Goal: Task Accomplishment & Management: Complete application form

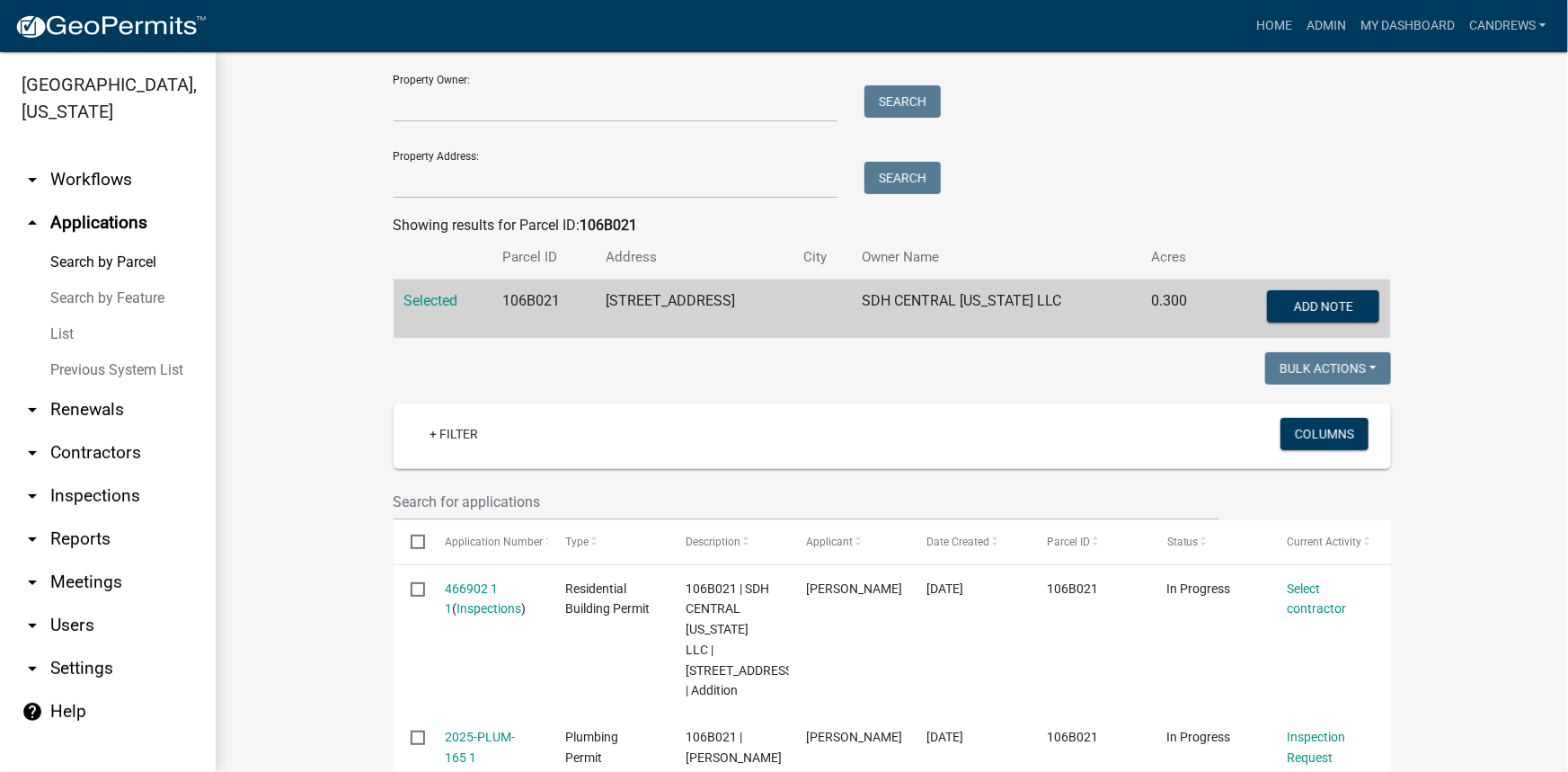
scroll to position [81, 0]
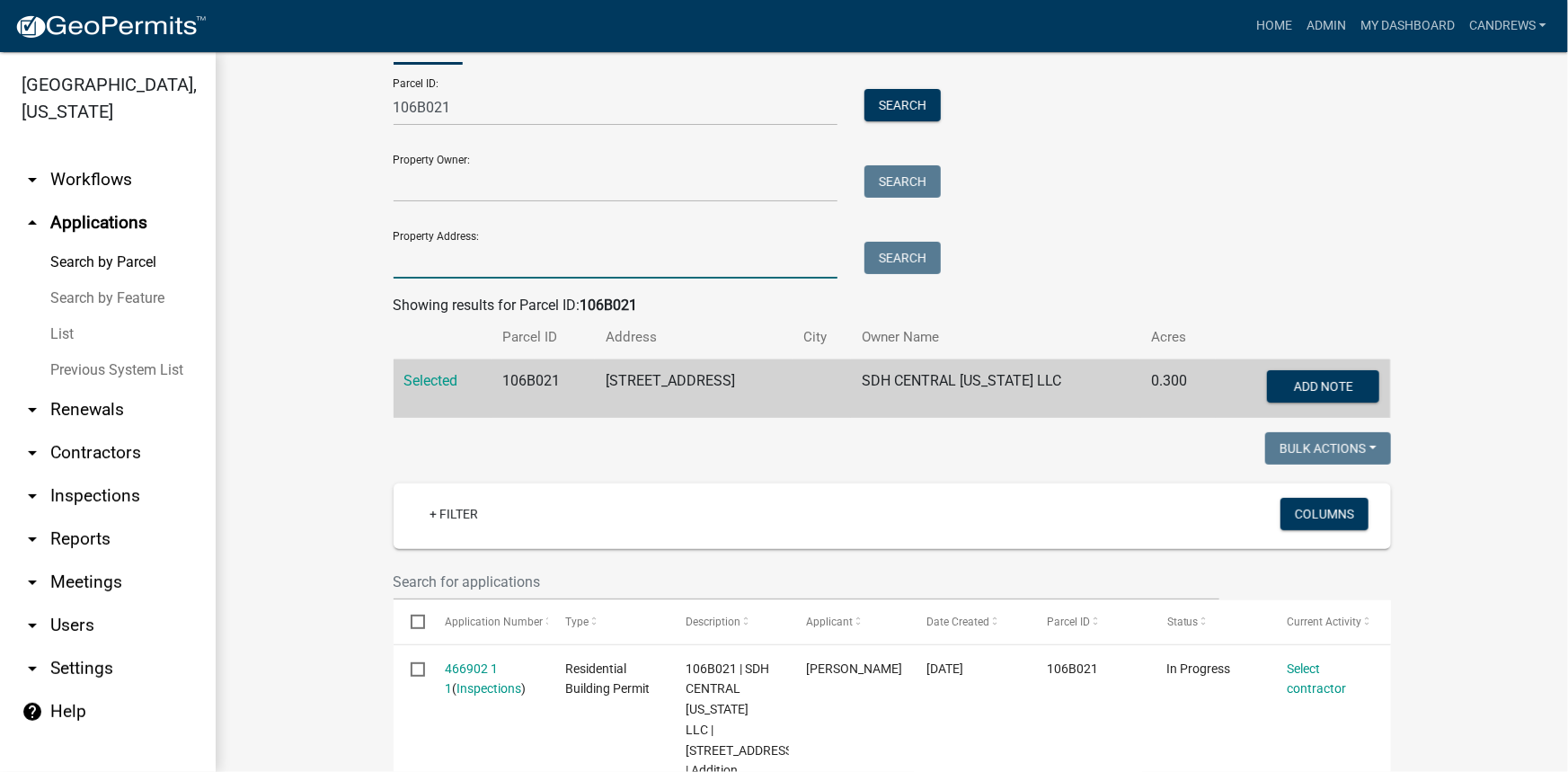
click at [460, 261] on input "Property Address:" at bounding box center [616, 260] width 444 height 37
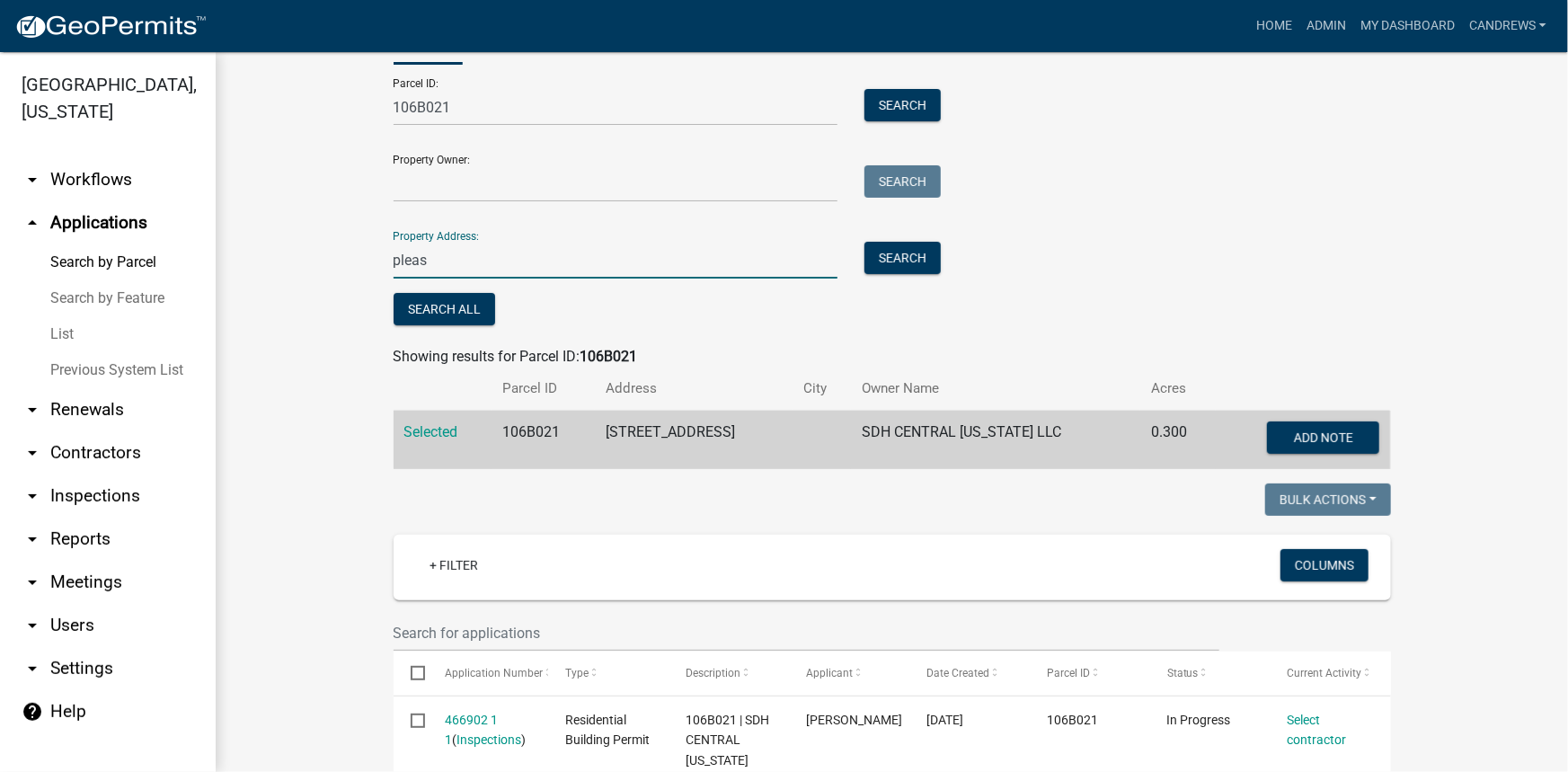
type input "pleas"
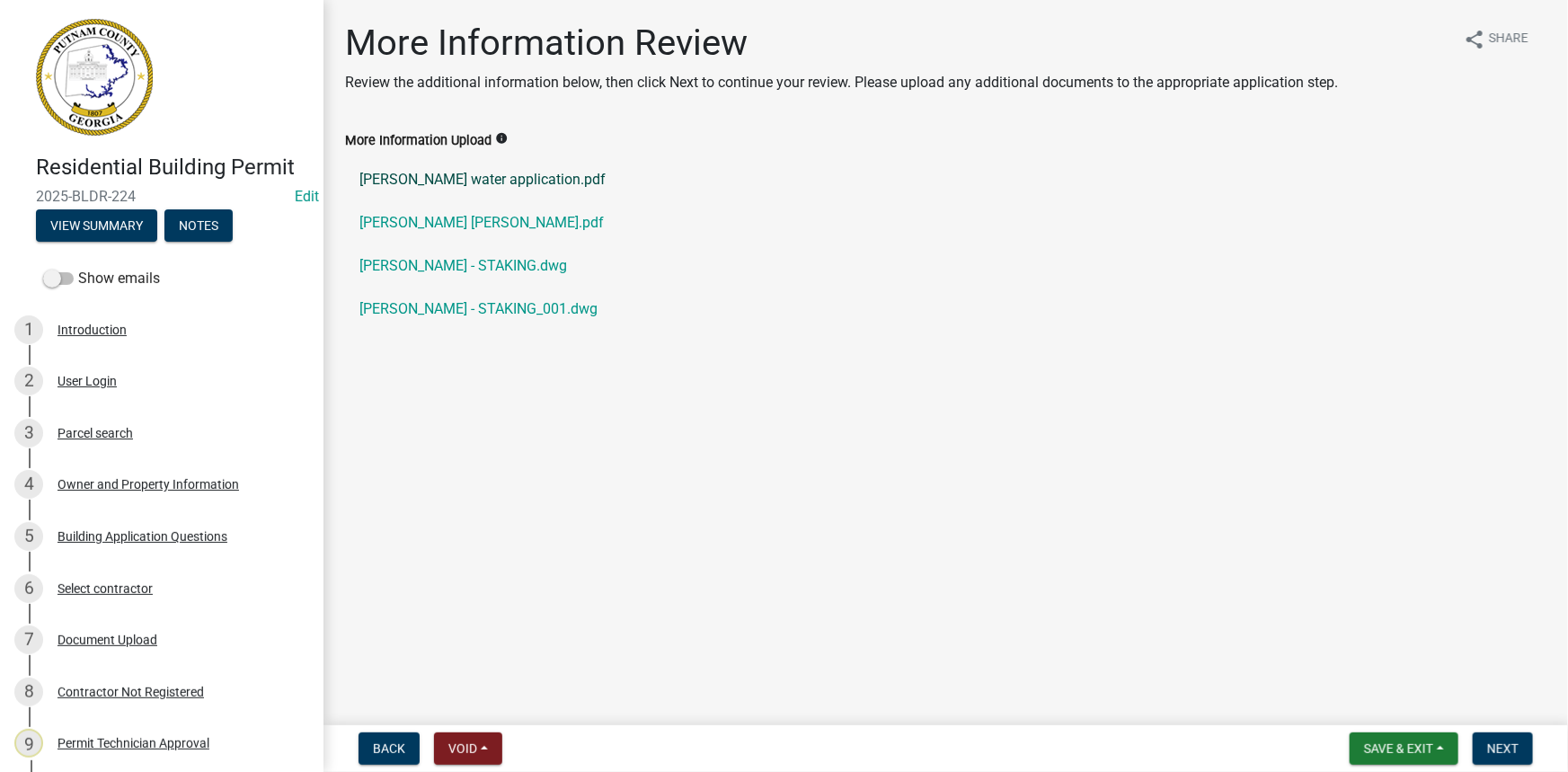
click at [485, 183] on link "Tirado Javy water application.pdf" at bounding box center [946, 179] width 1202 height 43
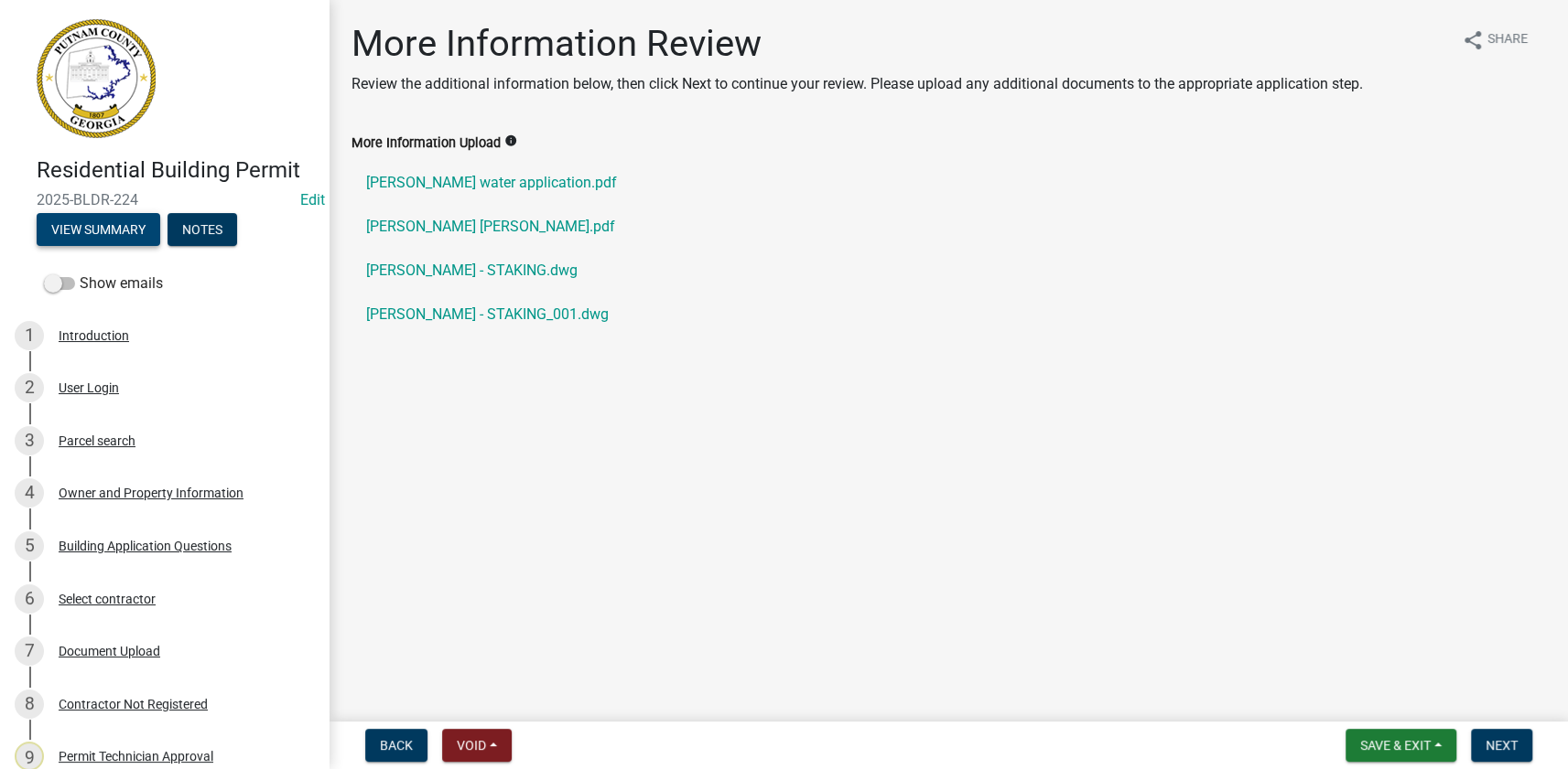
click at [108, 226] on button "View Summary" at bounding box center [98, 230] width 123 height 33
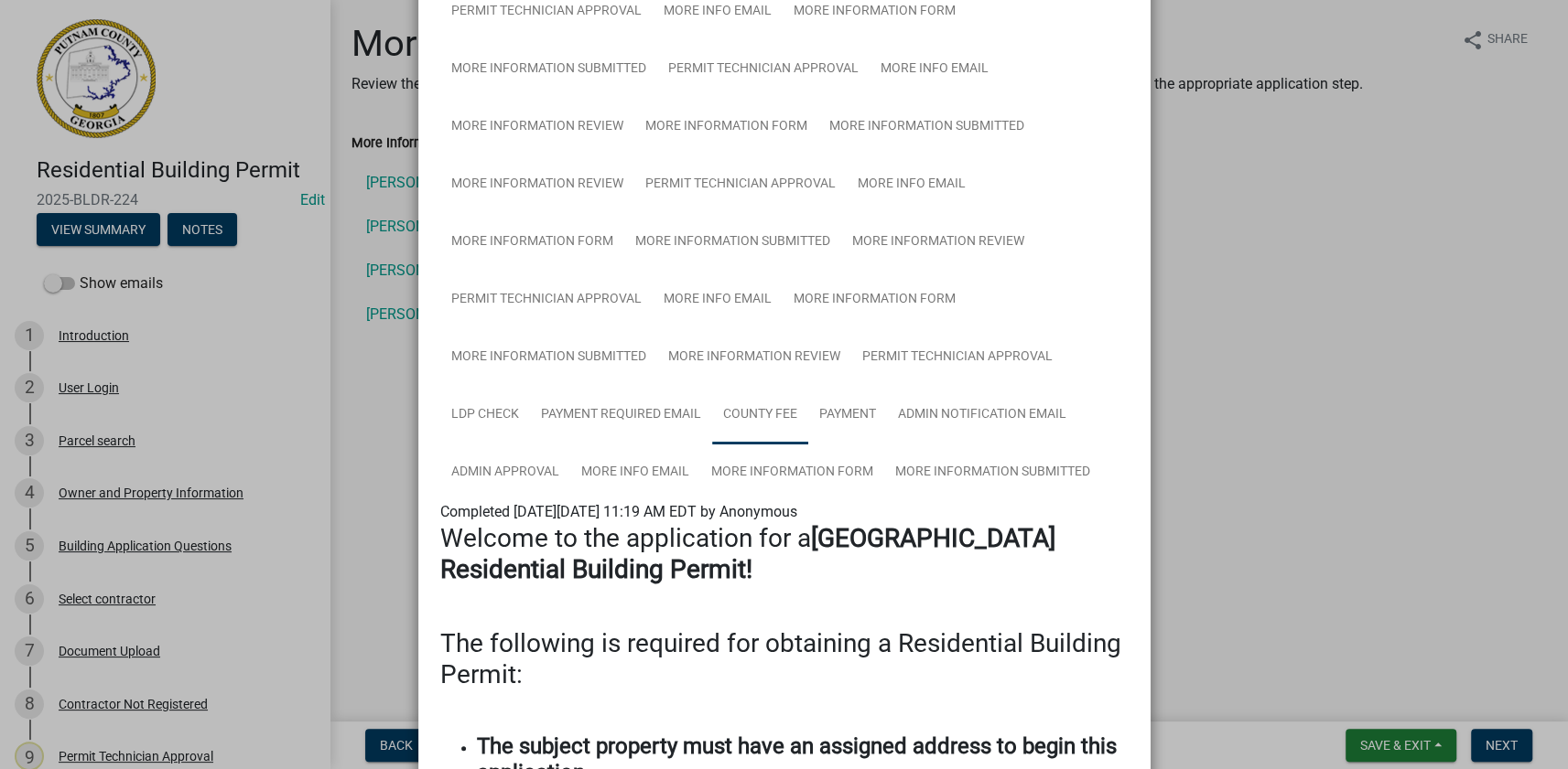
scroll to position [415, 0]
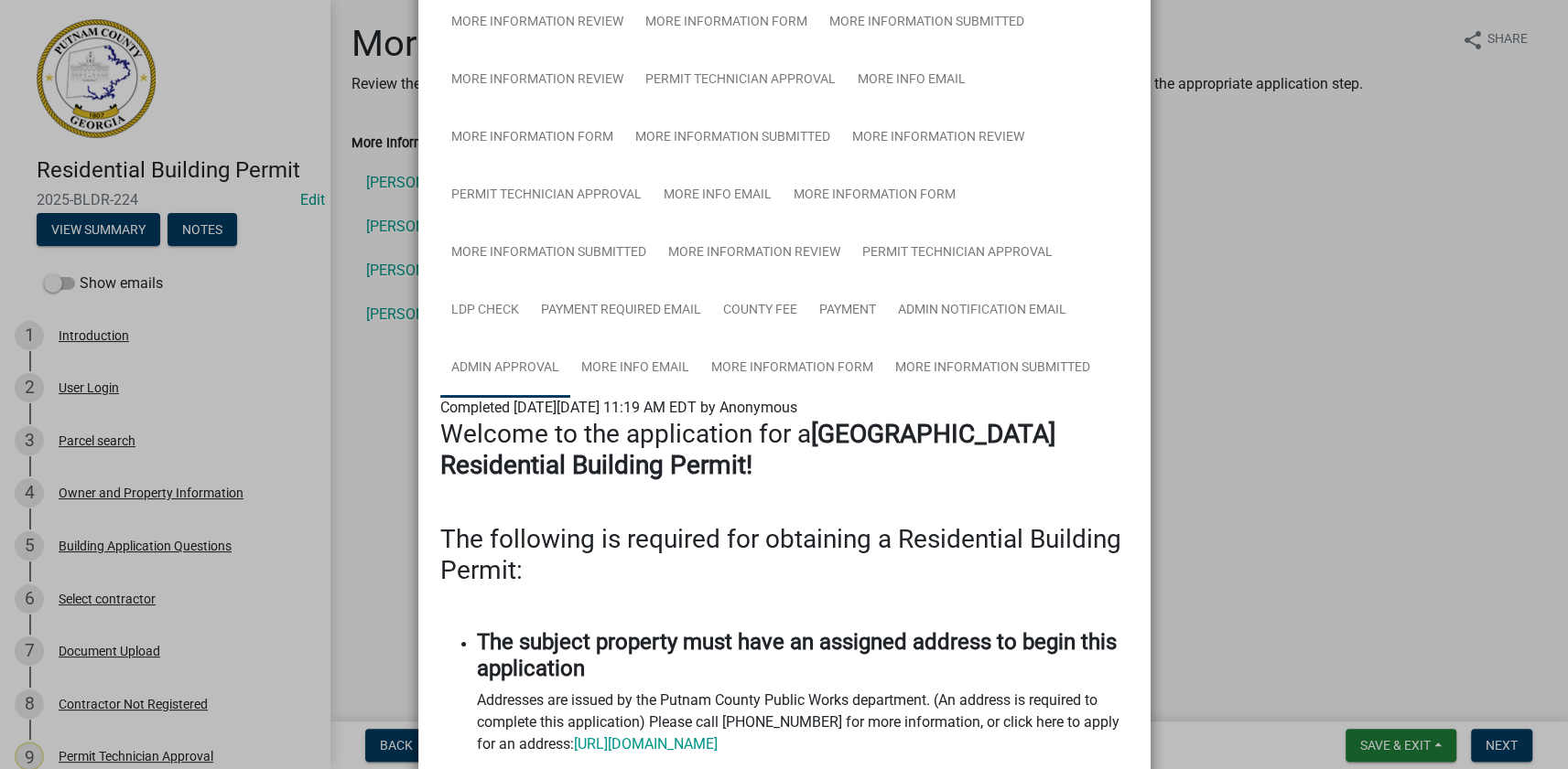
click at [517, 366] on link "Admin Approval" at bounding box center [505, 368] width 130 height 58
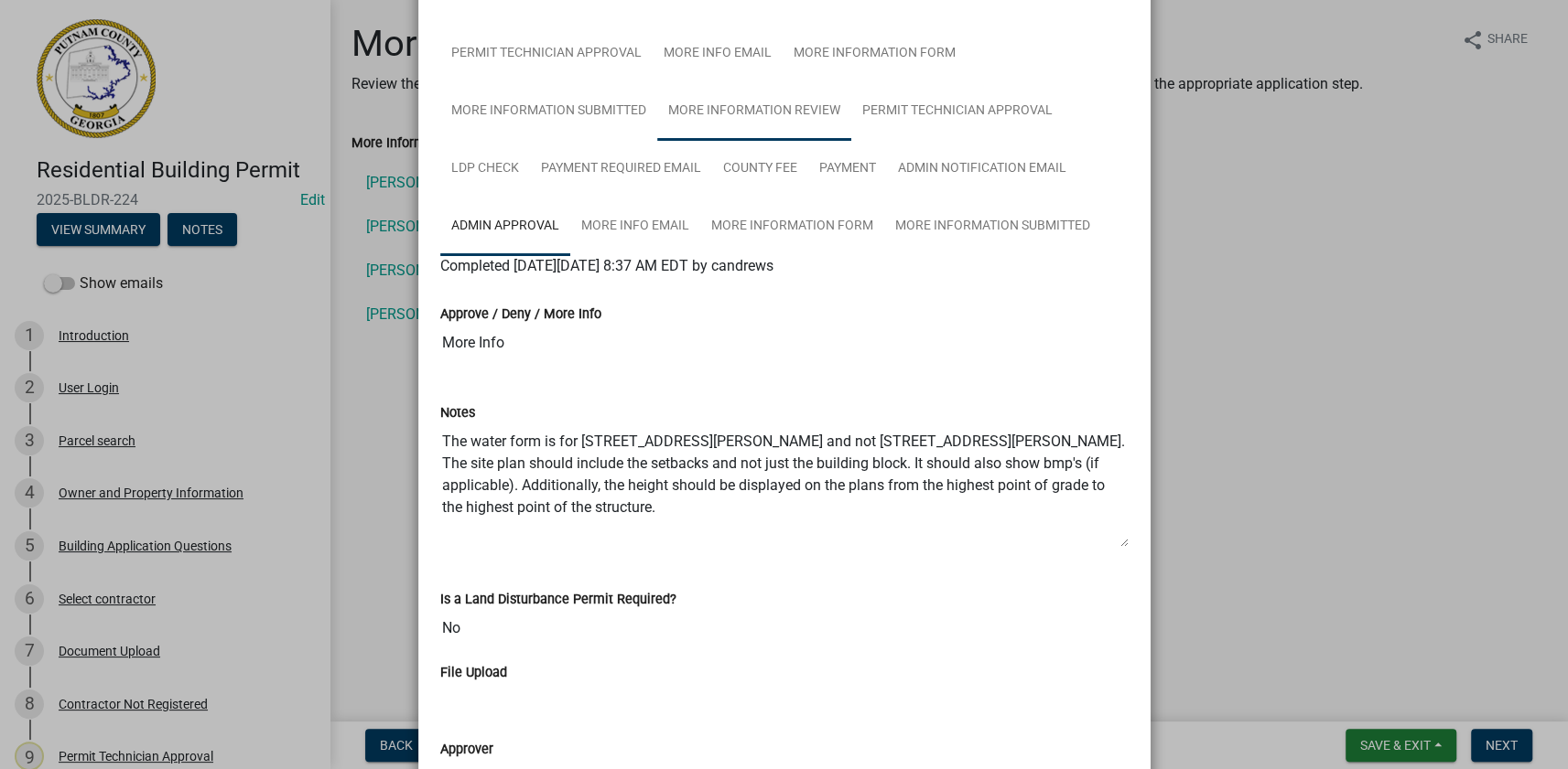
scroll to position [582, 0]
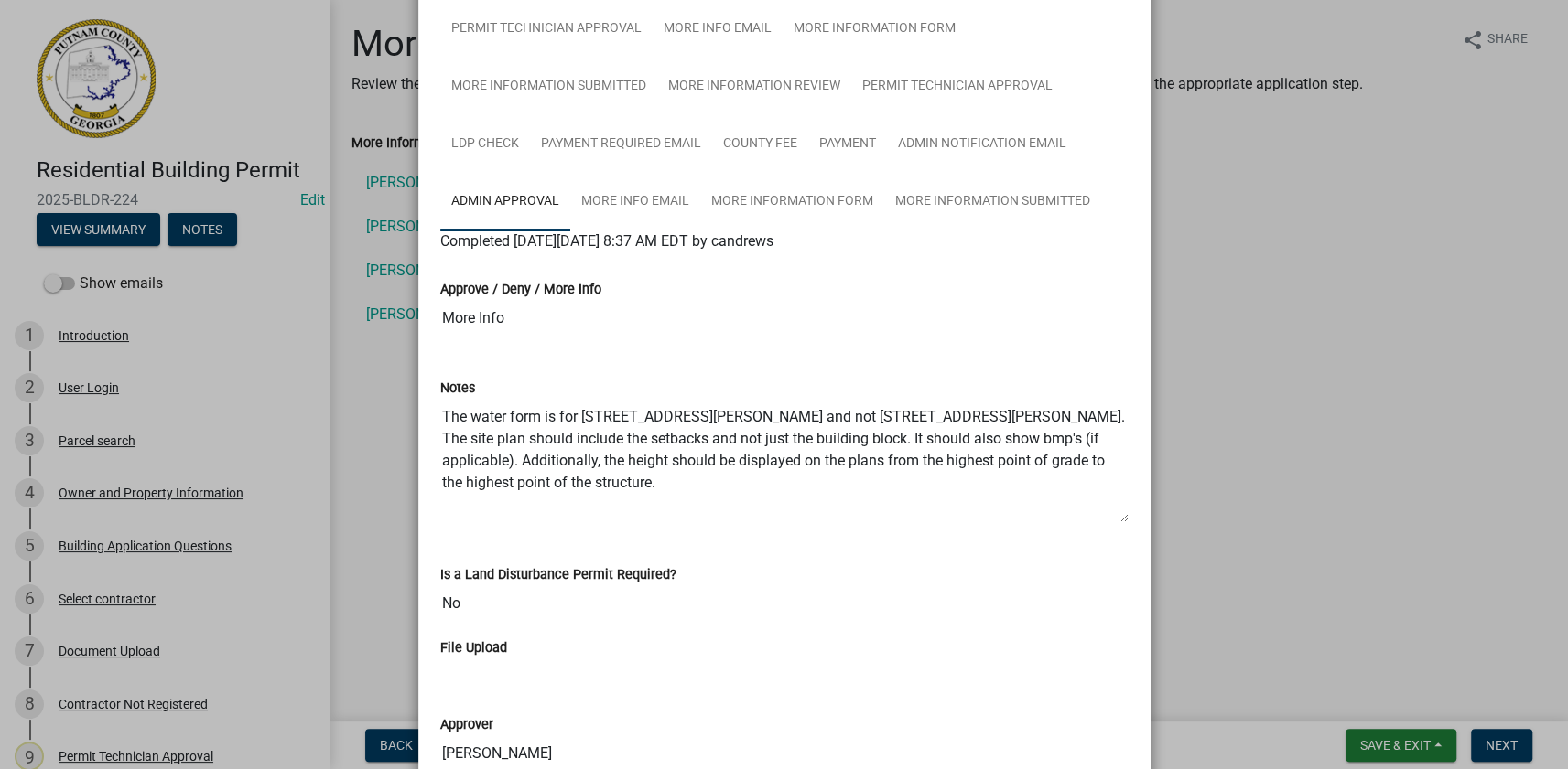
click at [371, 345] on ngb-modal-window "Summary × Printer Friendly Introduction Parcel search Owner and Property Inform…" at bounding box center [784, 384] width 1568 height 769
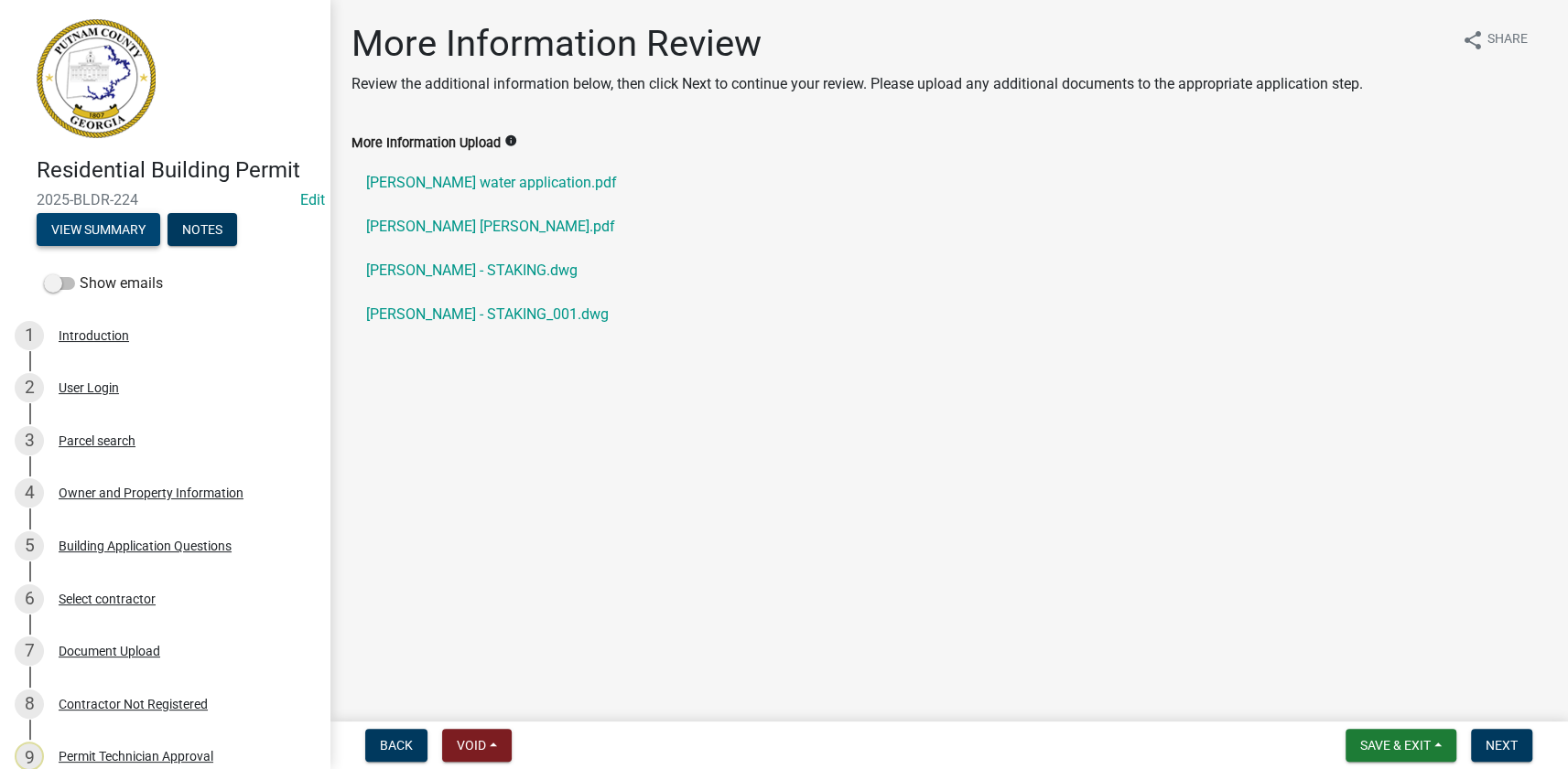
click at [121, 218] on button "View Summary" at bounding box center [98, 230] width 123 height 33
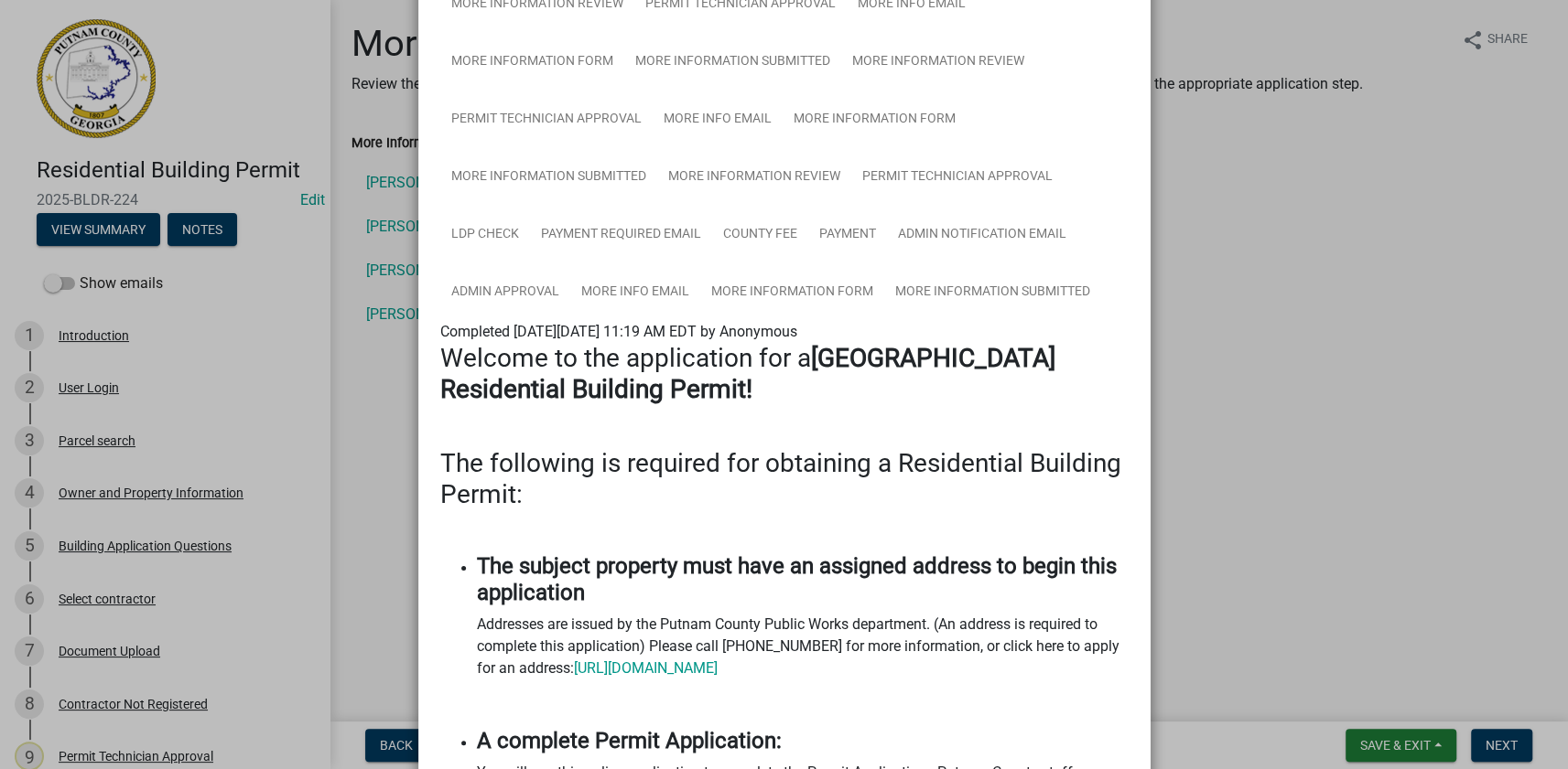
scroll to position [499, 0]
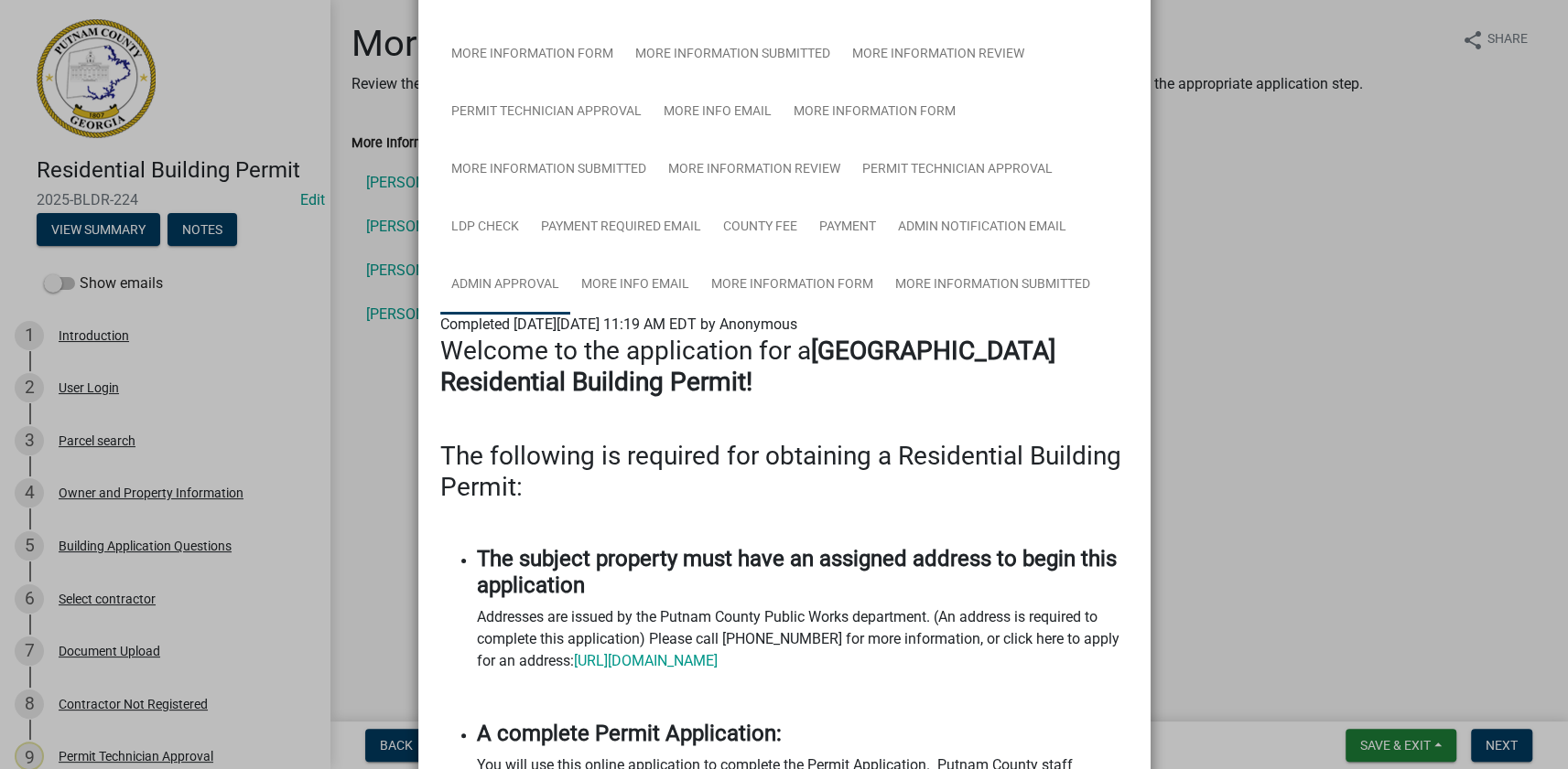
click at [551, 274] on link "Admin Approval" at bounding box center [505, 285] width 130 height 58
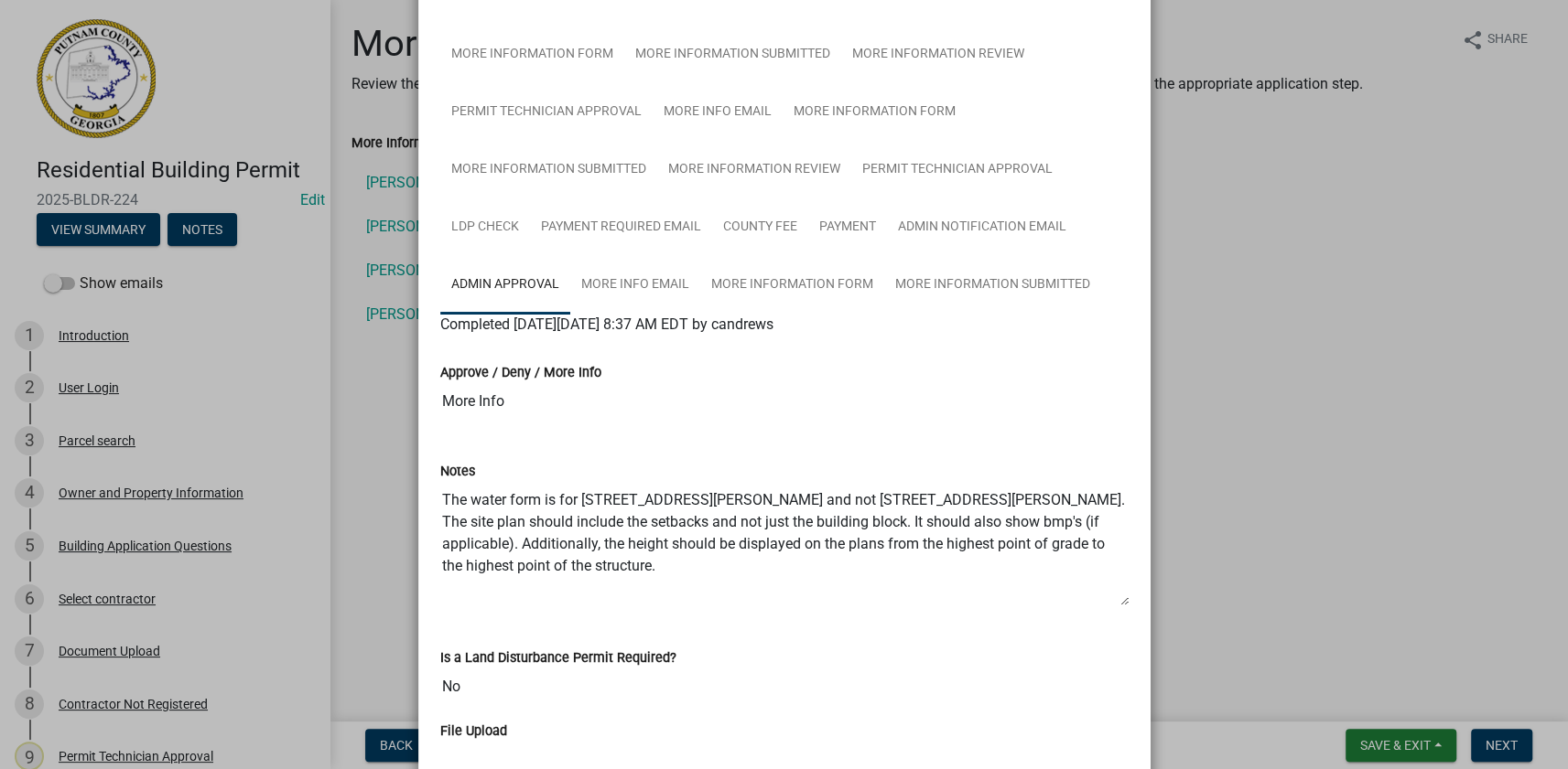
click at [1223, 397] on ngb-modal-window "Summary × Printer Friendly Introduction Parcel search Owner and Property Inform…" at bounding box center [784, 384] width 1568 height 769
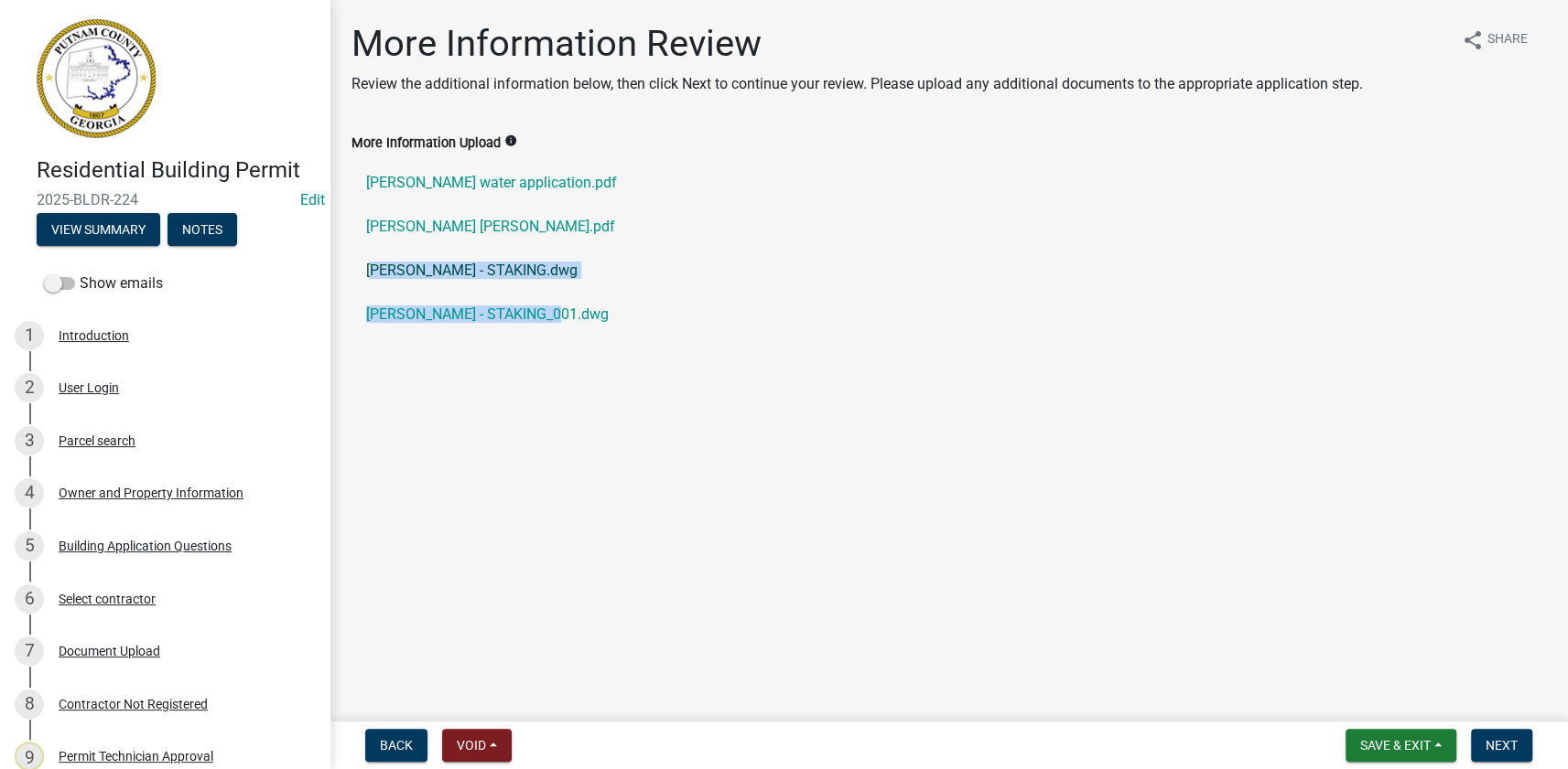
drag, startPoint x: 532, startPoint y: 328, endPoint x: 361, endPoint y: 265, distance: 182.2
click at [361, 265] on wm-data-entity-input "More Information Upload info Tirado Javy water application.pdf Tirado Javy Wind…" at bounding box center [949, 245] width 1194 height 227
copy ul "Tirado - STAKING.dwg Tirado - STAKING_001.dwg"
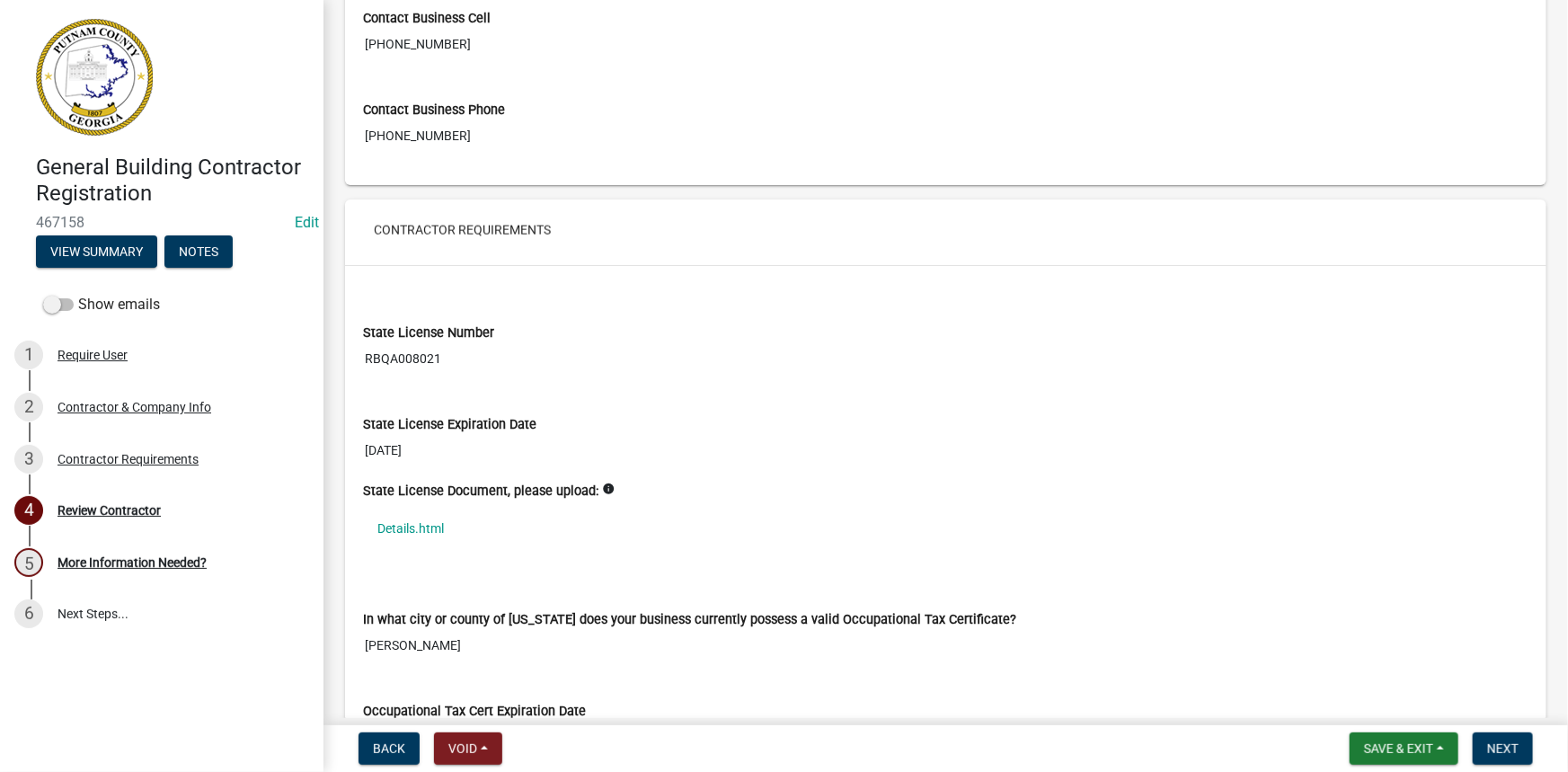
scroll to position [1225, 0]
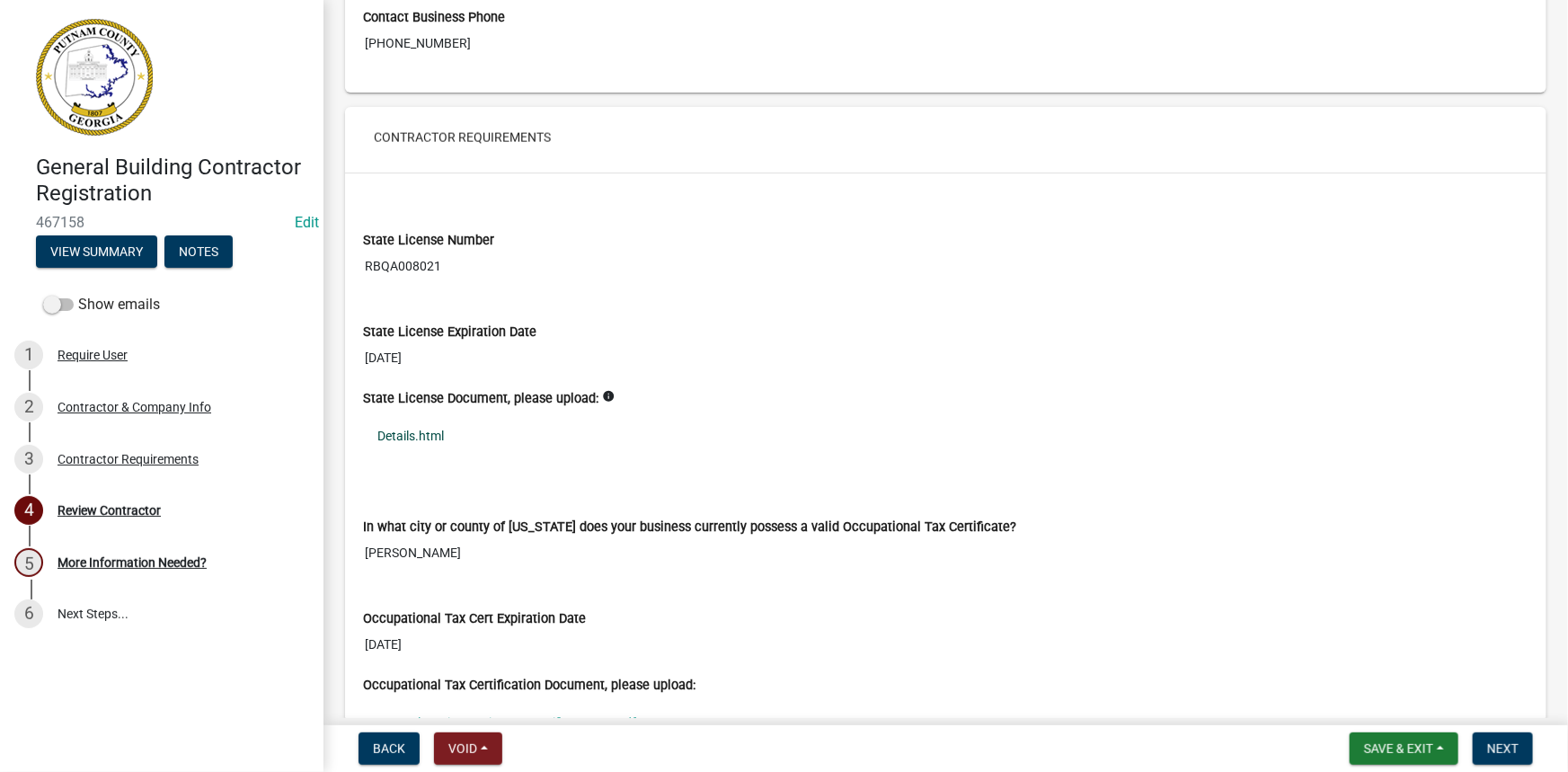
click at [420, 432] on link "Details.html" at bounding box center [945, 435] width 1166 height 41
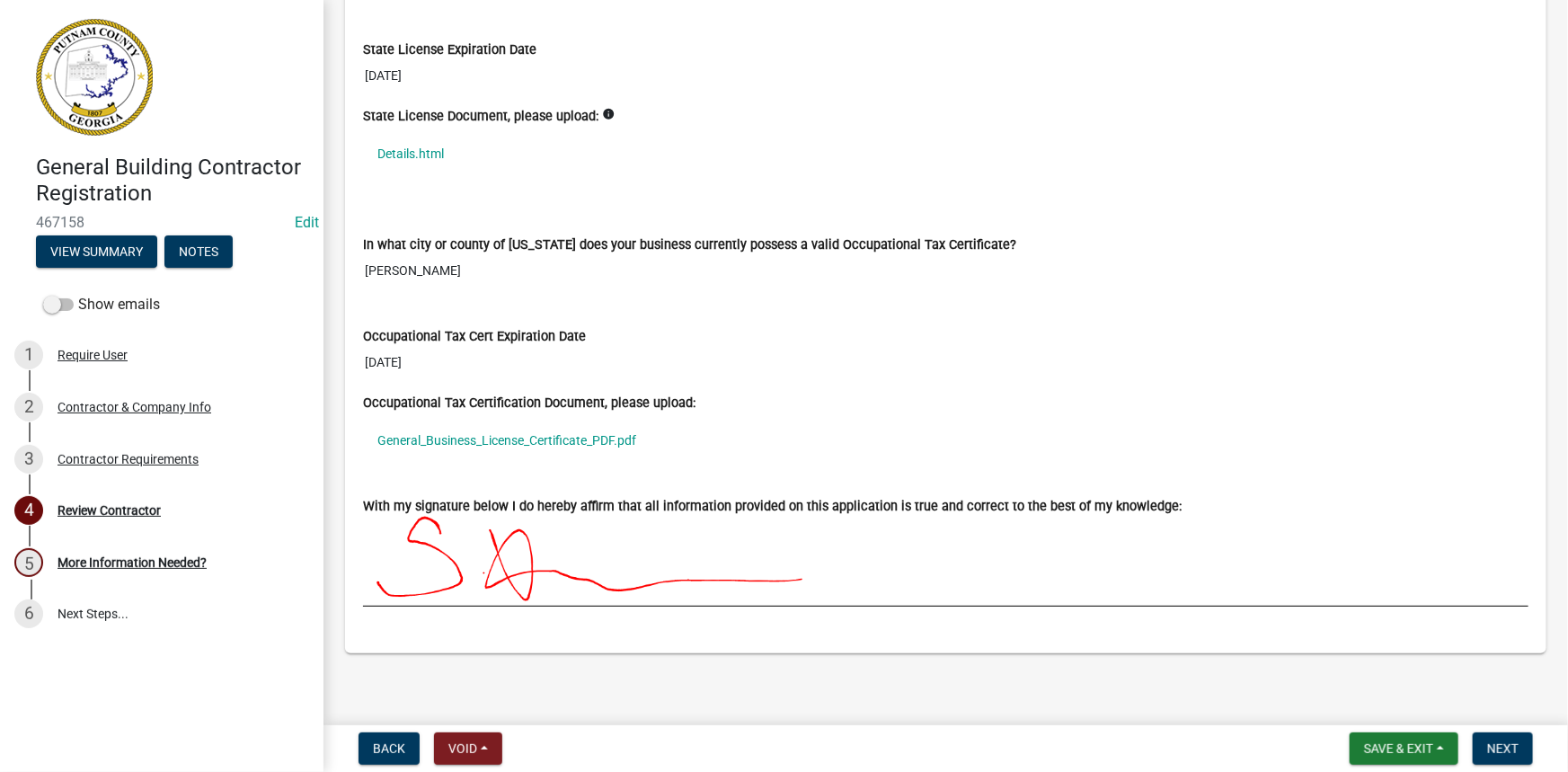
scroll to position [1509, 0]
click at [527, 429] on link "General_Business_License_Certificate_PDF.pdf" at bounding box center [945, 438] width 1166 height 41
click at [1507, 756] on span "Next" at bounding box center [1502, 748] width 31 height 14
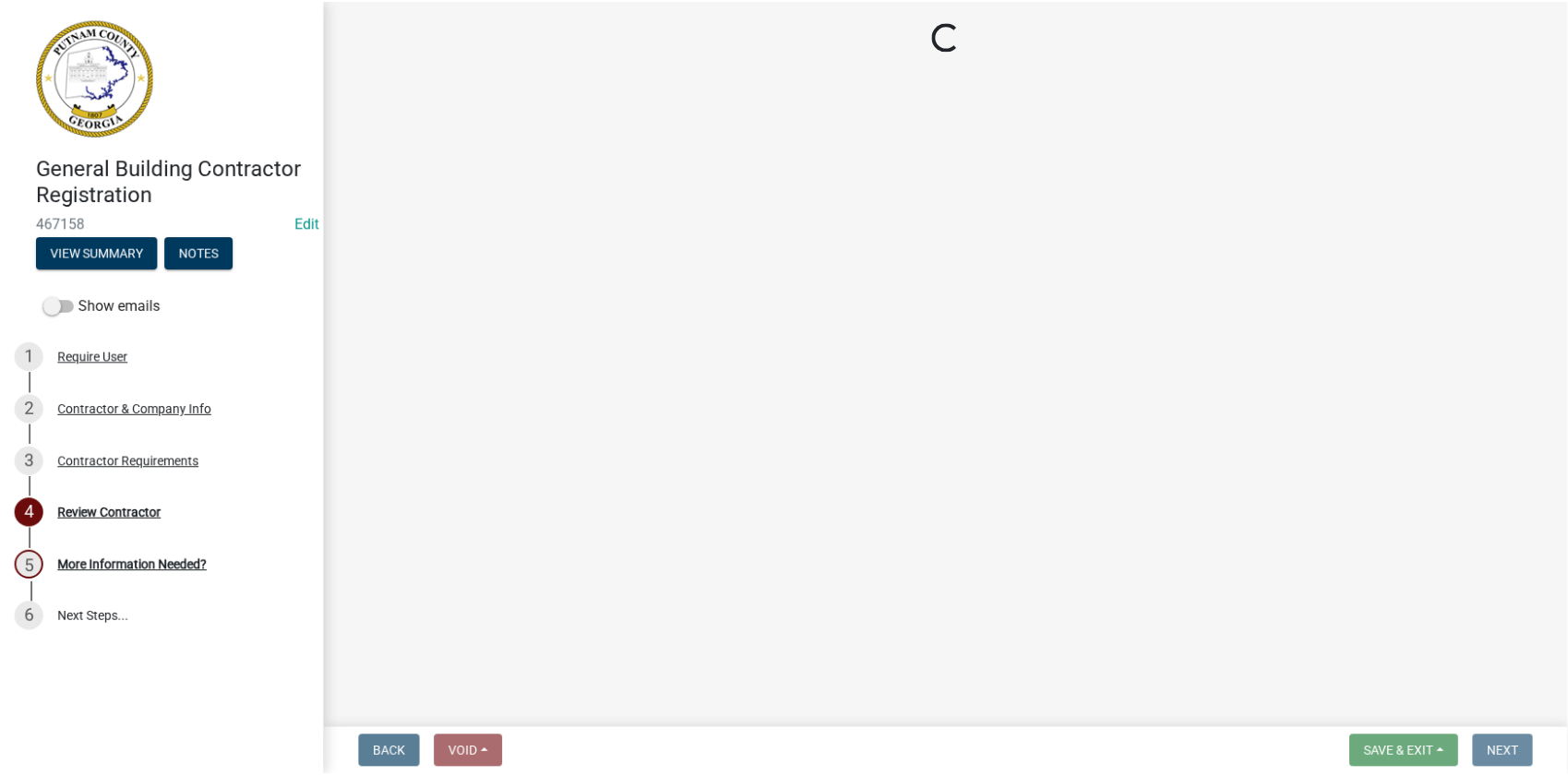
scroll to position [0, 0]
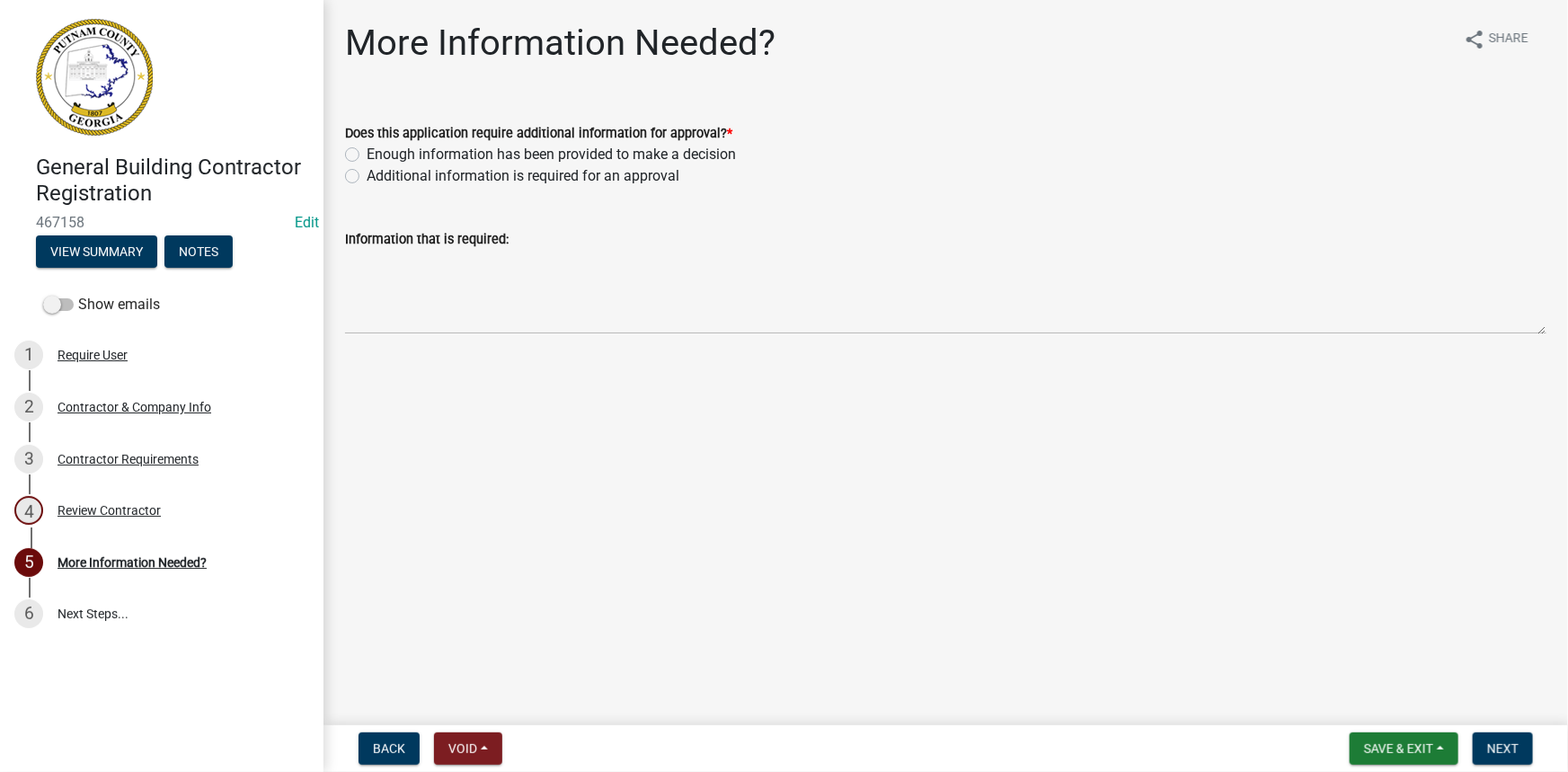
click at [496, 156] on label "Enough information has been provided to make a decision" at bounding box center [551, 154] width 369 height 22
click at [379, 155] on input "Enough information has been provided to make a decision" at bounding box center [372, 149] width 11 height 11
radio input "true"
click at [1509, 733] on button "Next" at bounding box center [1502, 749] width 60 height 32
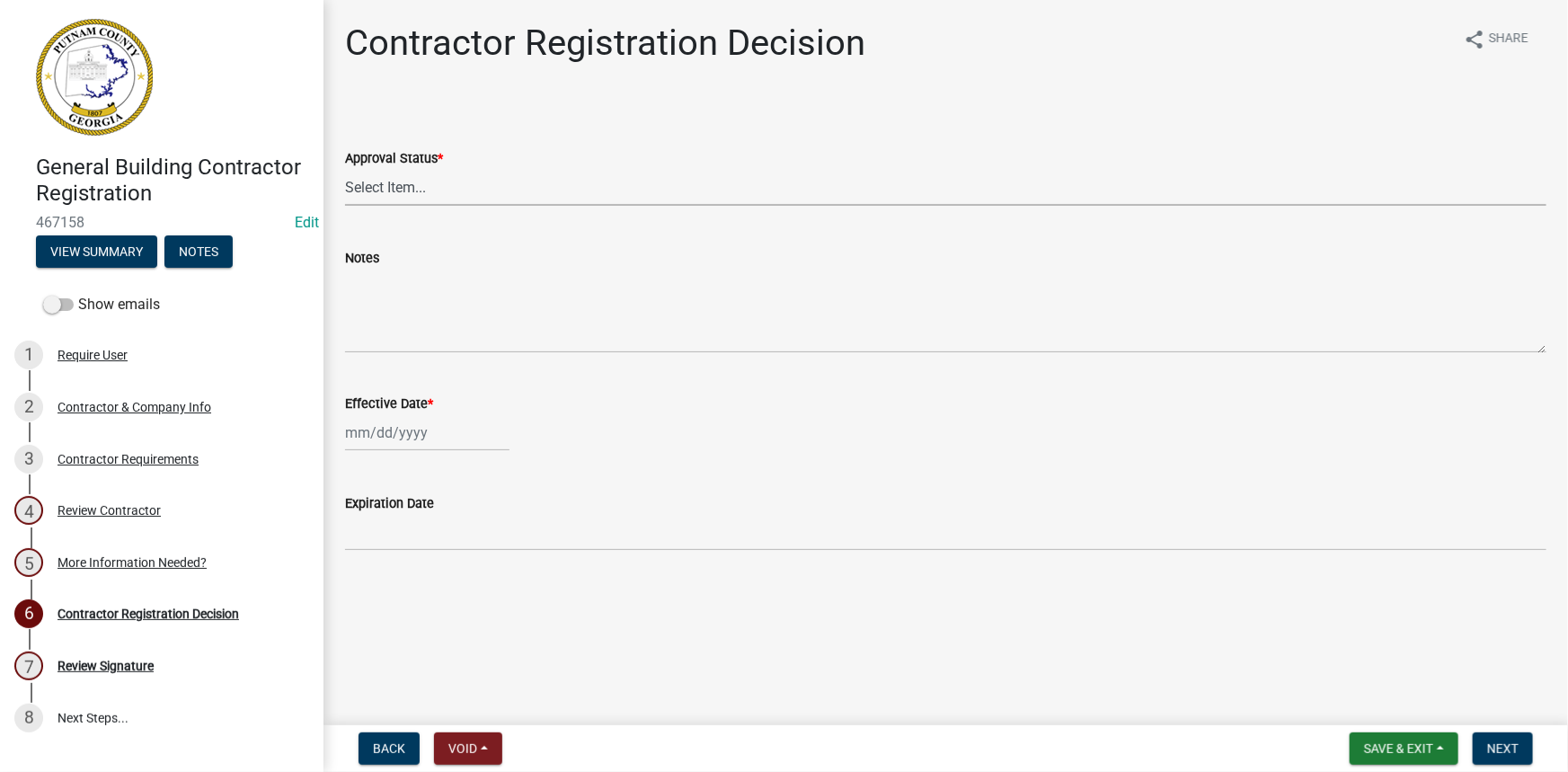
click at [447, 200] on select "Select Item... Approved Denied" at bounding box center [946, 188] width 1202 height 37
click at [345, 169] on select "Select Item... Approved Denied" at bounding box center [946, 188] width 1202 height 37
select select "4b86b809-39dd-4c68-9f3d-fdb3e7050482"
click at [395, 430] on div at bounding box center [427, 432] width 165 height 37
select select "8"
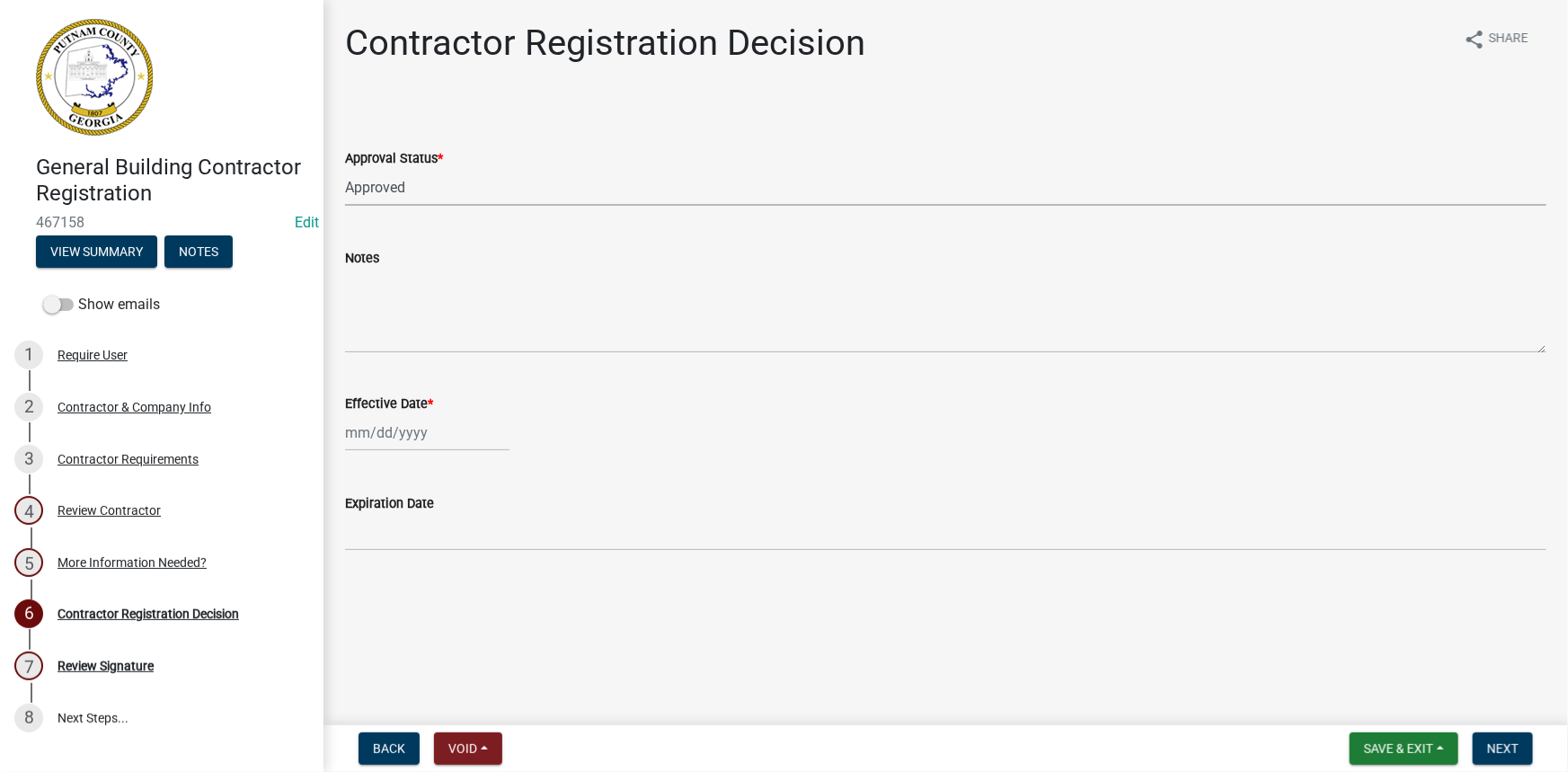
select select "2025"
click at [444, 619] on div "21" at bounding box center [449, 615] width 29 height 29
type input "08/21/2025"
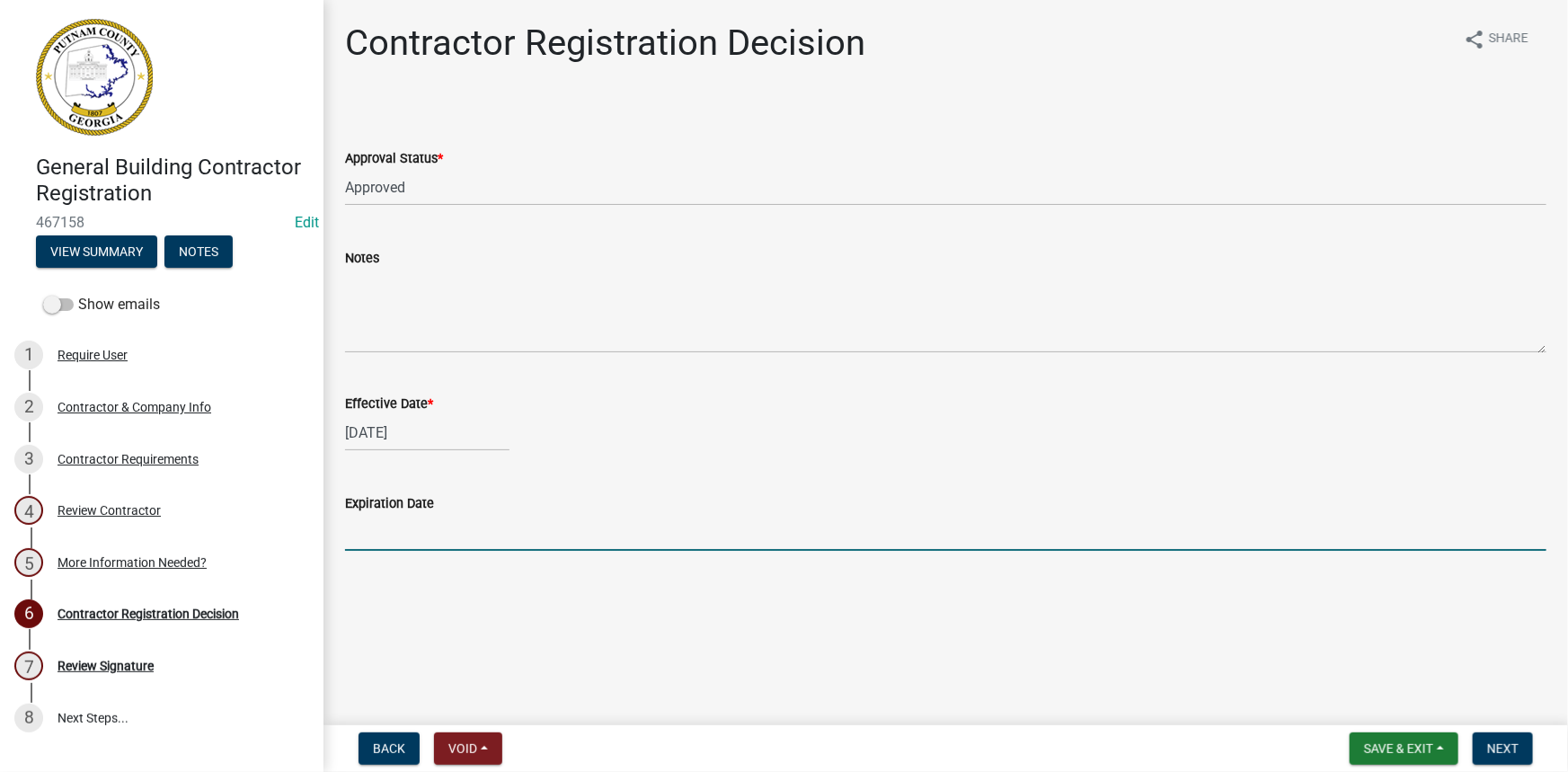
click at [634, 546] on input "Expiration Date" at bounding box center [946, 532] width 1202 height 37
type input "12-31-2025"
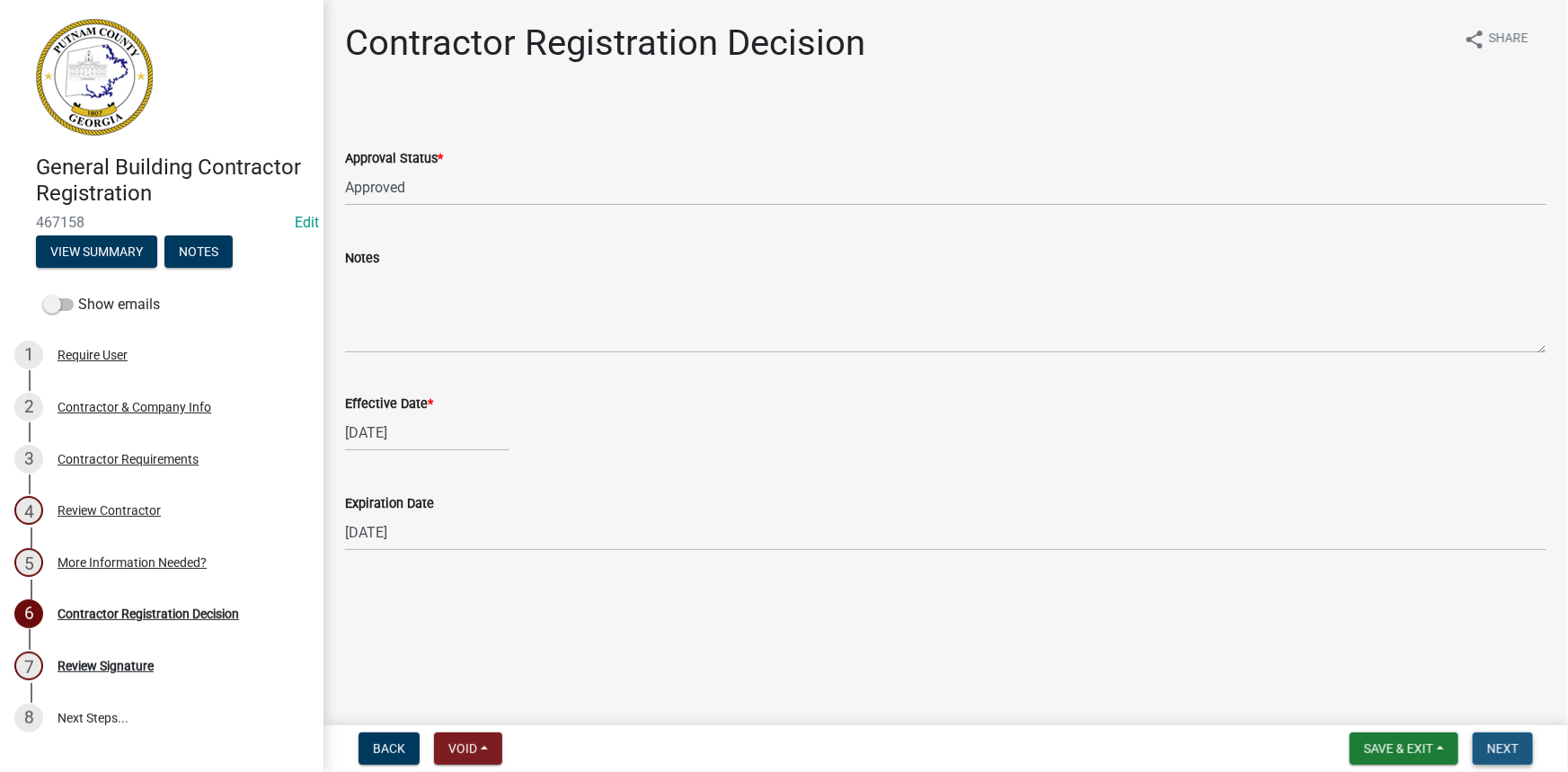
click at [1500, 742] on span "Next" at bounding box center [1502, 748] width 31 height 14
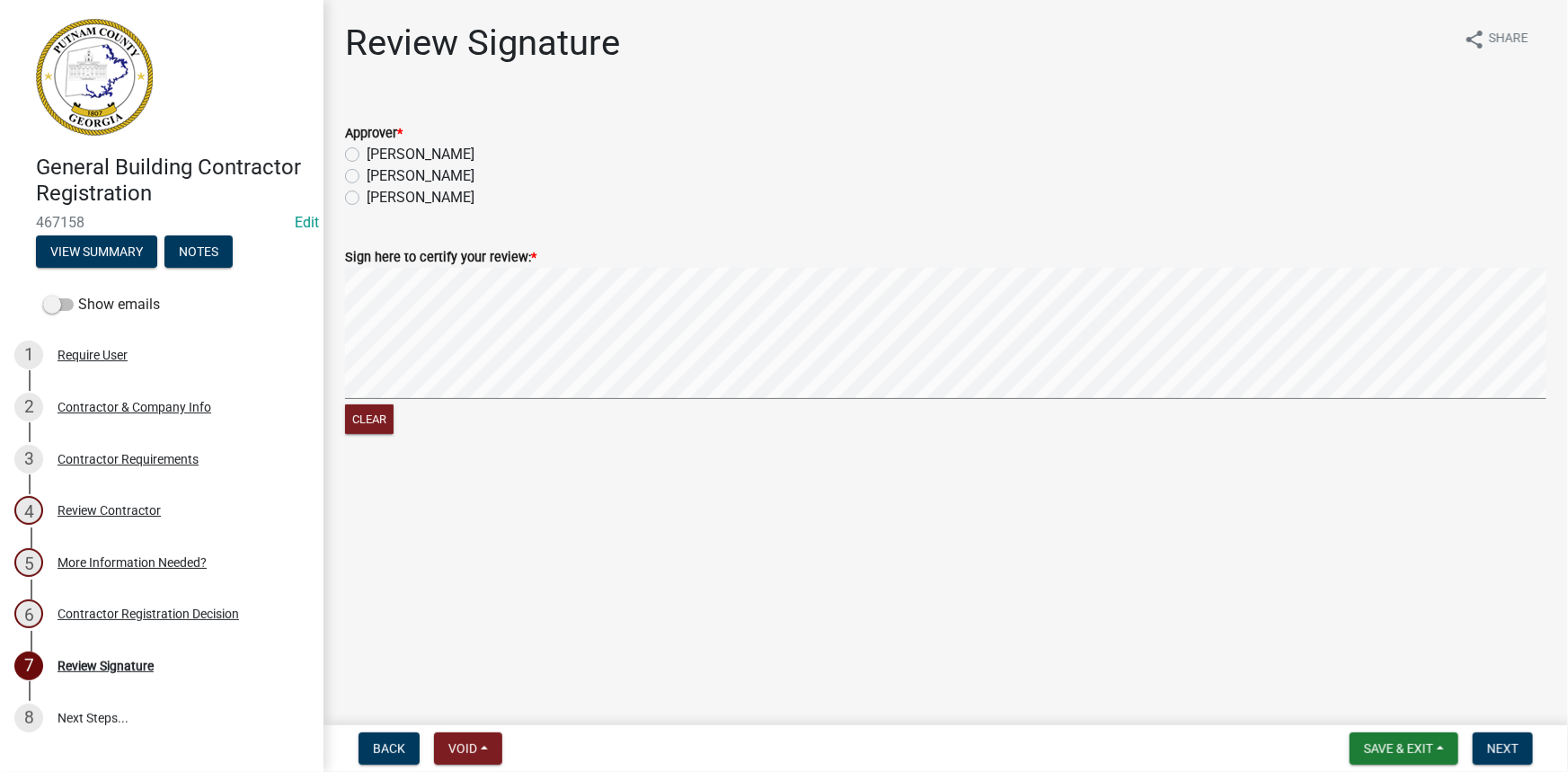
click at [399, 153] on label "Courtney" at bounding box center [420, 154] width 108 height 22
click at [379, 153] on input "Courtney" at bounding box center [372, 149] width 11 height 11
radio input "true"
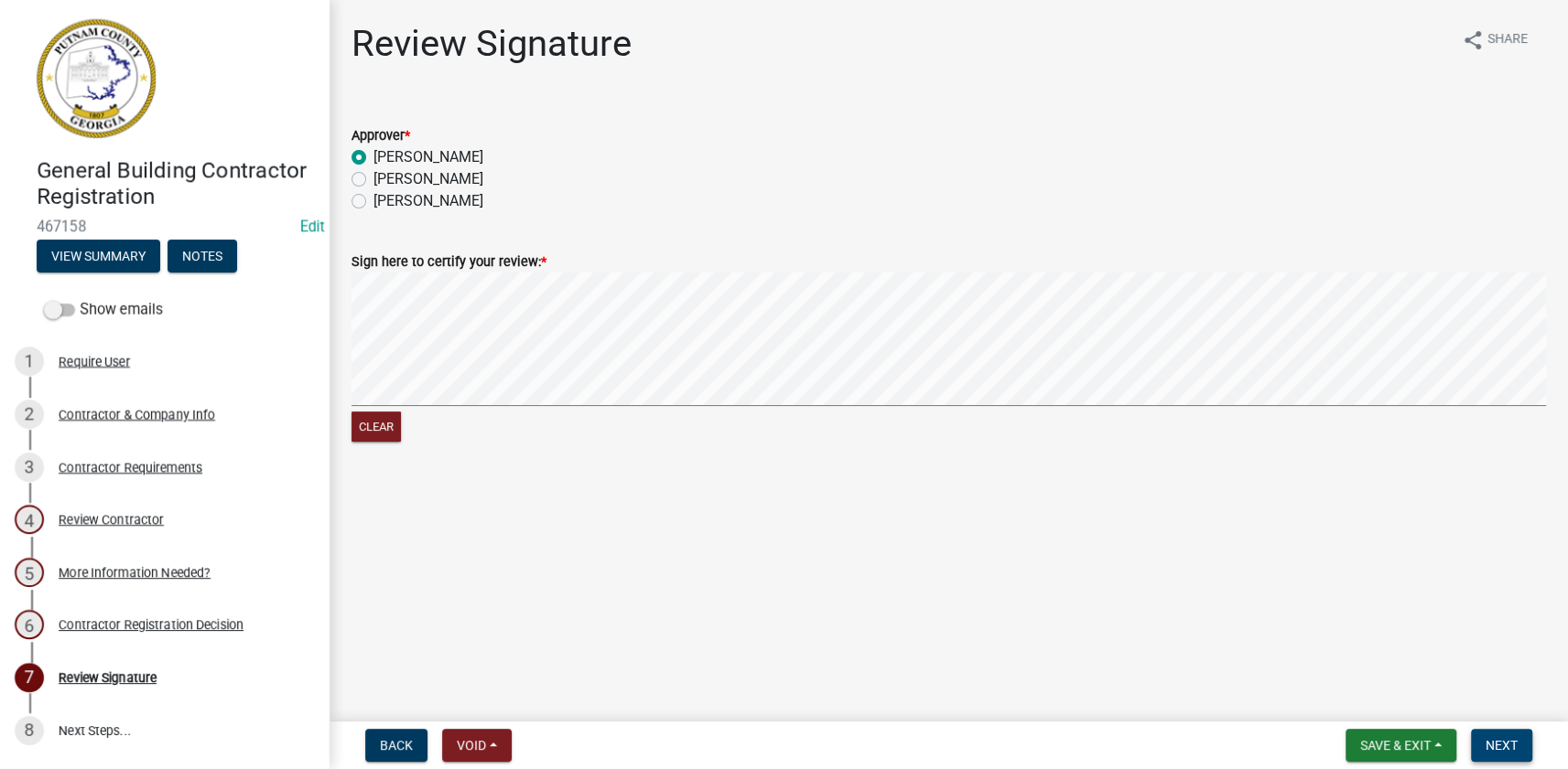
click at [1492, 747] on span "Next" at bounding box center [1501, 745] width 32 height 15
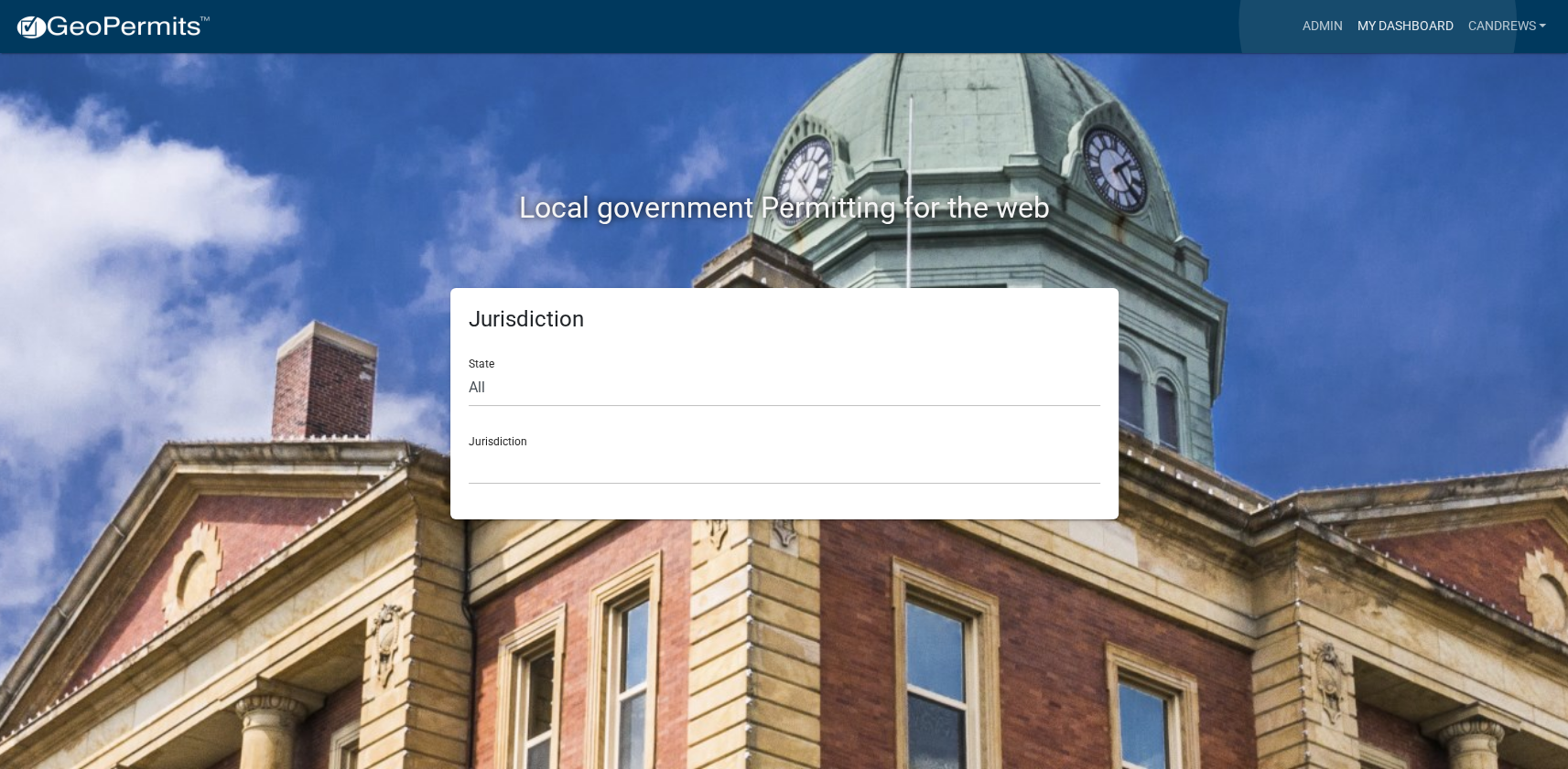
click at [1377, 23] on link "My Dashboard" at bounding box center [1404, 26] width 110 height 35
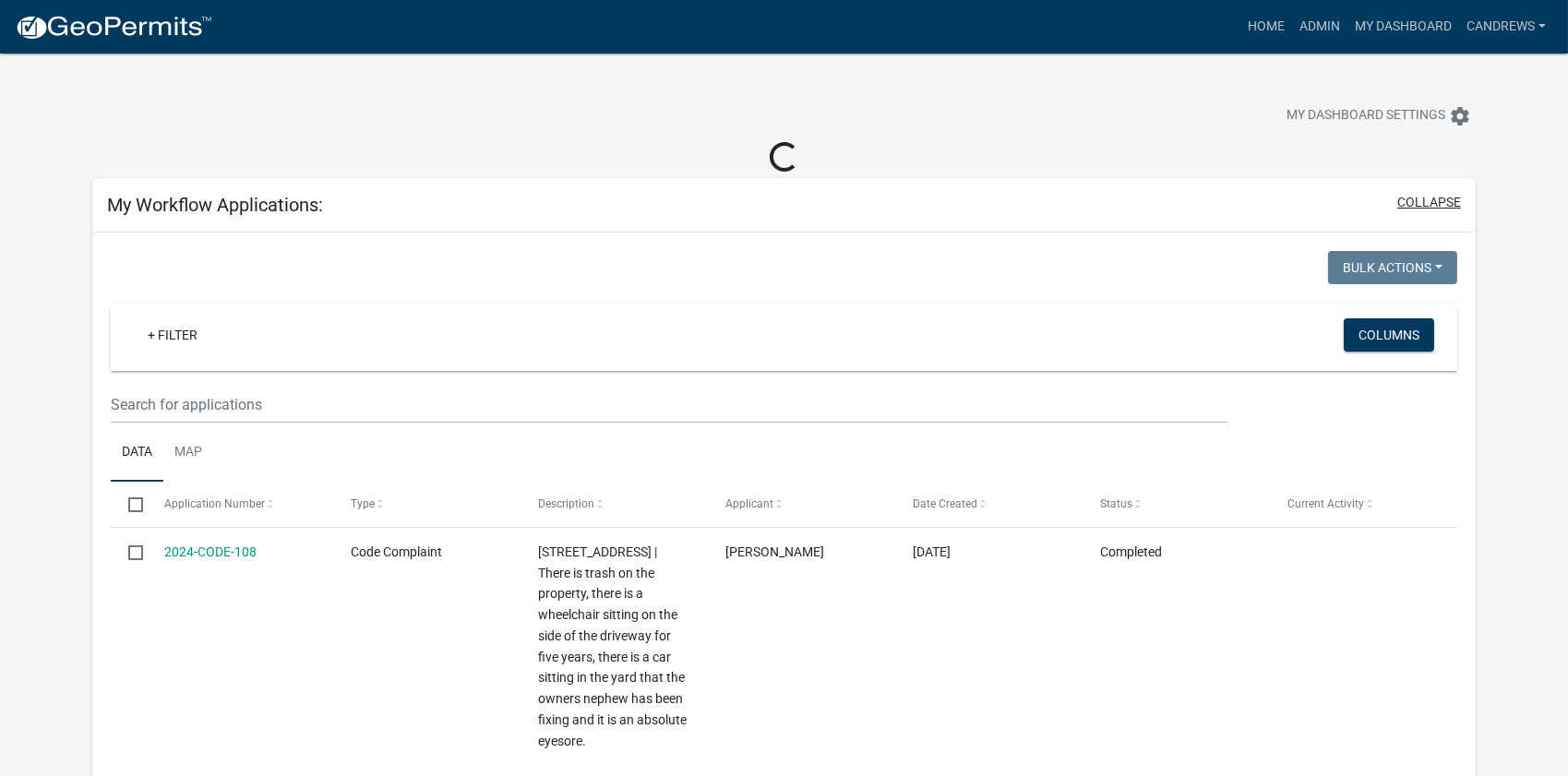
click at [1418, 194] on button "collapse" at bounding box center [1429, 202] width 64 height 20
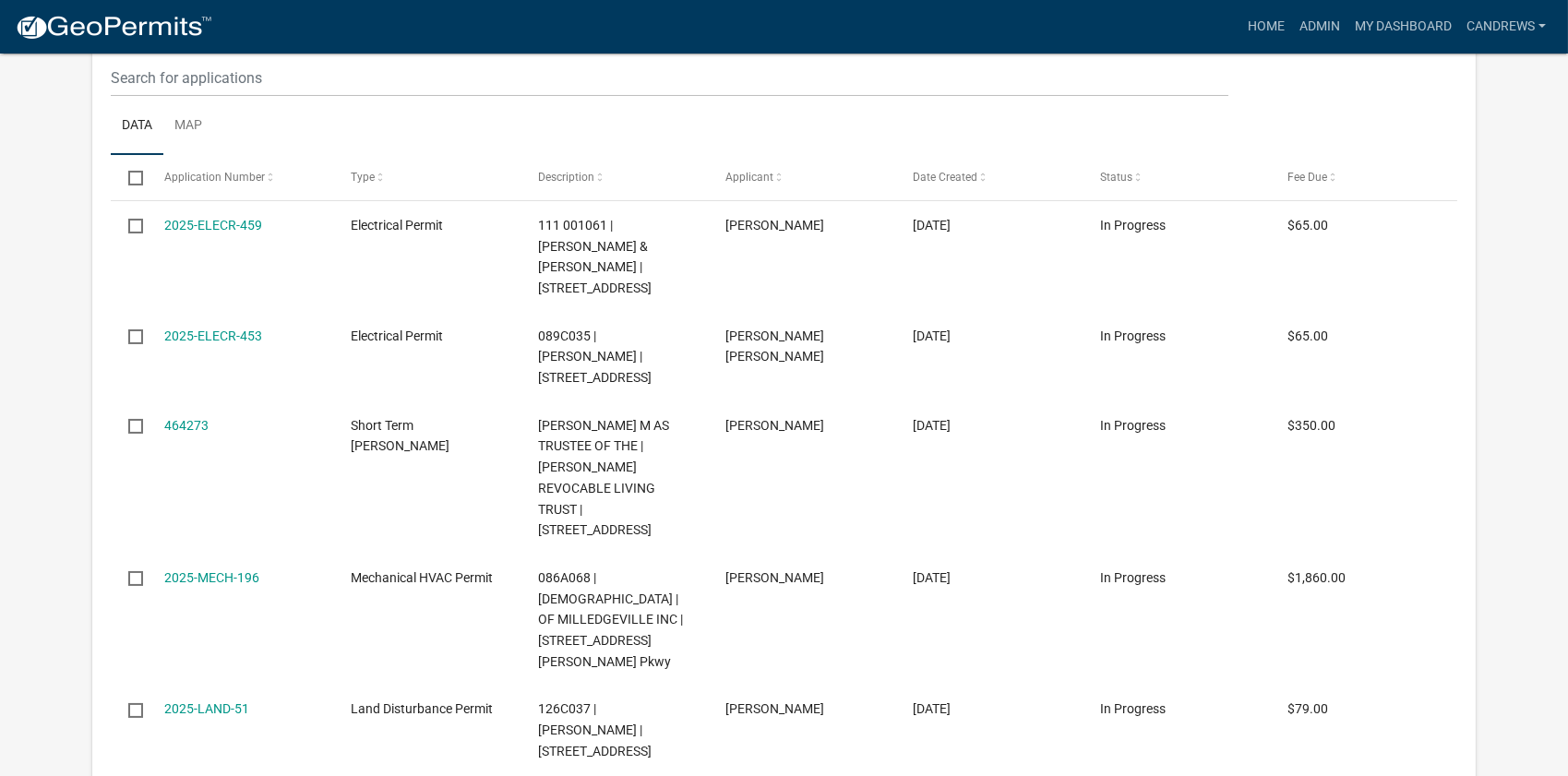
scroll to position [587, 0]
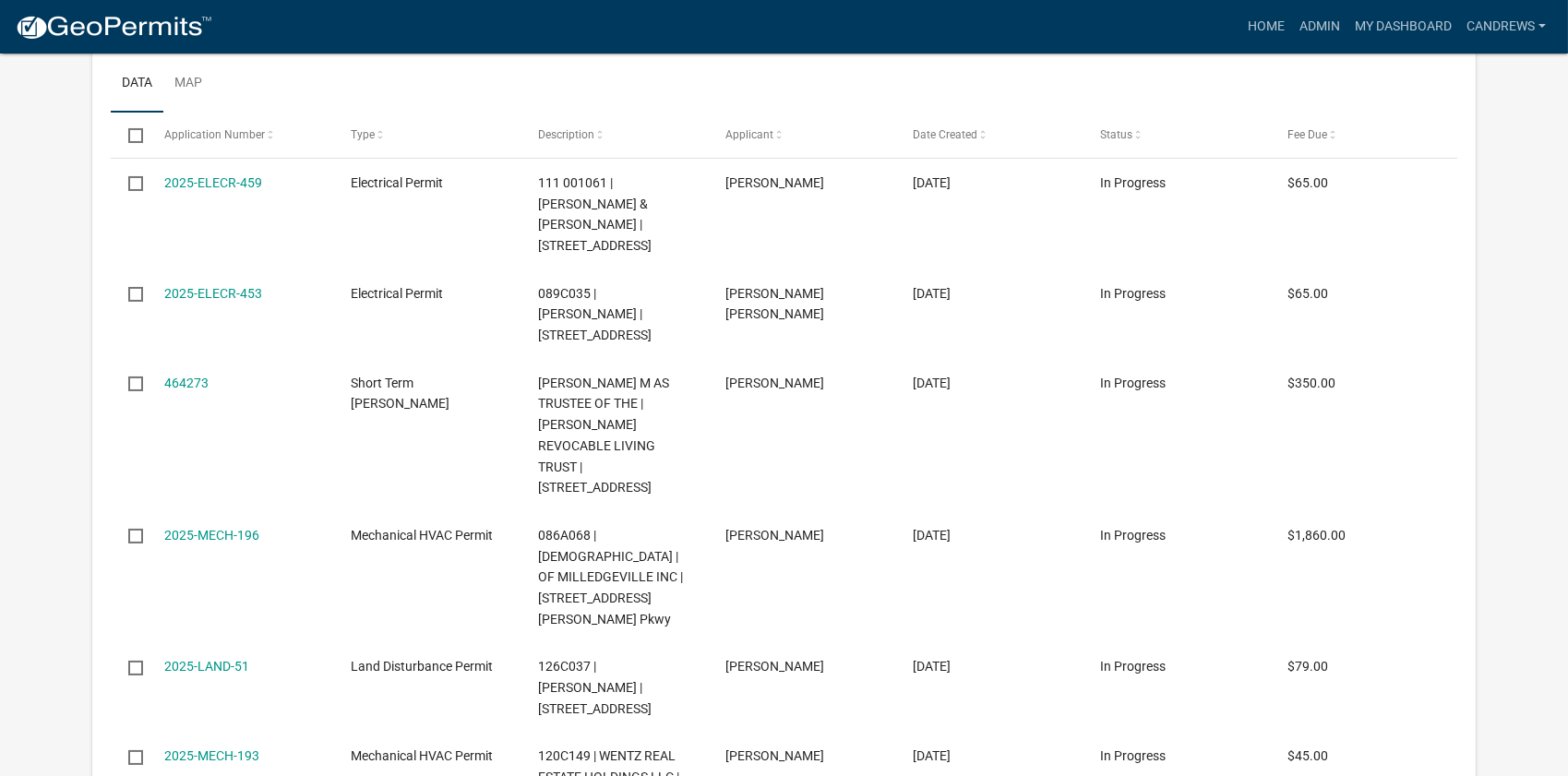
select select "2: 50"
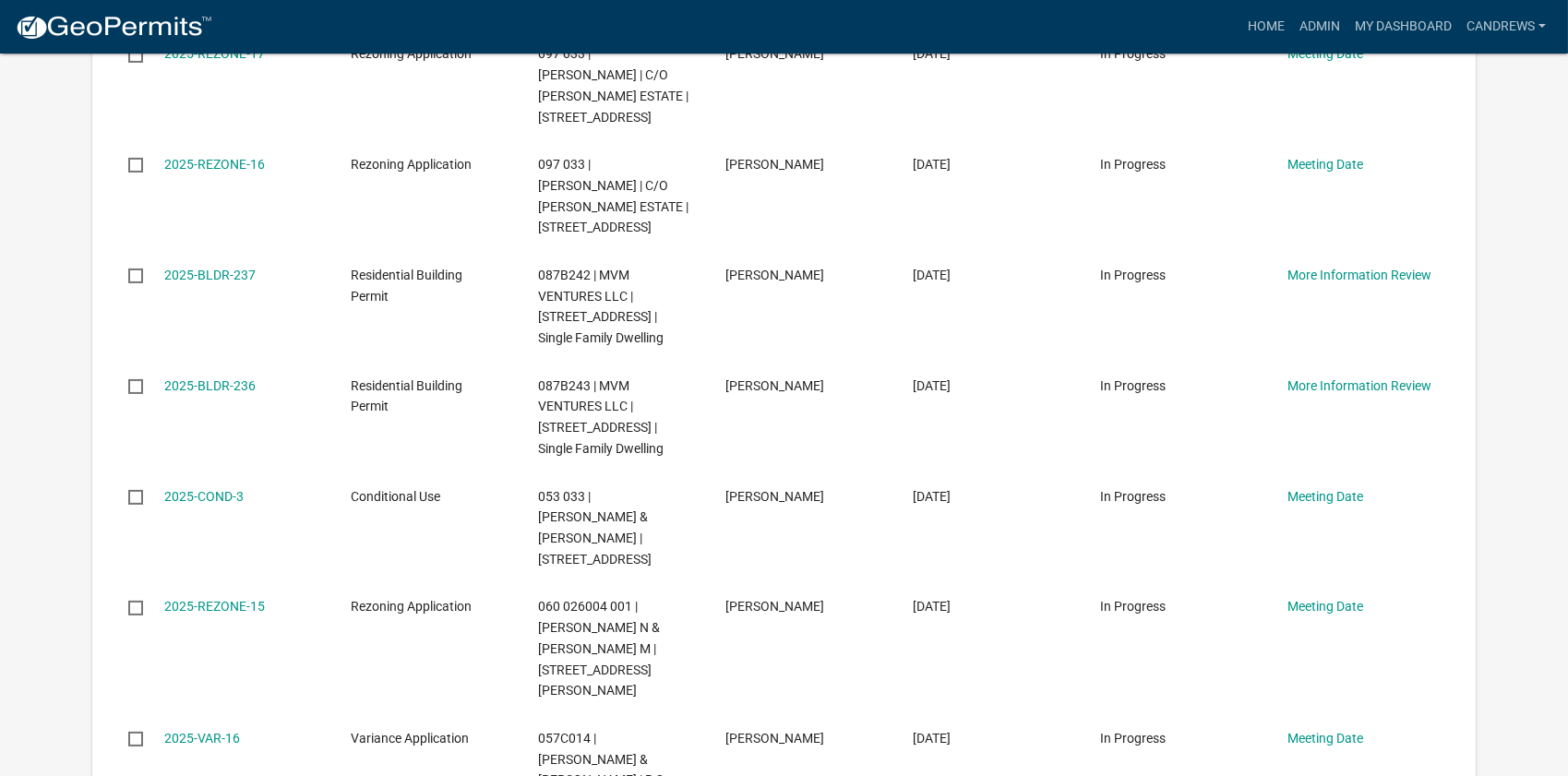
scroll to position [1089, 0]
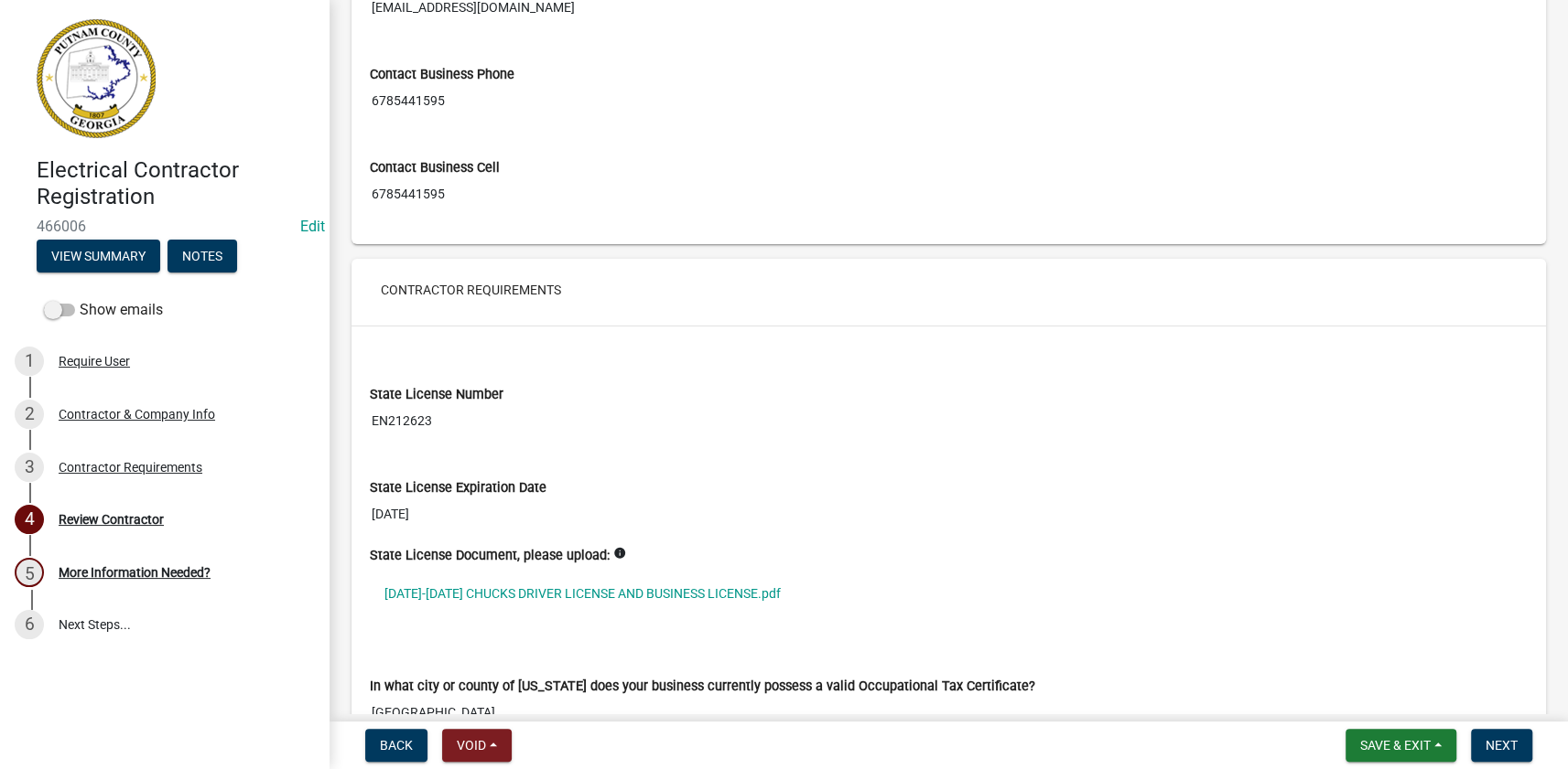
scroll to position [1163, 0]
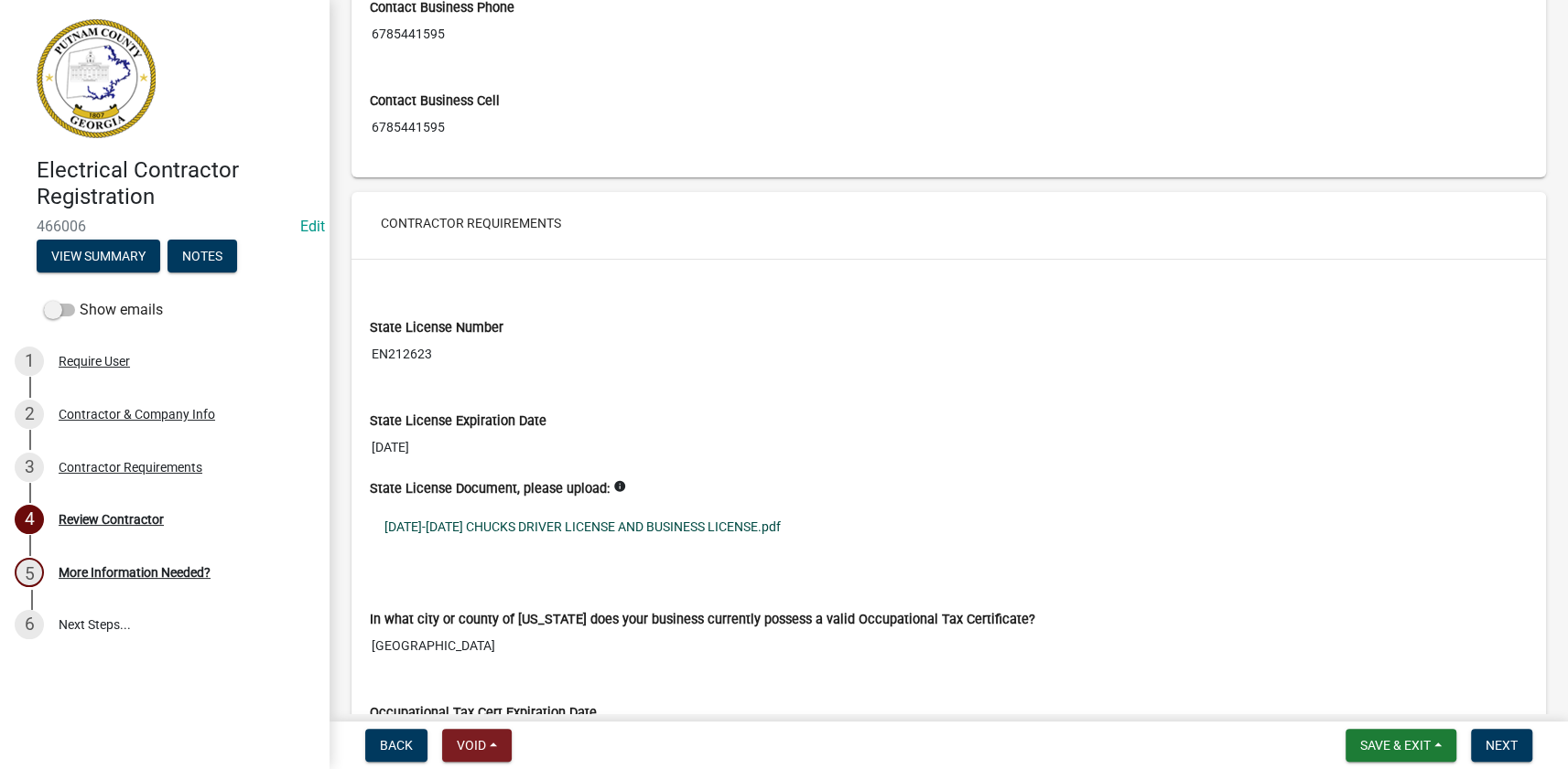
click at [506, 525] on link "2024-2026 CHUCKS DRIVER LICENSE AND BUSINESS LICENSE.pdf" at bounding box center [948, 526] width 1158 height 42
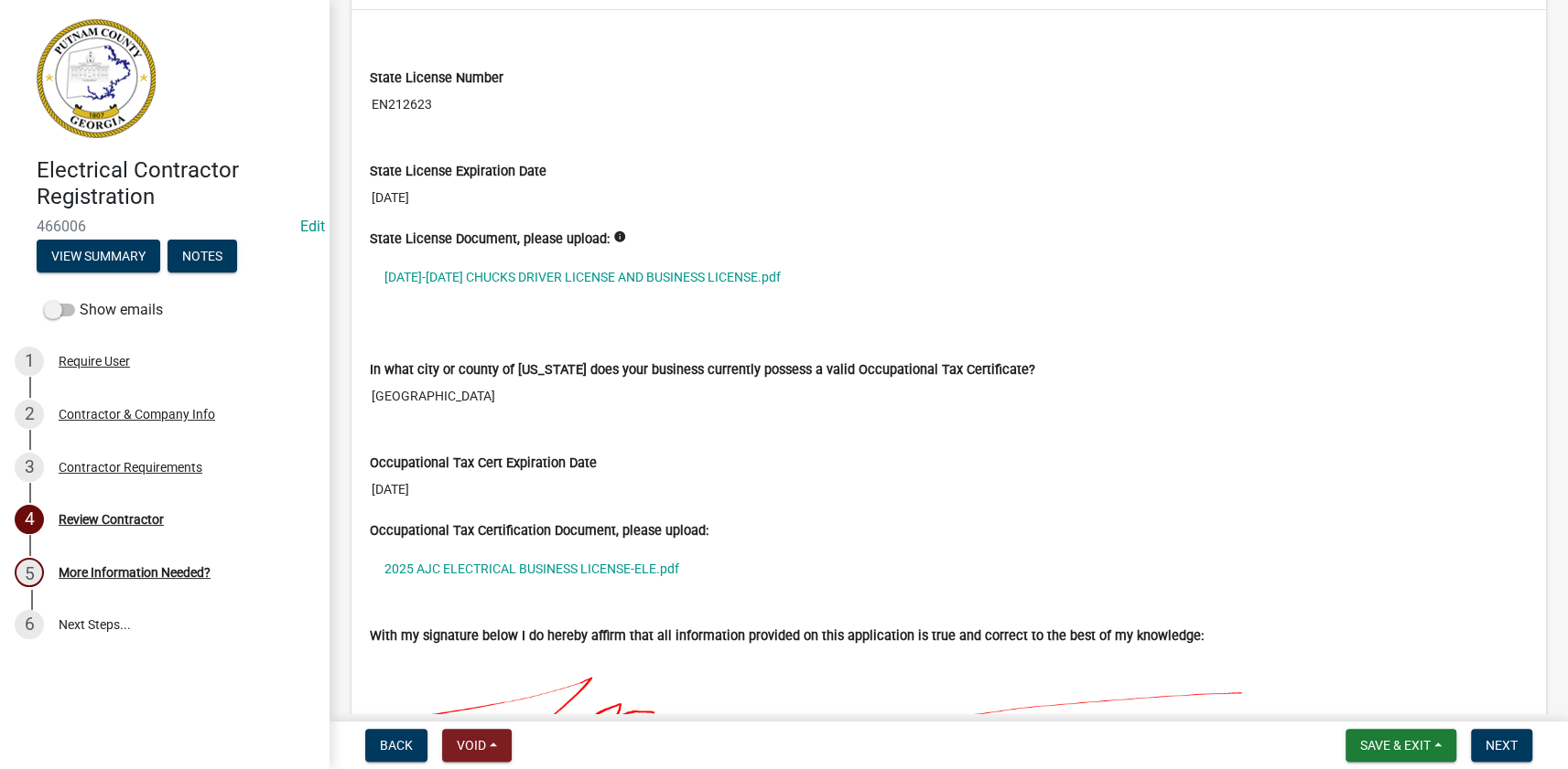
scroll to position [1496, 0]
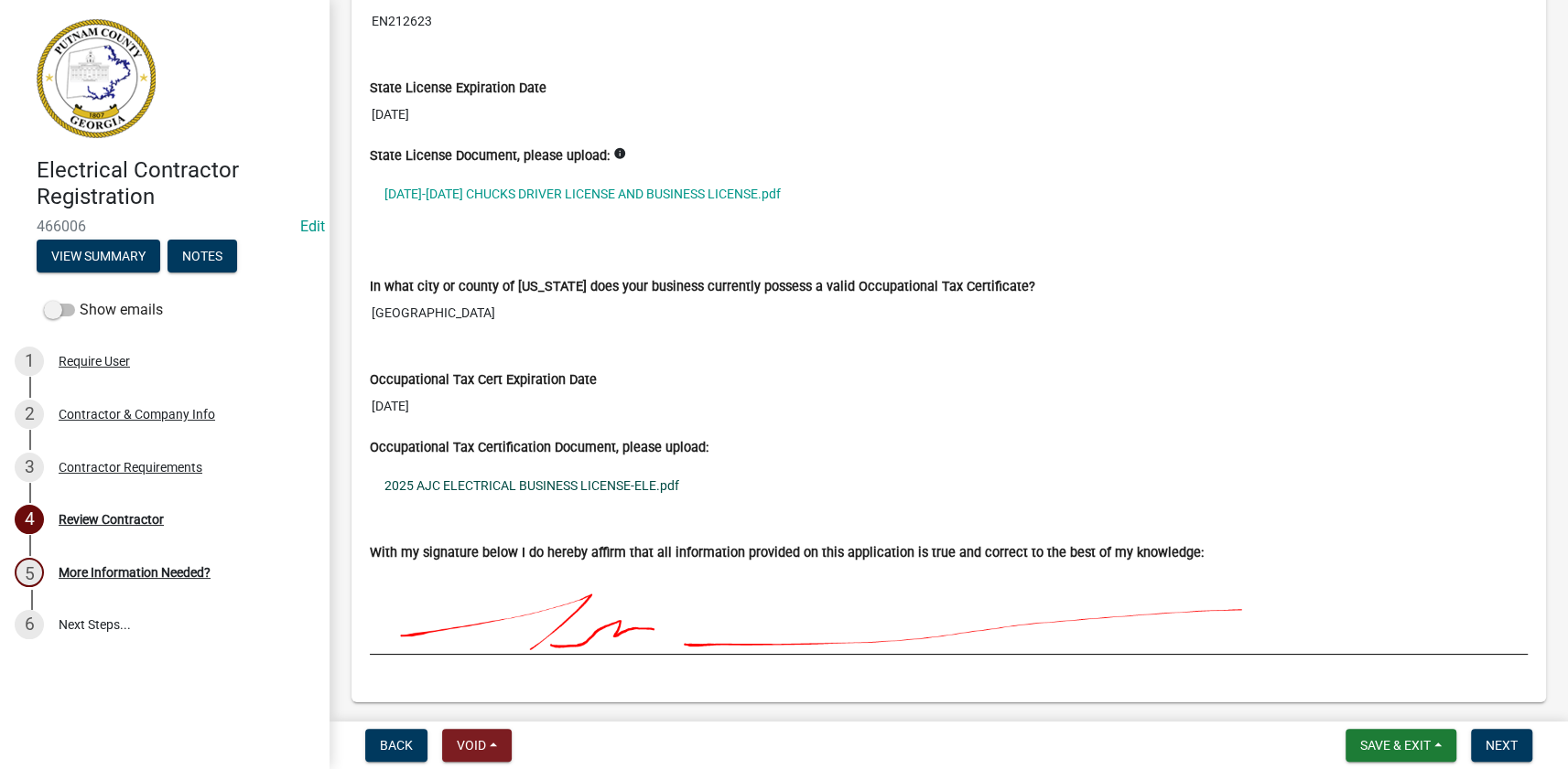
click at [540, 471] on link "2025 AJC ELECTRICAL BUSINESS LICENSE-ELE.pdf" at bounding box center [948, 485] width 1158 height 42
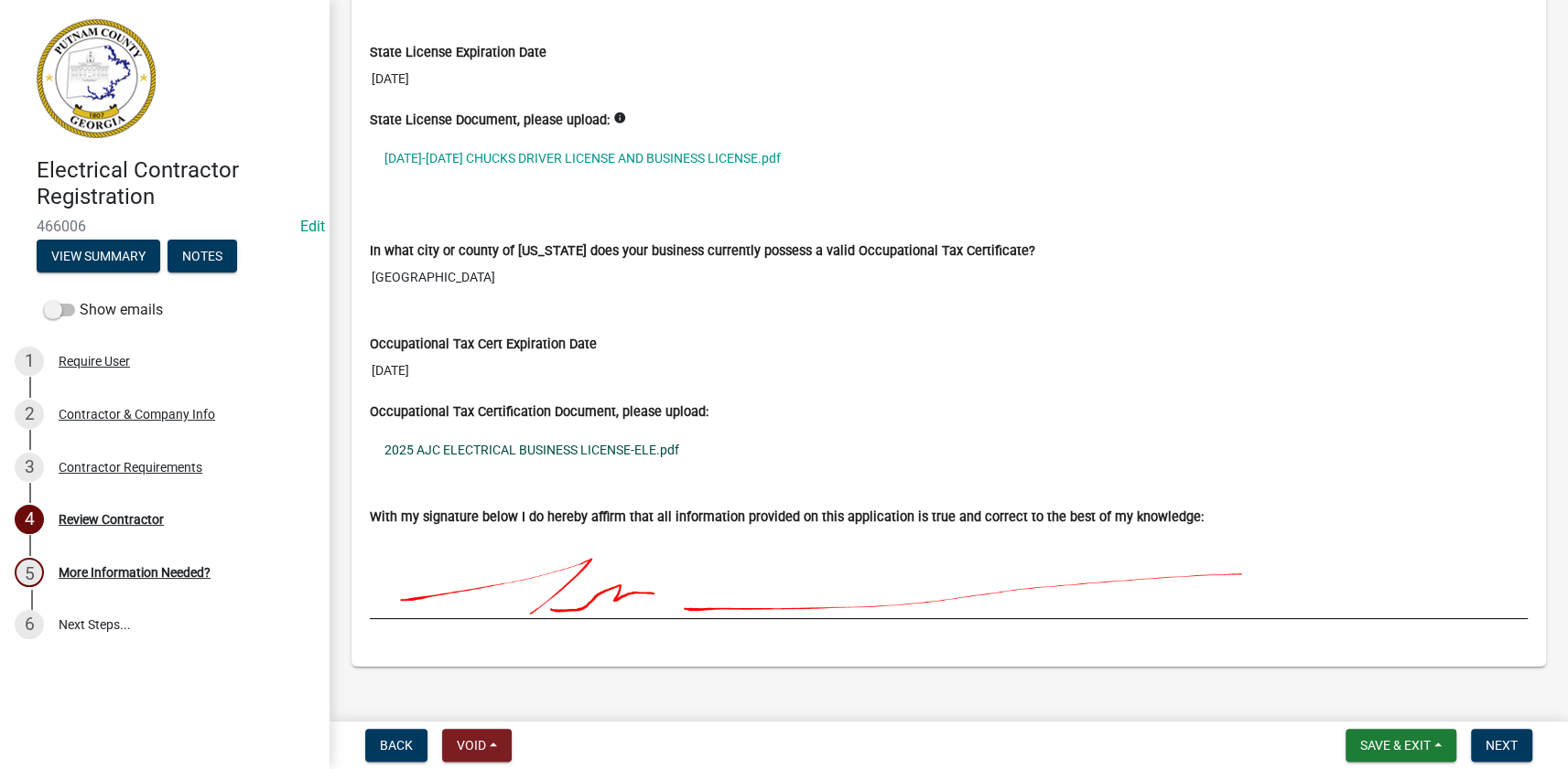
scroll to position [1552, 0]
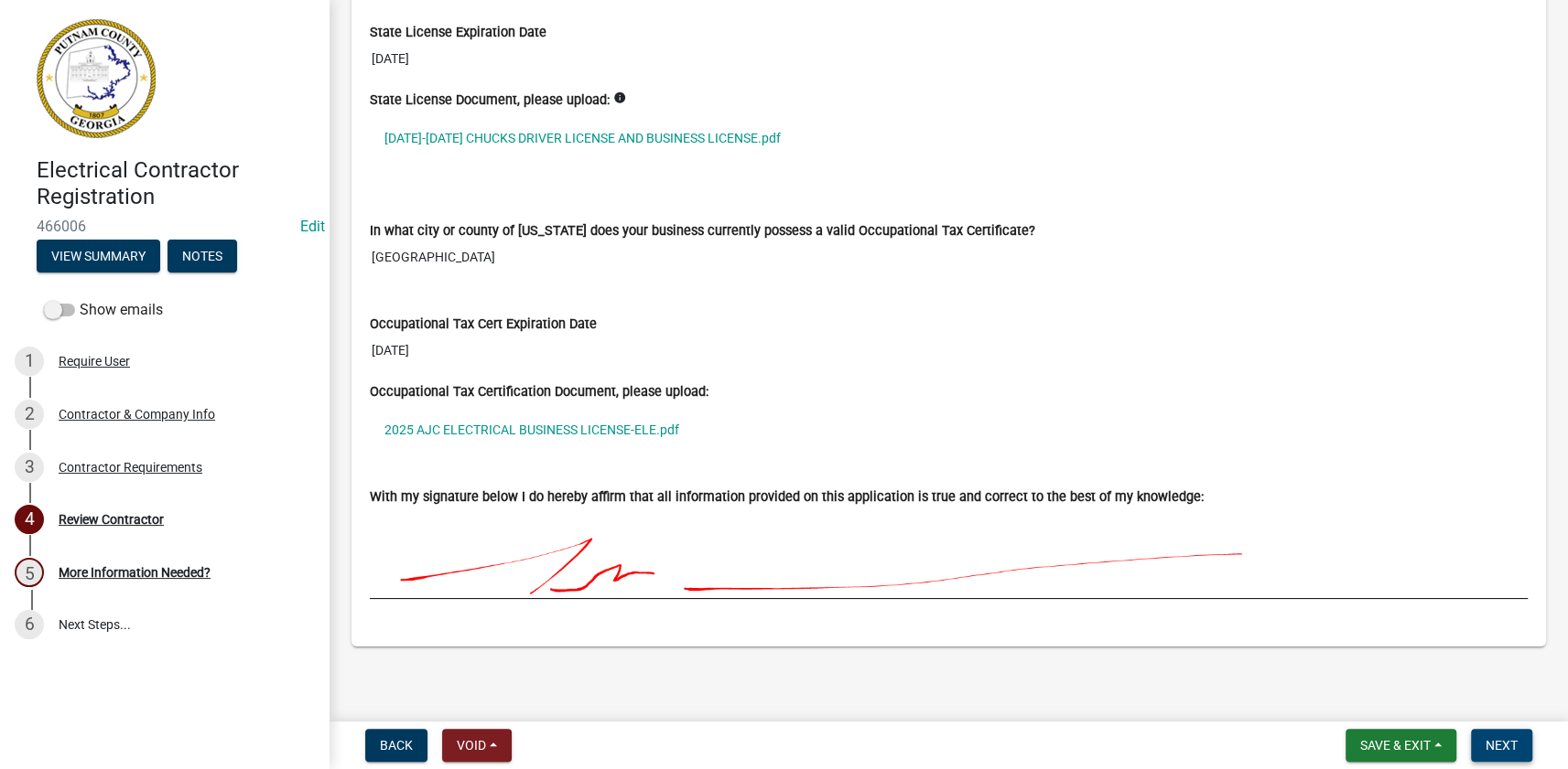
click at [1520, 750] on button "Next" at bounding box center [1501, 746] width 61 height 33
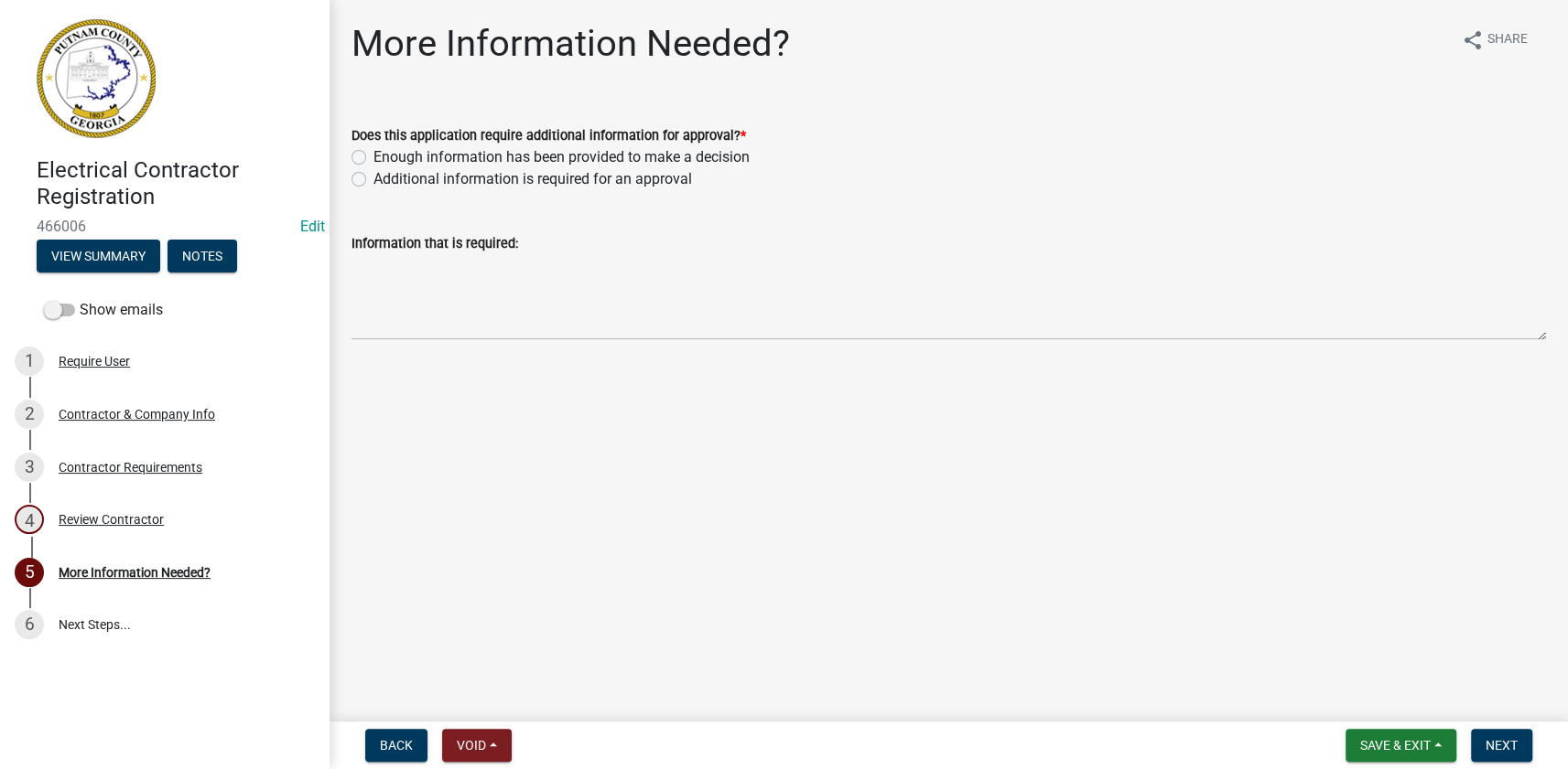
click at [444, 184] on label "Additional information is required for an approval" at bounding box center [532, 179] width 319 height 22
click at [386, 180] on input "Additional information is required for an approval" at bounding box center [379, 174] width 12 height 12
radio input "true"
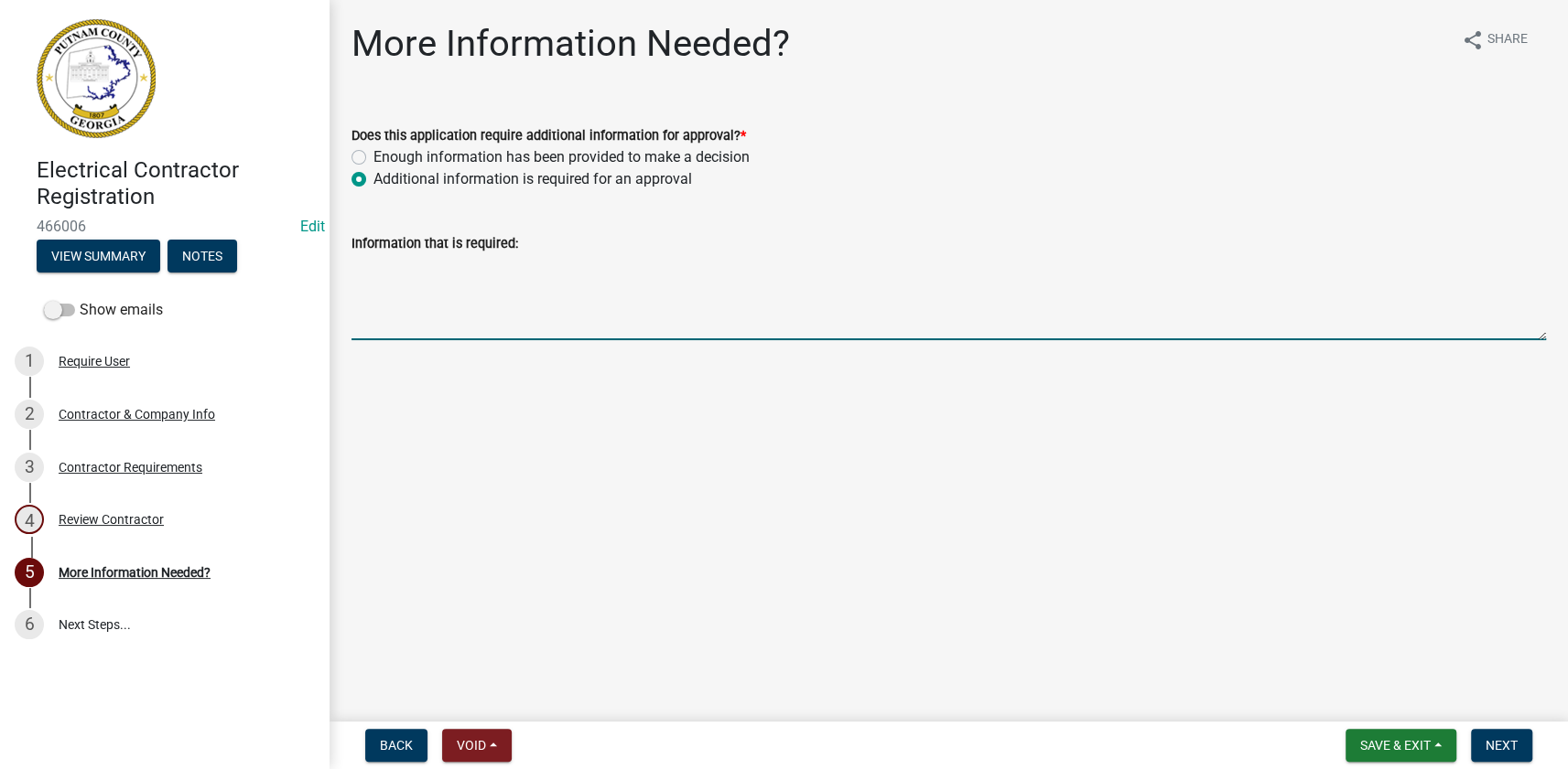
click at [467, 297] on textarea "Information that is required:" at bounding box center [949, 297] width 1194 height 86
type textarea "Contact information should be for the state license holder"
click at [1515, 733] on button "Next" at bounding box center [1501, 746] width 61 height 33
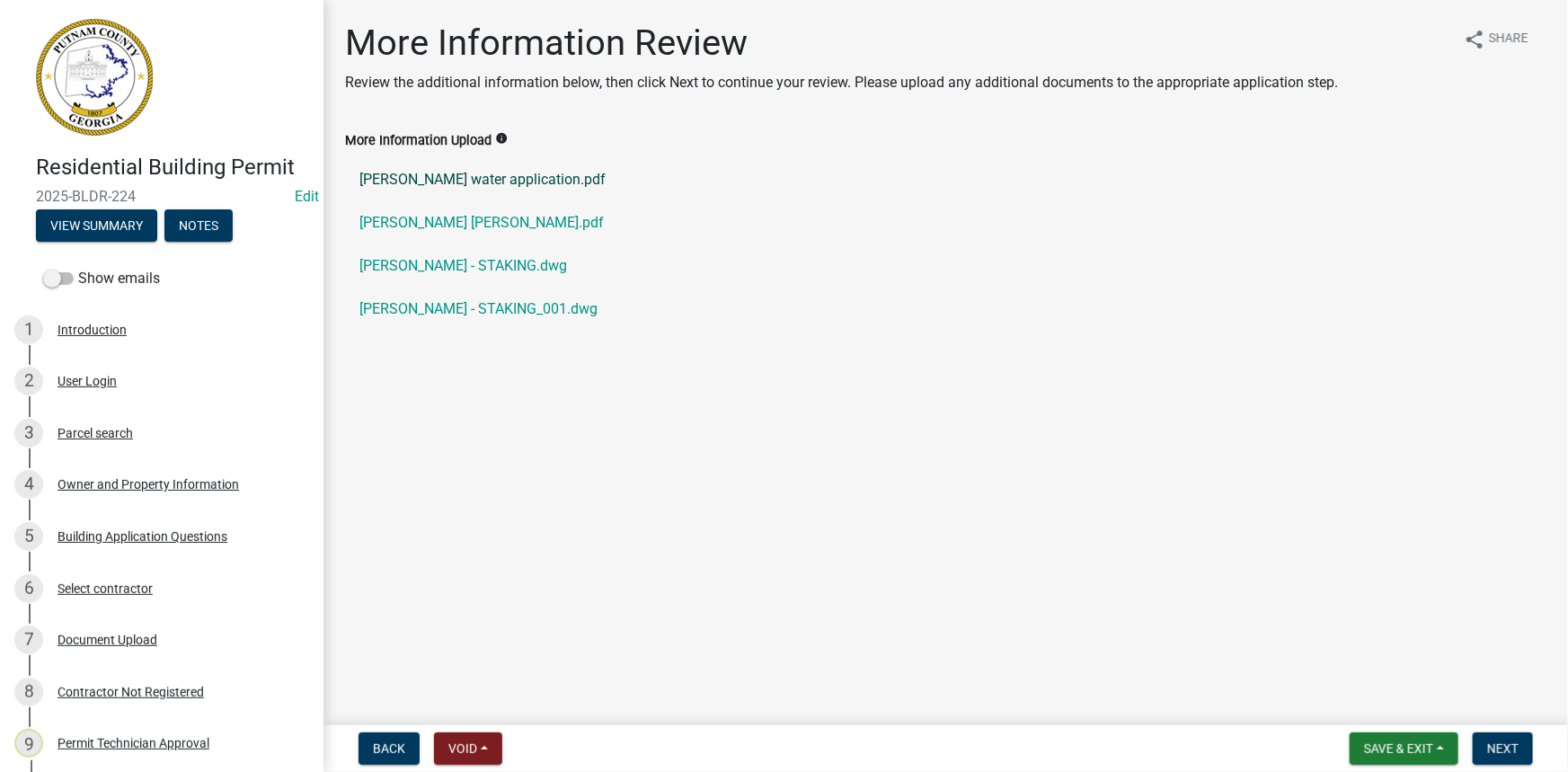
click at [438, 186] on link "[PERSON_NAME] water application.pdf" at bounding box center [946, 179] width 1202 height 43
click at [448, 217] on link "[PERSON_NAME] [PERSON_NAME].pdf" at bounding box center [946, 223] width 1202 height 43
click at [549, 166] on link "[PERSON_NAME] water application.pdf" at bounding box center [946, 179] width 1202 height 43
click at [440, 266] on link "[PERSON_NAME] - STAKING.dwg" at bounding box center [946, 266] width 1202 height 43
click at [1487, 740] on button "Next" at bounding box center [1502, 749] width 60 height 32
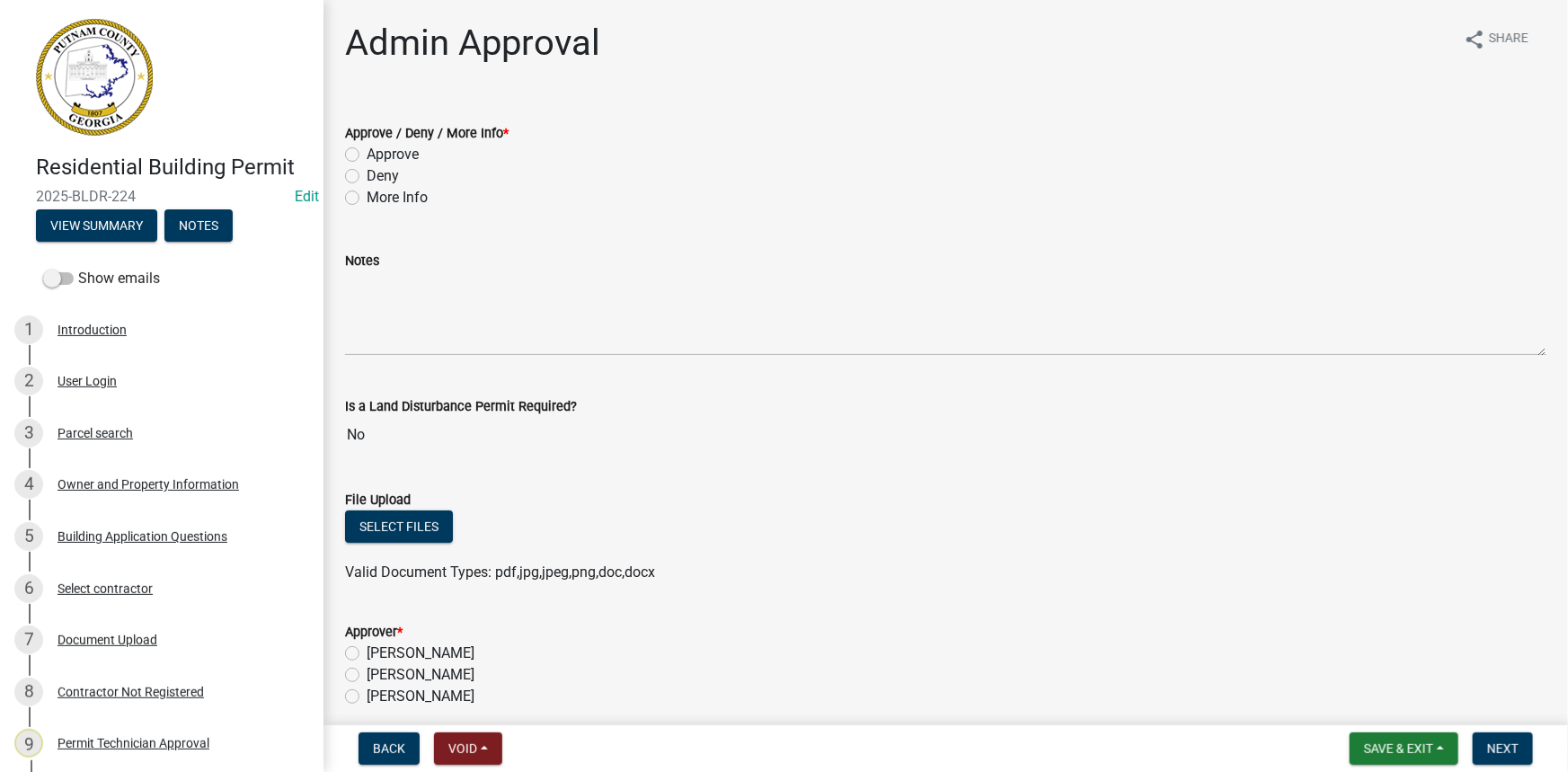
click at [424, 196] on label "More Info" at bounding box center [397, 197] width 61 height 22
click at [379, 196] on input "More Info" at bounding box center [372, 192] width 11 height 11
radio input "true"
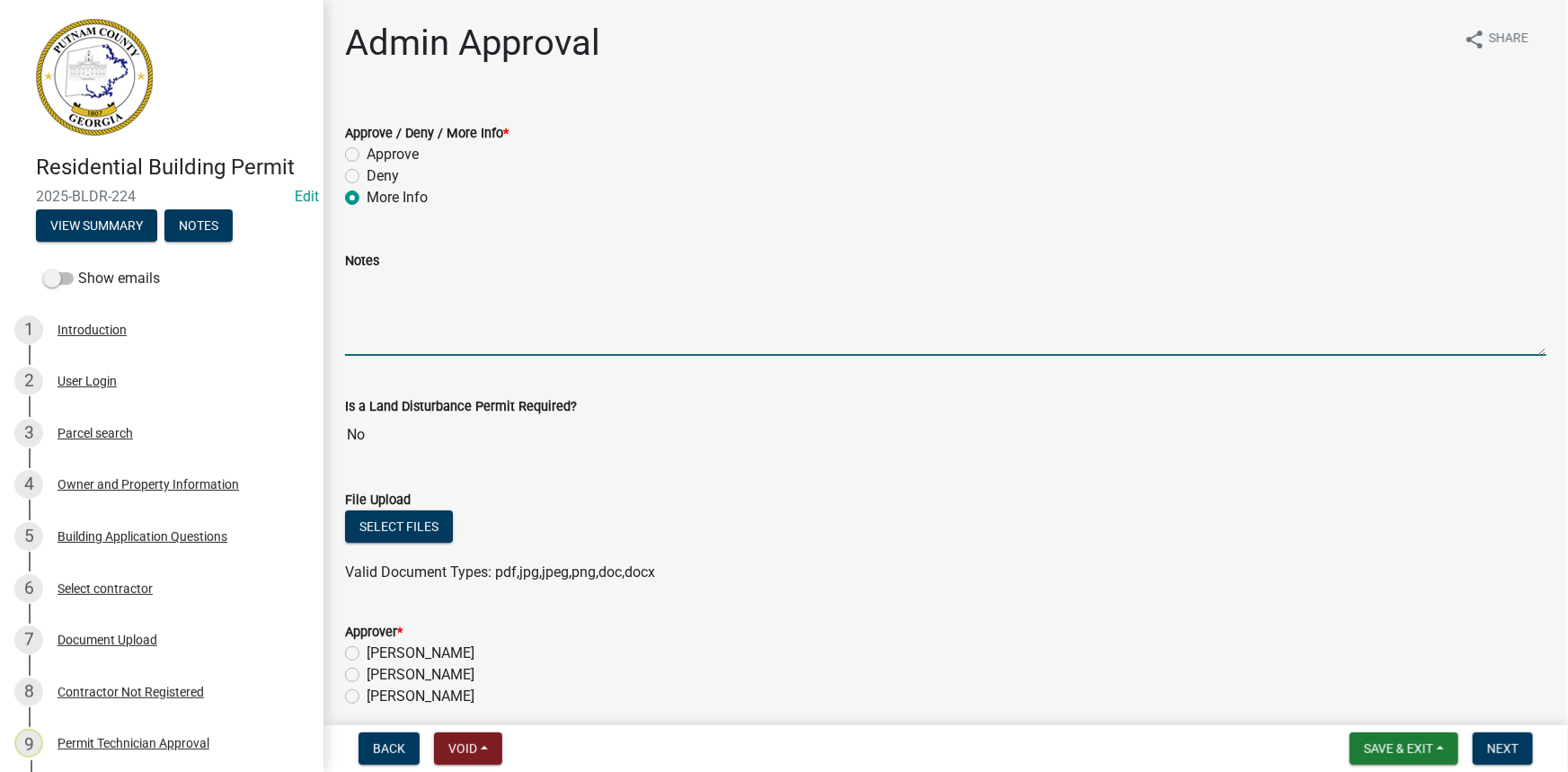
click at [456, 321] on textarea "Notes" at bounding box center [946, 313] width 1202 height 85
click at [1025, 273] on textarea "We were only able to access the water form and the updated building plans. The …" at bounding box center [946, 313] width 1202 height 85
paste textarea "Tirado - STAKING.dwg Tirado - STAKING_001.dwg"
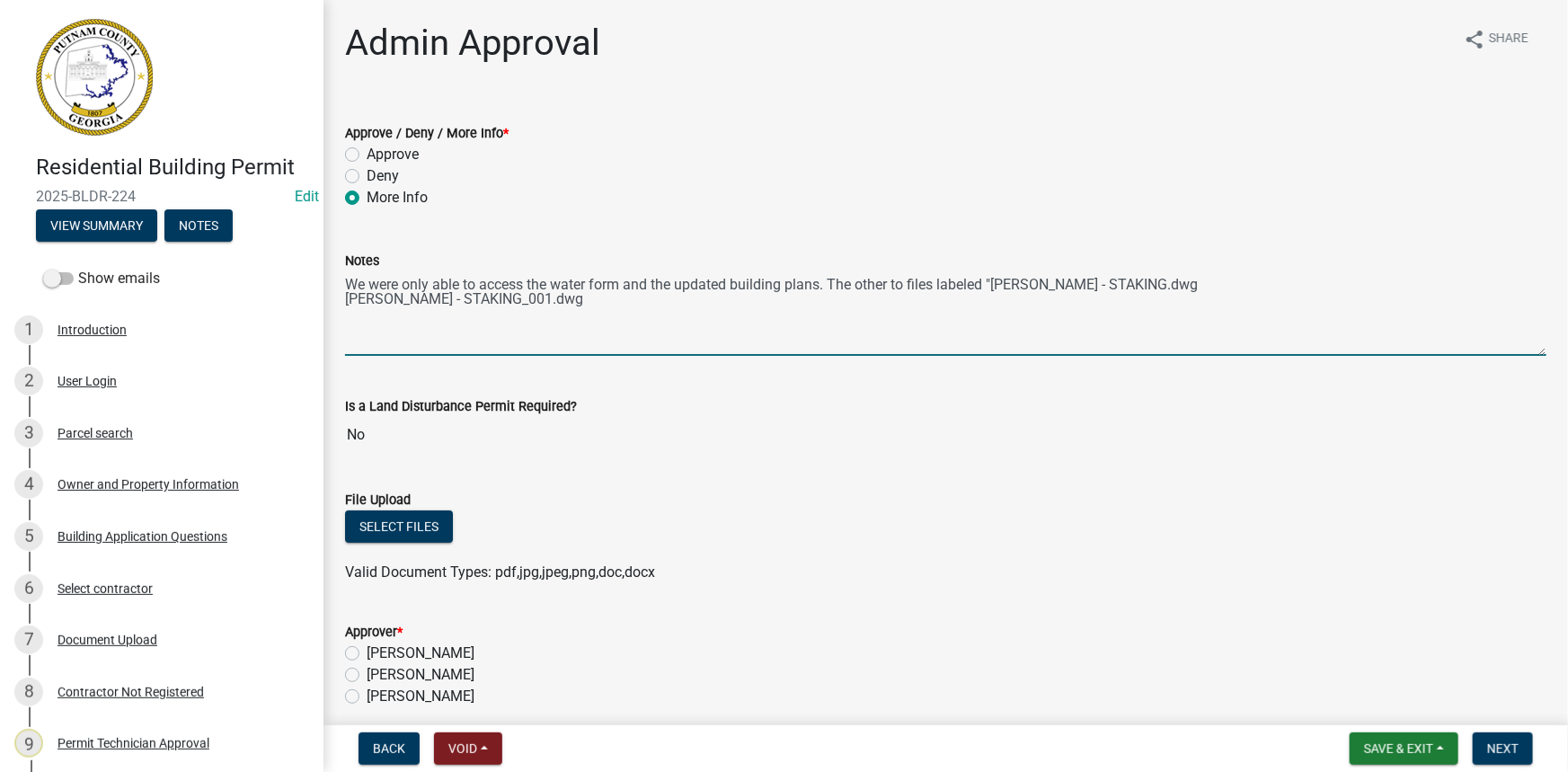
click at [347, 299] on textarea "We were only able to access the water form and the updated building plans. The …" at bounding box center [946, 313] width 1202 height 85
click at [1367, 281] on textarea "We were only able to access the water form and the updated building plans. The …" at bounding box center [946, 313] width 1202 height 85
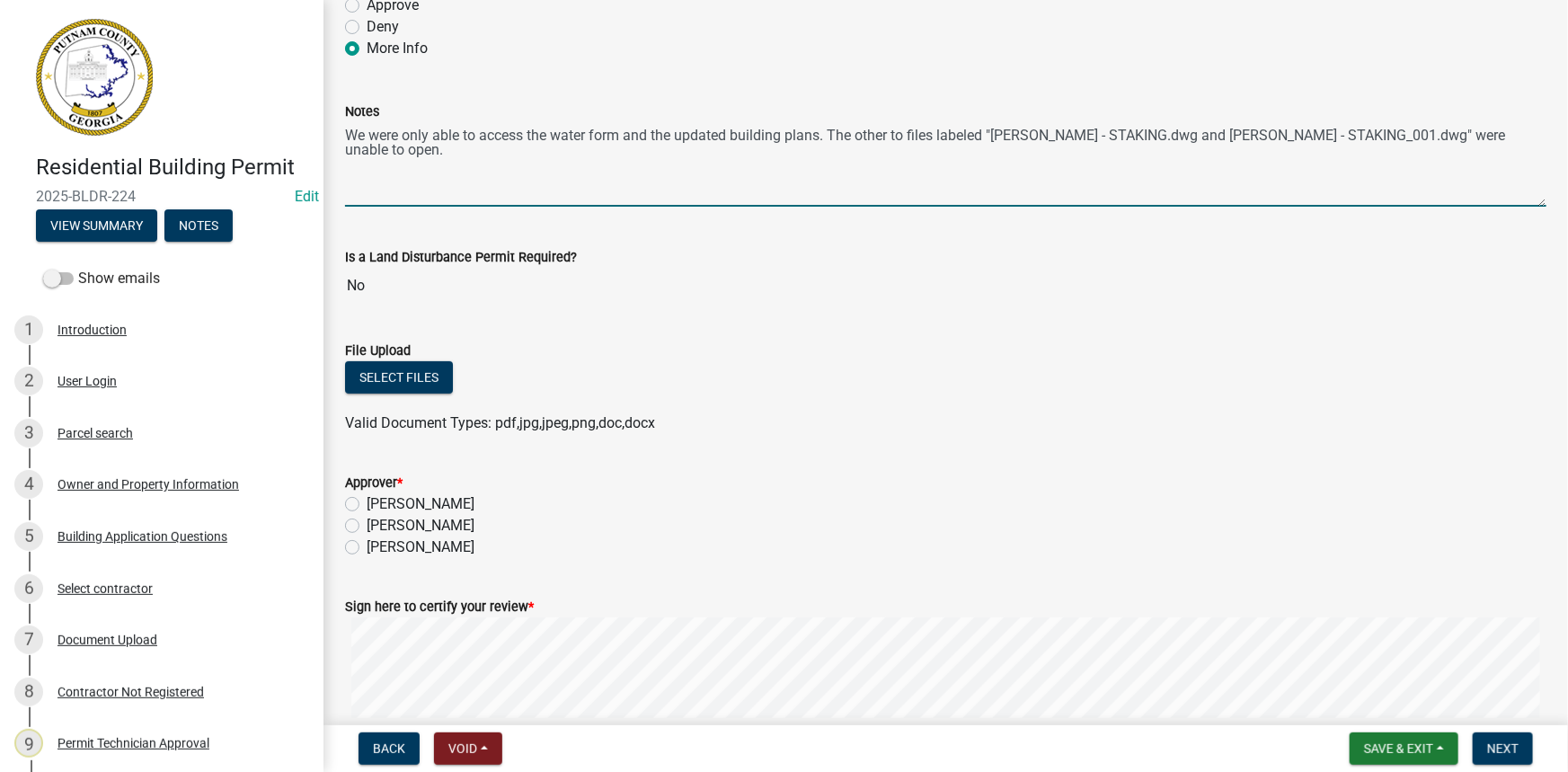
scroll to position [163, 0]
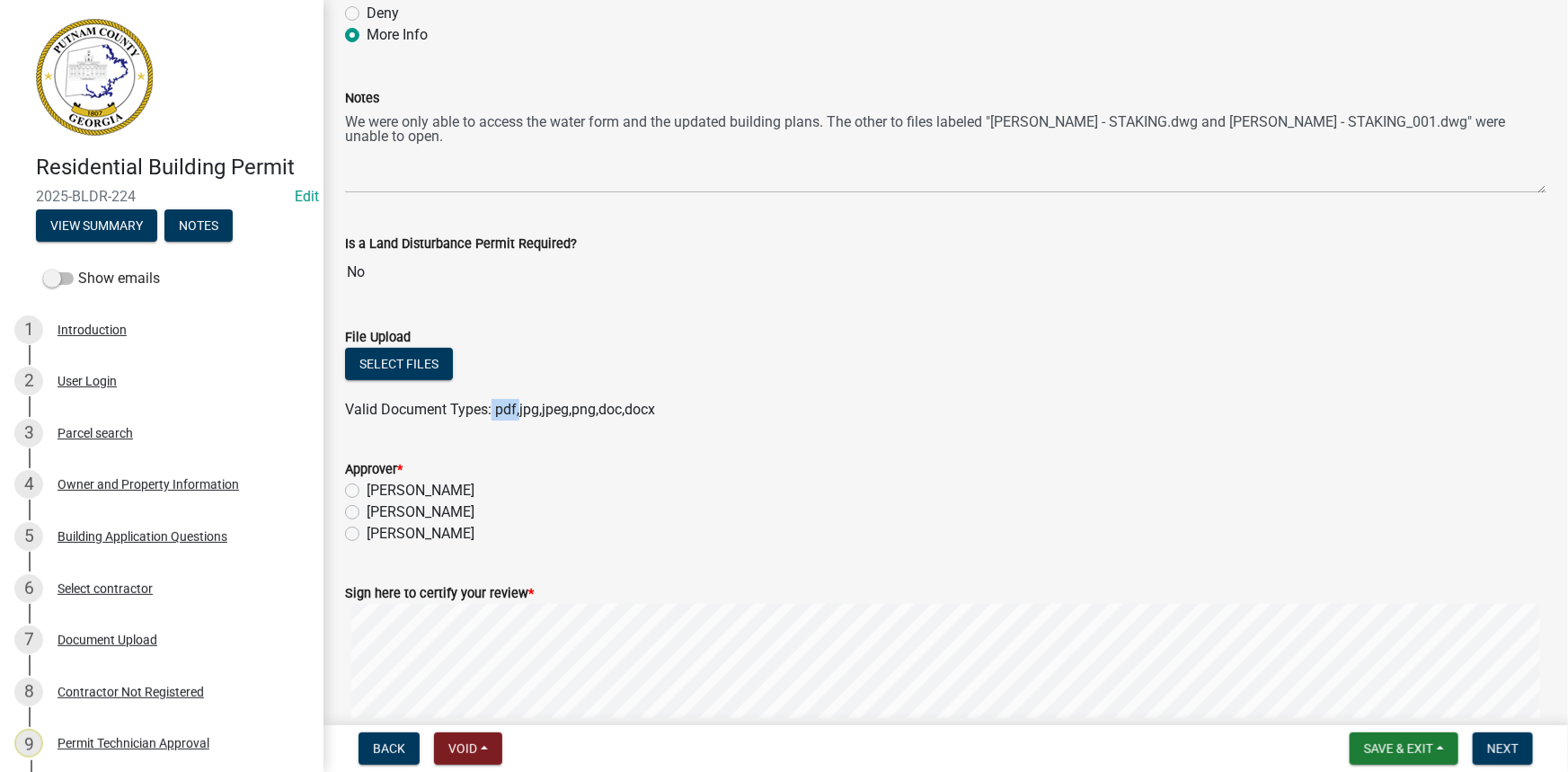
drag, startPoint x: 492, startPoint y: 408, endPoint x: 520, endPoint y: 404, distance: 28.3
click at [520, 404] on span "Valid Document Types: pdf,jpg,jpeg,png,doc,docx" at bounding box center [500, 409] width 310 height 17
click at [528, 459] on div "Approver *" at bounding box center [946, 469] width 1202 height 22
drag, startPoint x: 494, startPoint y: 407, endPoint x: 661, endPoint y: 404, distance: 167.0
click at [661, 404] on div "Valid Document Types: pdf,jpg,jpeg,png,doc,docx" at bounding box center [945, 409] width 1228 height 22
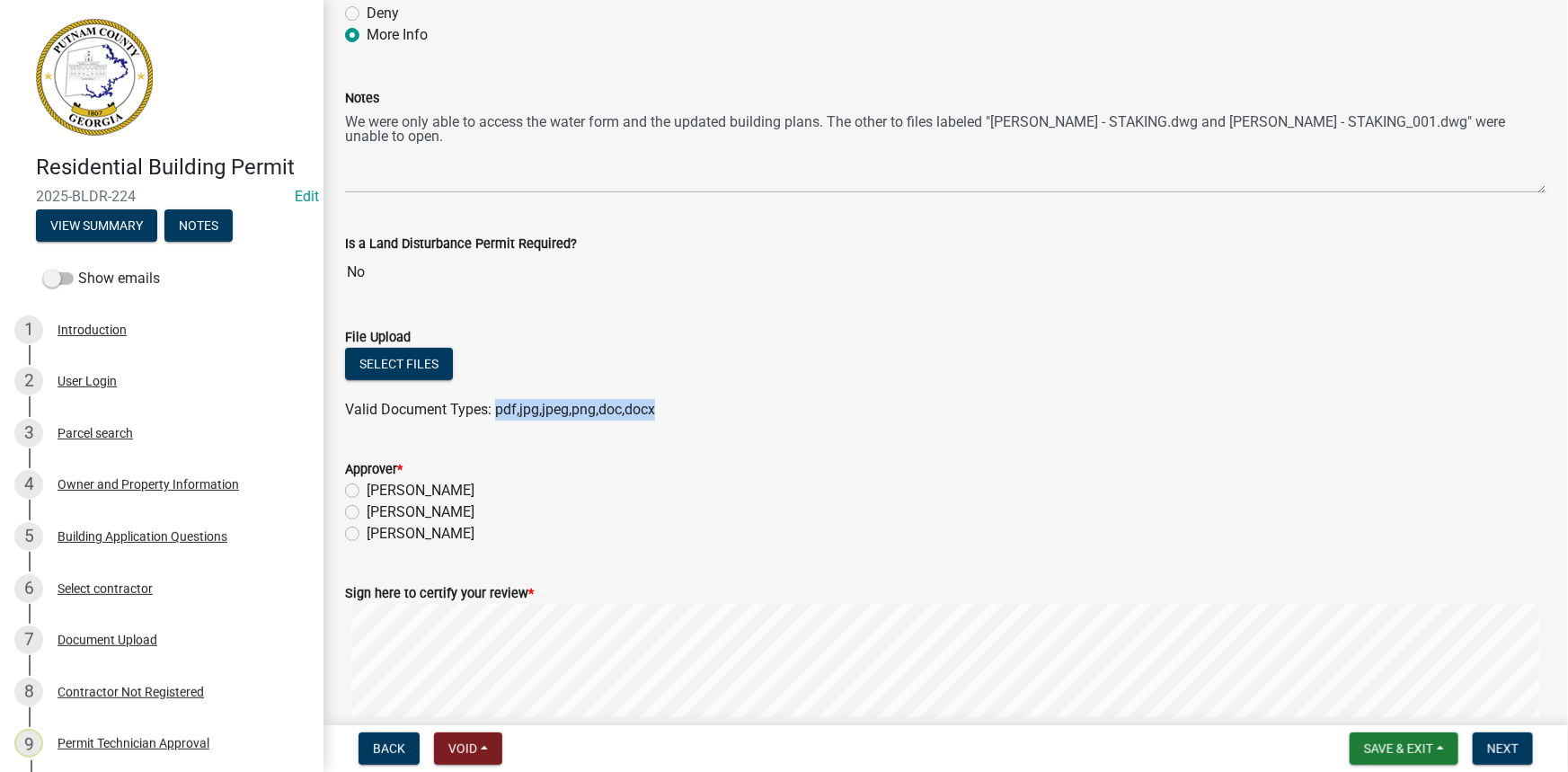
click at [539, 411] on span "Valid Document Types: pdf,jpg,jpeg,png,doc,docx" at bounding box center [500, 409] width 310 height 17
click at [496, 404] on span "Valid Document Types: pdf,jpg,jpeg,png,doc,docx" at bounding box center [500, 409] width 310 height 17
drag, startPoint x: 504, startPoint y: 405, endPoint x: 597, endPoint y: 397, distance: 93.3
click at [597, 399] on div "Valid Document Types: pdf,jpg,jpeg,png,doc,docx" at bounding box center [945, 409] width 1228 height 22
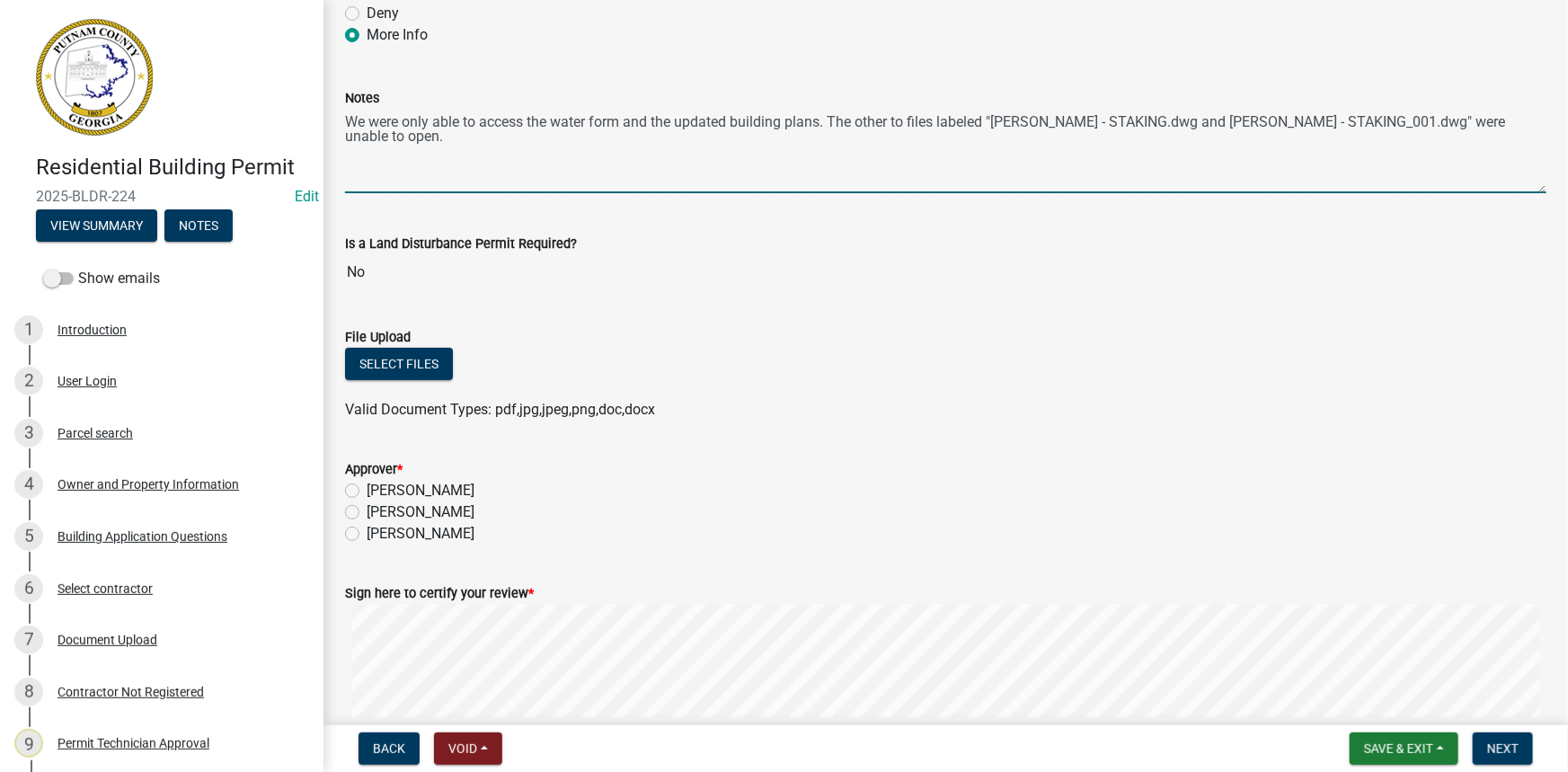
click at [1477, 122] on textarea "We were only able to access the water form and the updated building plans. The …" at bounding box center [946, 150] width 1202 height 85
click at [1491, 122] on textarea "We were only able to access the water form and the updated building plans. The …" at bounding box center [946, 150] width 1202 height 85
paste textarea "pdf,jpg,jpeg,png,"
type textarea "We were only able to access the water form and the updated building plans. The …"
click at [472, 511] on label "[PERSON_NAME]" at bounding box center [420, 512] width 108 height 22
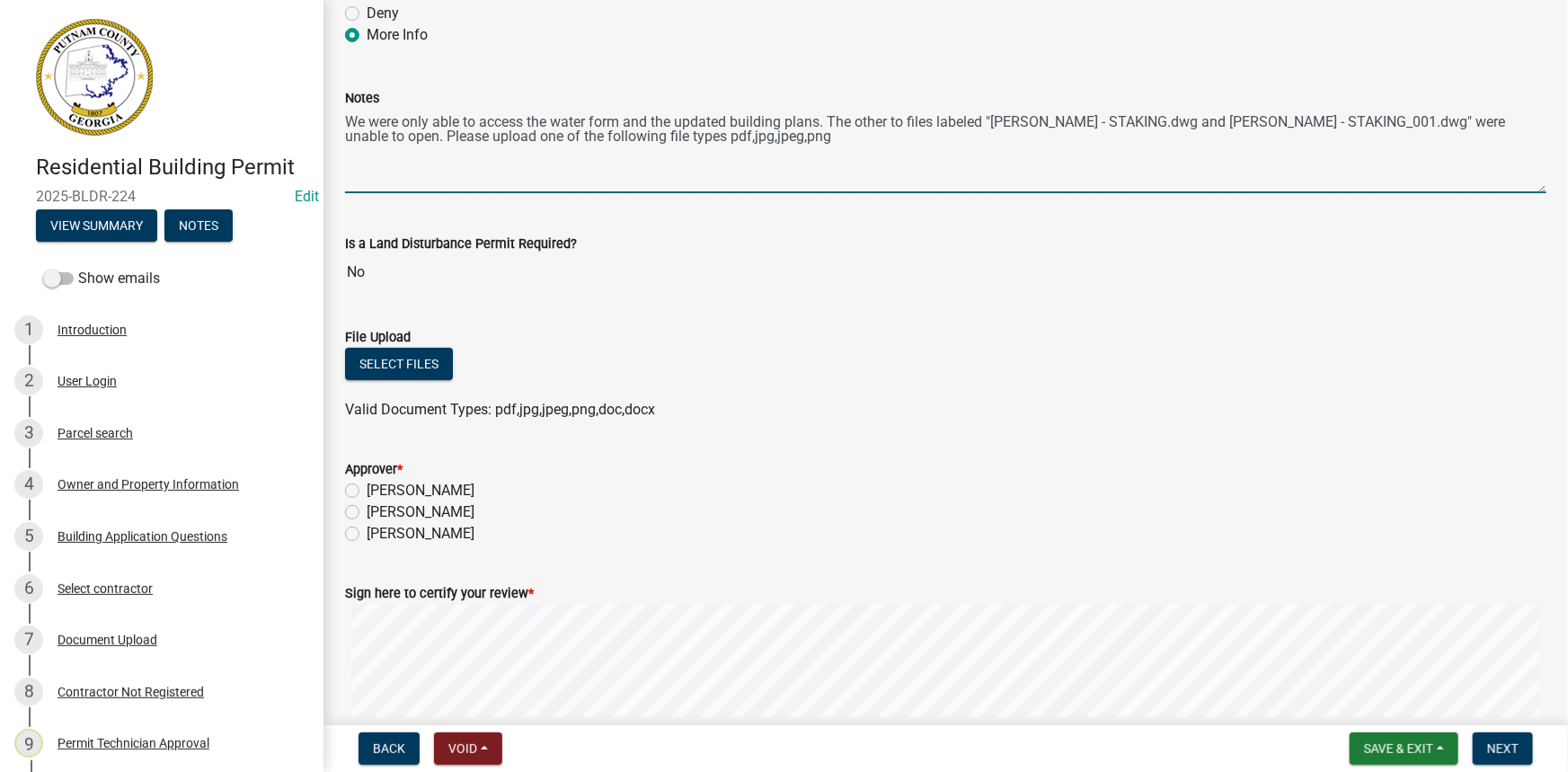
click at [379, 511] on input "[PERSON_NAME]" at bounding box center [372, 507] width 11 height 11
radio input "true"
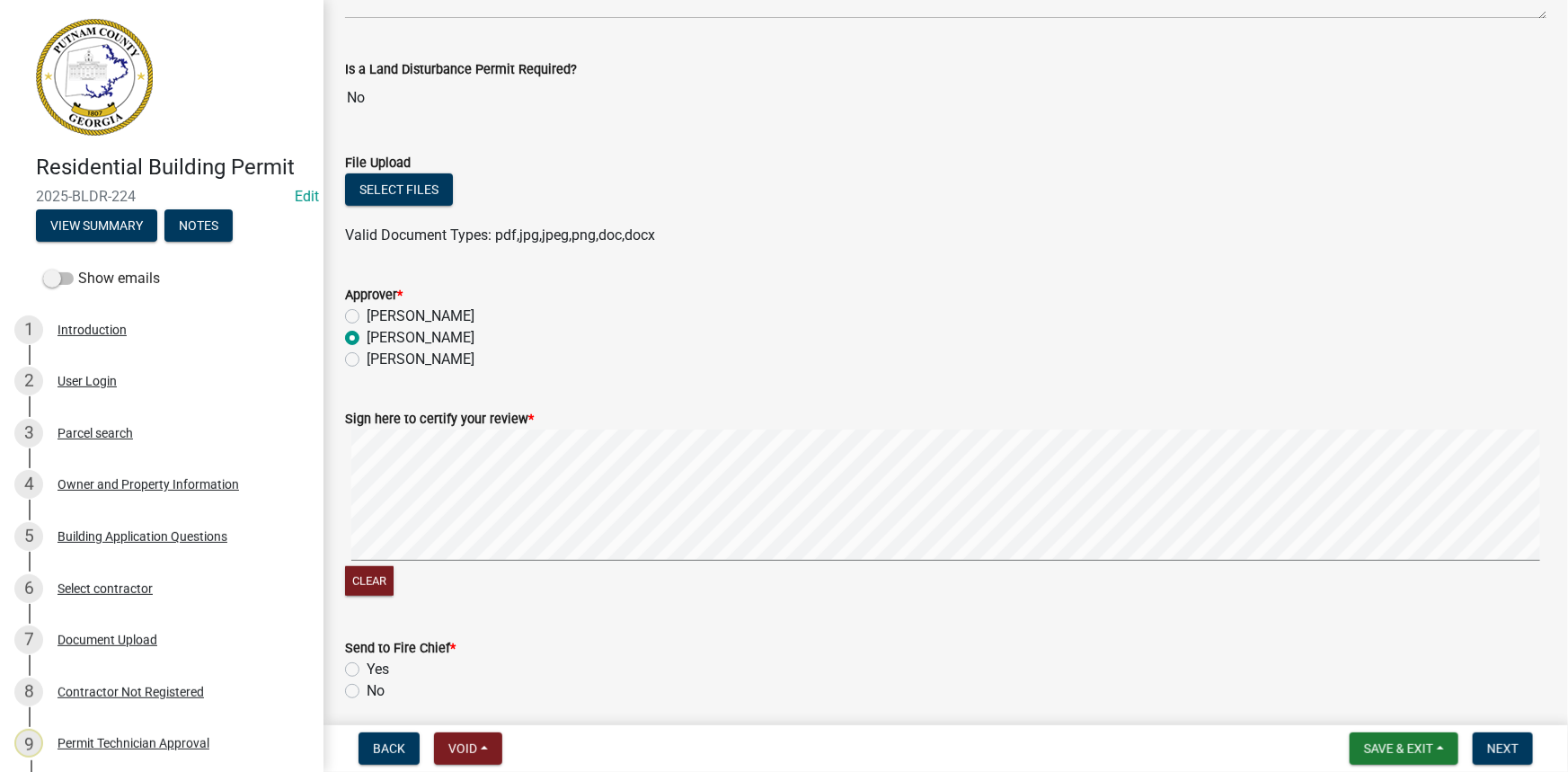
scroll to position [508, 0]
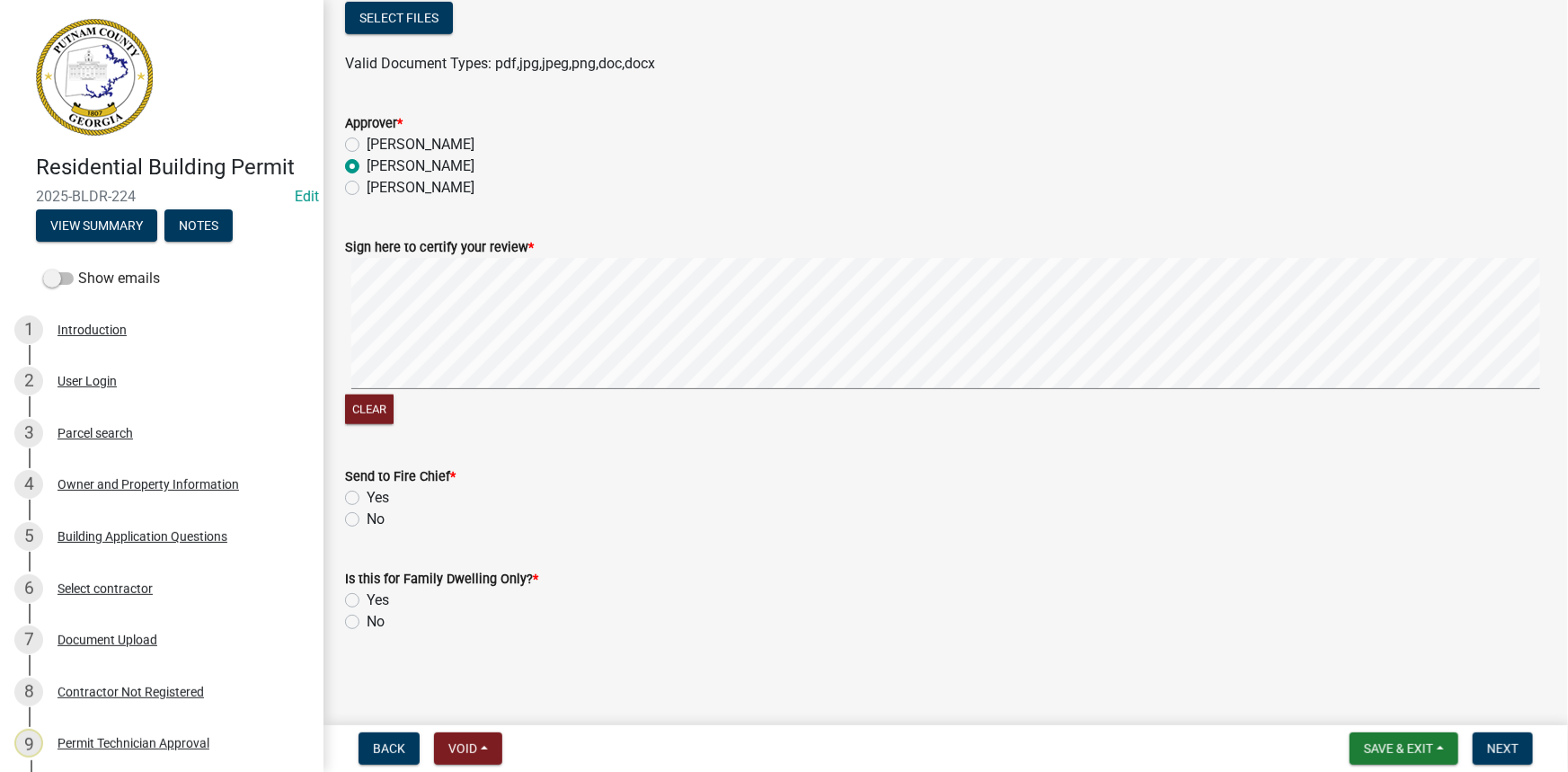
click at [377, 526] on label "No" at bounding box center [375, 519] width 18 height 22
click at [377, 521] on input "No" at bounding box center [372, 514] width 11 height 11
radio input "true"
click at [368, 626] on label "No" at bounding box center [375, 622] width 18 height 22
click at [368, 623] on input "No" at bounding box center [372, 617] width 11 height 11
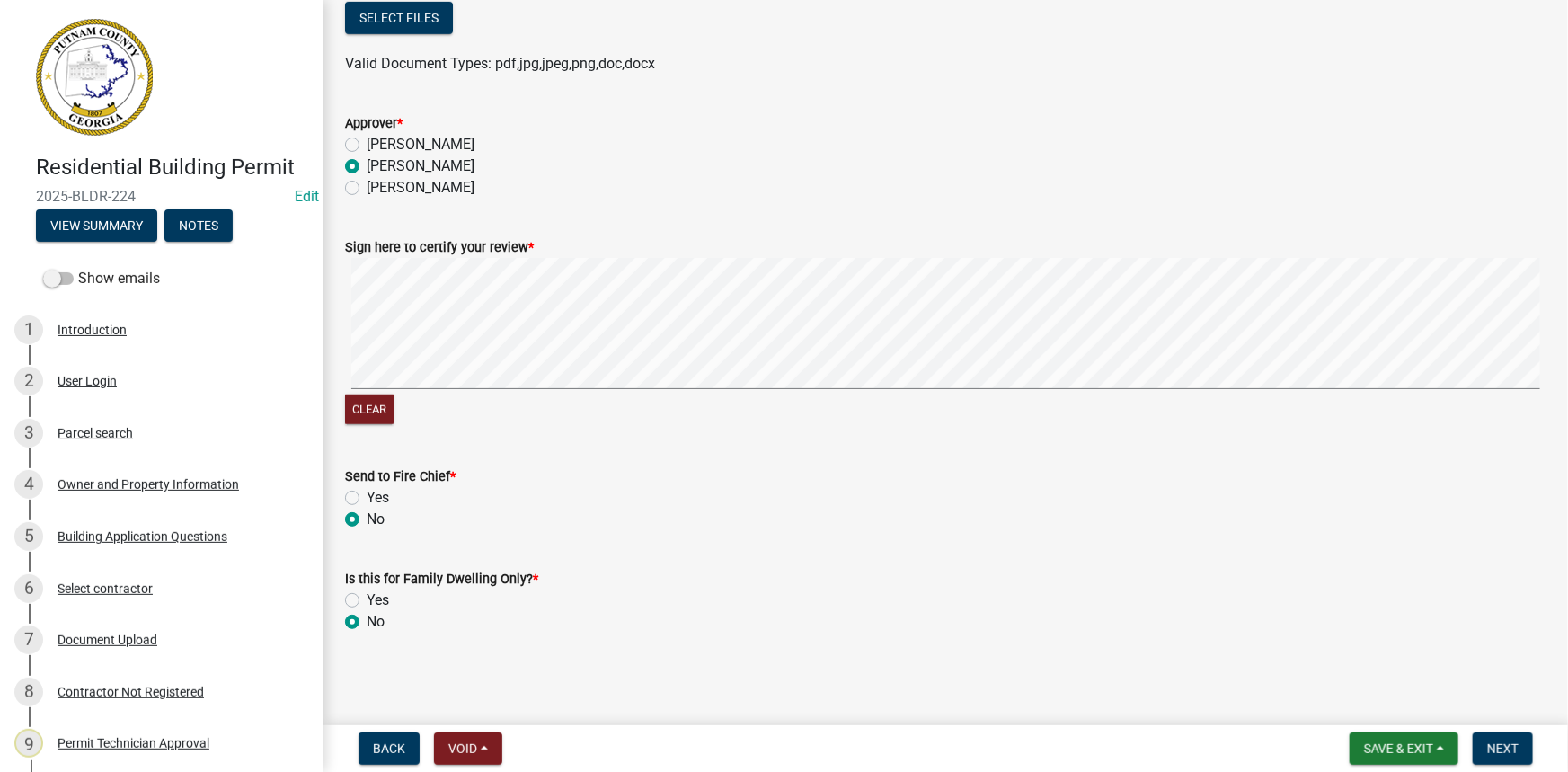
radio input "true"
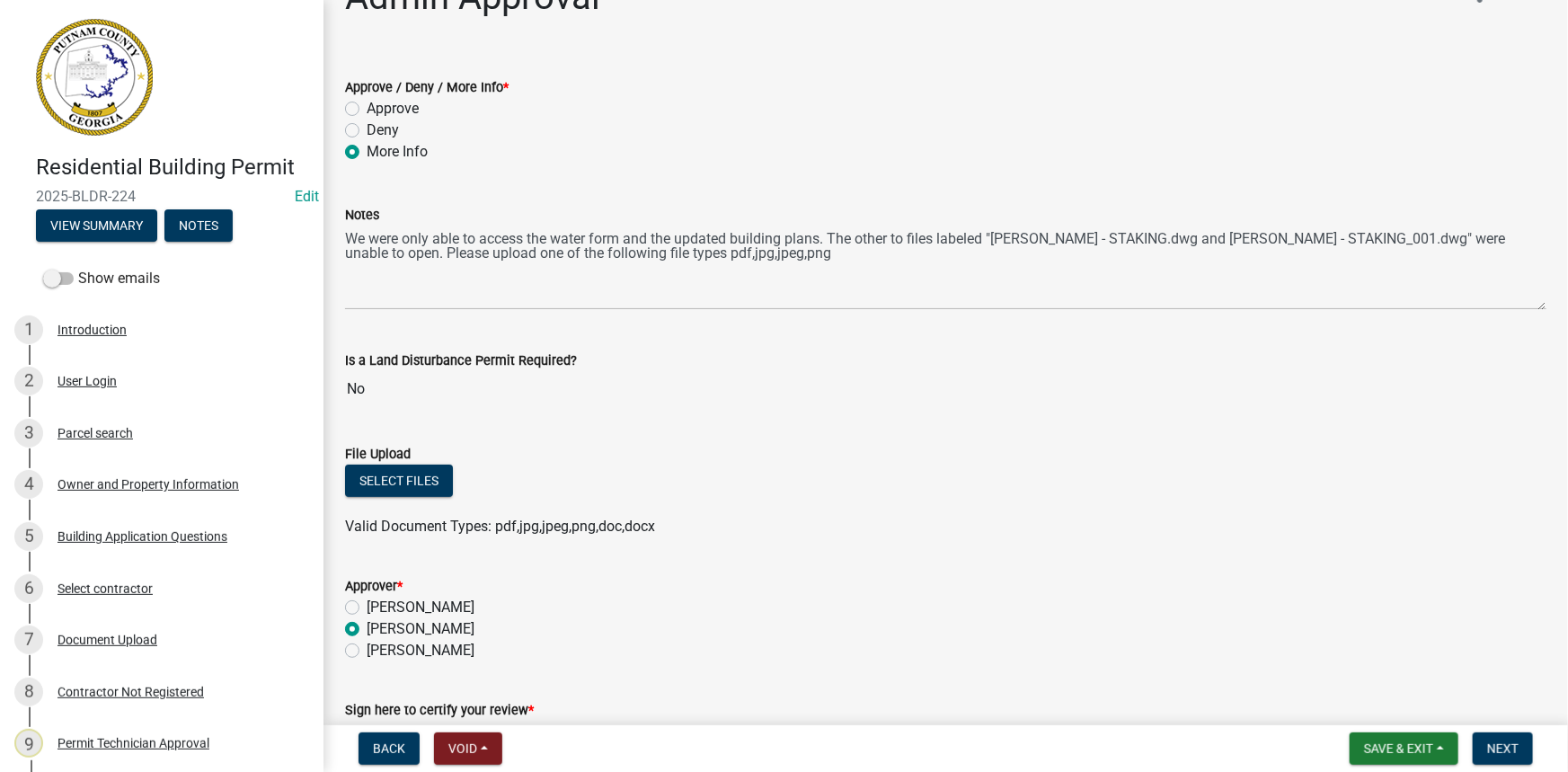
scroll to position [0, 0]
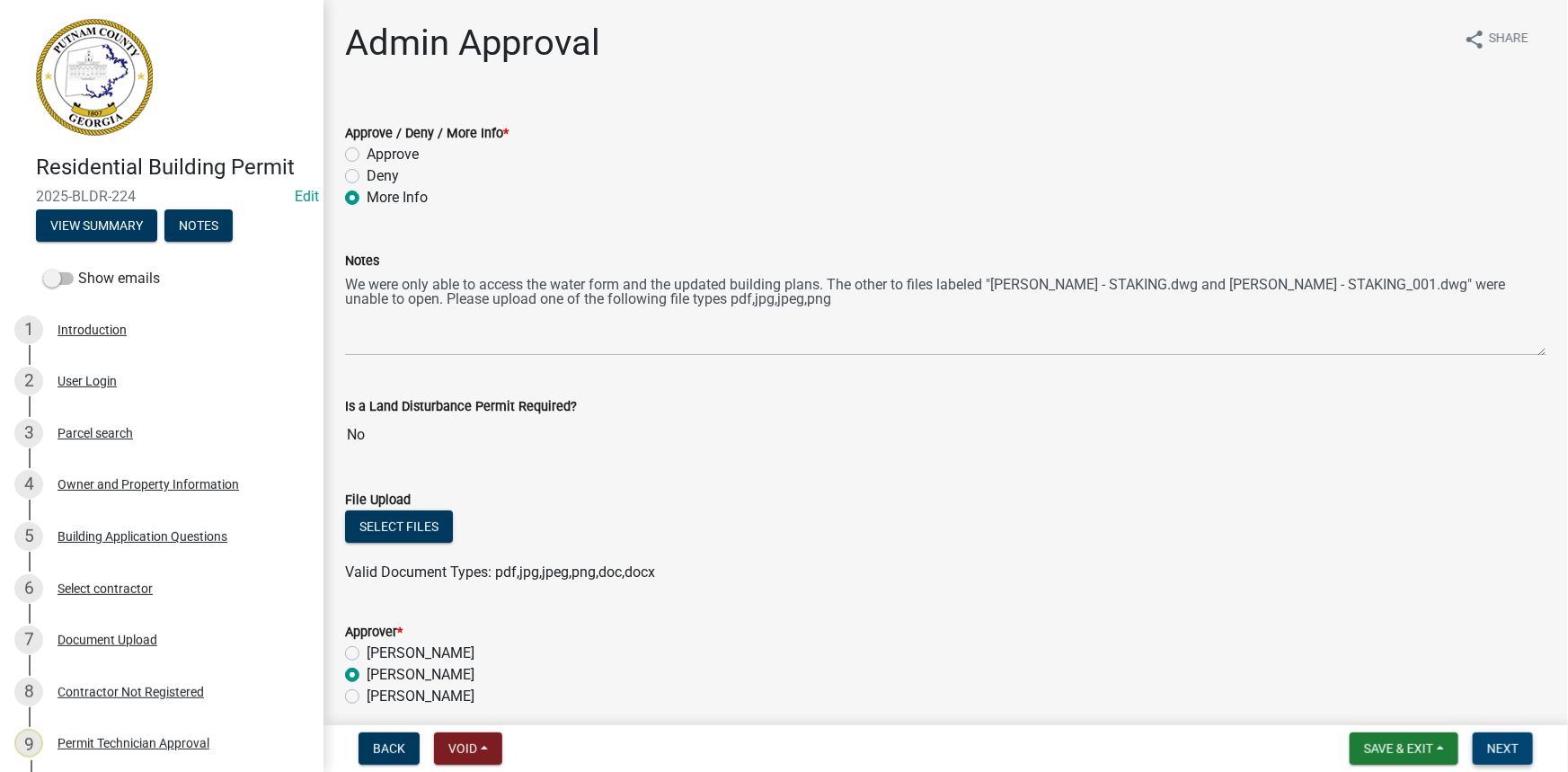
click at [1523, 754] on button "Next" at bounding box center [1502, 749] width 60 height 32
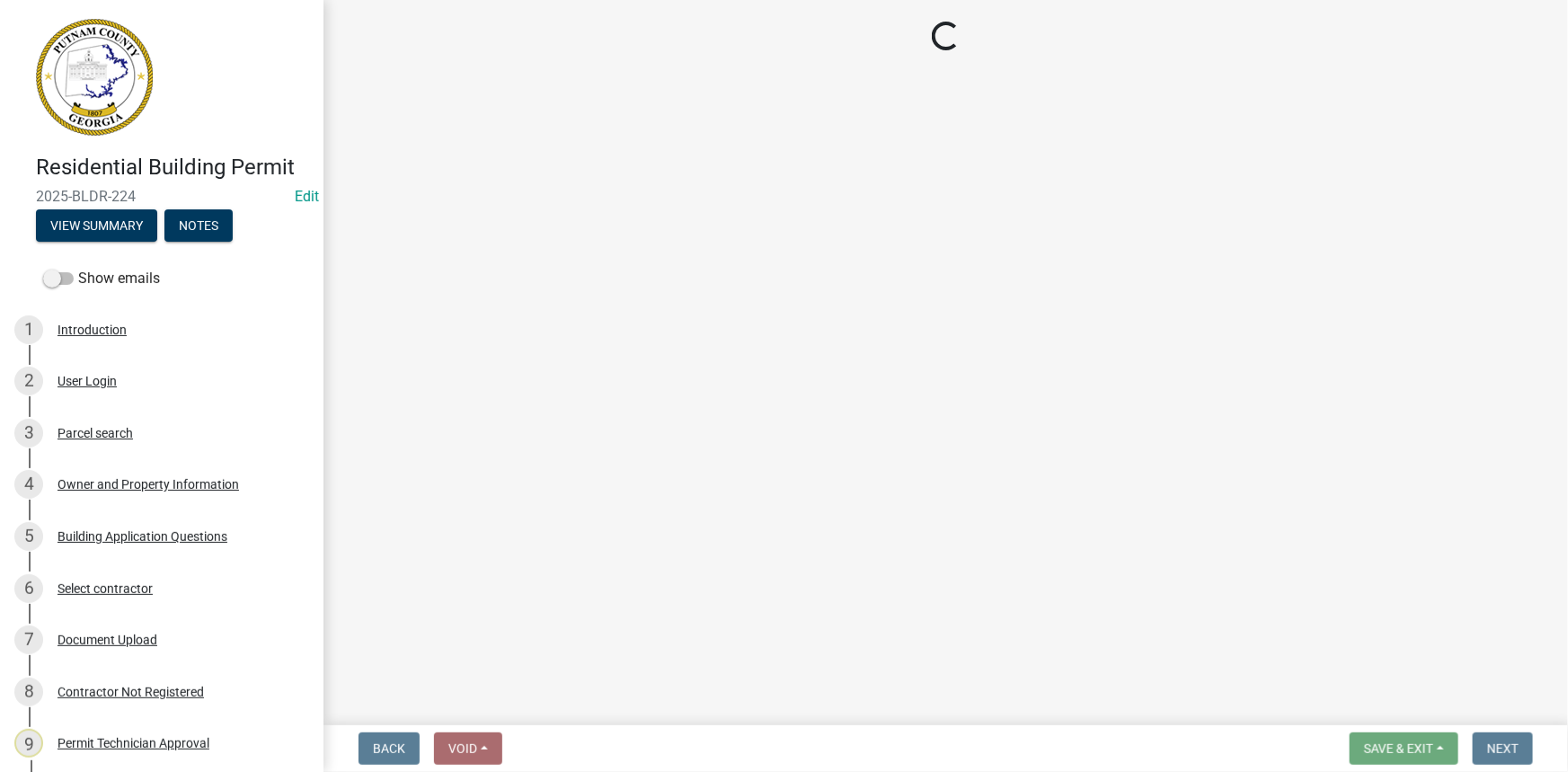
click at [1123, 539] on main "Loading..." at bounding box center [946, 359] width 1245 height 719
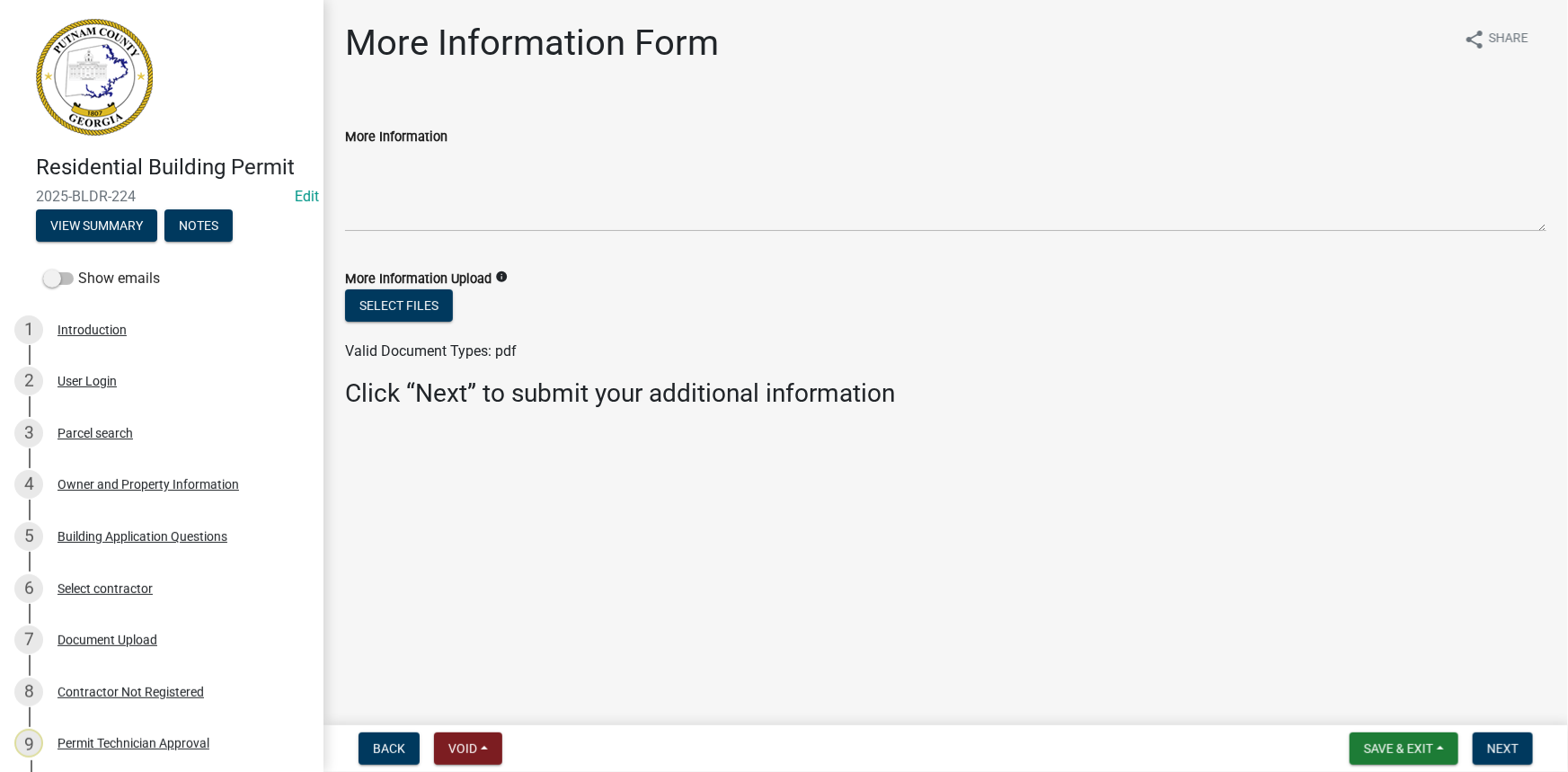
click at [1138, 357] on div "Valid Document Types: pdf" at bounding box center [945, 351] width 1228 height 22
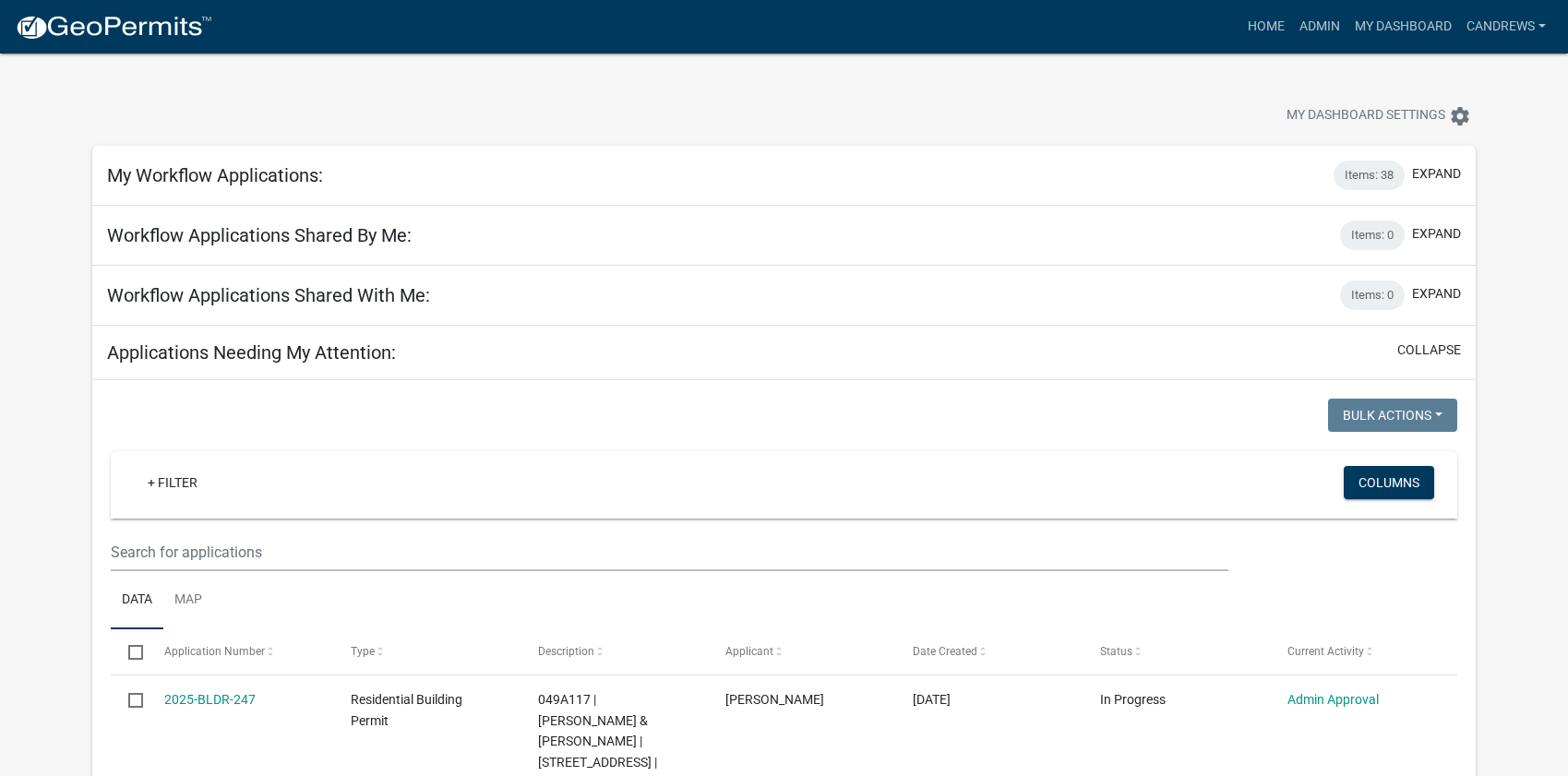
select select "2: 50"
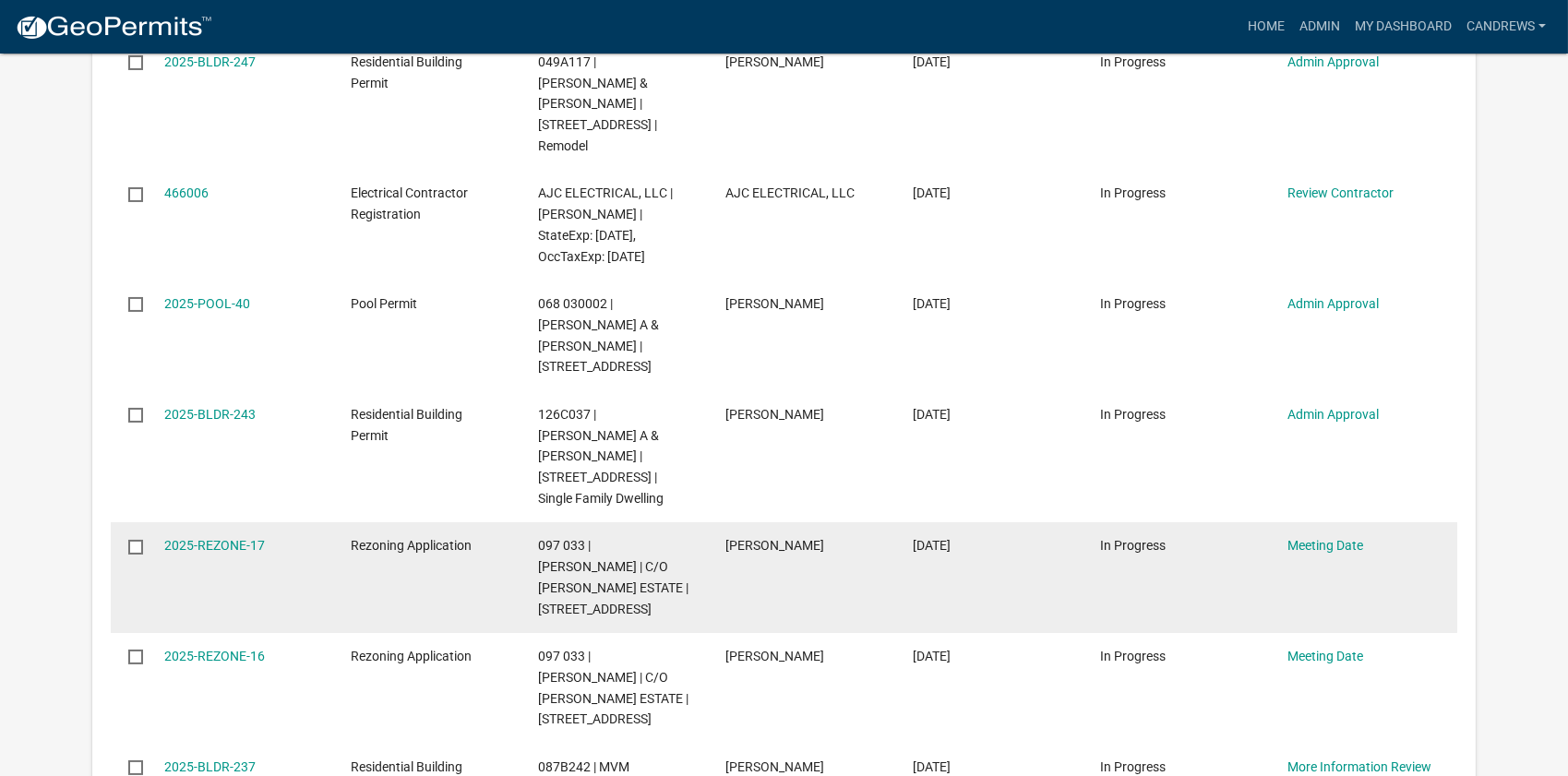
scroll to position [586, 0]
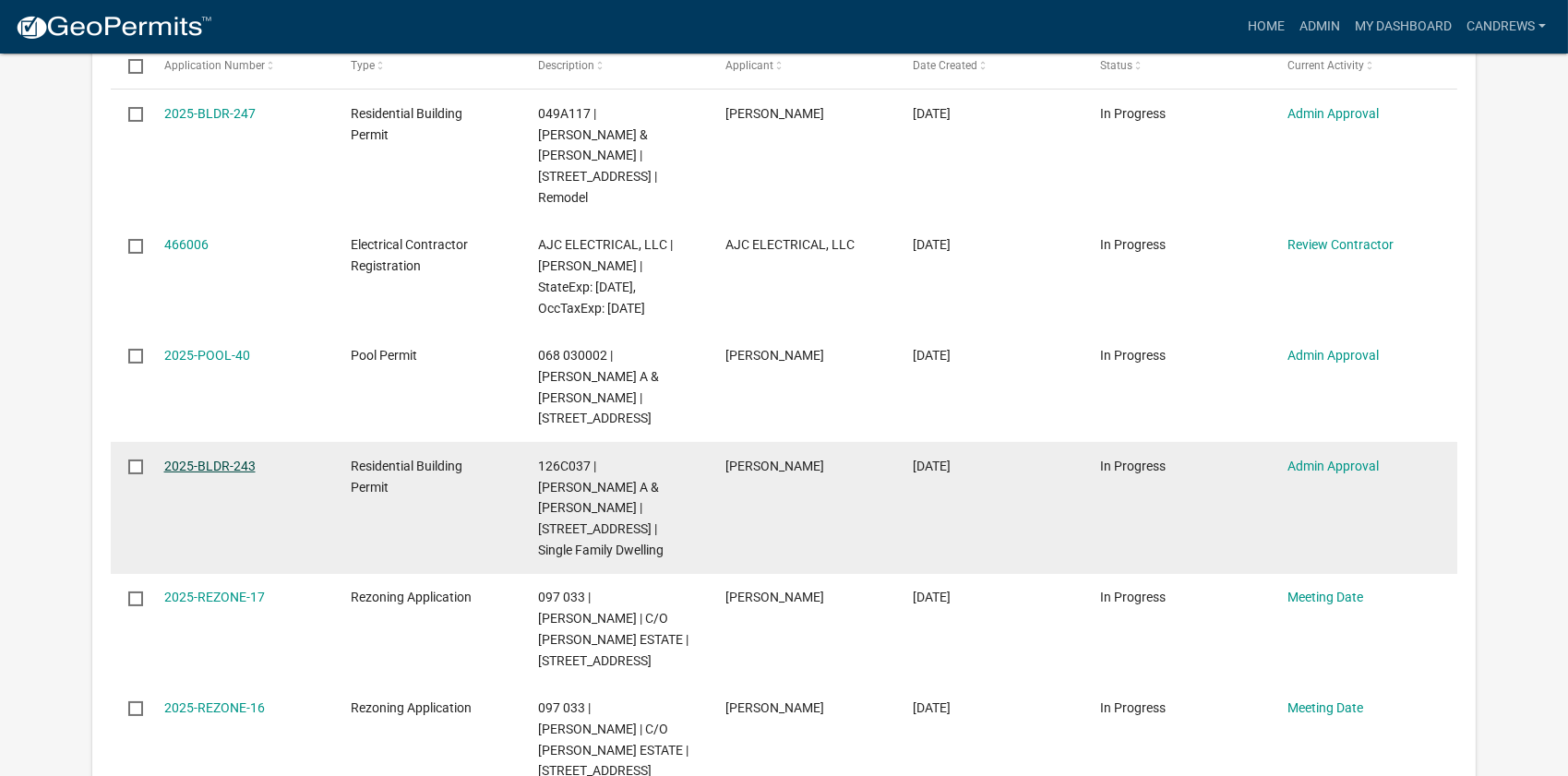
drag, startPoint x: 220, startPoint y: 436, endPoint x: 196, endPoint y: 428, distance: 25.3
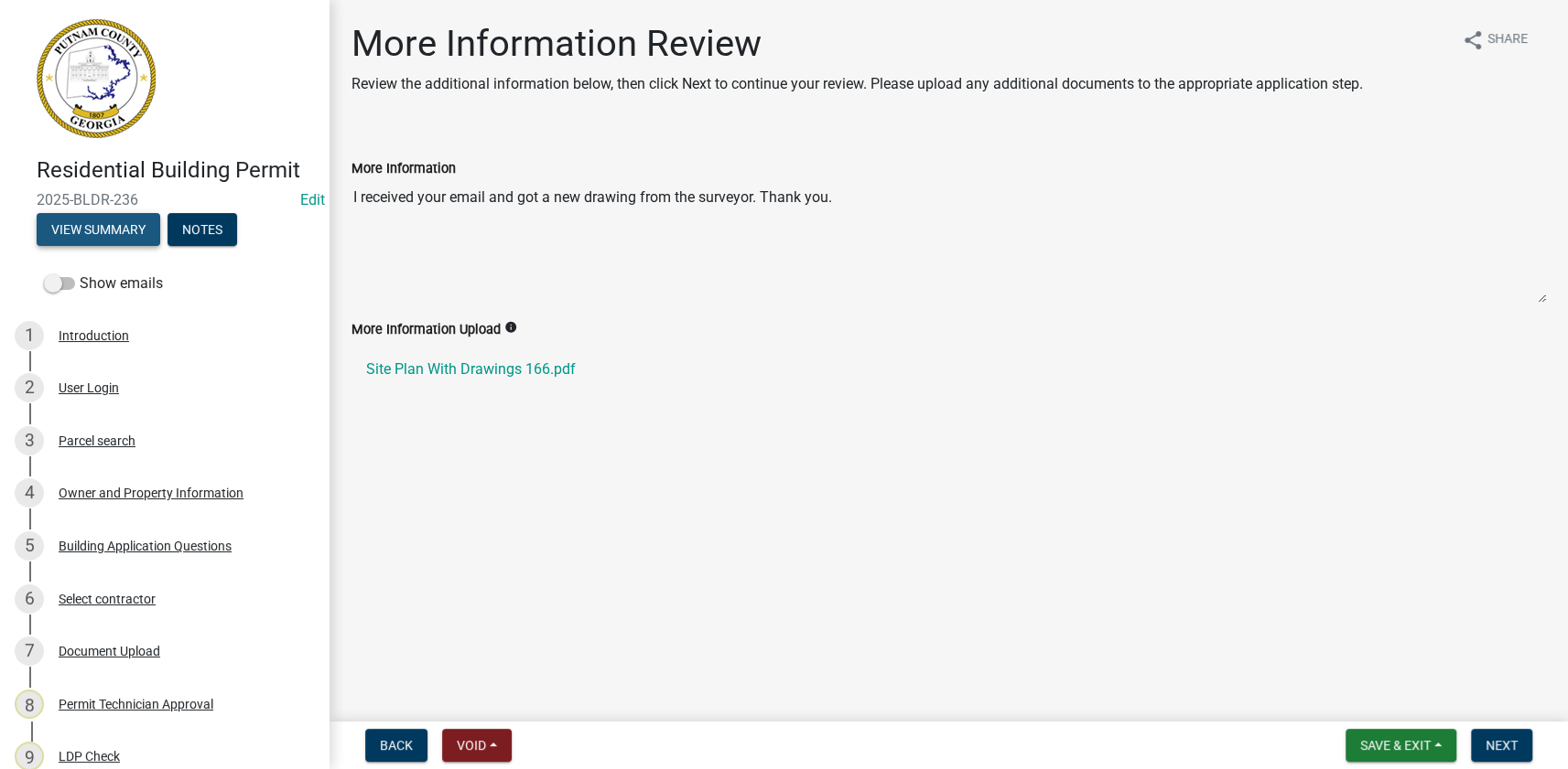
click at [128, 222] on button "View Summary" at bounding box center [98, 230] width 123 height 33
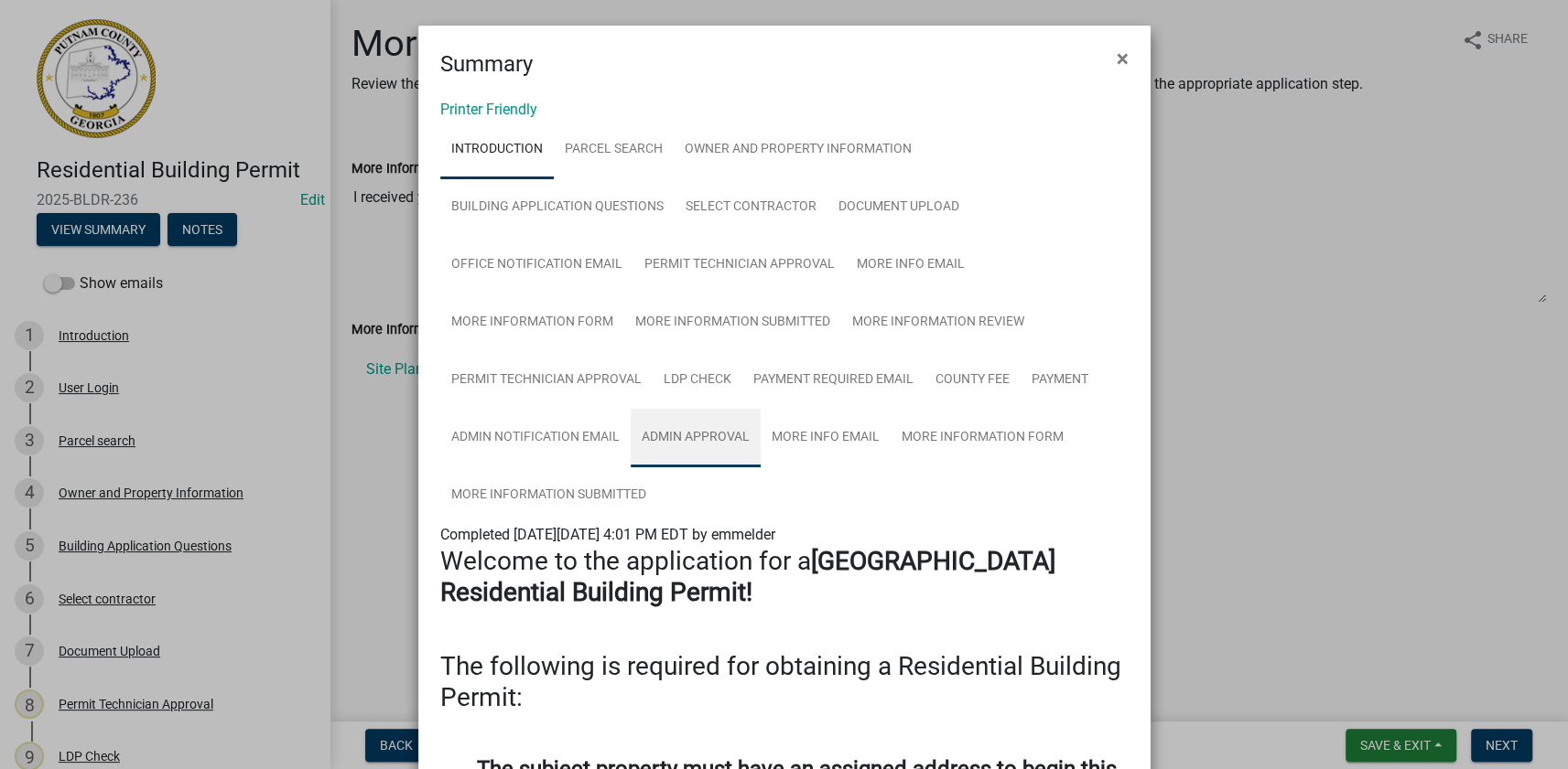
click at [728, 429] on link "Admin Approval" at bounding box center [696, 438] width 130 height 58
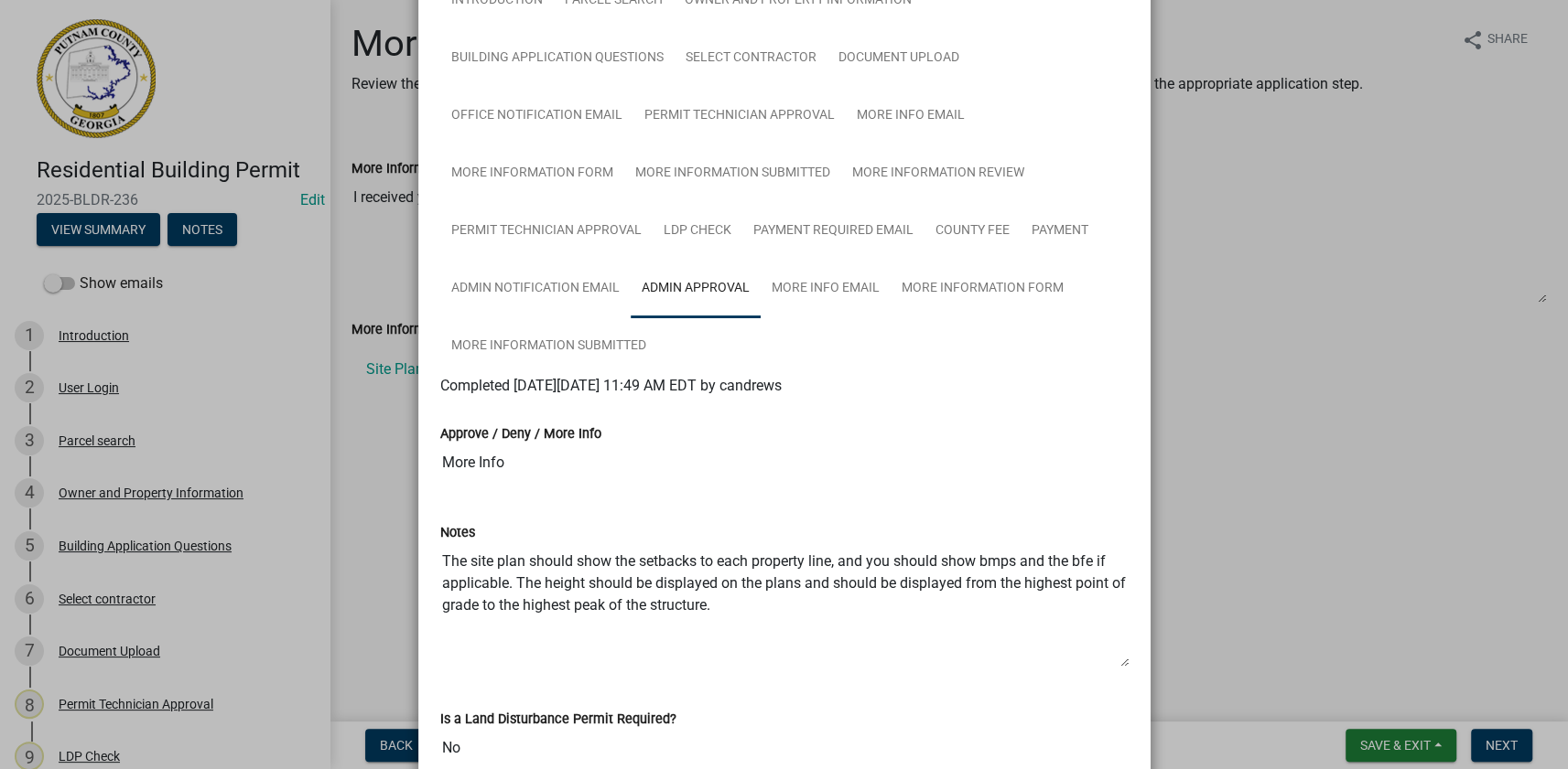
scroll to position [166, 0]
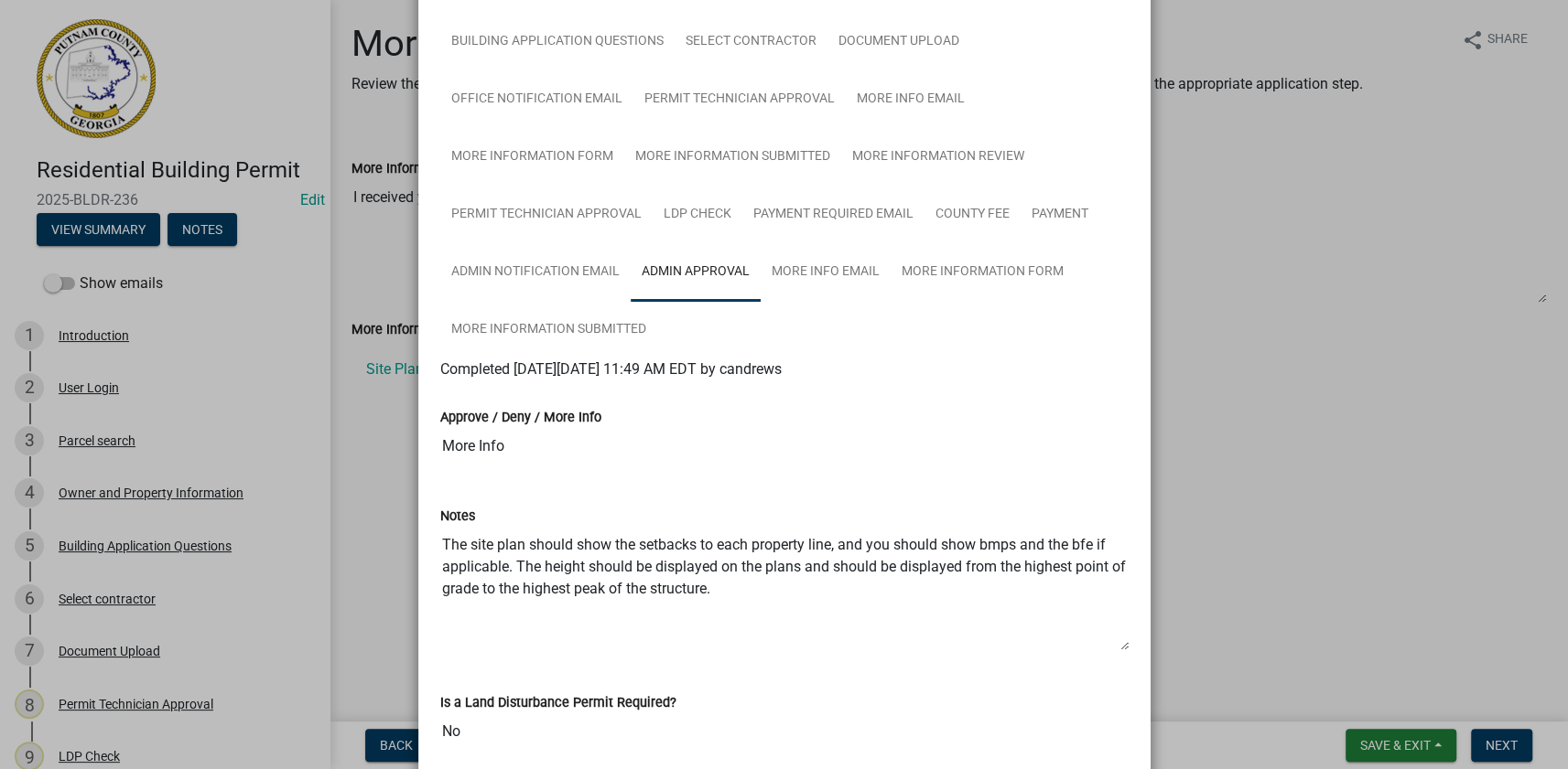
click at [409, 369] on ngb-modal-window "Summary × Printer Friendly Introduction Parcel search Owner and Property Inform…" at bounding box center [784, 384] width 1568 height 769
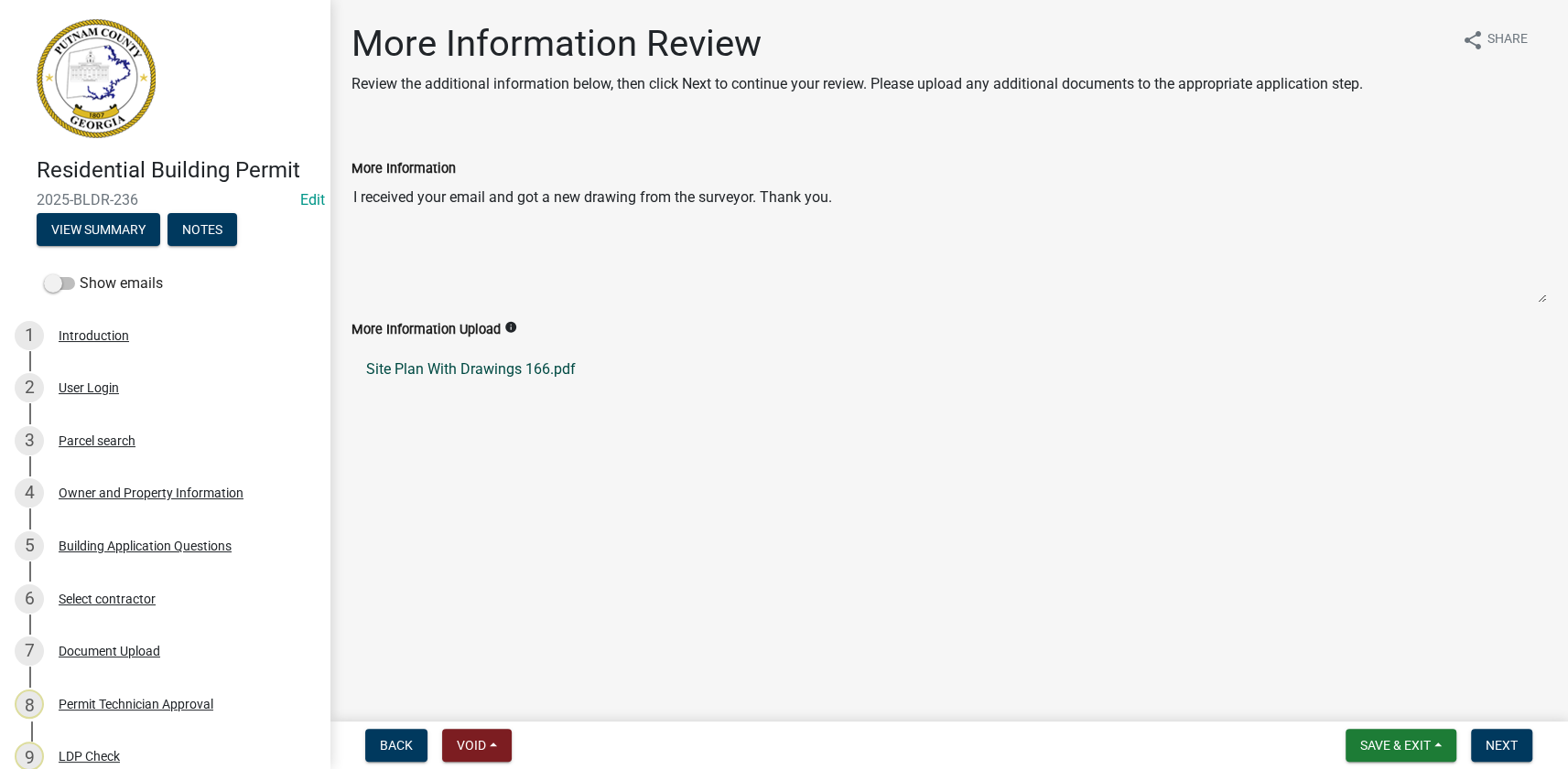
click at [401, 369] on link "Site Plan With Drawings 166.pdf" at bounding box center [949, 369] width 1194 height 44
click at [91, 634] on link "7 Document Upload" at bounding box center [165, 651] width 329 height 53
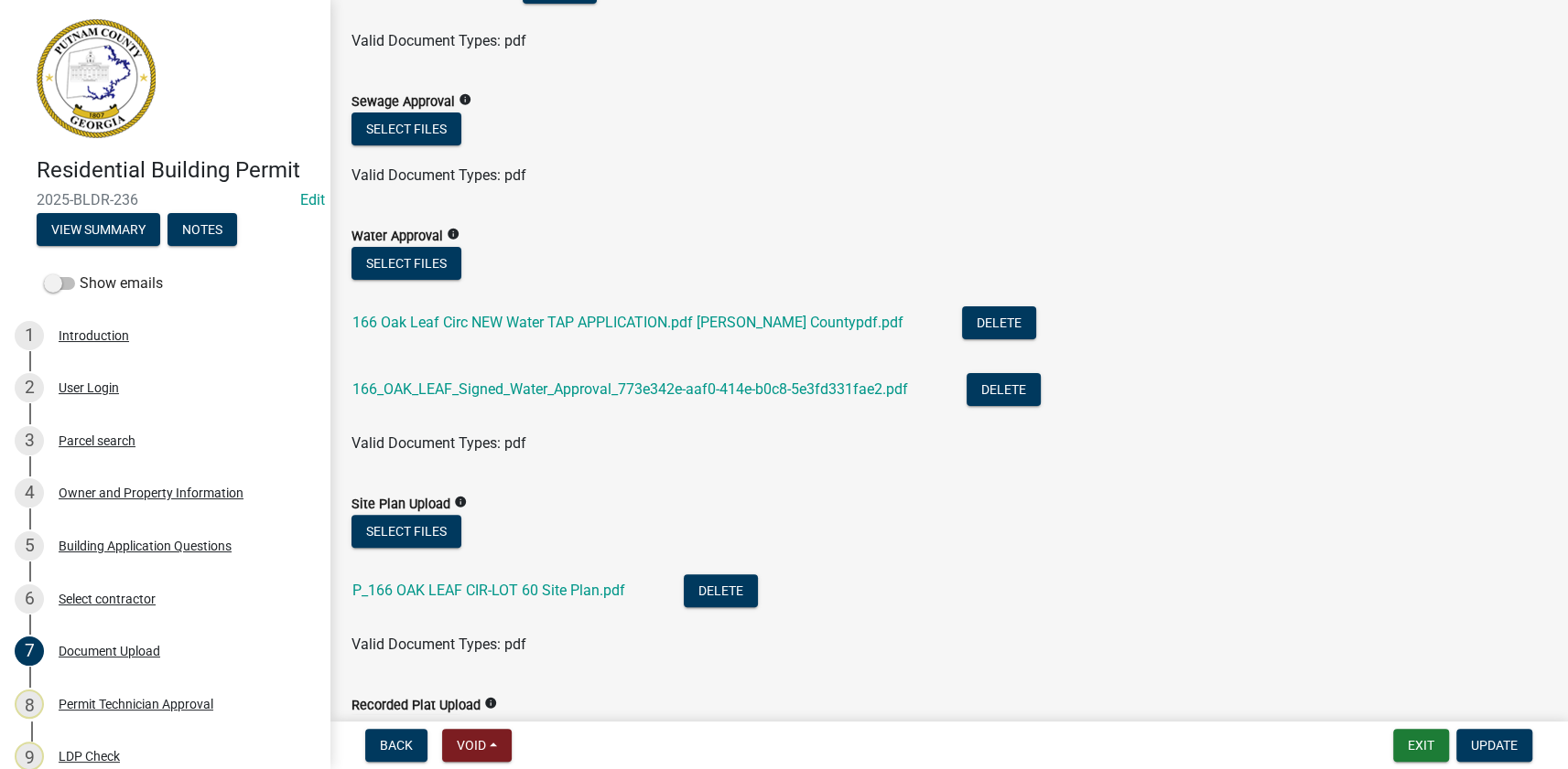
scroll to position [249, 0]
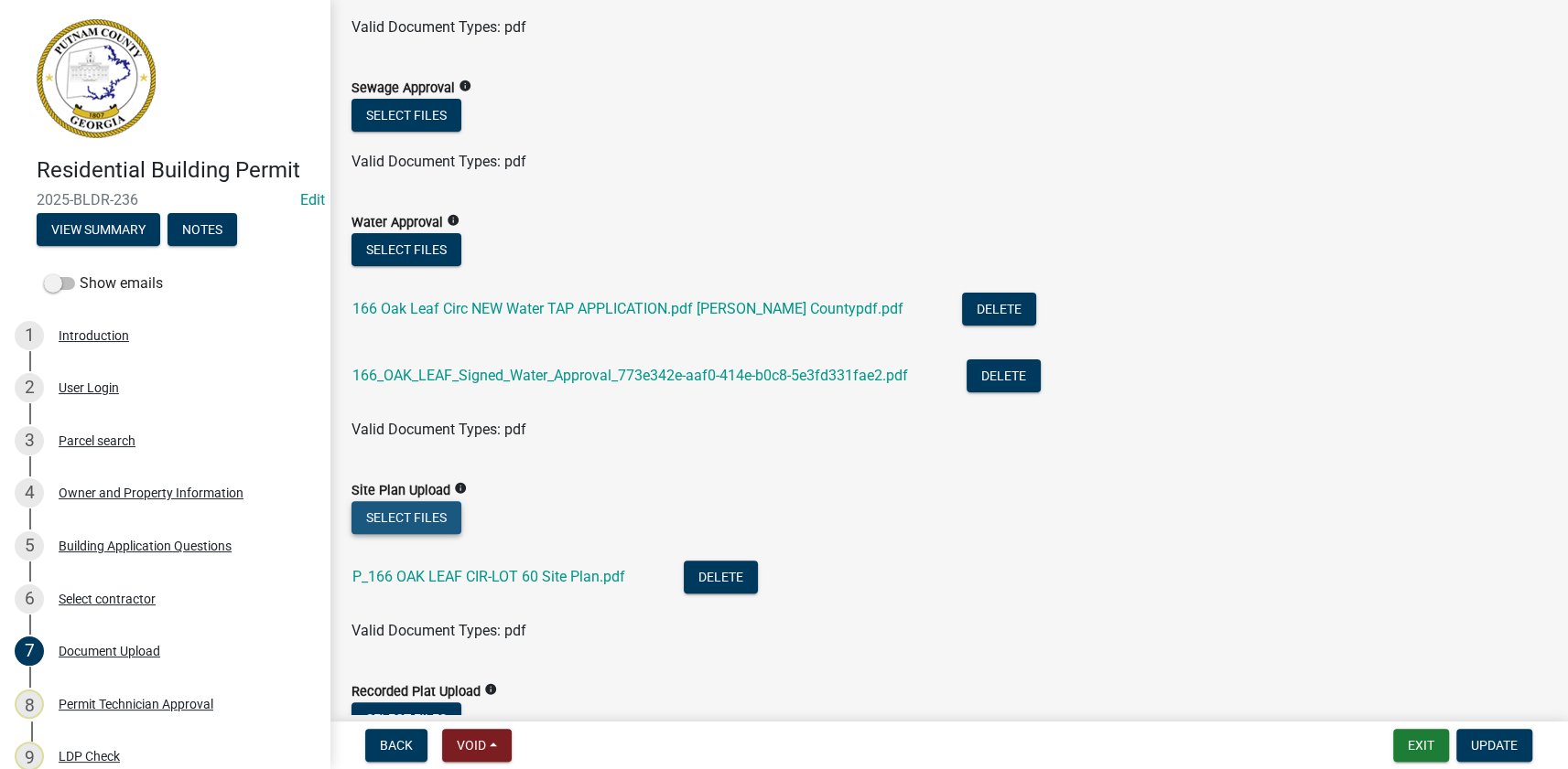
click at [399, 512] on button "Select files" at bounding box center [406, 517] width 110 height 33
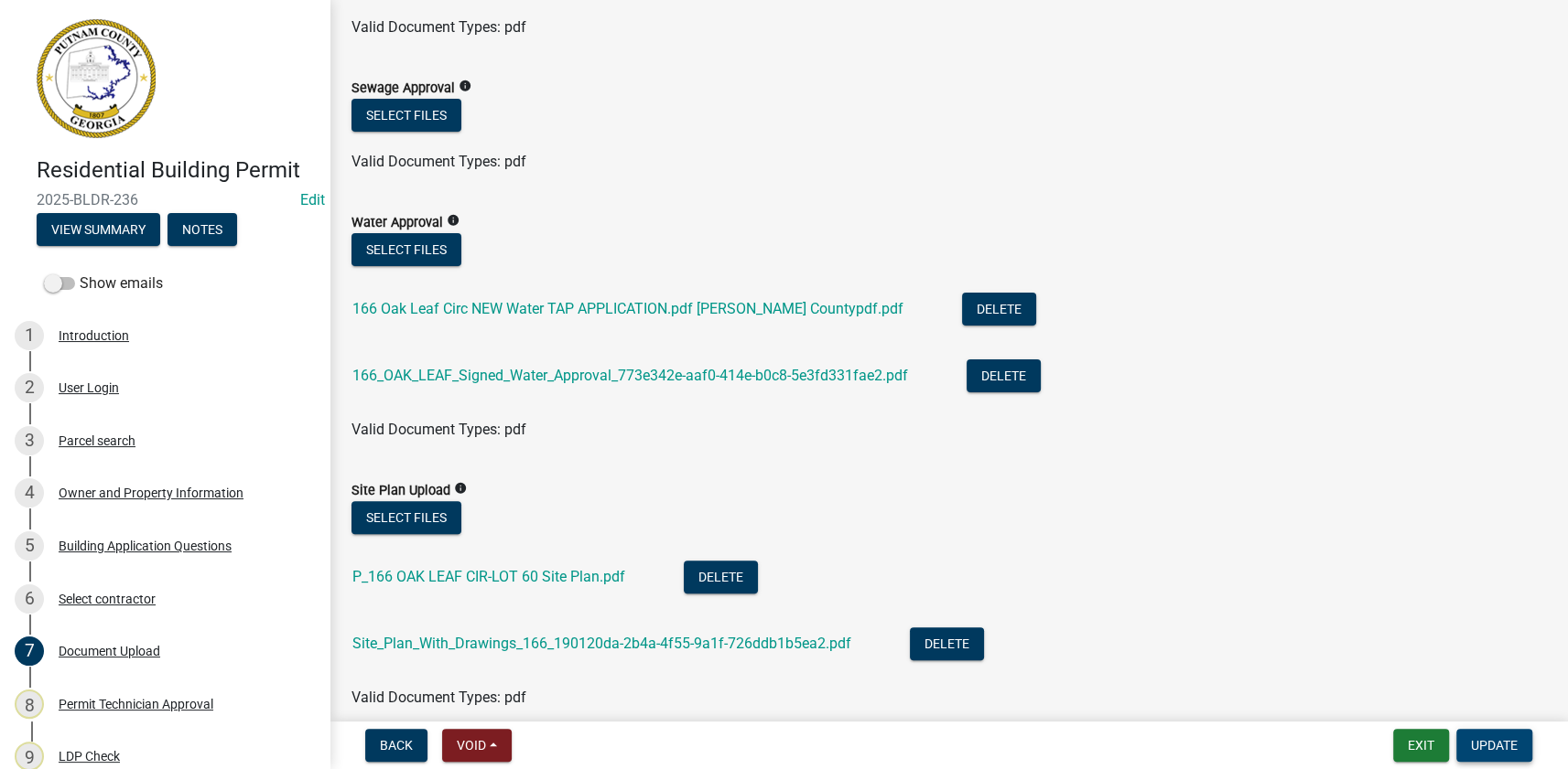
click at [1488, 740] on span "Update" at bounding box center [1494, 745] width 47 height 15
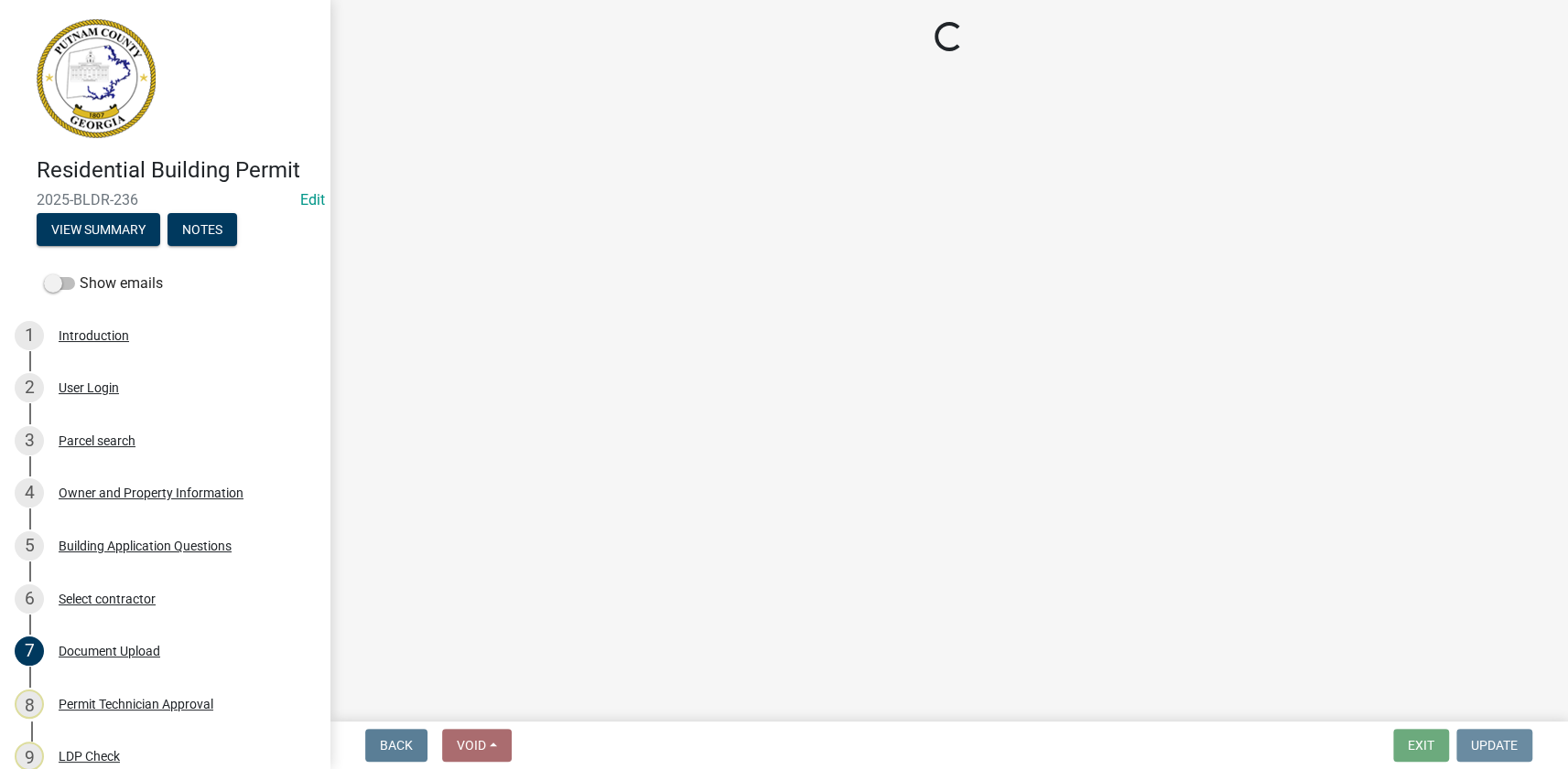
scroll to position [0, 0]
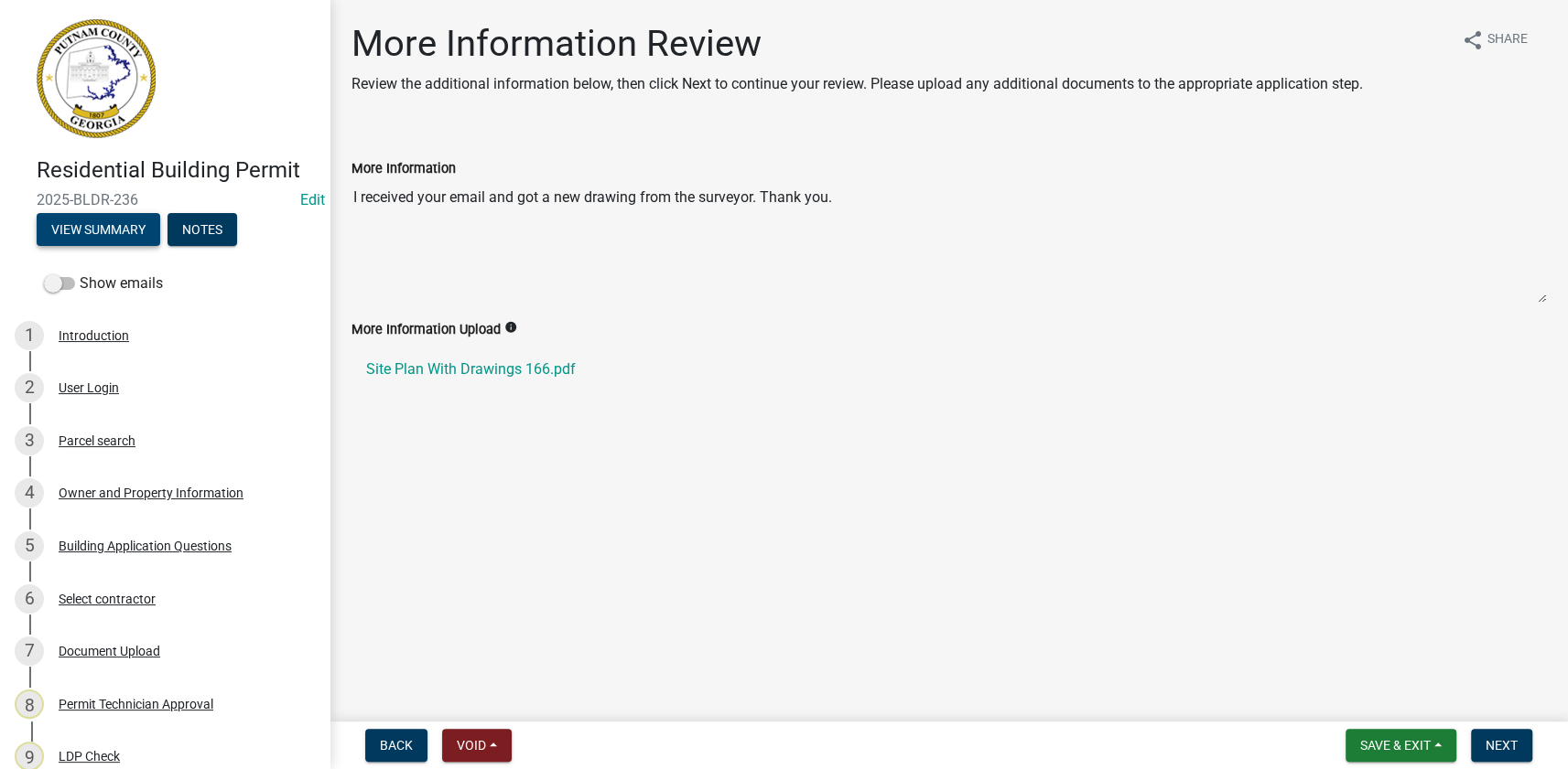
click at [120, 222] on button "View Summary" at bounding box center [98, 230] width 123 height 33
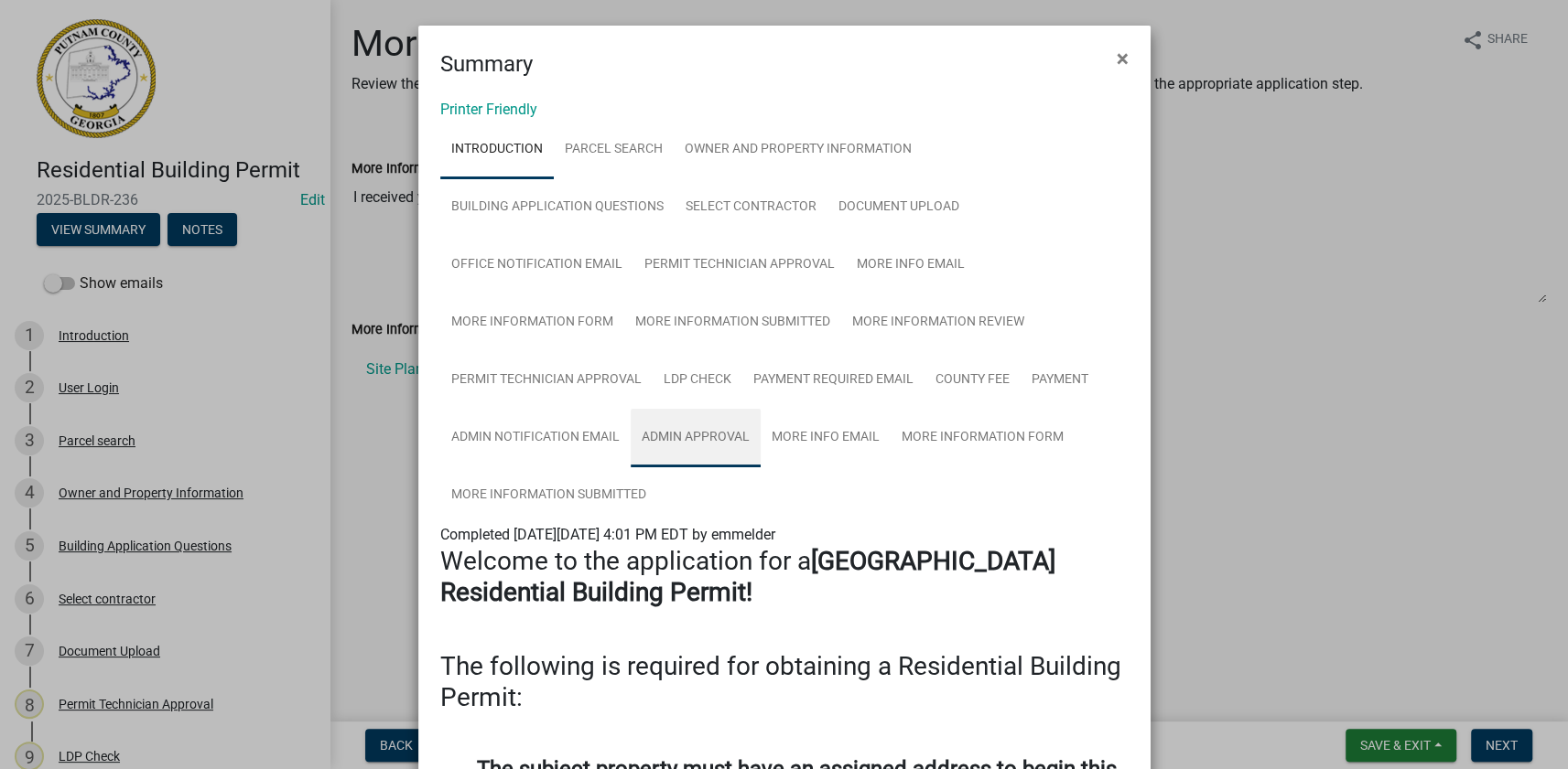
click at [671, 425] on link "Admin Approval" at bounding box center [696, 438] width 130 height 58
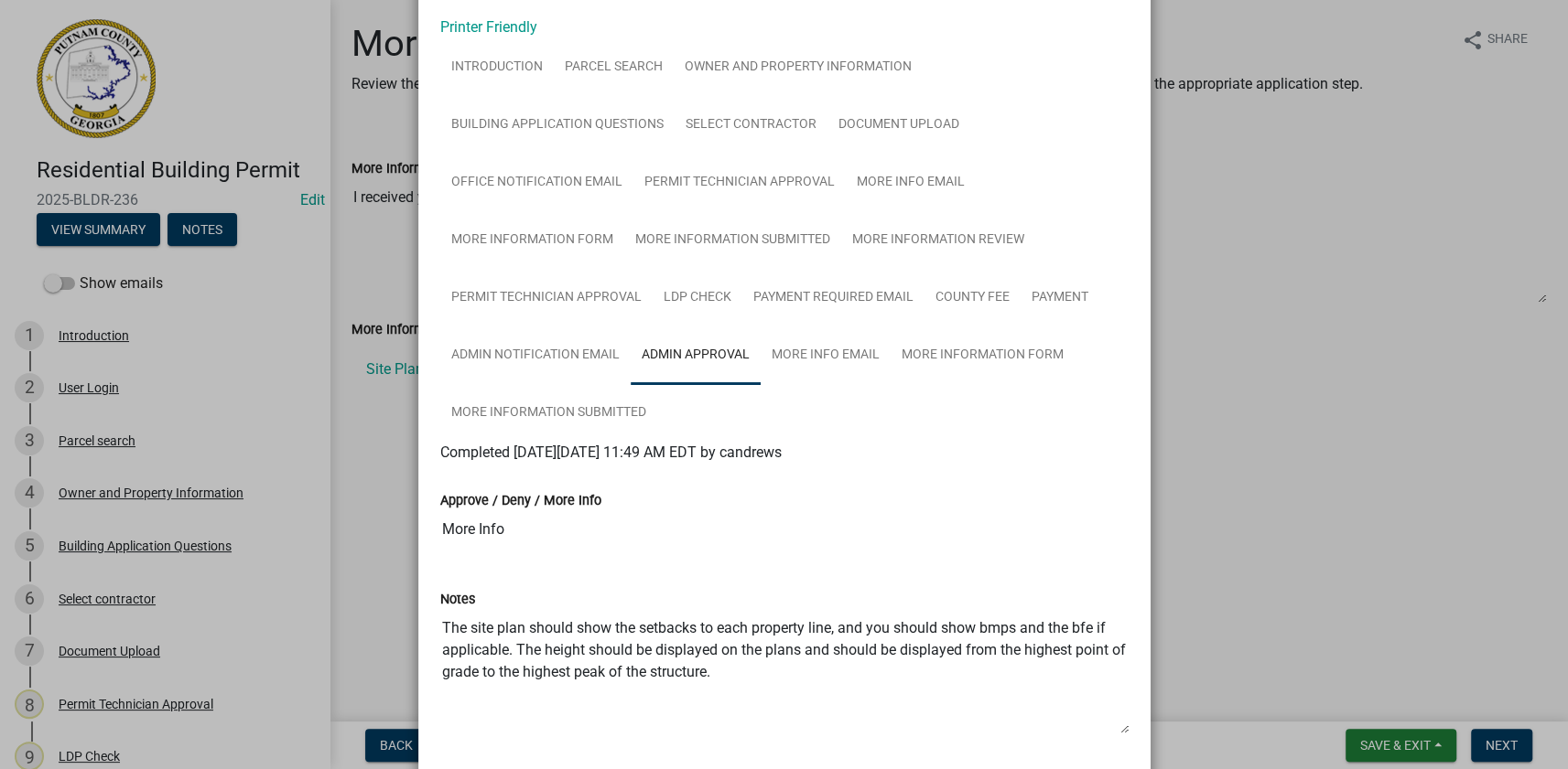
scroll to position [166, 0]
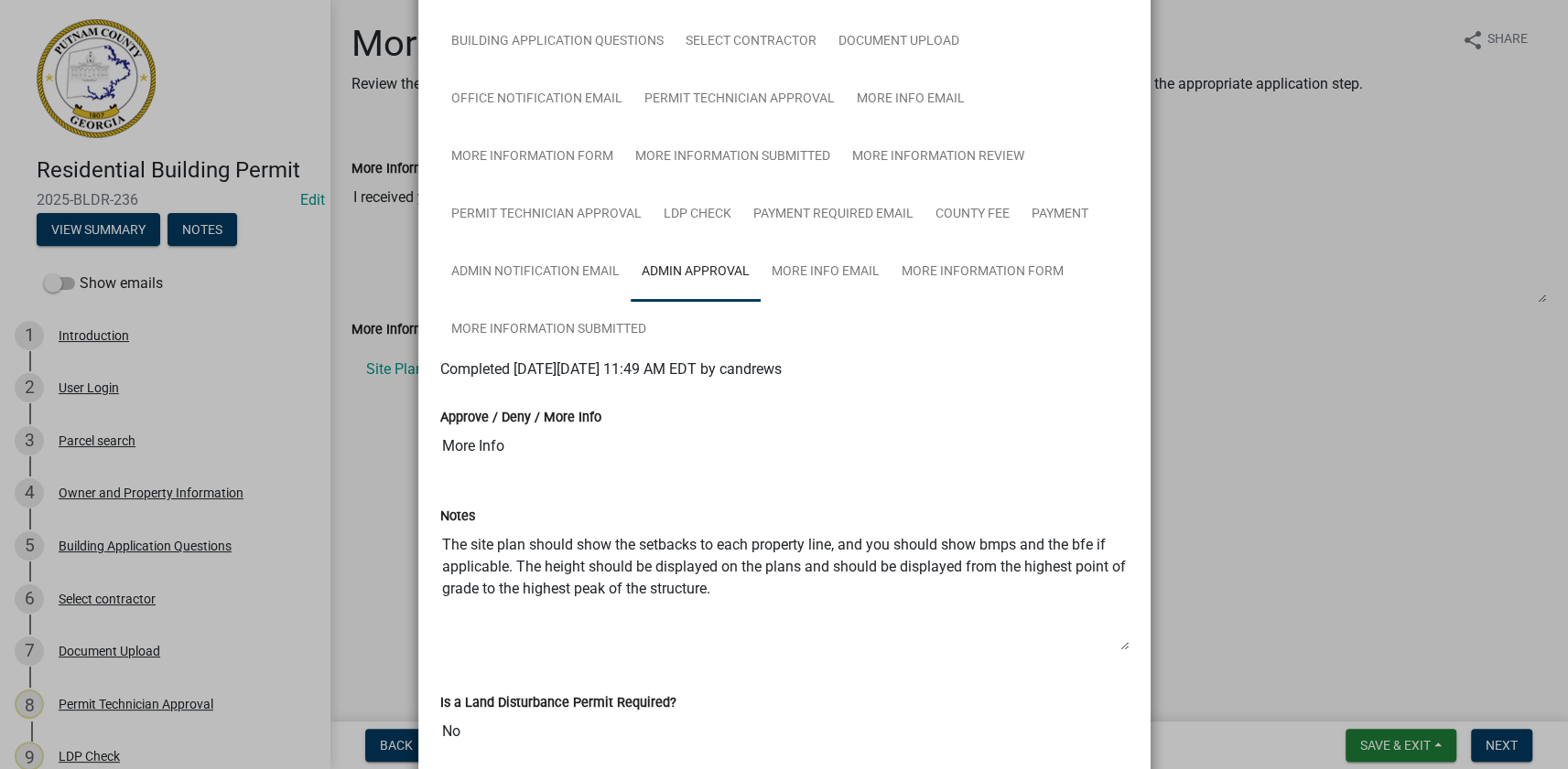
drag, startPoint x: 511, startPoint y: 566, endPoint x: 730, endPoint y: 587, distance: 220.0
click at [730, 587] on textarea "The site plan should show the setbacks to each property line, and you should sh…" at bounding box center [784, 589] width 688 height 124
drag, startPoint x: 618, startPoint y: 549, endPoint x: 580, endPoint y: 569, distance: 42.9
click at [580, 569] on textarea "The site plan should show the setbacks to each property line, and you should sh…" at bounding box center [784, 589] width 688 height 124
drag, startPoint x: 511, startPoint y: 557, endPoint x: 733, endPoint y: 576, distance: 222.8
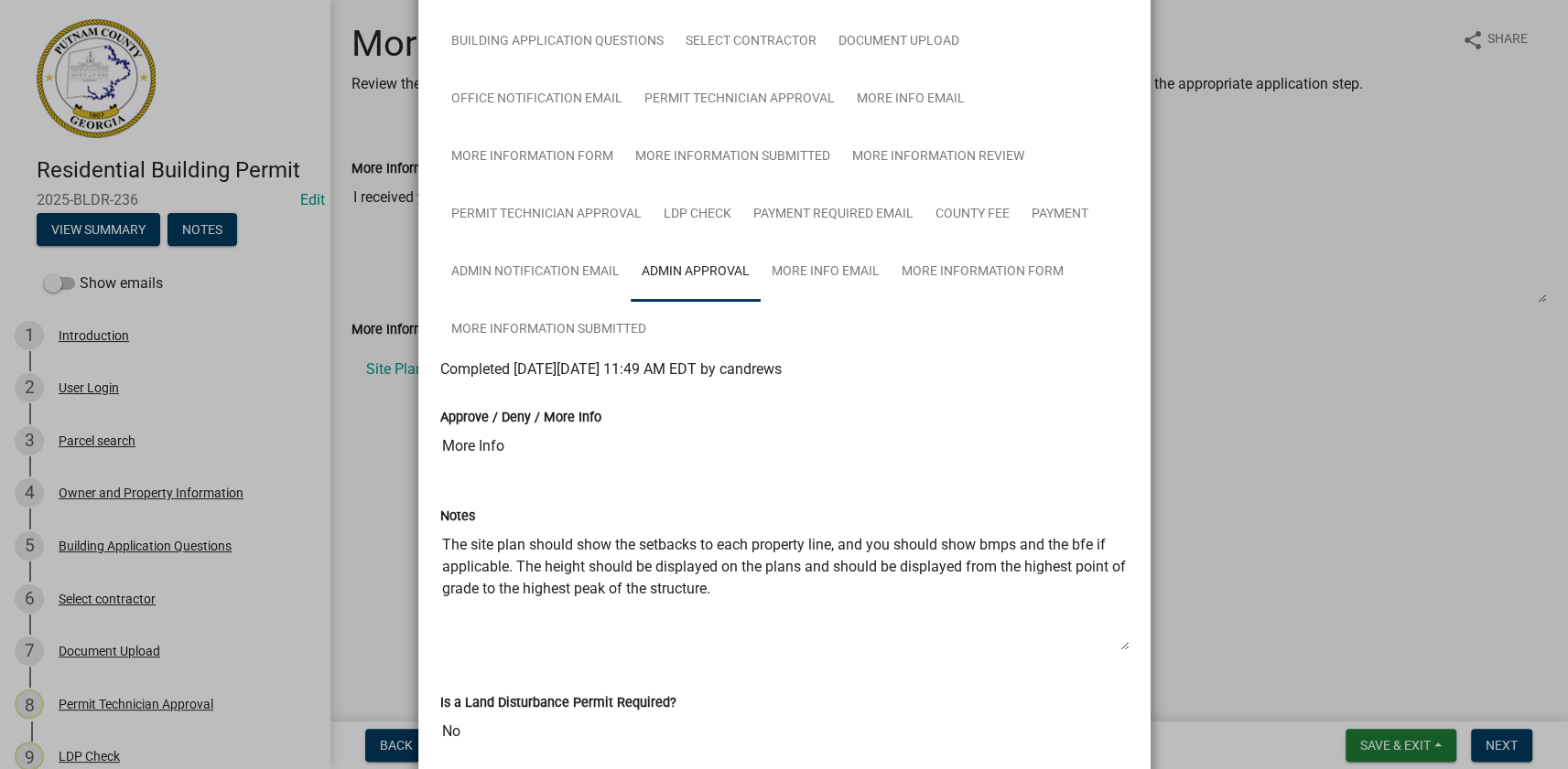
click at [733, 576] on textarea "The site plan should show the setbacks to each property line, and you should sh…" at bounding box center [784, 589] width 688 height 124
click at [1216, 567] on ngb-modal-window "Summary × Printer Friendly Introduction Parcel search Owner and Property Inform…" at bounding box center [784, 384] width 1568 height 769
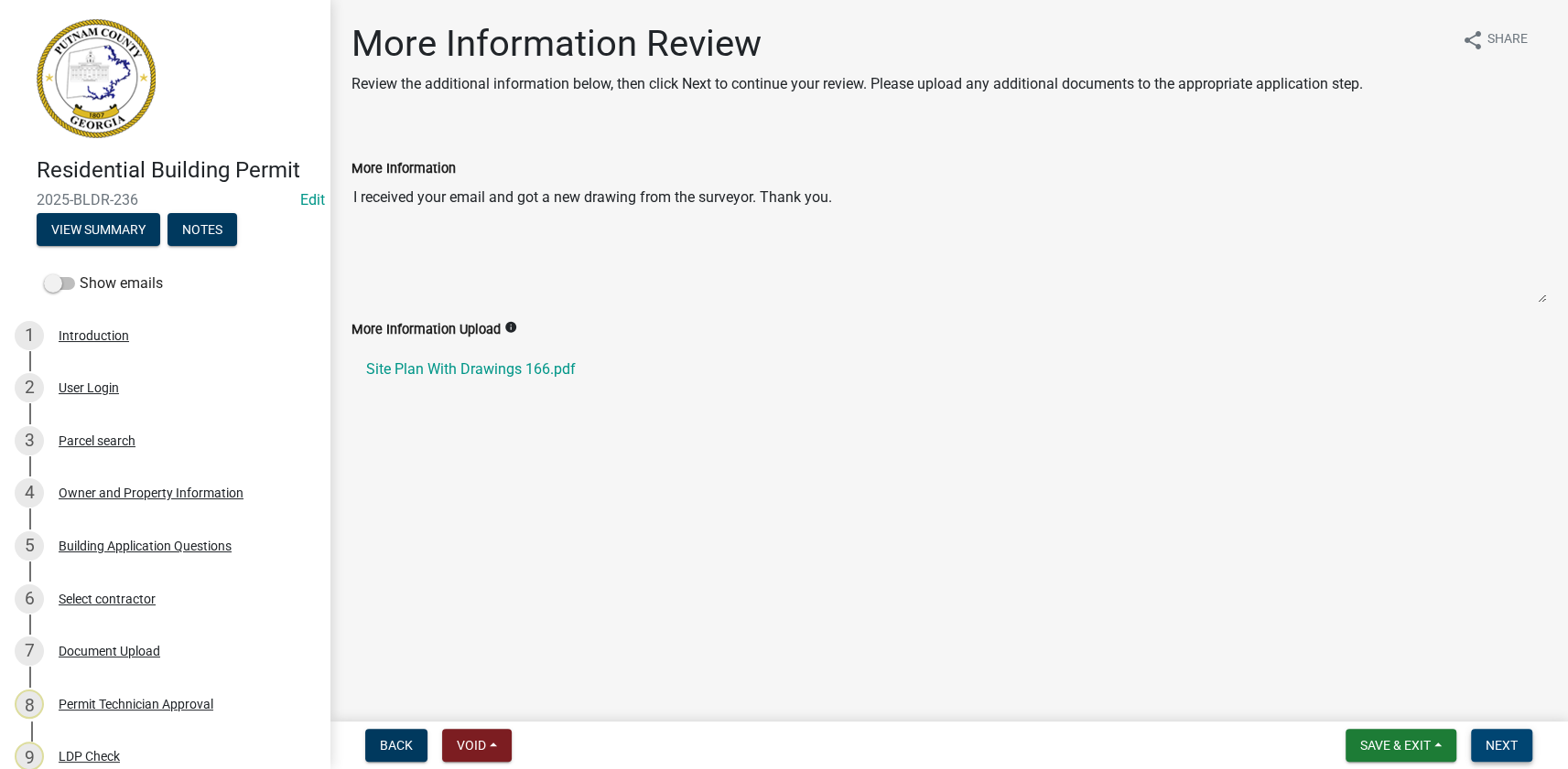
click at [1481, 742] on button "Next" at bounding box center [1501, 746] width 61 height 33
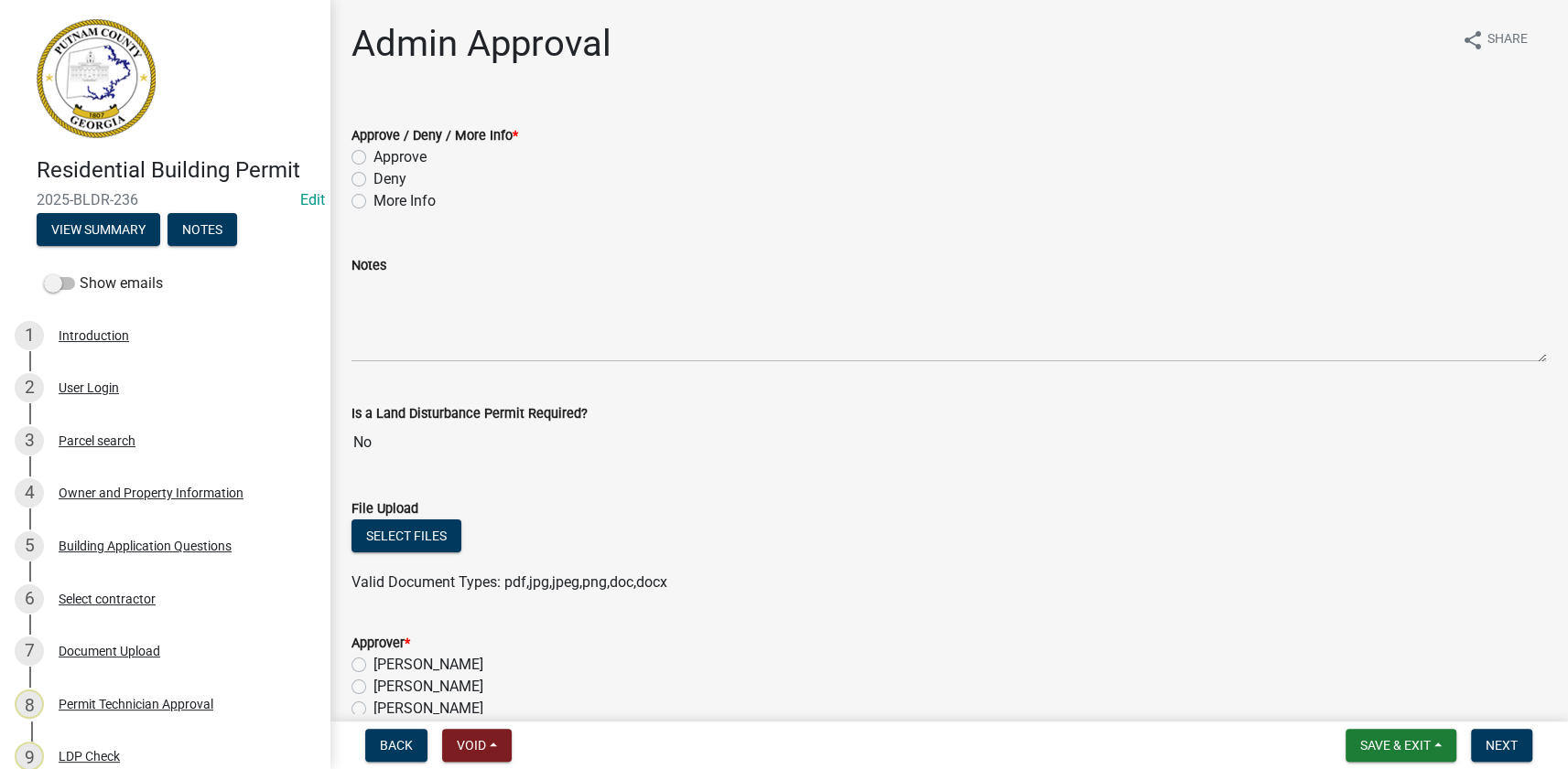
click at [389, 206] on label "More Info" at bounding box center [404, 200] width 62 height 22
click at [386, 202] on input "More Info" at bounding box center [379, 196] width 12 height 12
radio input "true"
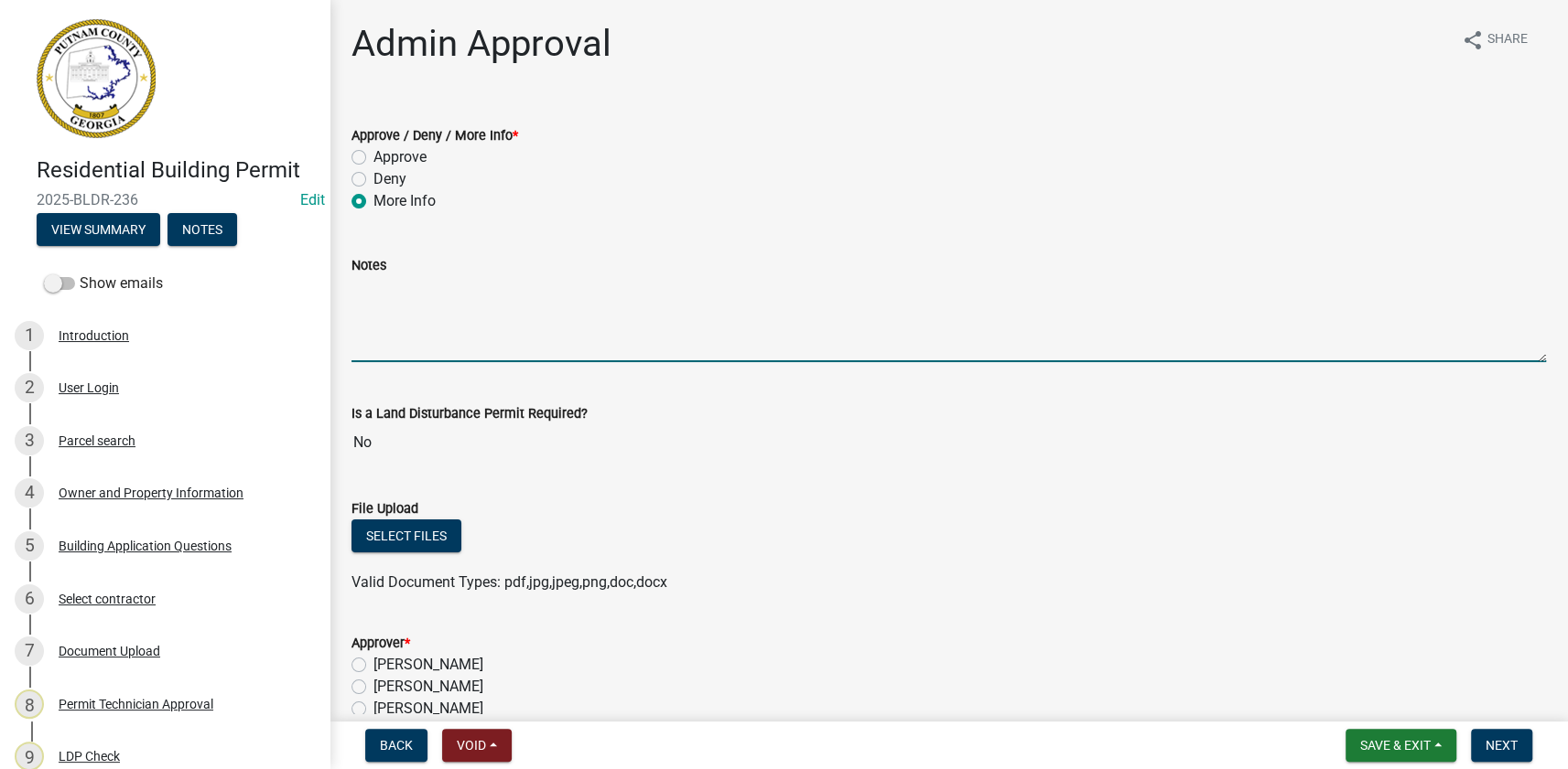
click at [419, 337] on textarea "Notes" at bounding box center [949, 319] width 1194 height 86
paste textarea "The height should be displayed on the plans and should be displayed from the hi…"
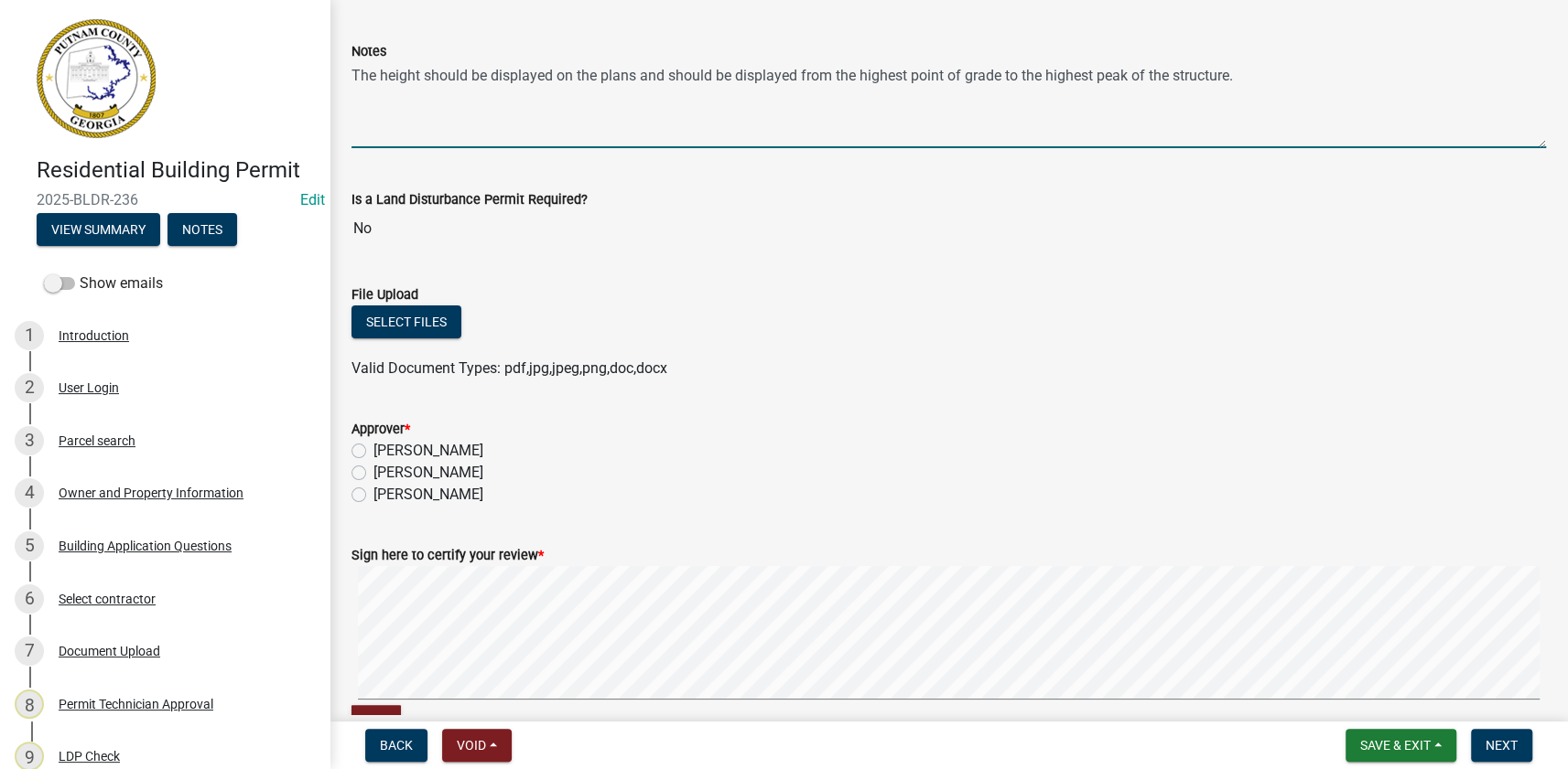
scroll to position [249, 0]
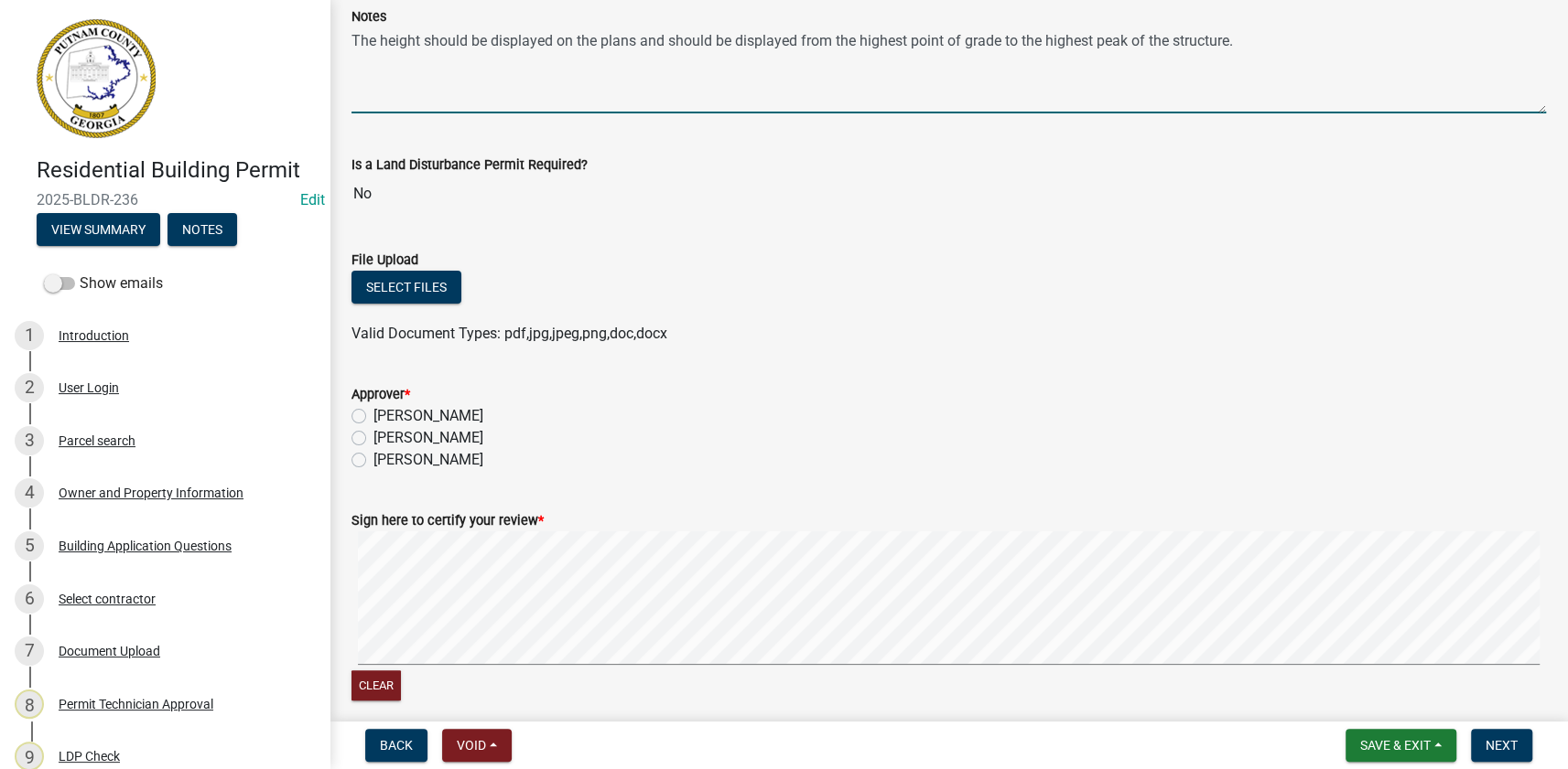
type textarea "The height should be displayed on the plans and should be displayed from the hi…"
click at [466, 443] on label "[PERSON_NAME]" at bounding box center [427, 438] width 110 height 22
click at [386, 439] on input "[PERSON_NAME]" at bounding box center [379, 433] width 12 height 12
radio input "true"
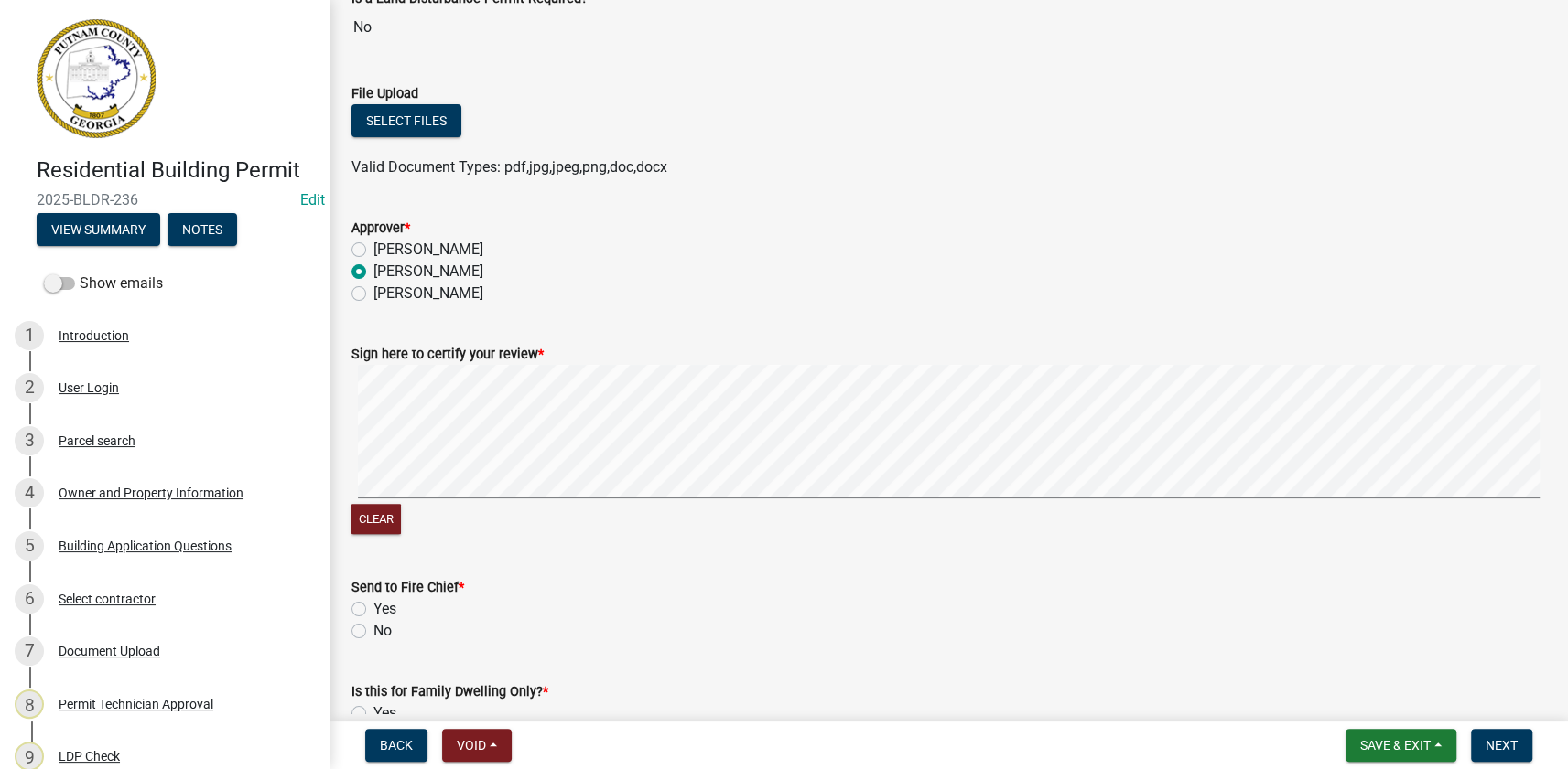
scroll to position [534, 0]
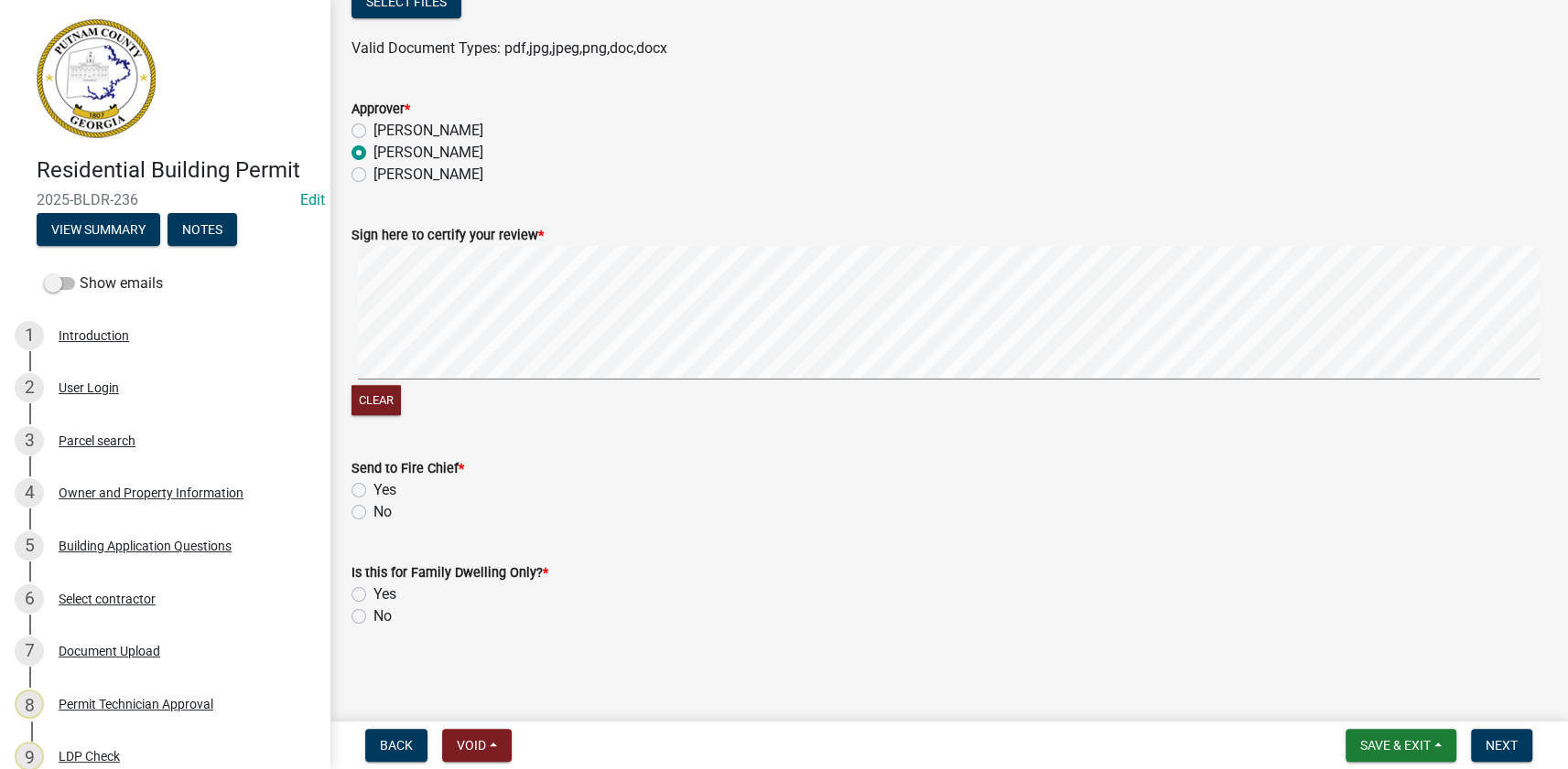
click at [373, 513] on label "No" at bounding box center [382, 511] width 18 height 22
click at [373, 513] on input "No" at bounding box center [379, 507] width 12 height 12
radio input "true"
click at [373, 615] on label "No" at bounding box center [382, 616] width 18 height 22
click at [373, 615] on input "No" at bounding box center [379, 611] width 12 height 12
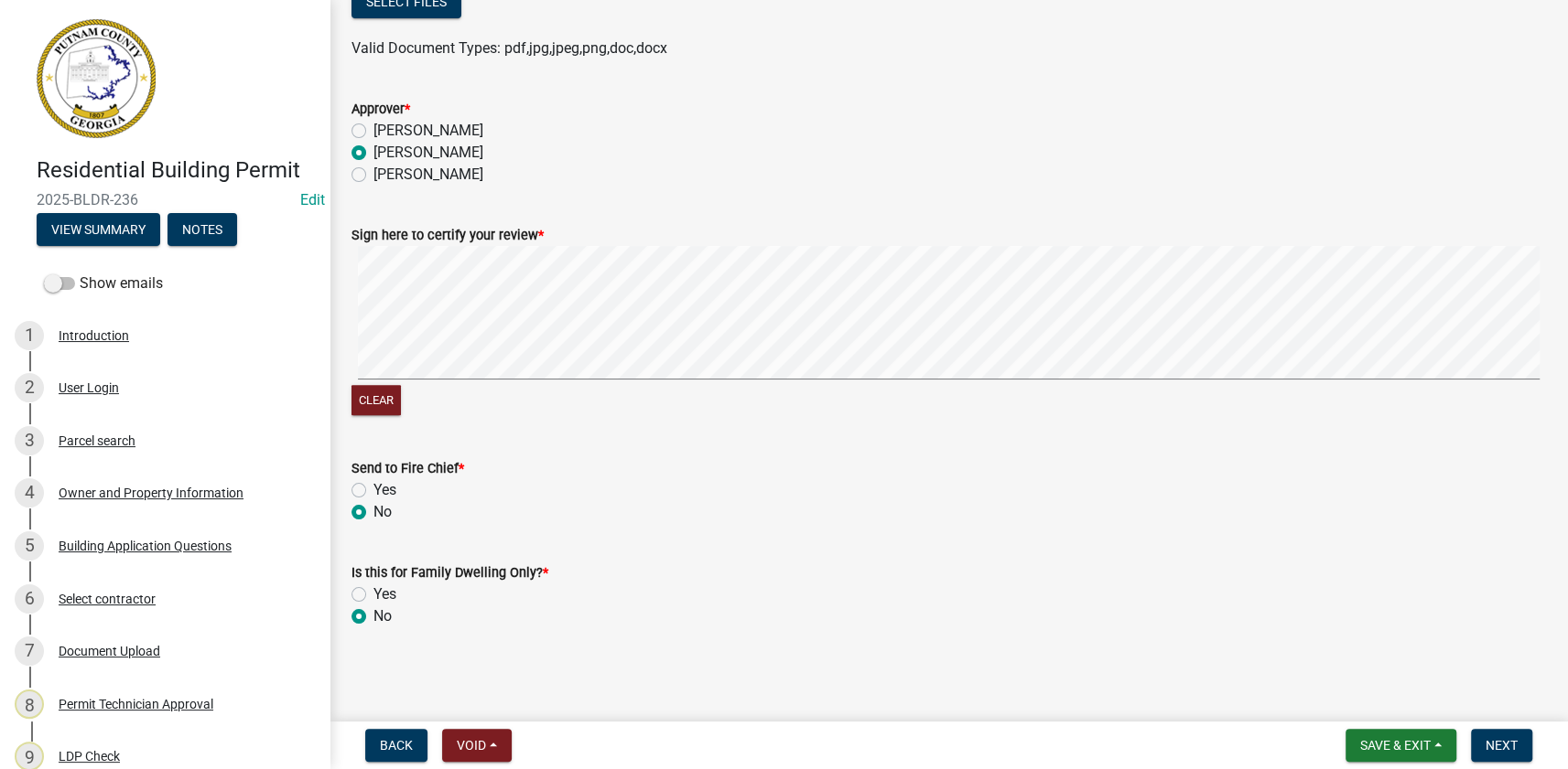
radio input "true"
click at [1502, 755] on button "Next" at bounding box center [1501, 746] width 61 height 33
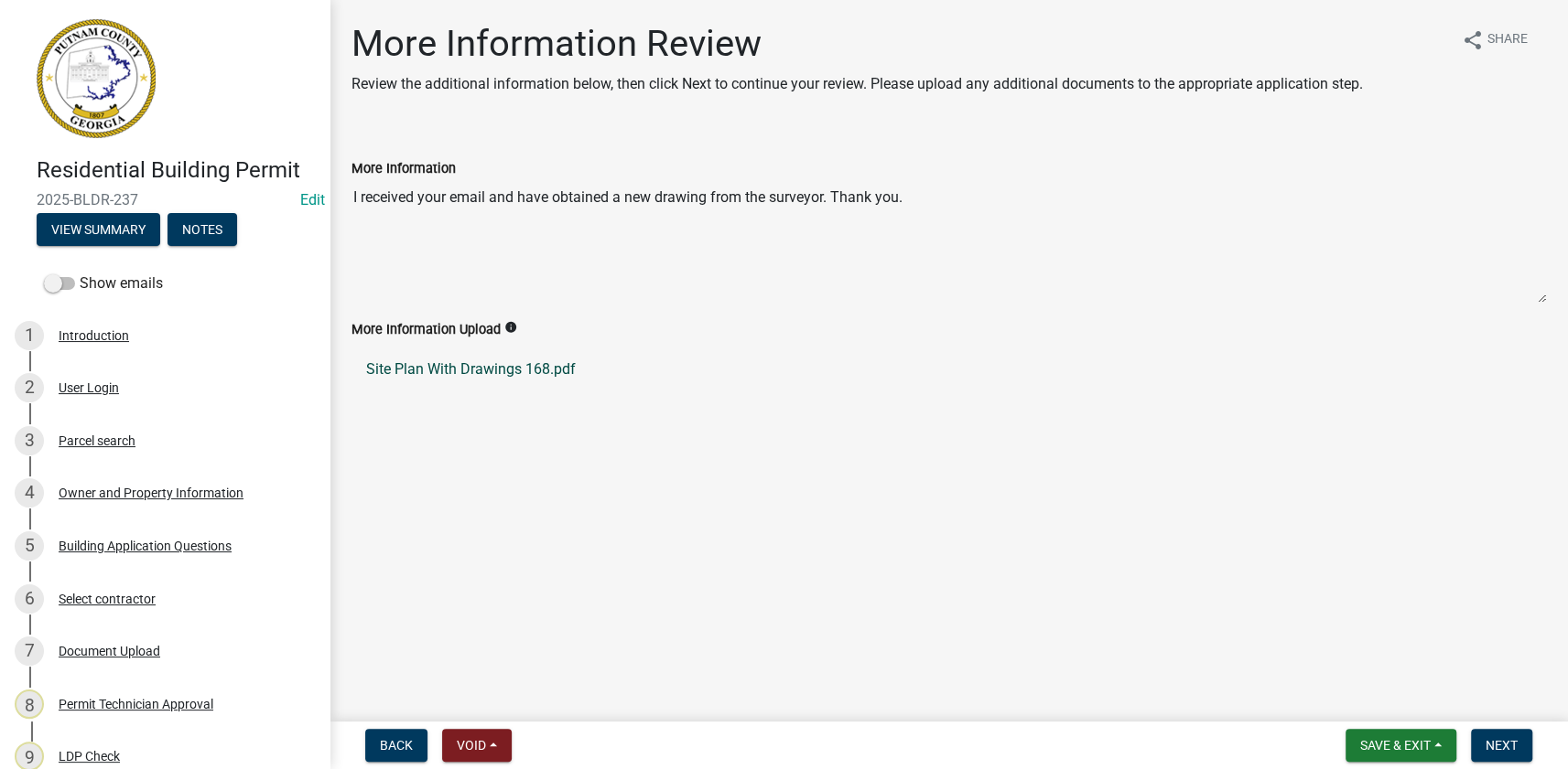
click at [419, 366] on link "Site Plan With Drawings 168.pdf" at bounding box center [949, 369] width 1194 height 44
click at [103, 648] on div "Document Upload" at bounding box center [109, 651] width 102 height 13
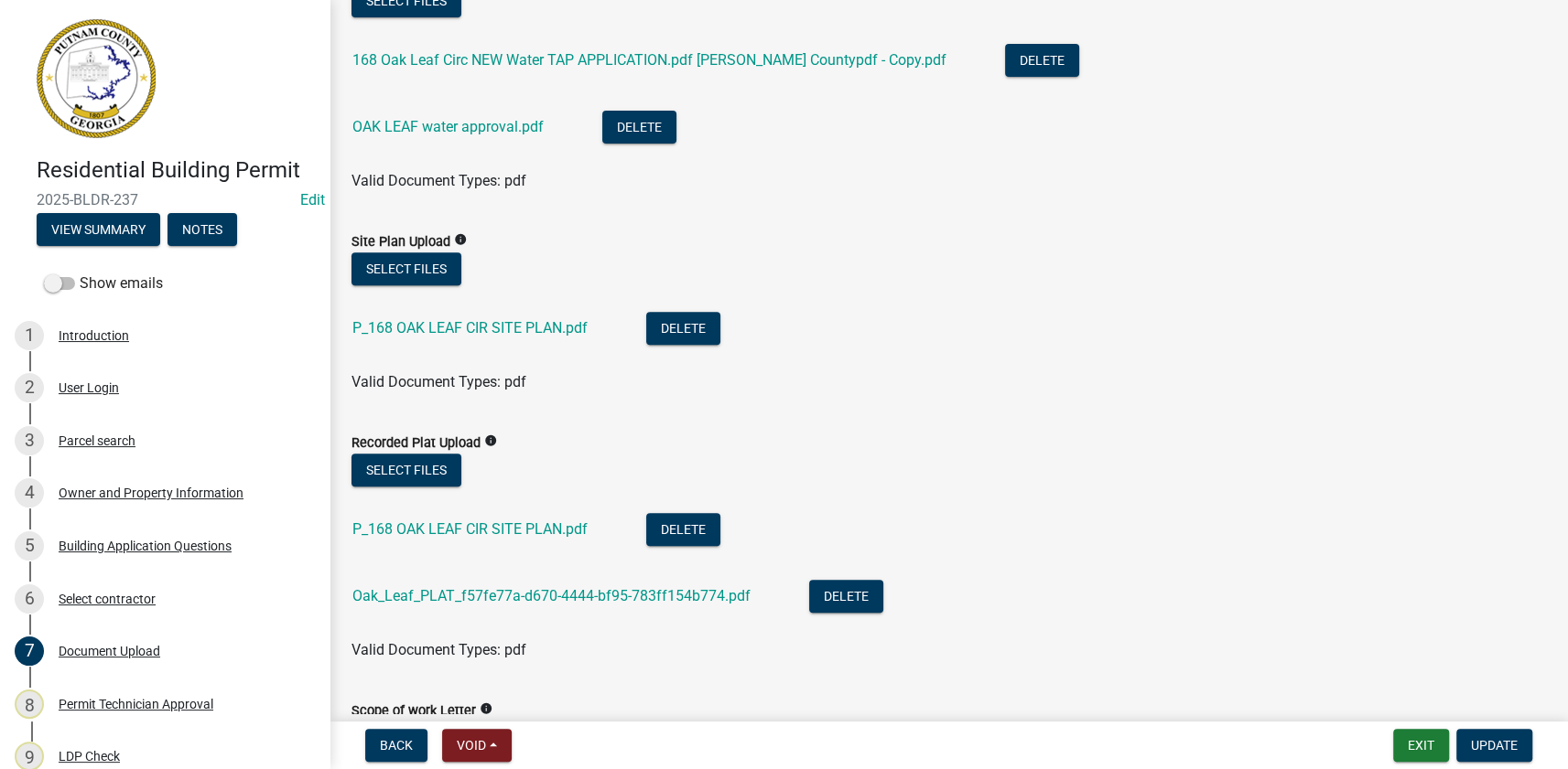
scroll to position [499, 0]
click at [442, 264] on button "Select files" at bounding box center [406, 268] width 110 height 33
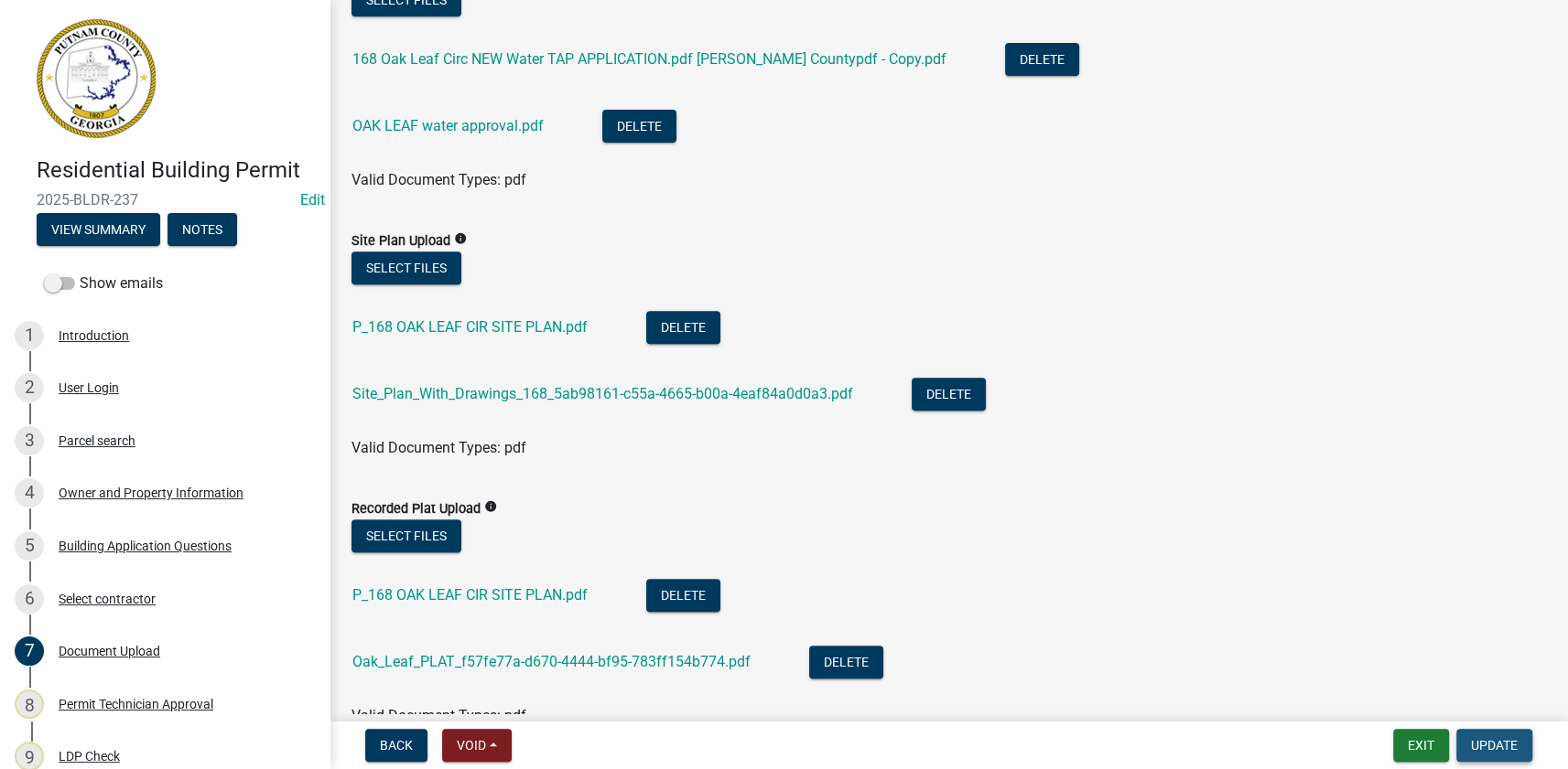
click at [1497, 753] on span "Update" at bounding box center [1494, 745] width 47 height 15
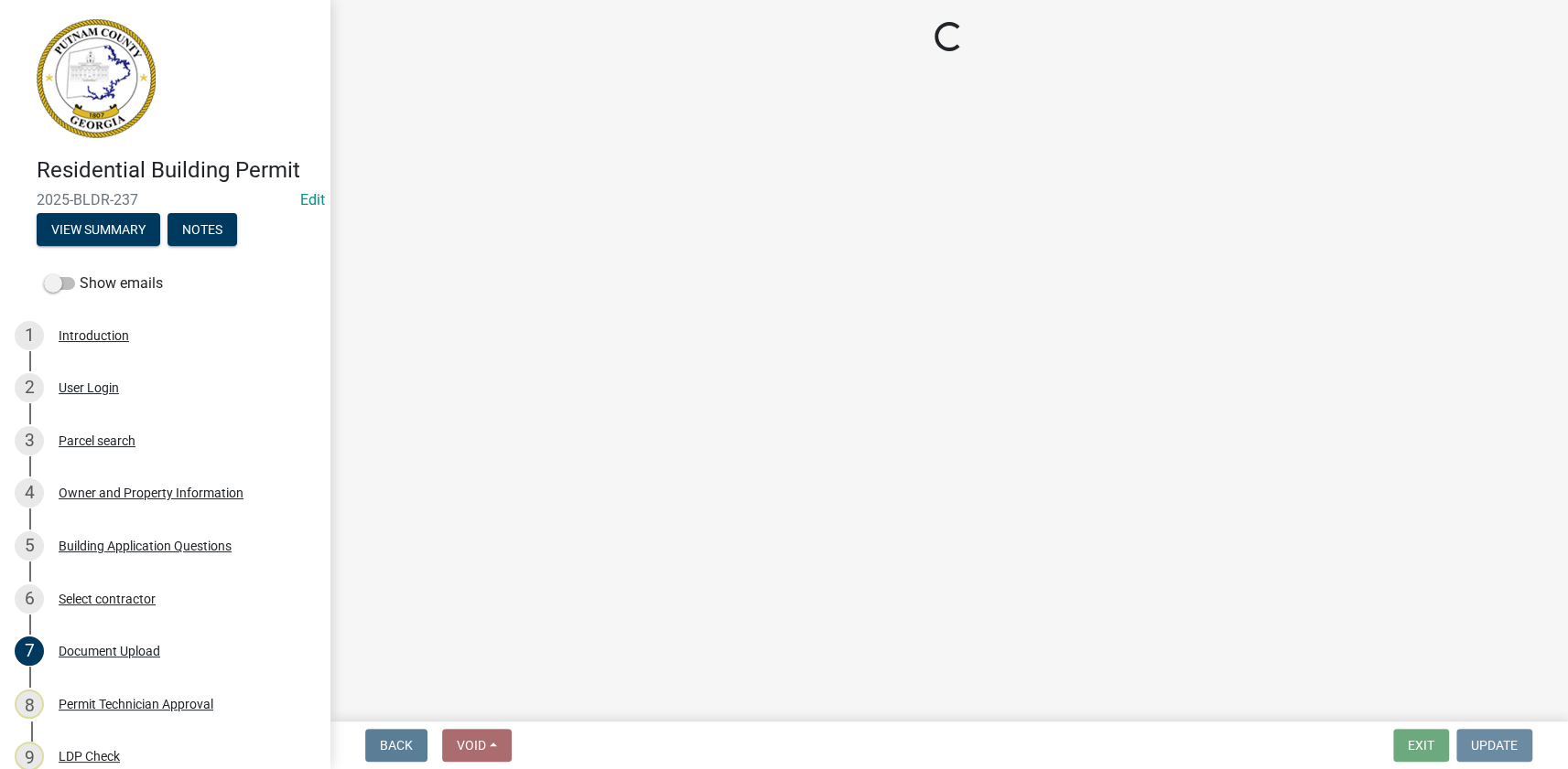
scroll to position [0, 0]
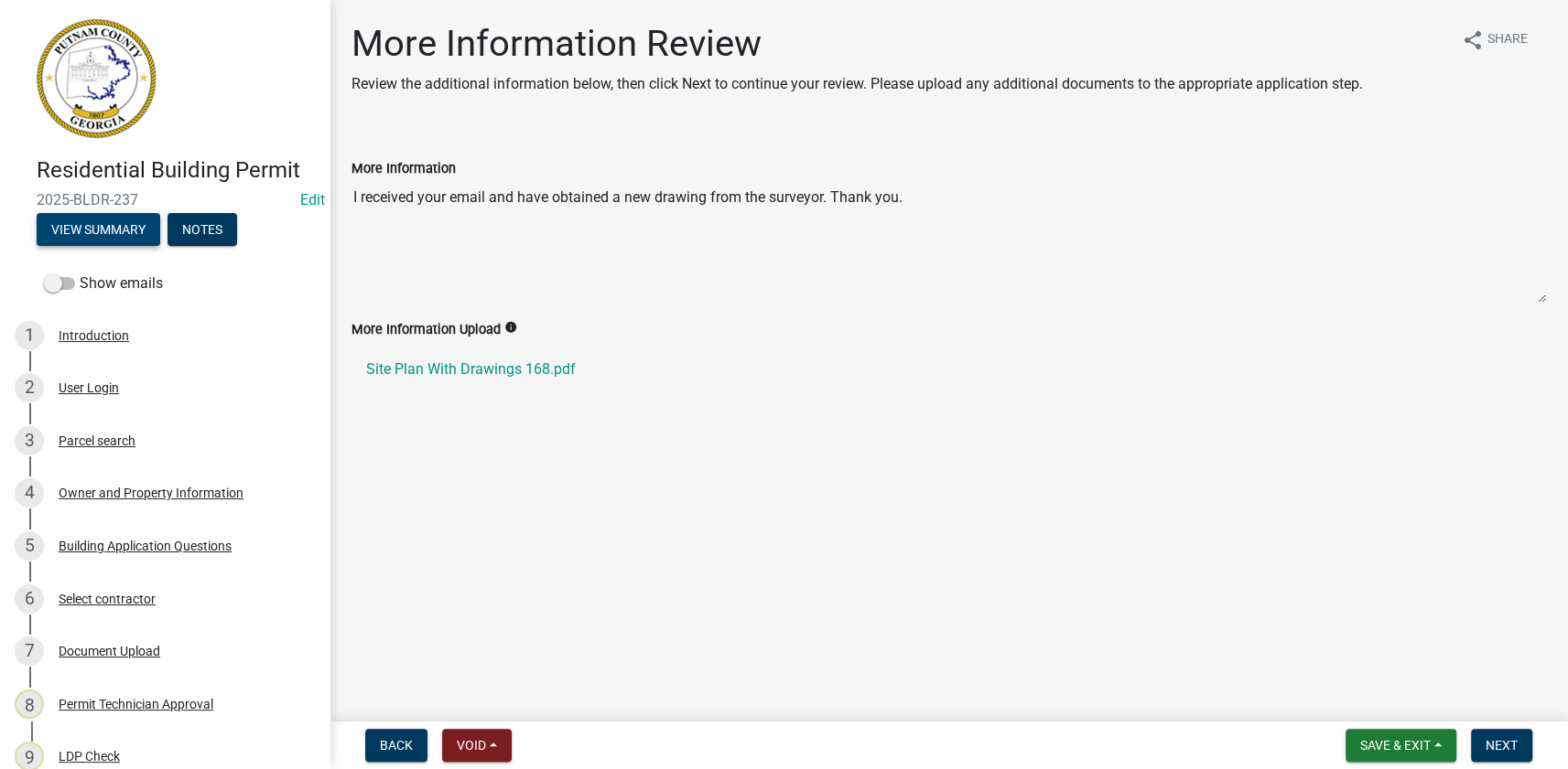
click at [91, 222] on button "View Summary" at bounding box center [98, 230] width 123 height 33
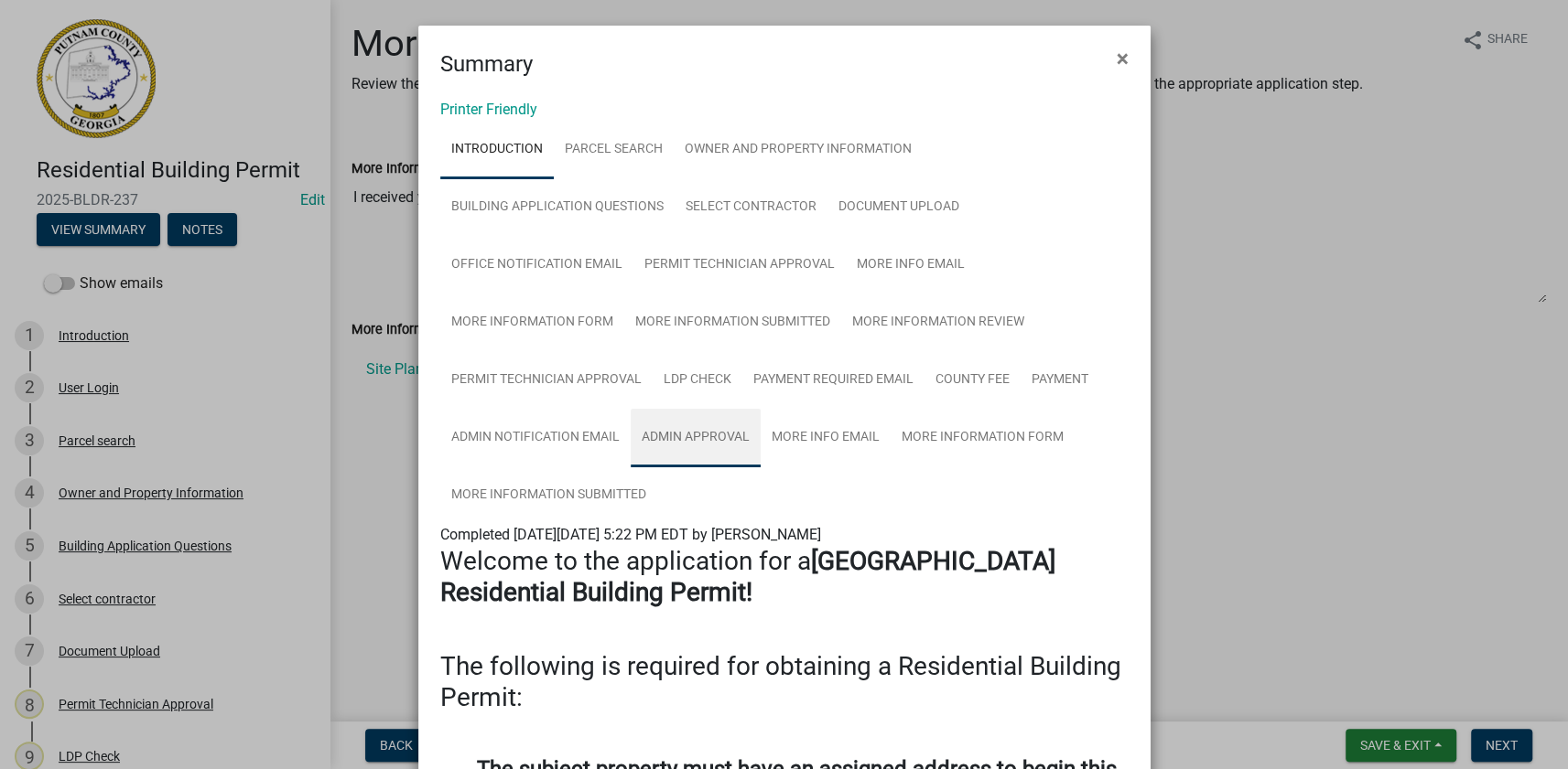
click at [682, 441] on link "Admin Approval" at bounding box center [696, 438] width 130 height 58
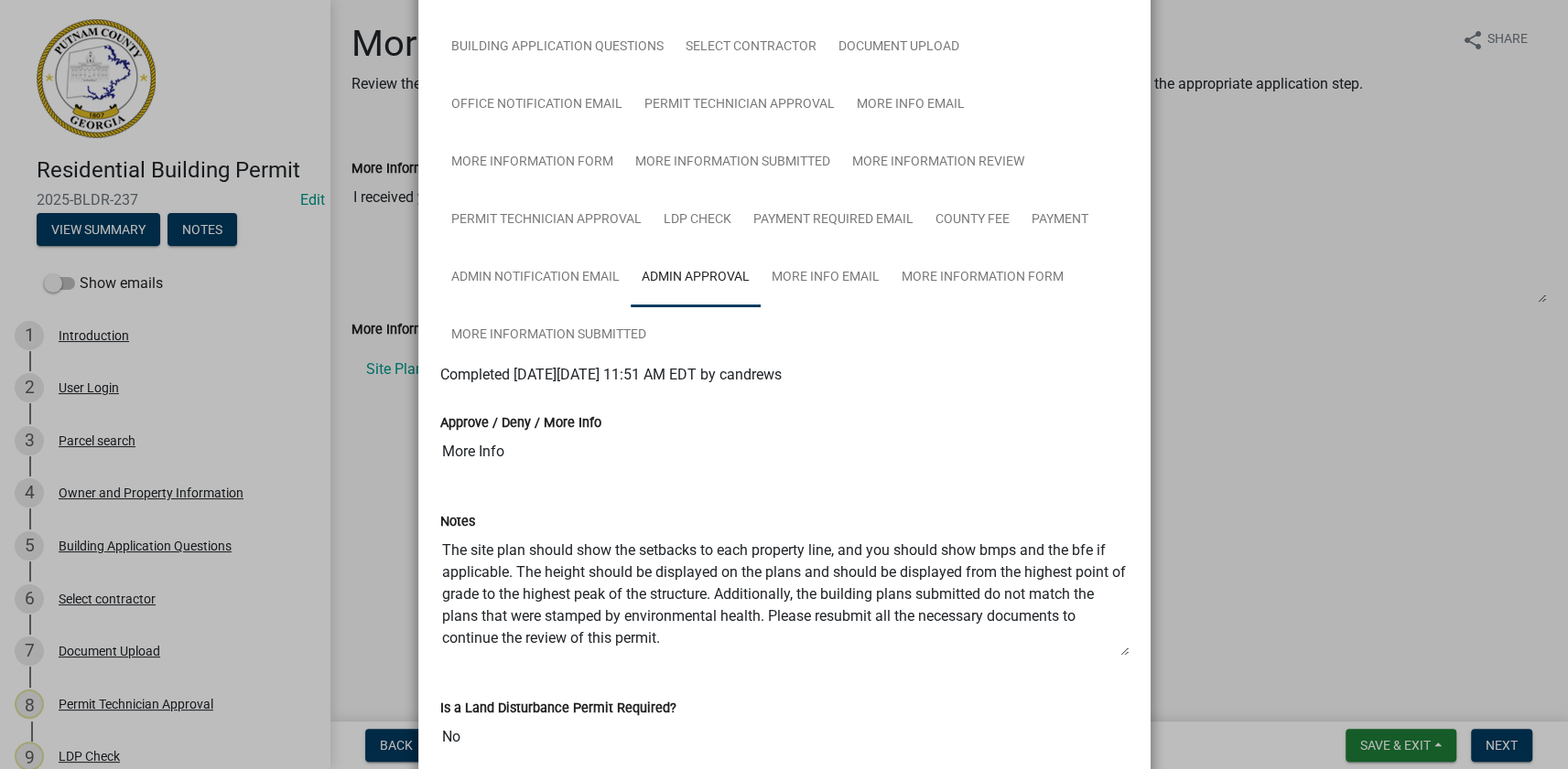
scroll to position [166, 0]
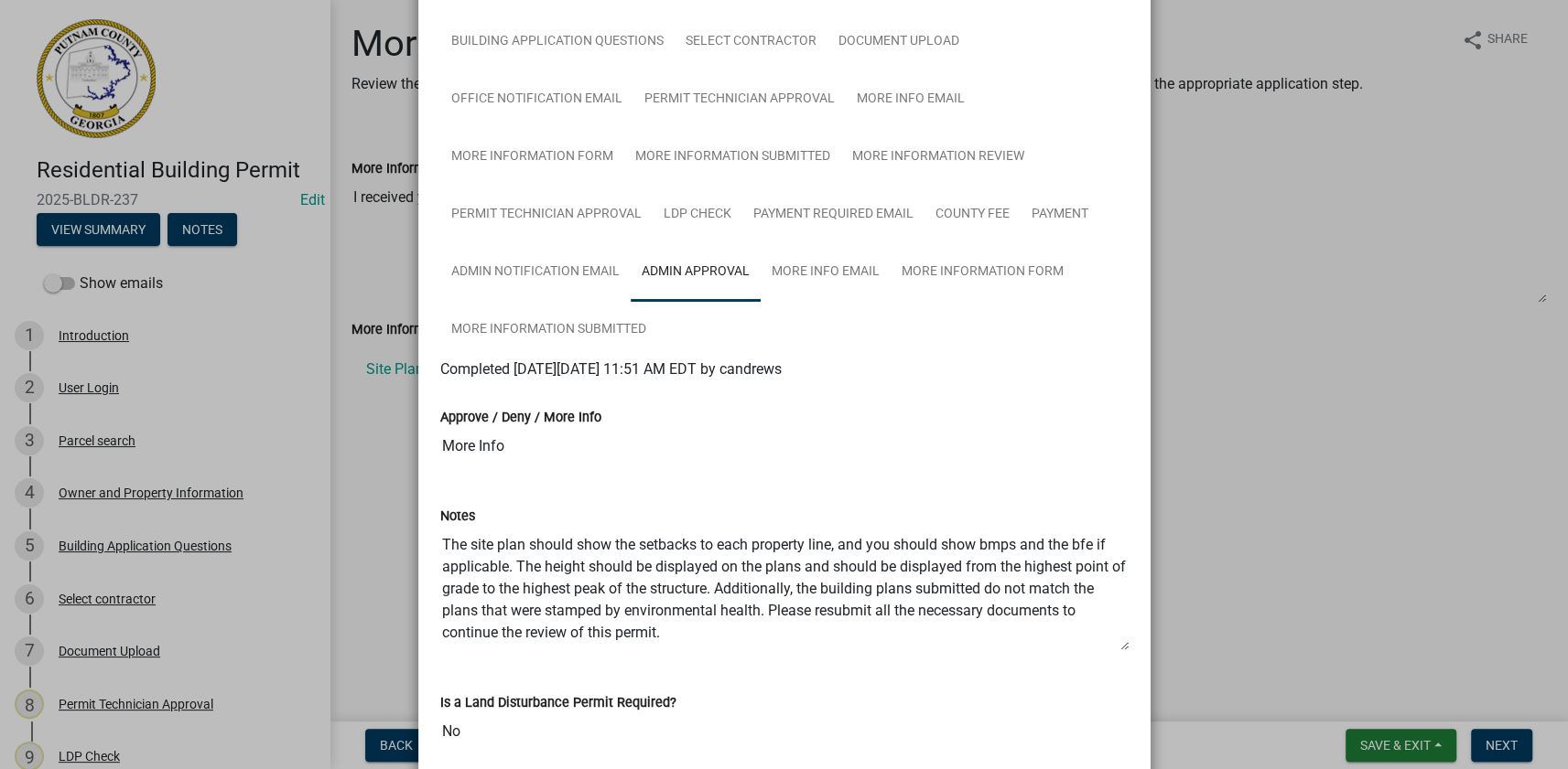
drag, startPoint x: 512, startPoint y: 561, endPoint x: 699, endPoint y: 637, distance: 201.9
click at [697, 637] on textarea "The site plan should show the setbacks to each property line, and you should sh…" at bounding box center [784, 589] width 688 height 124
click at [1491, 696] on ngb-modal-window "Summary × Printer Friendly Introduction Parcel search Owner and Property Inform…" at bounding box center [784, 384] width 1568 height 769
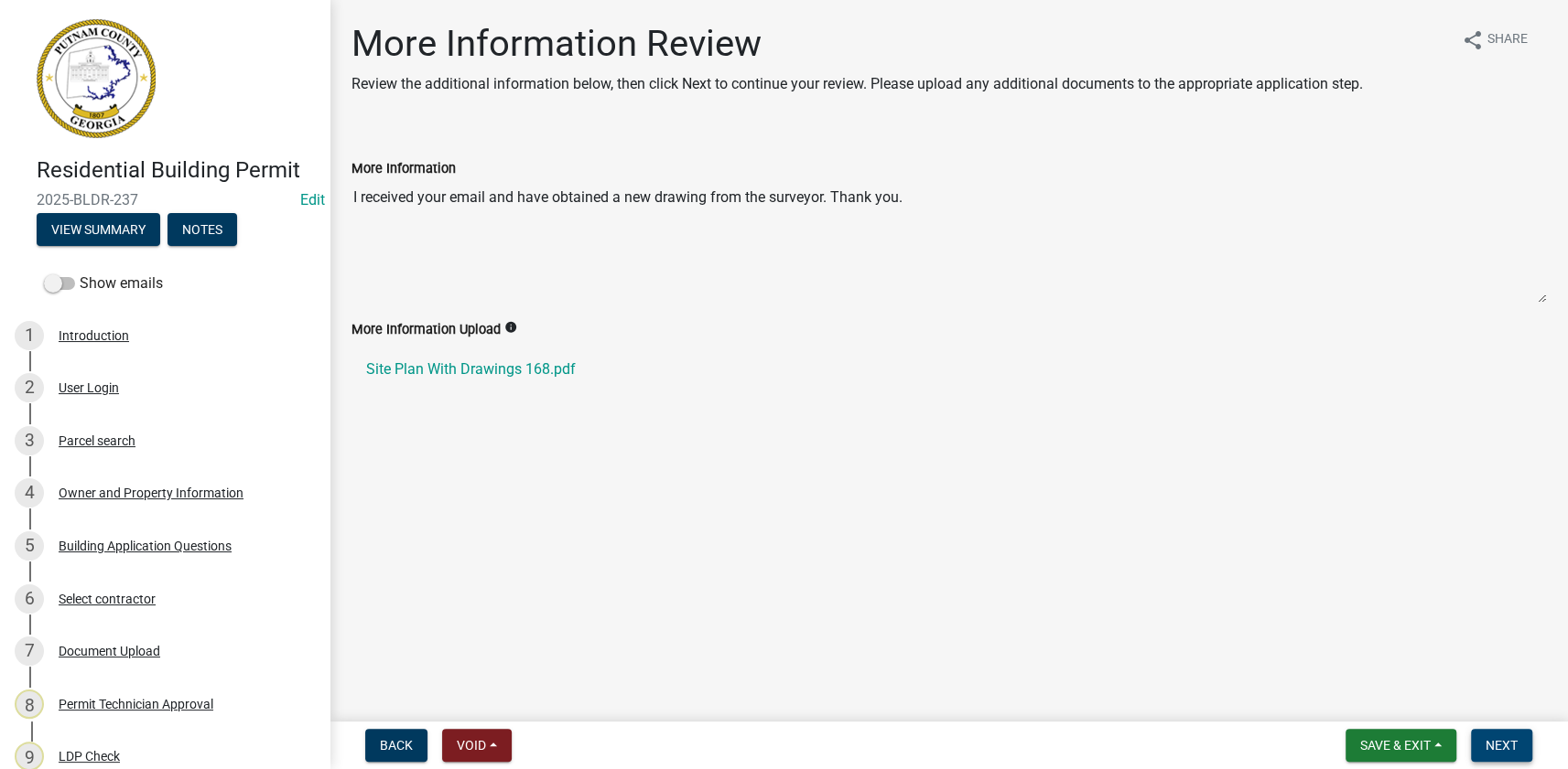
click at [1499, 743] on span "Next" at bounding box center [1501, 745] width 32 height 15
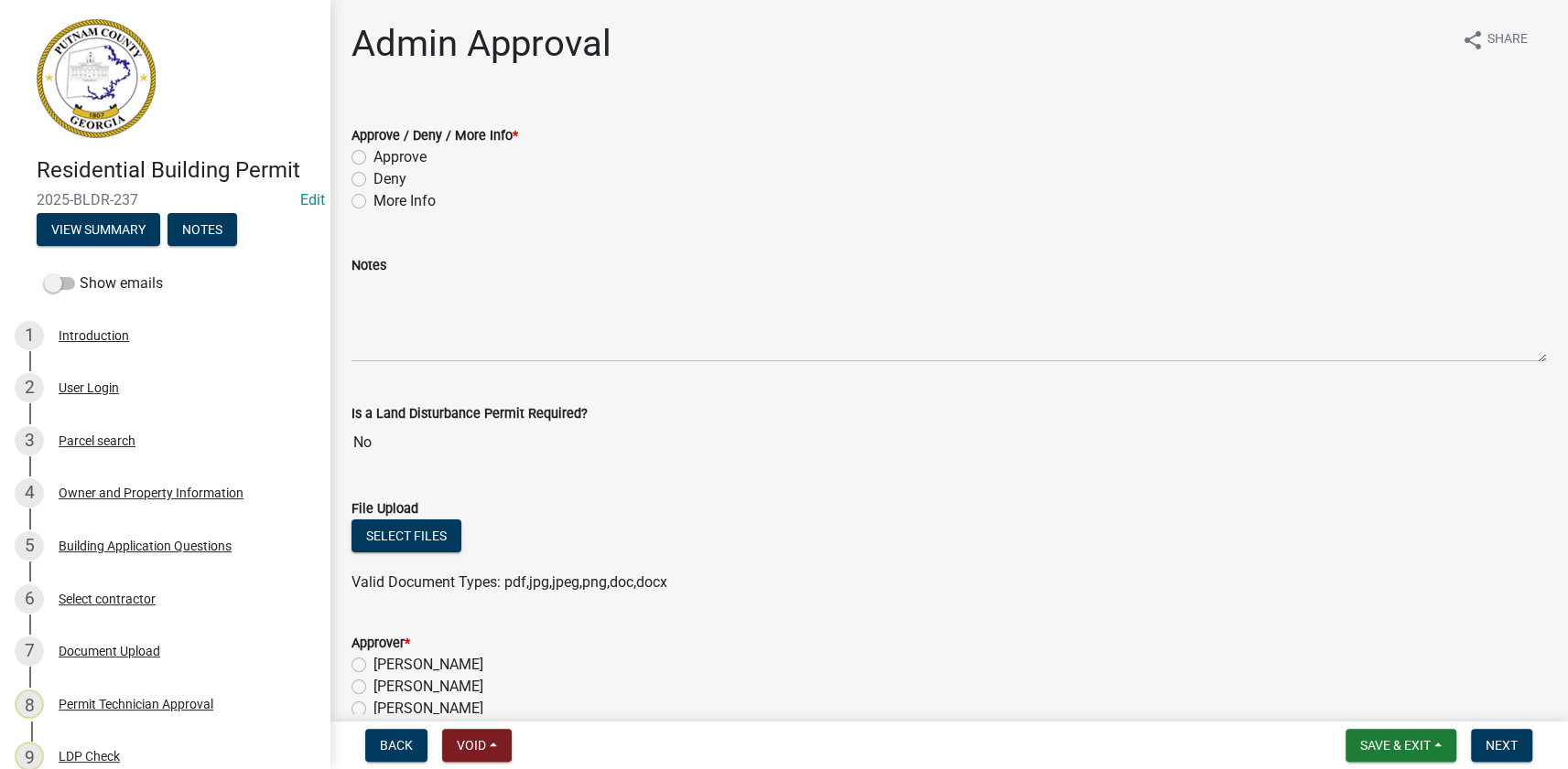
click at [411, 205] on label "More Info" at bounding box center [404, 200] width 62 height 22
click at [386, 202] on input "More Info" at bounding box center [379, 196] width 12 height 12
radio input "true"
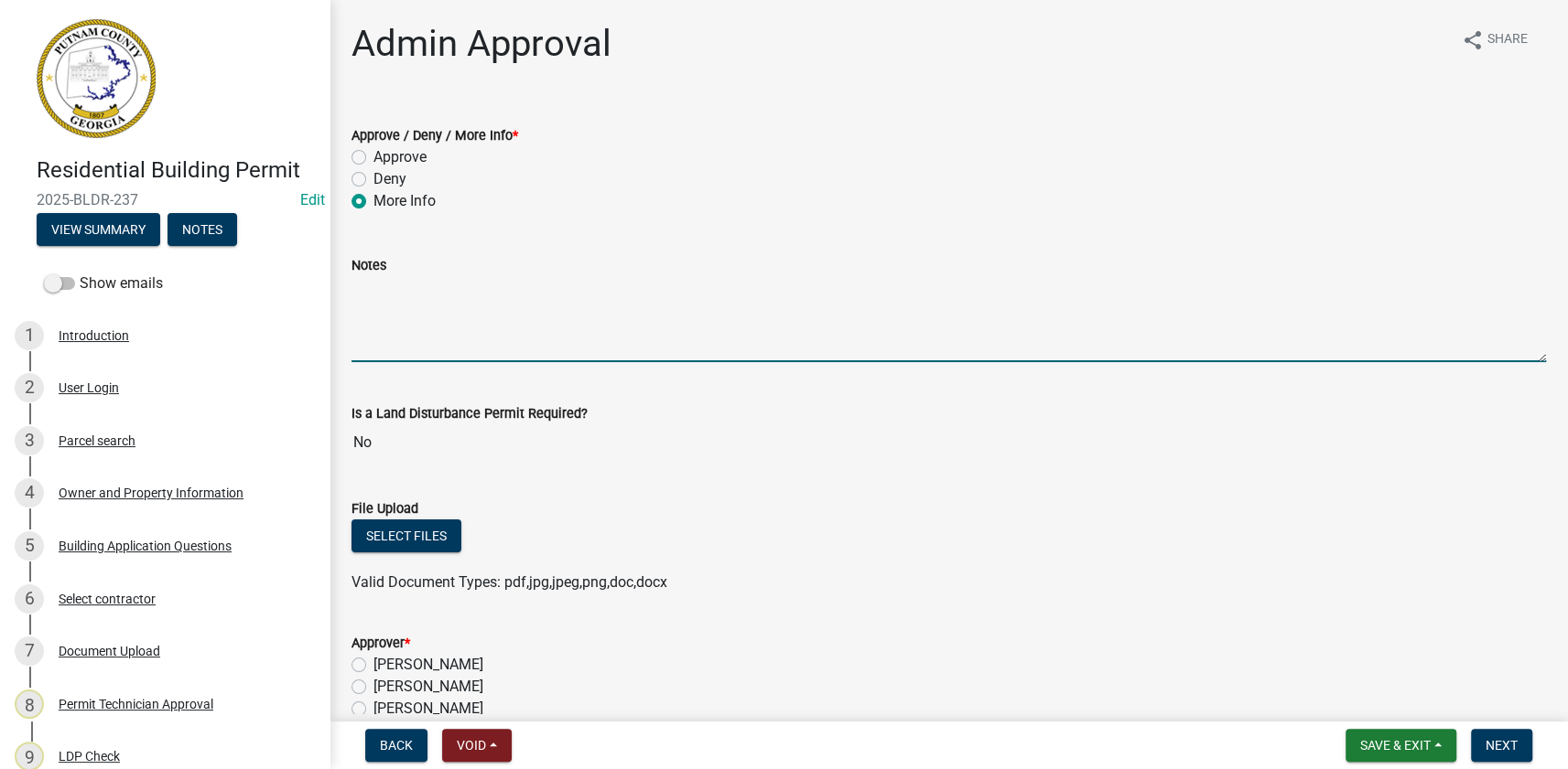
click at [411, 282] on textarea "Notes" at bounding box center [949, 319] width 1194 height 86
paste textarea "The height should be displayed on the plans and should be displayed from the hi…"
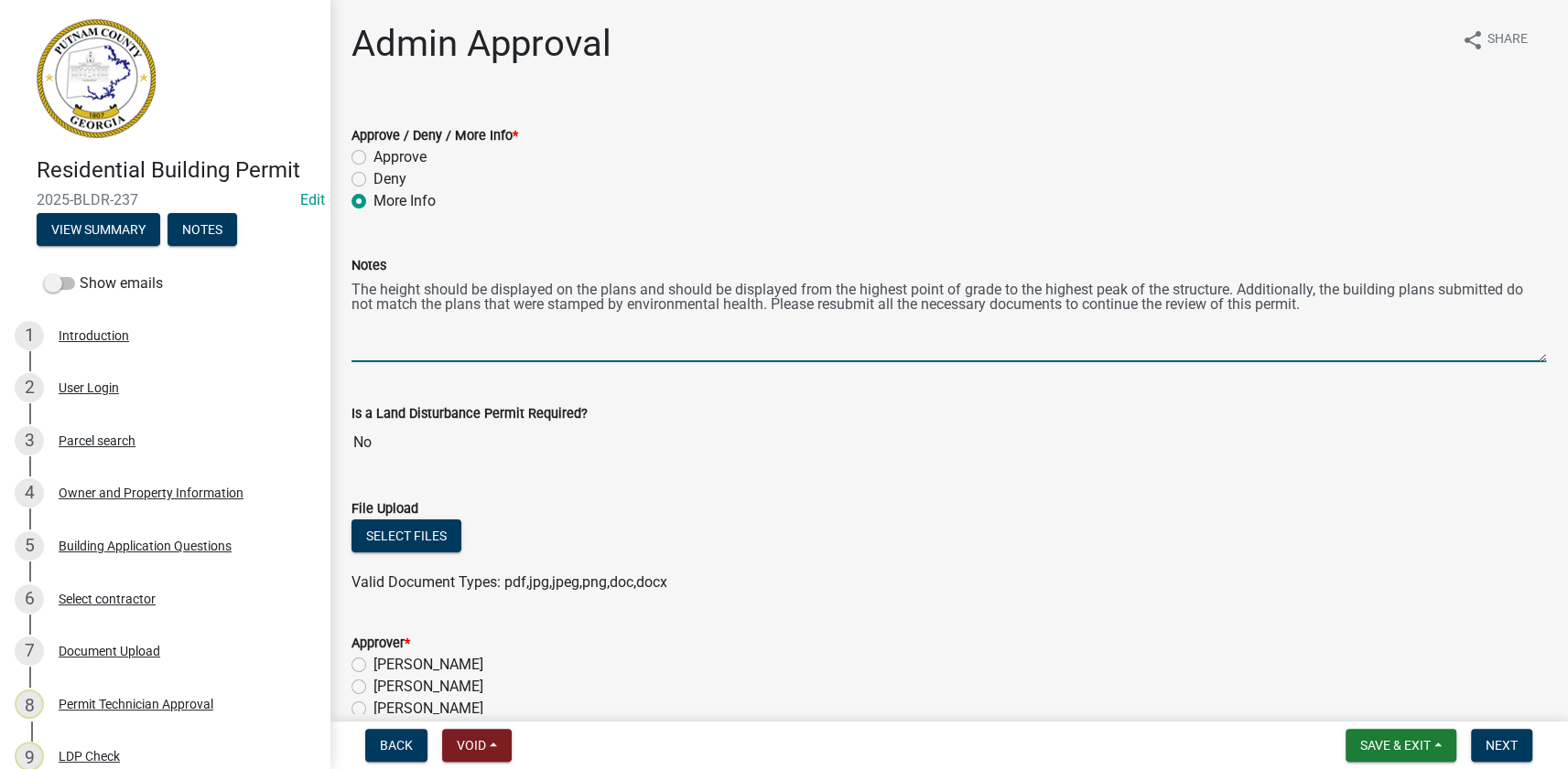
type textarea "The height should be displayed on the plans and should be displayed from the hi…"
click at [445, 679] on label "[PERSON_NAME]" at bounding box center [427, 687] width 110 height 22
click at [386, 679] on input "[PERSON_NAME]" at bounding box center [379, 682] width 12 height 12
radio input "true"
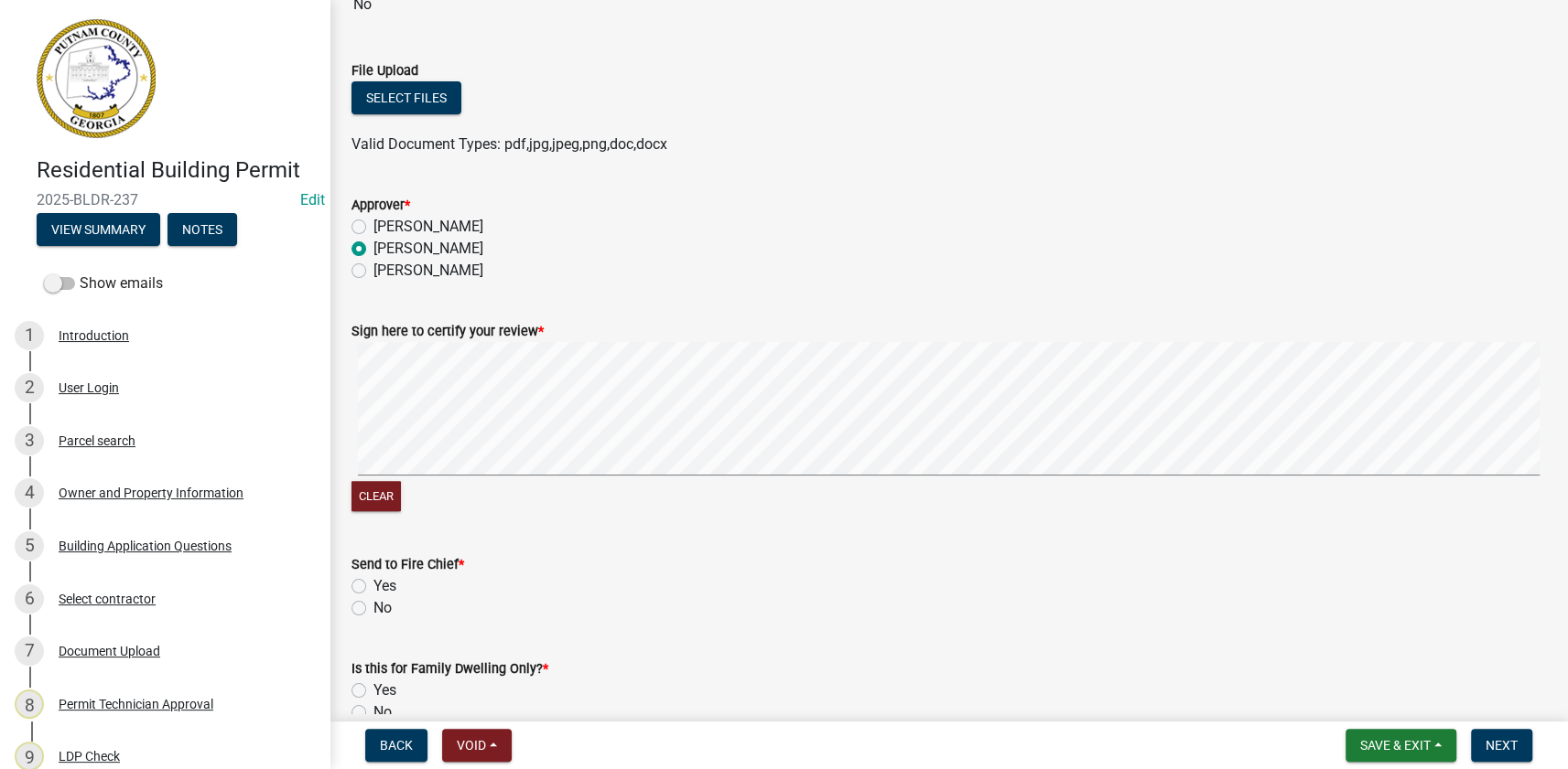
scroll to position [449, 0]
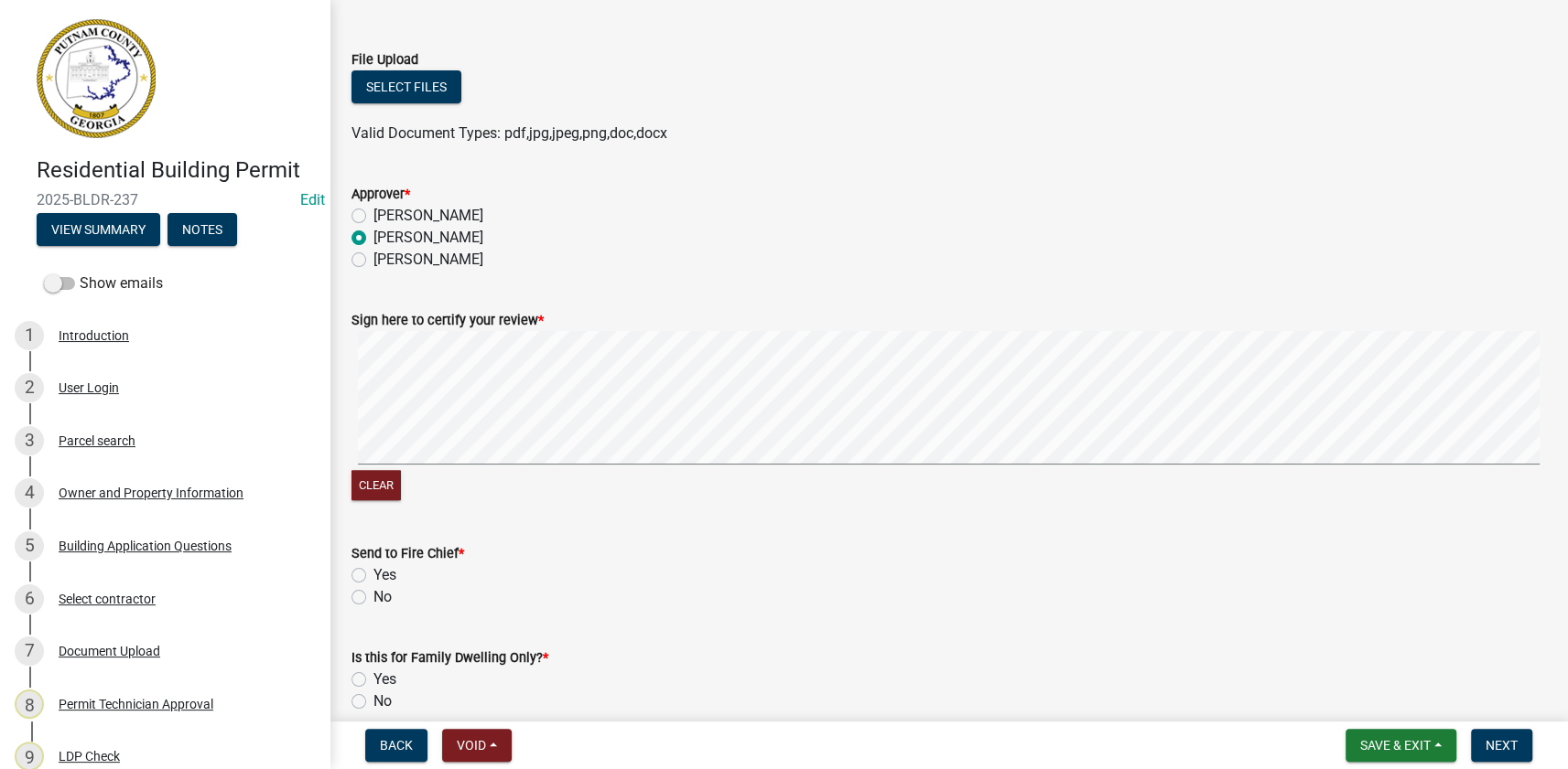
click at [380, 606] on label "No" at bounding box center [382, 597] width 18 height 22
click at [380, 599] on input "No" at bounding box center [379, 592] width 12 height 12
radio input "true"
click at [384, 702] on label "No" at bounding box center [382, 701] width 18 height 22
click at [384, 702] on input "No" at bounding box center [379, 696] width 12 height 12
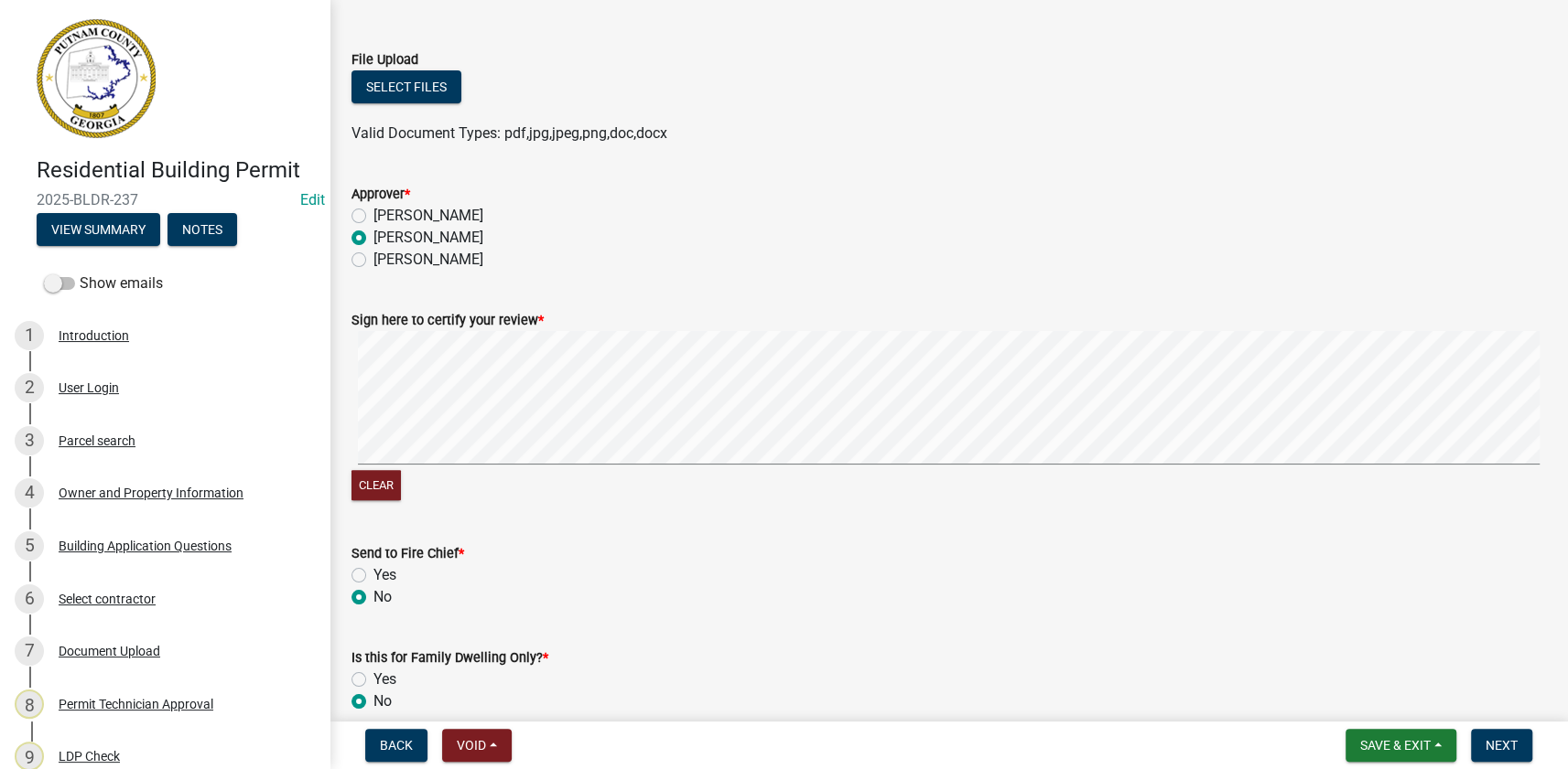
radio input "true"
click at [1497, 746] on span "Next" at bounding box center [1501, 745] width 32 height 15
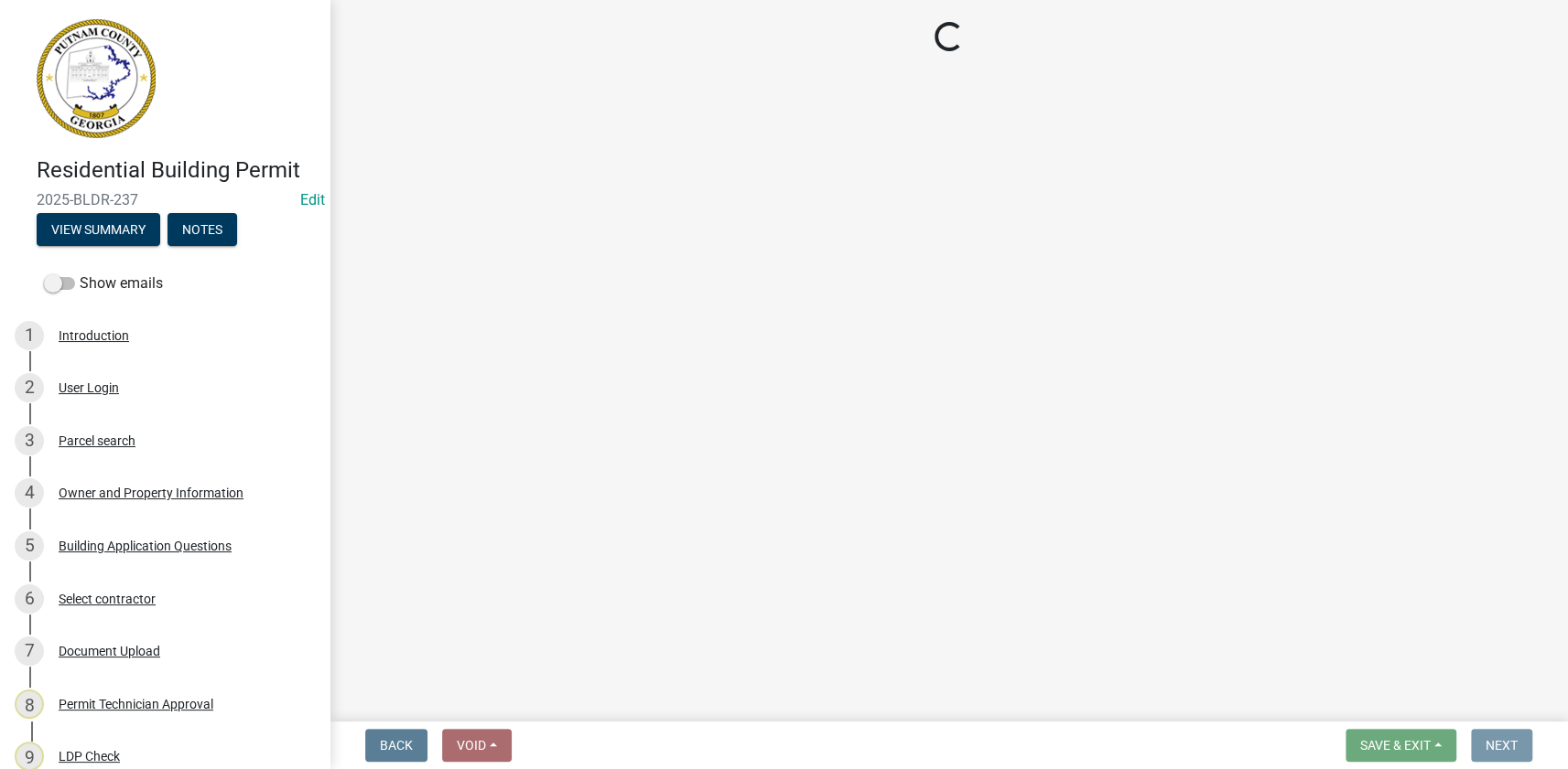
scroll to position [0, 0]
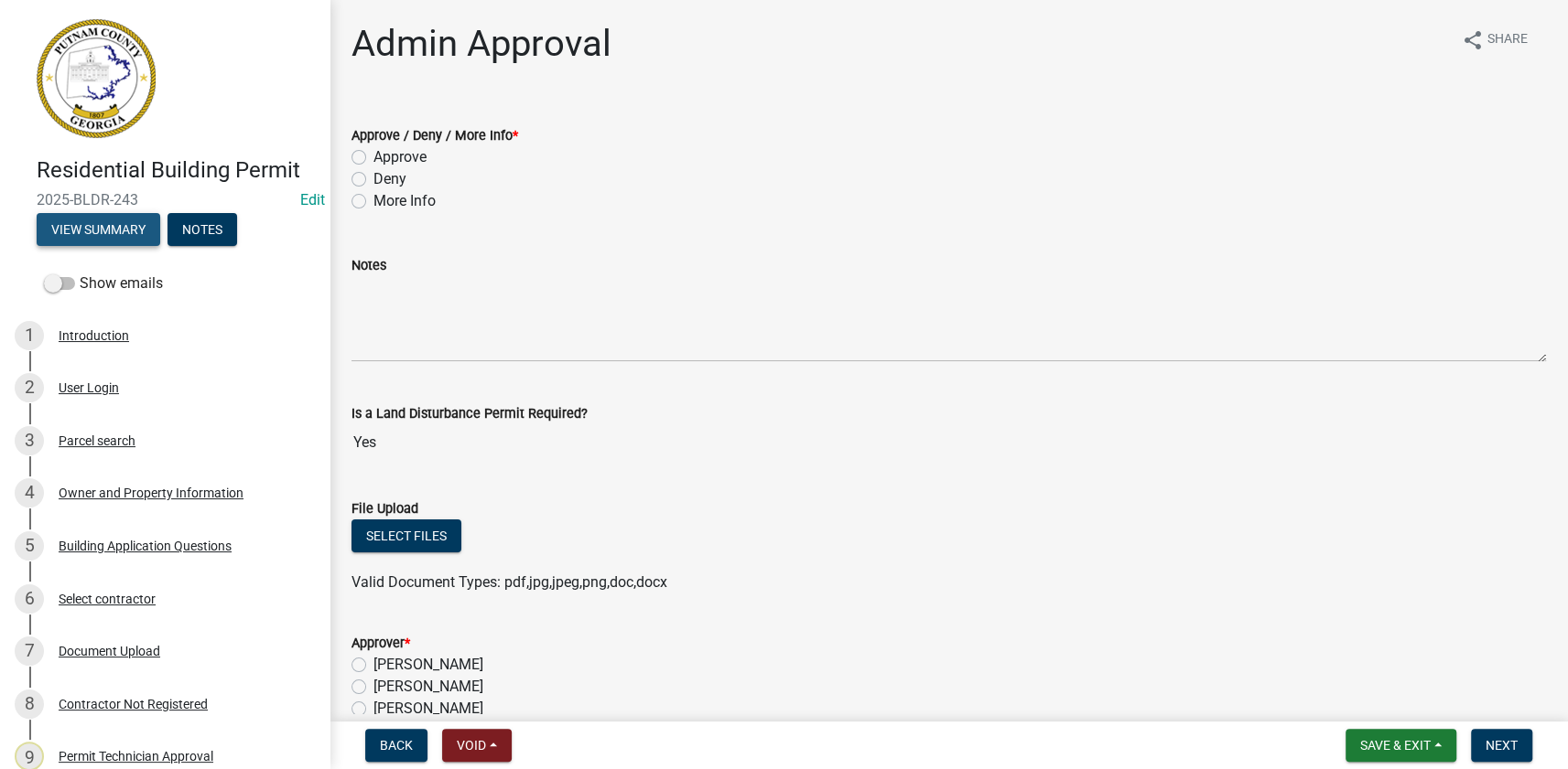
click at [123, 235] on button "View Summary" at bounding box center [98, 230] width 123 height 33
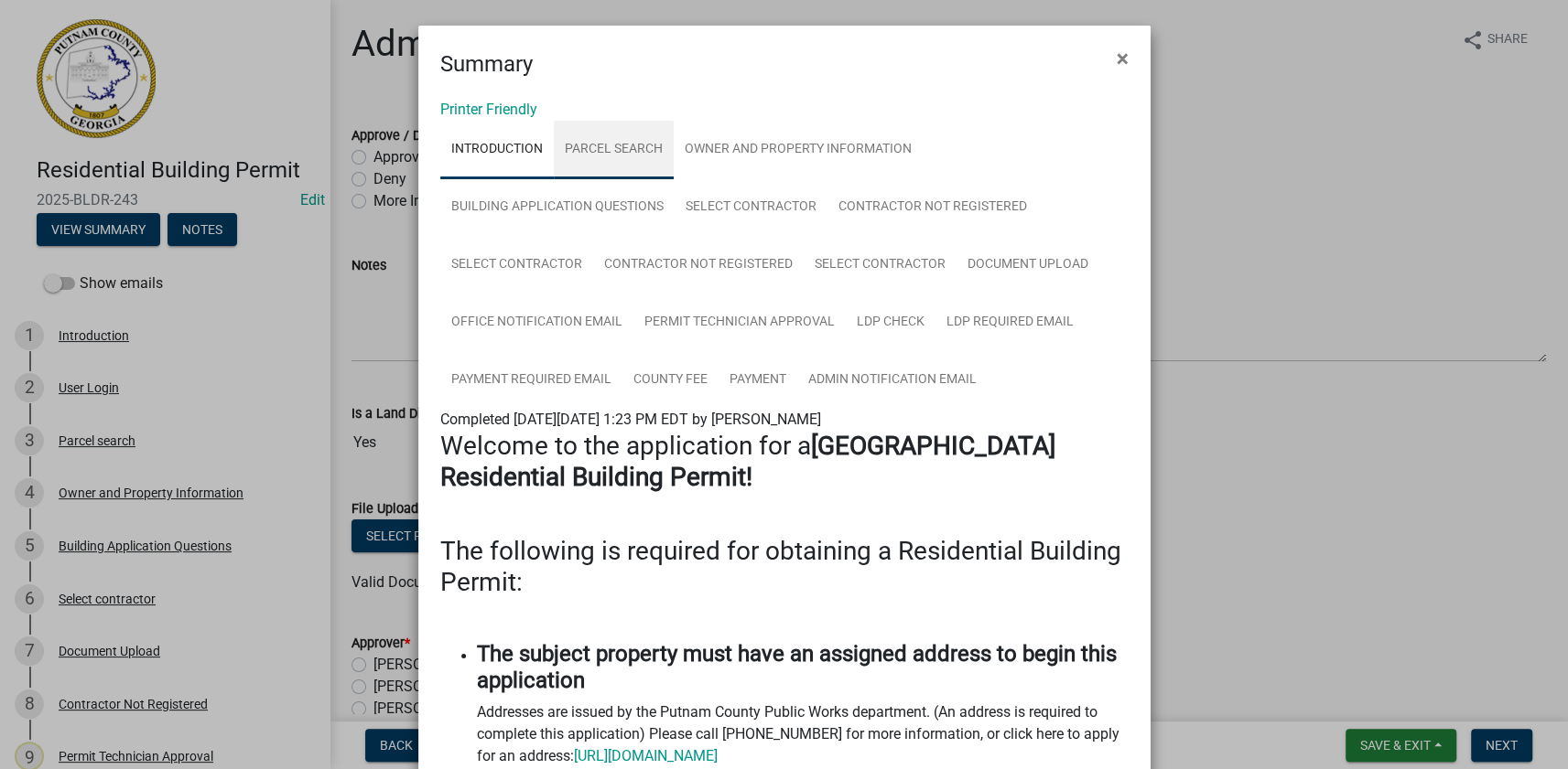
click at [626, 144] on link "Parcel search" at bounding box center [613, 150] width 120 height 58
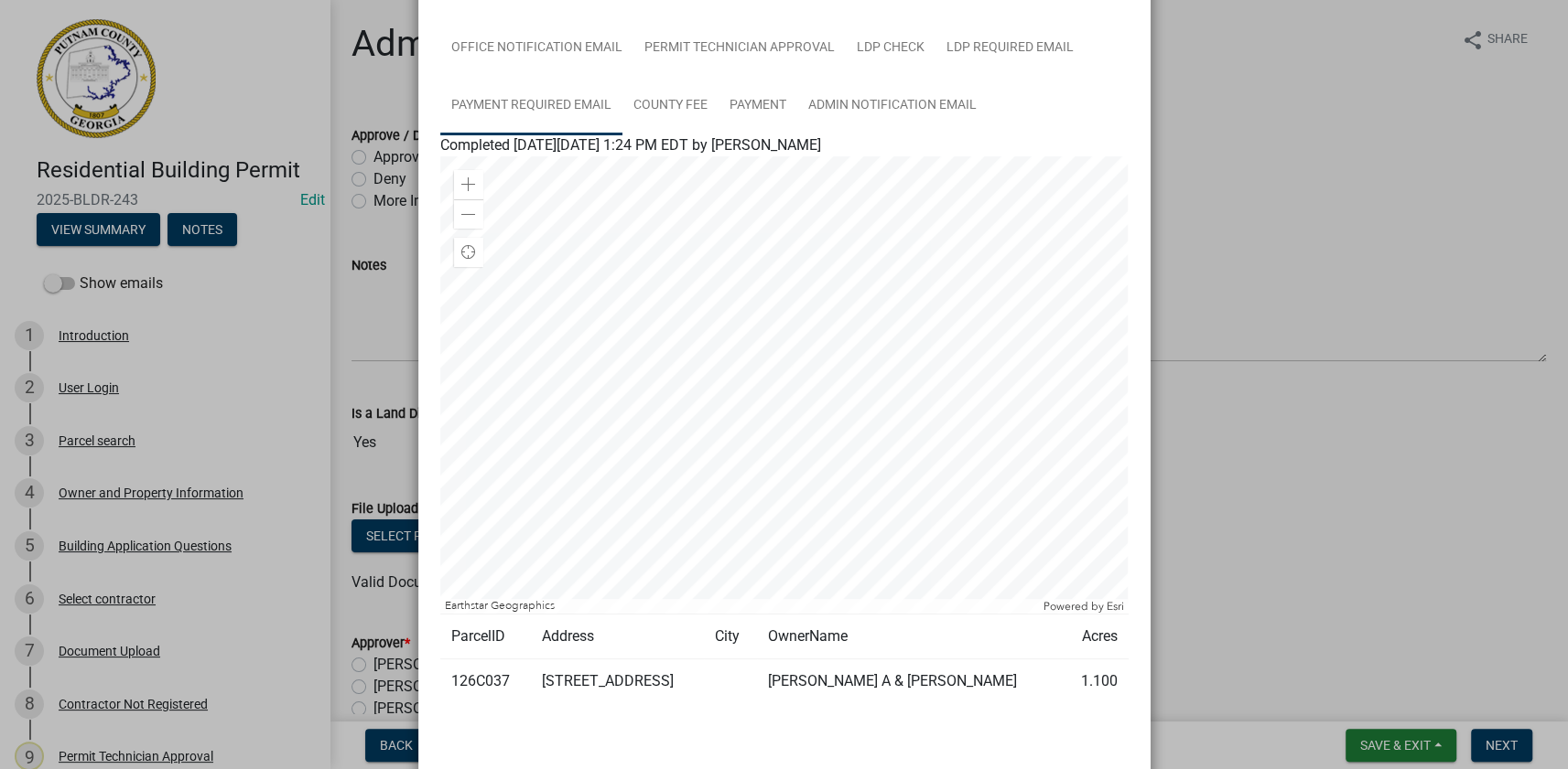
scroll to position [332, 0]
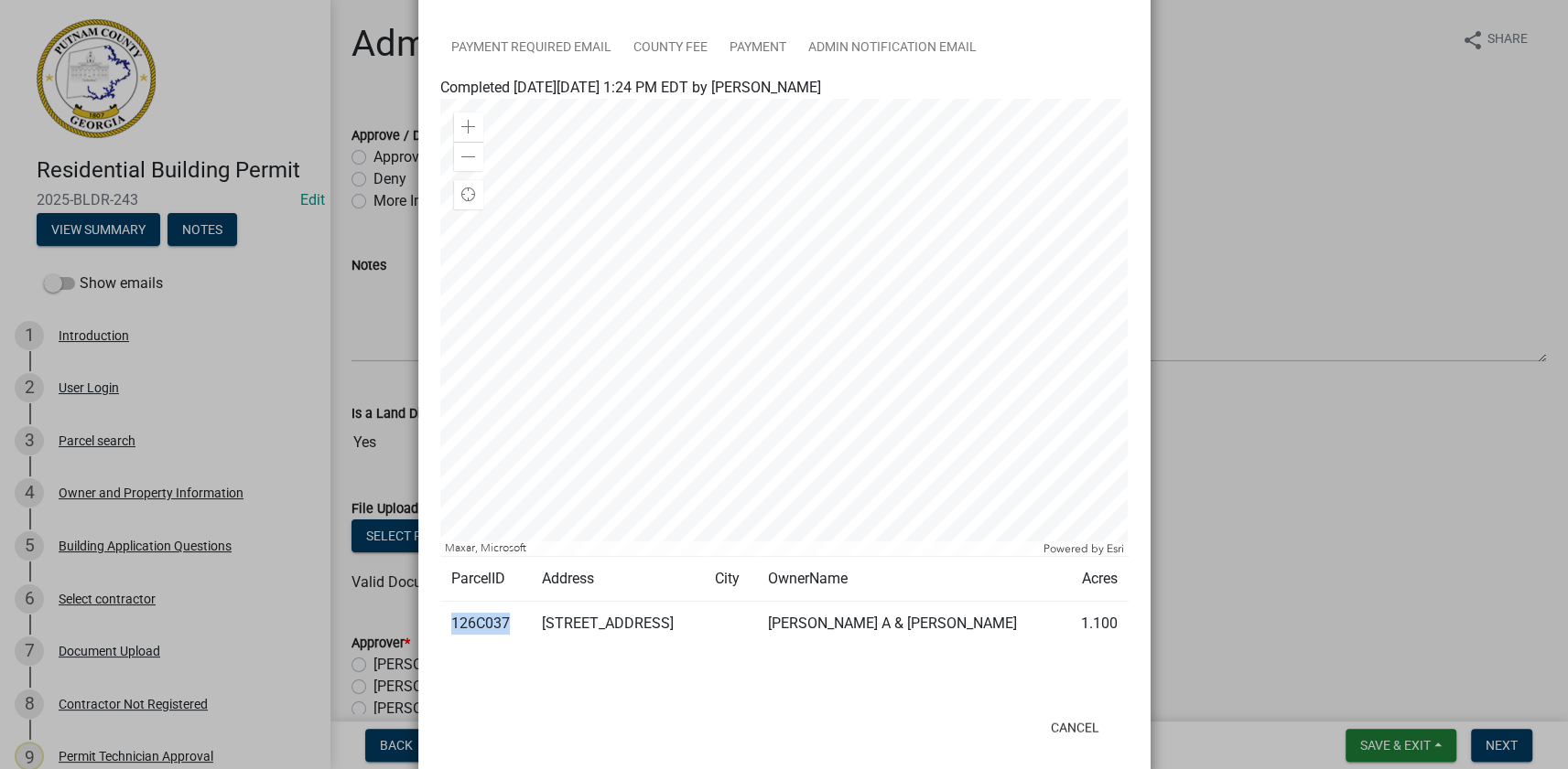
drag, startPoint x: 501, startPoint y: 618, endPoint x: 447, endPoint y: 622, distance: 54.1
click at [447, 622] on td "126C037" at bounding box center [485, 624] width 90 height 45
copy td "126C037"
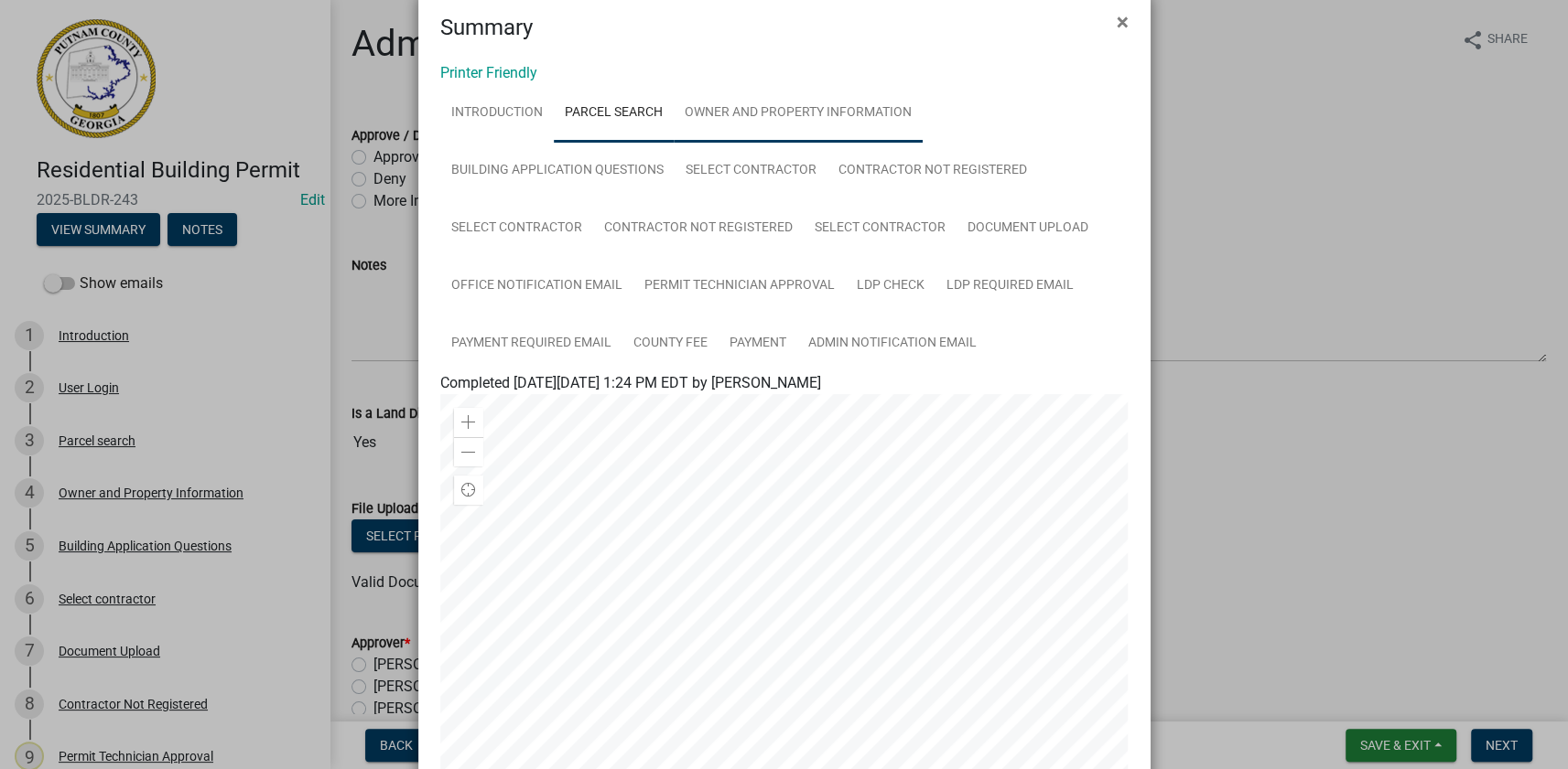
scroll to position [0, 0]
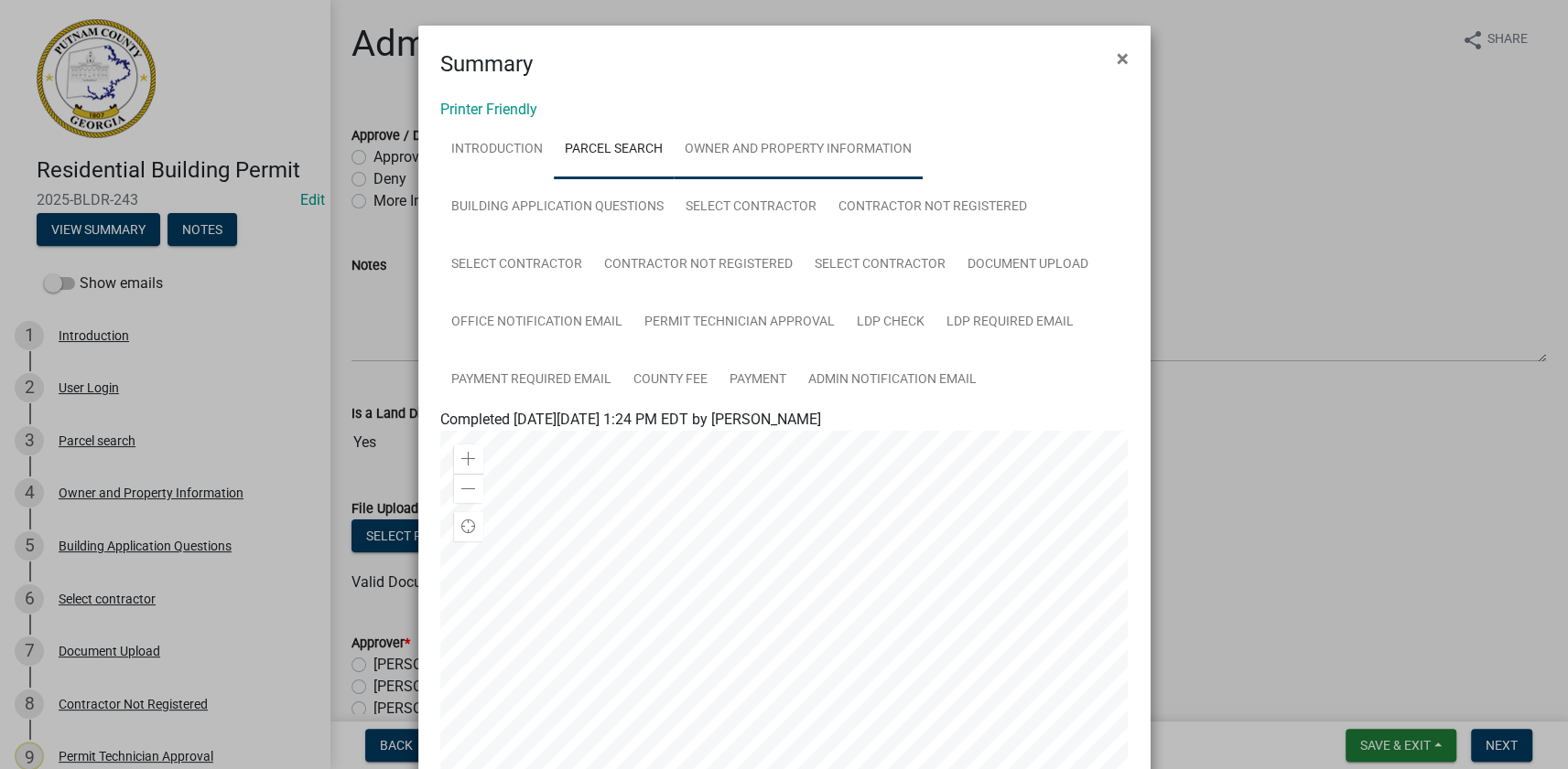
click at [743, 138] on link "Owner and Property Information" at bounding box center [798, 150] width 249 height 58
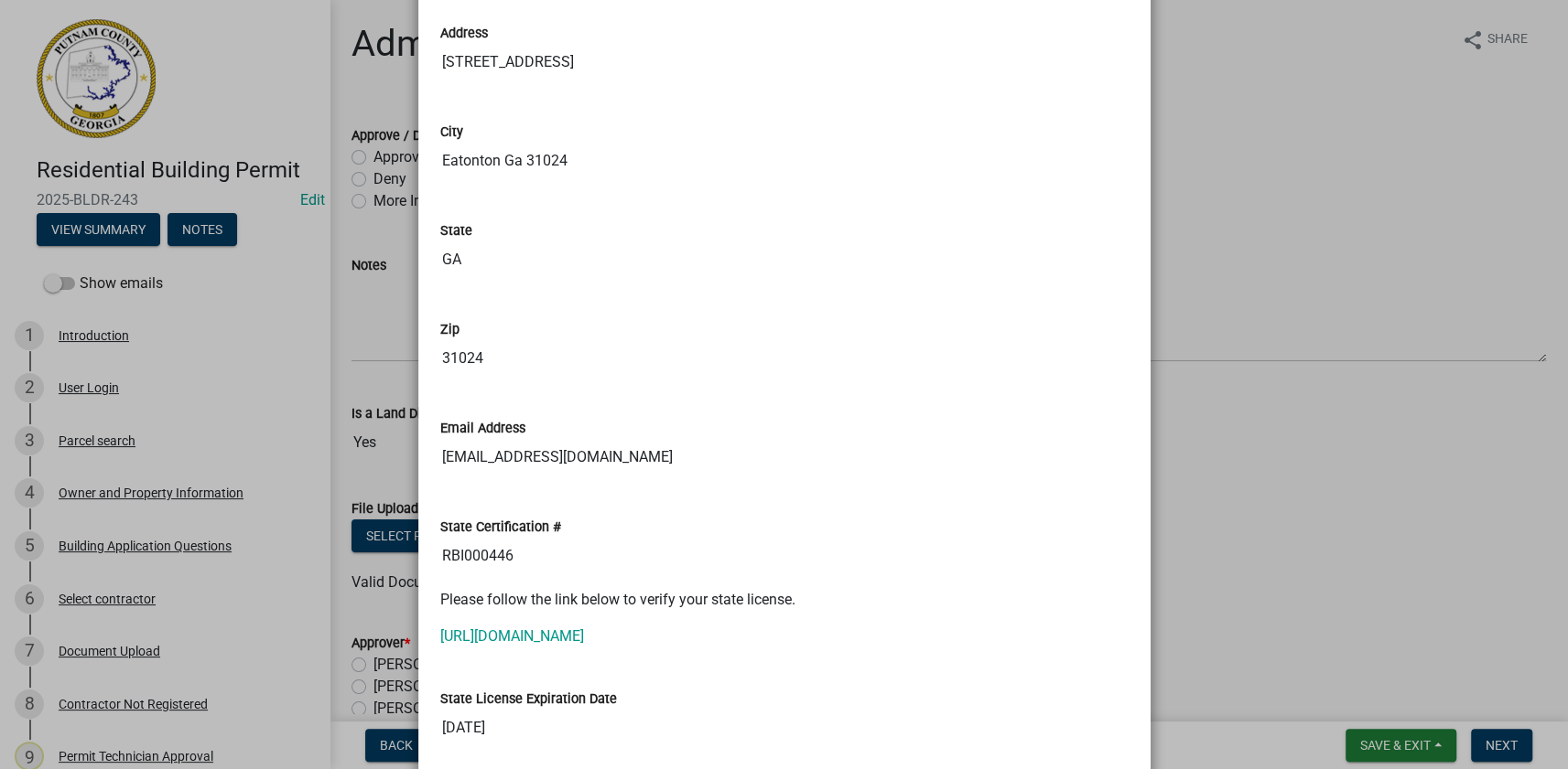
scroll to position [2161, 0]
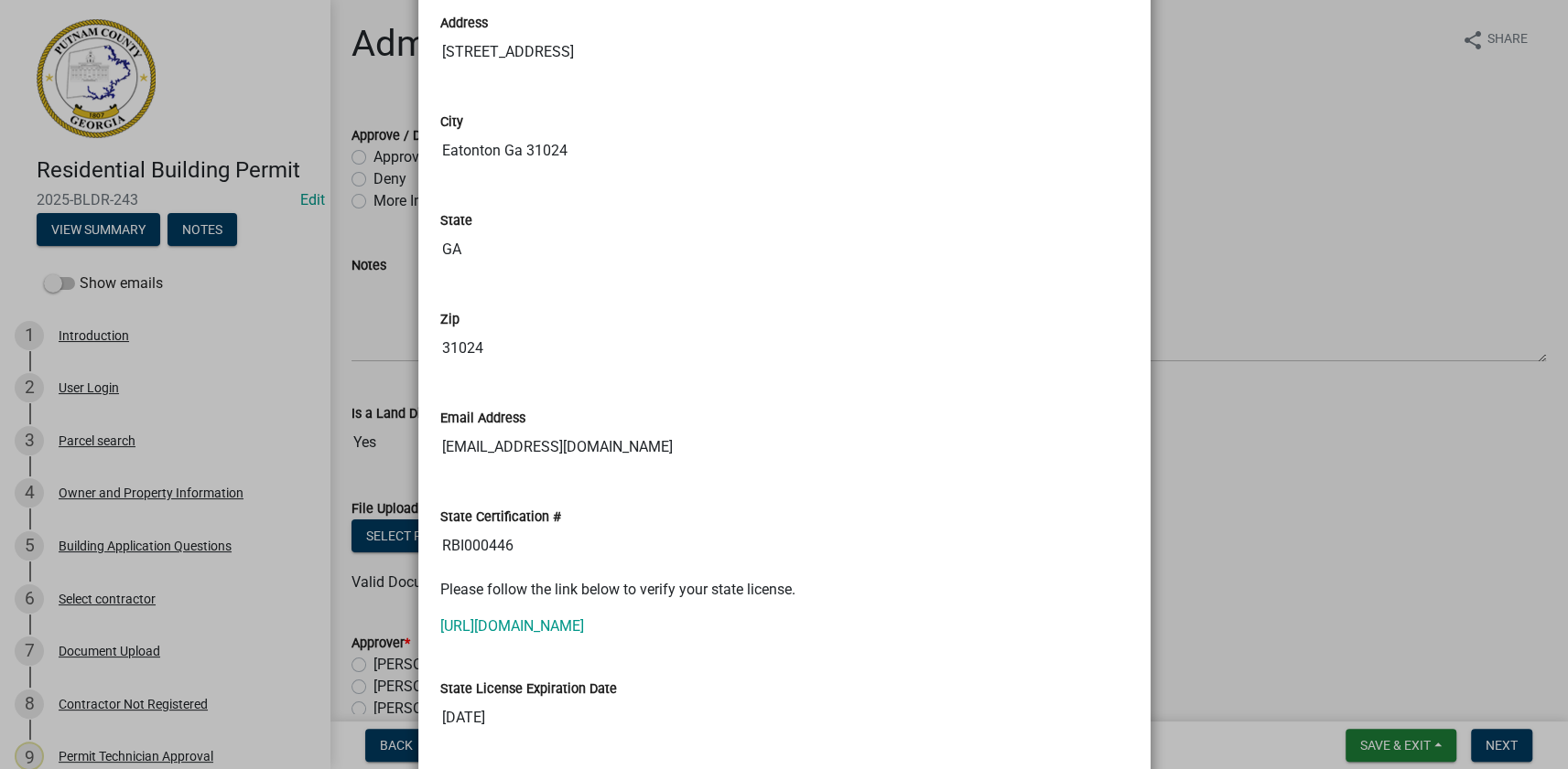
drag, startPoint x: 455, startPoint y: 539, endPoint x: 403, endPoint y: 539, distance: 52.0
click at [403, 539] on ngb-modal-window "Summary × Printer Friendly Introduction Parcel search Owner and Property Inform…" at bounding box center [784, 384] width 1568 height 769
click at [516, 617] on link "[URL][DOMAIN_NAME]" at bounding box center [512, 626] width 143 height 17
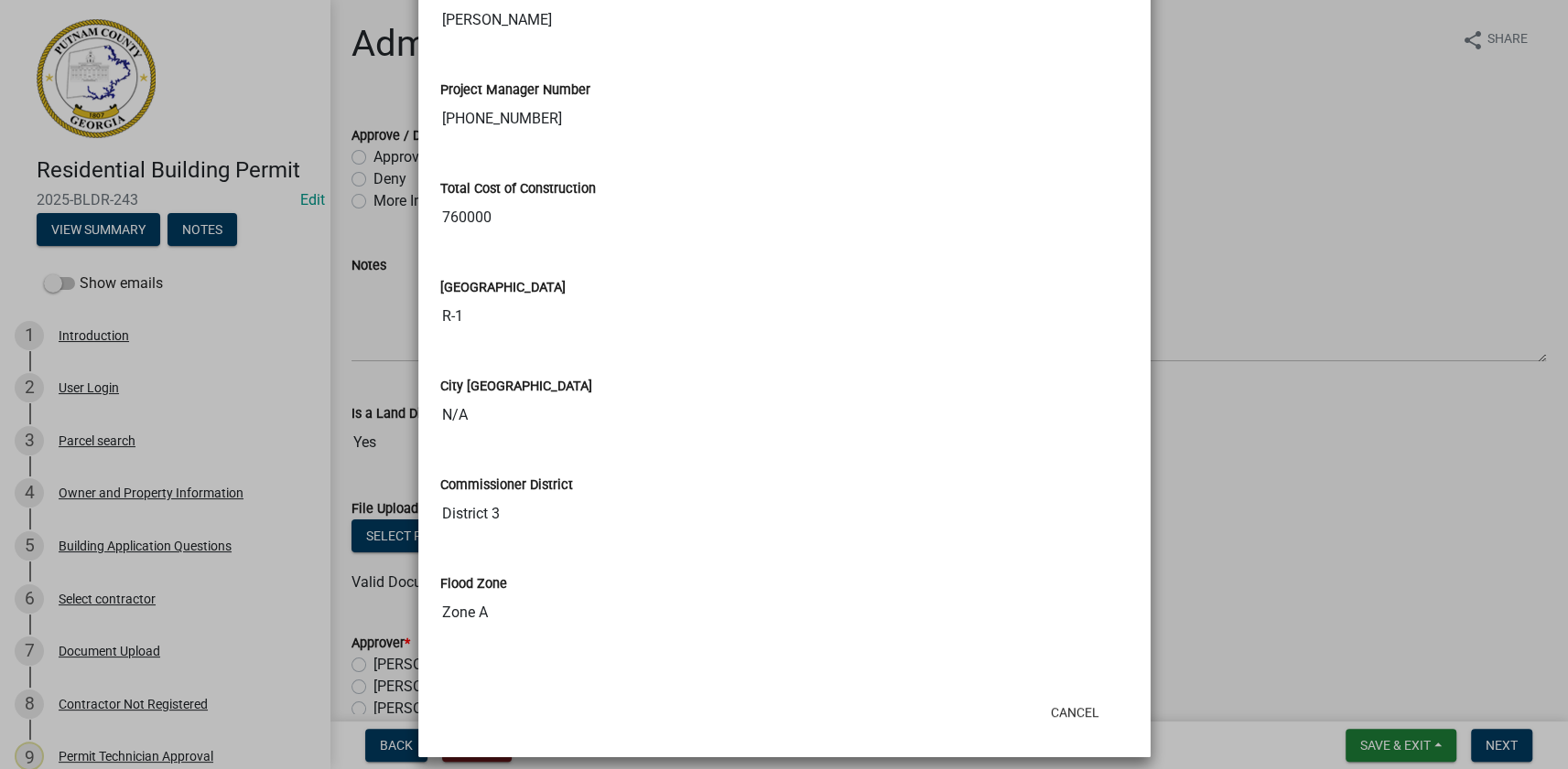
scroll to position [3259, 0]
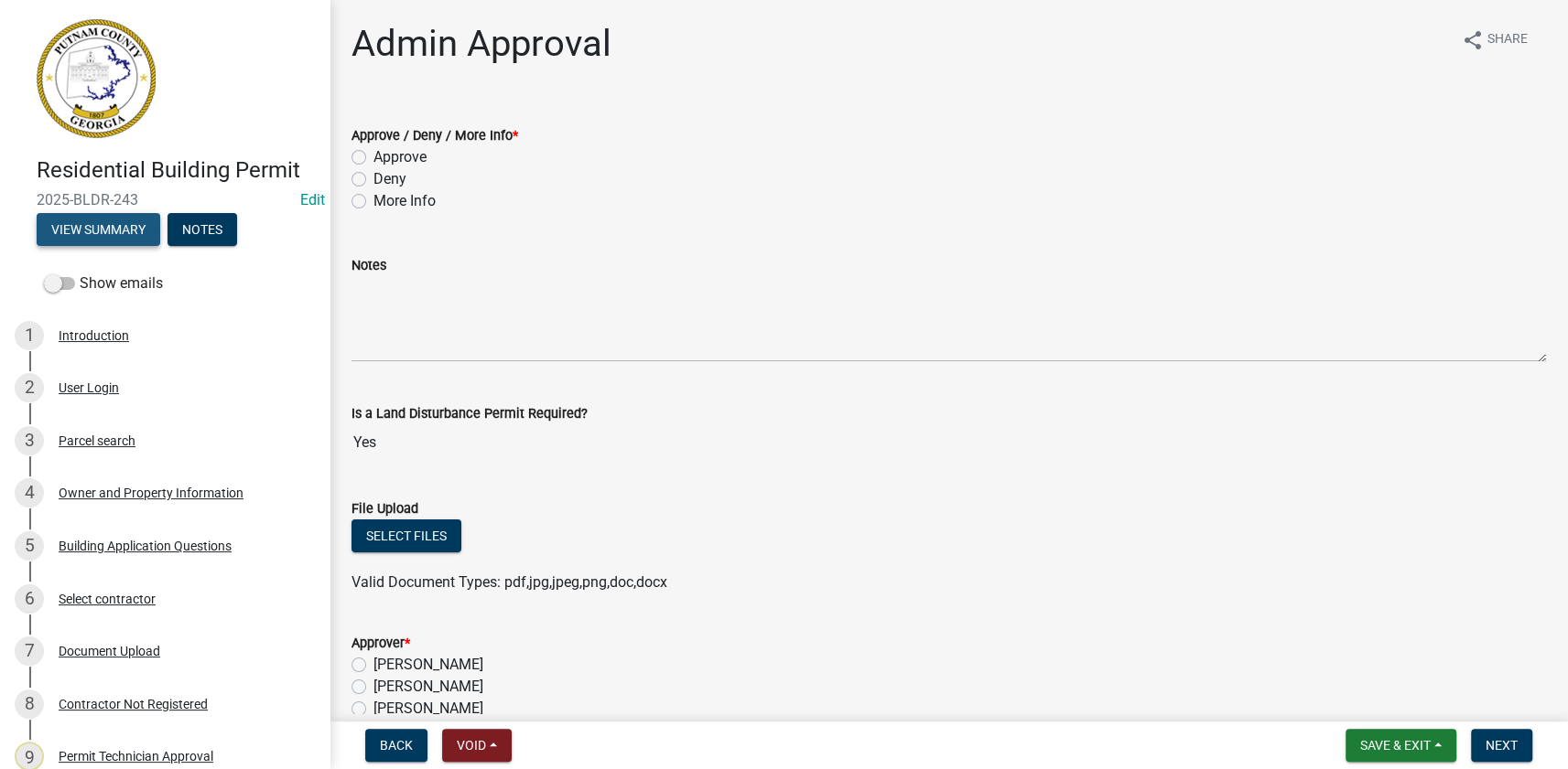
click at [141, 231] on button "View Summary" at bounding box center [98, 230] width 123 height 33
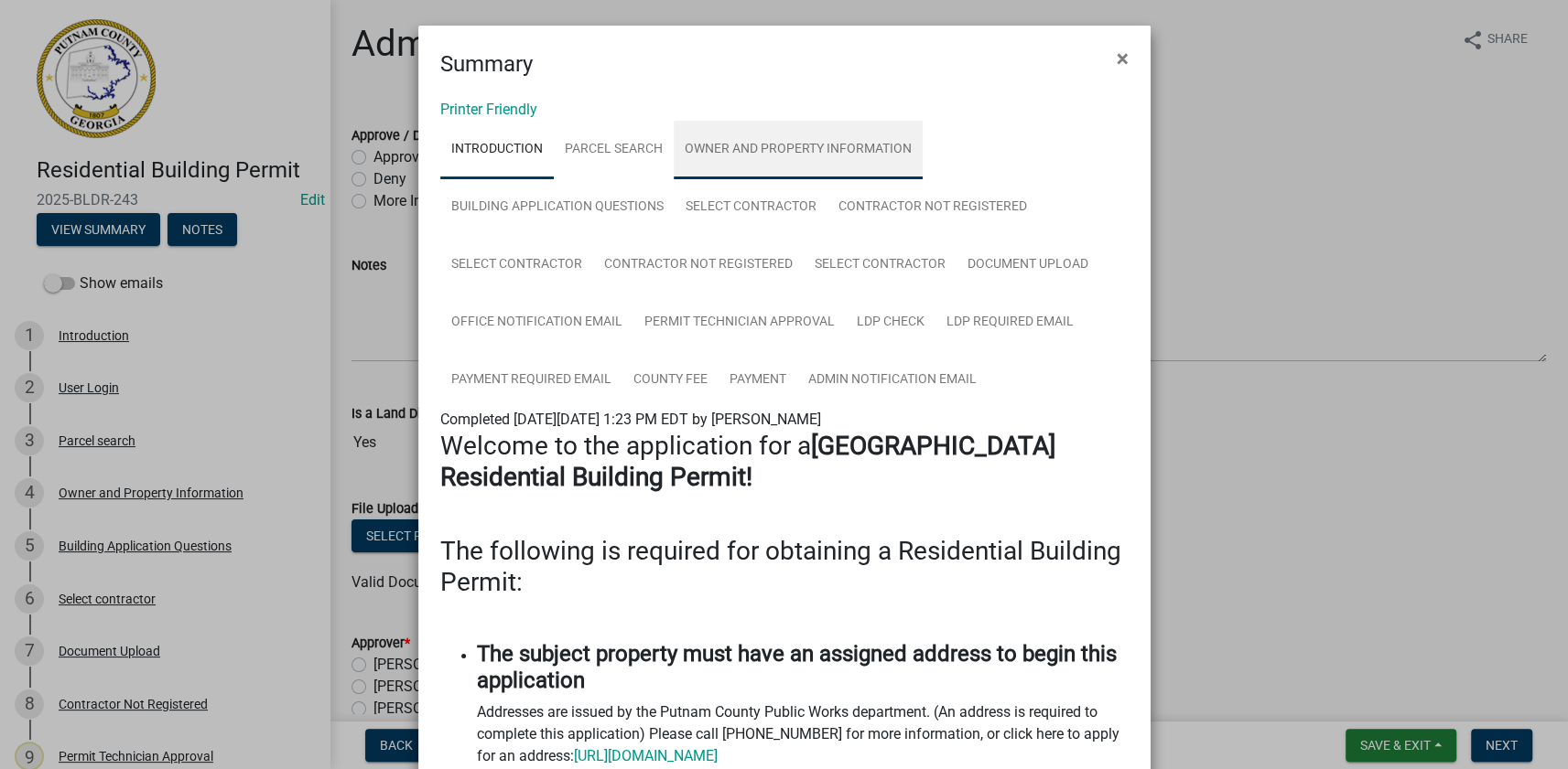
click at [716, 151] on link "Owner and Property Information" at bounding box center [798, 150] width 249 height 58
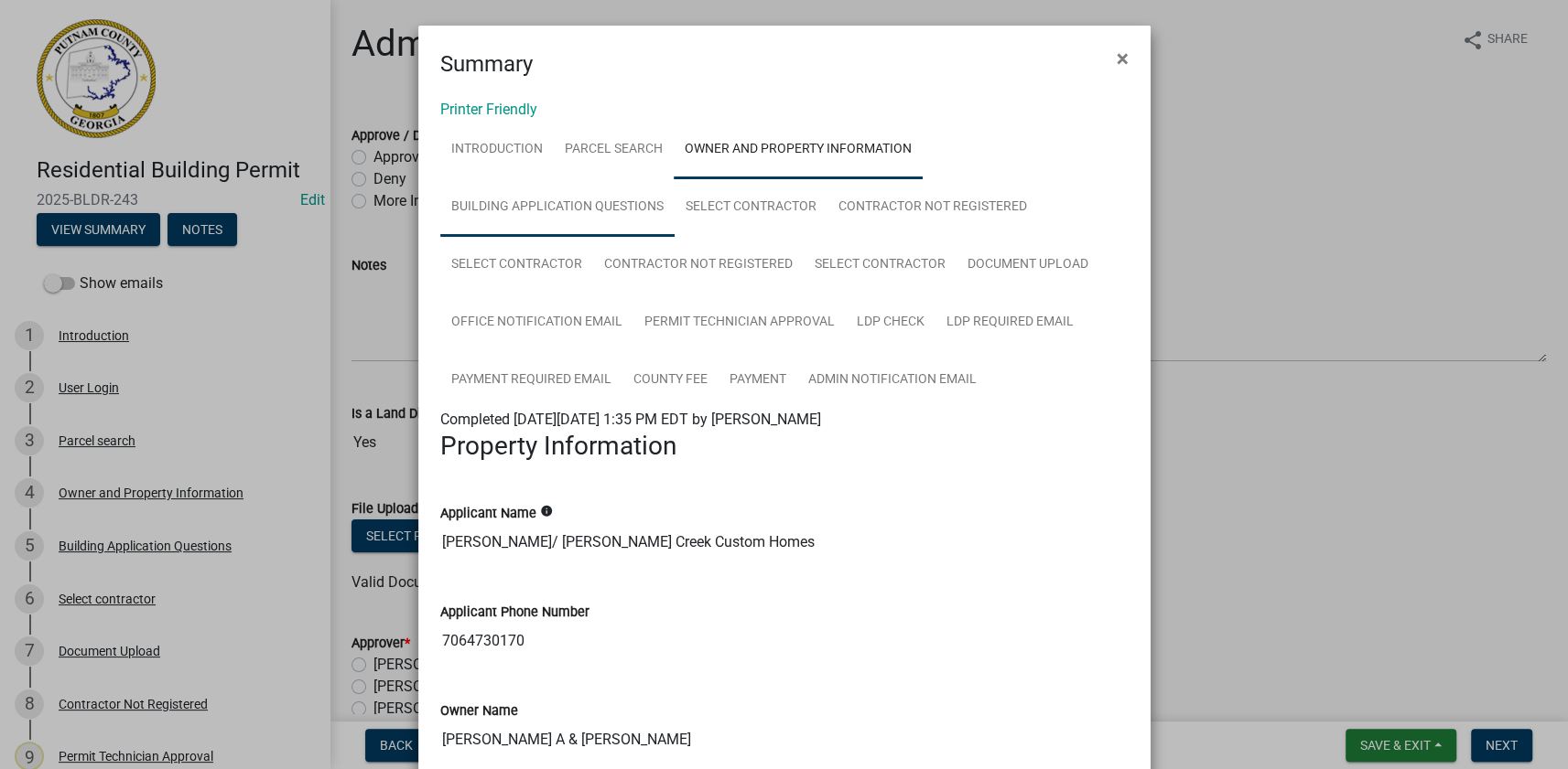
click at [610, 207] on link "Building Application Questions" at bounding box center [557, 207] width 235 height 58
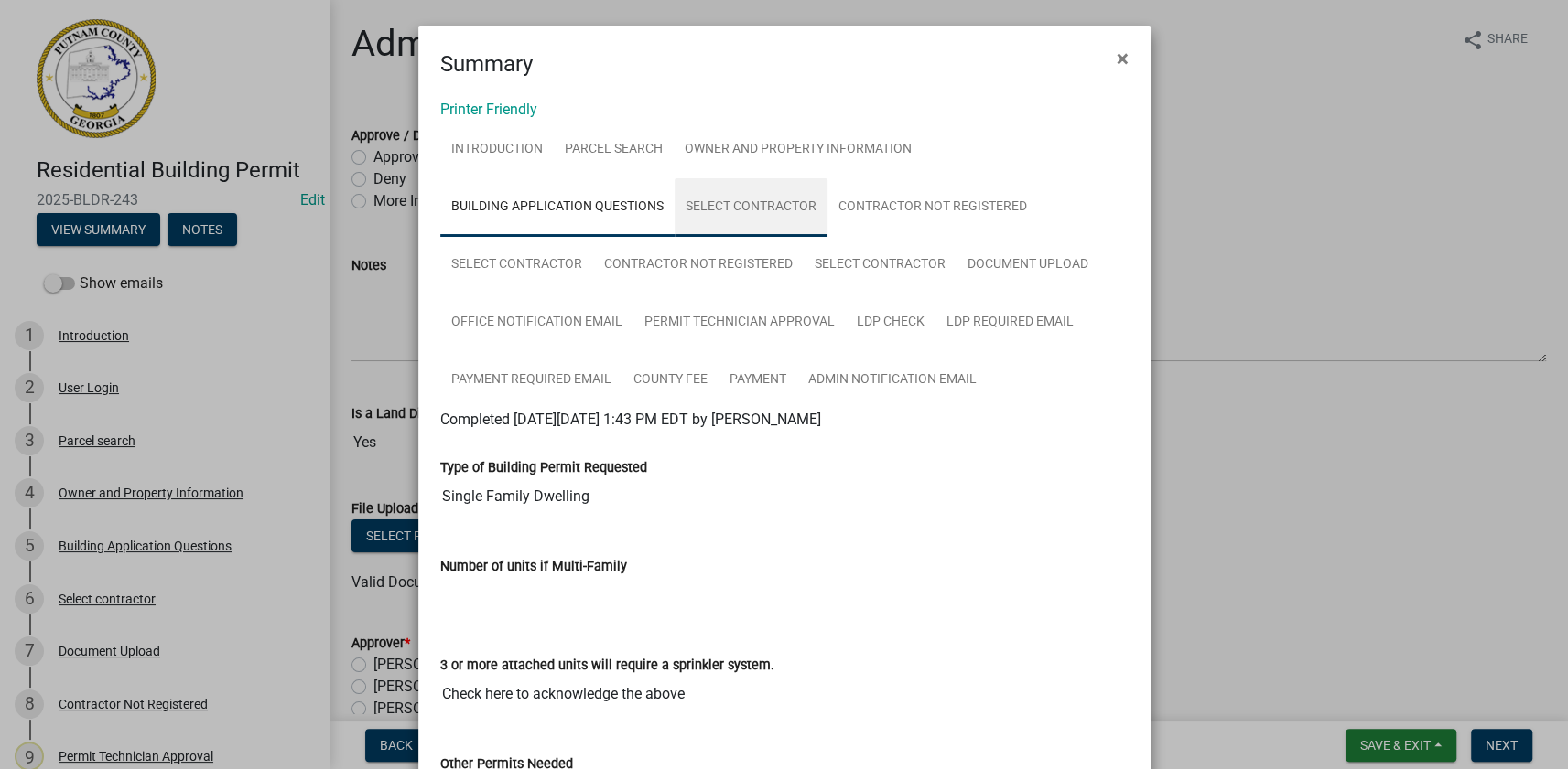
click at [749, 211] on link "Select contractor" at bounding box center [751, 207] width 153 height 58
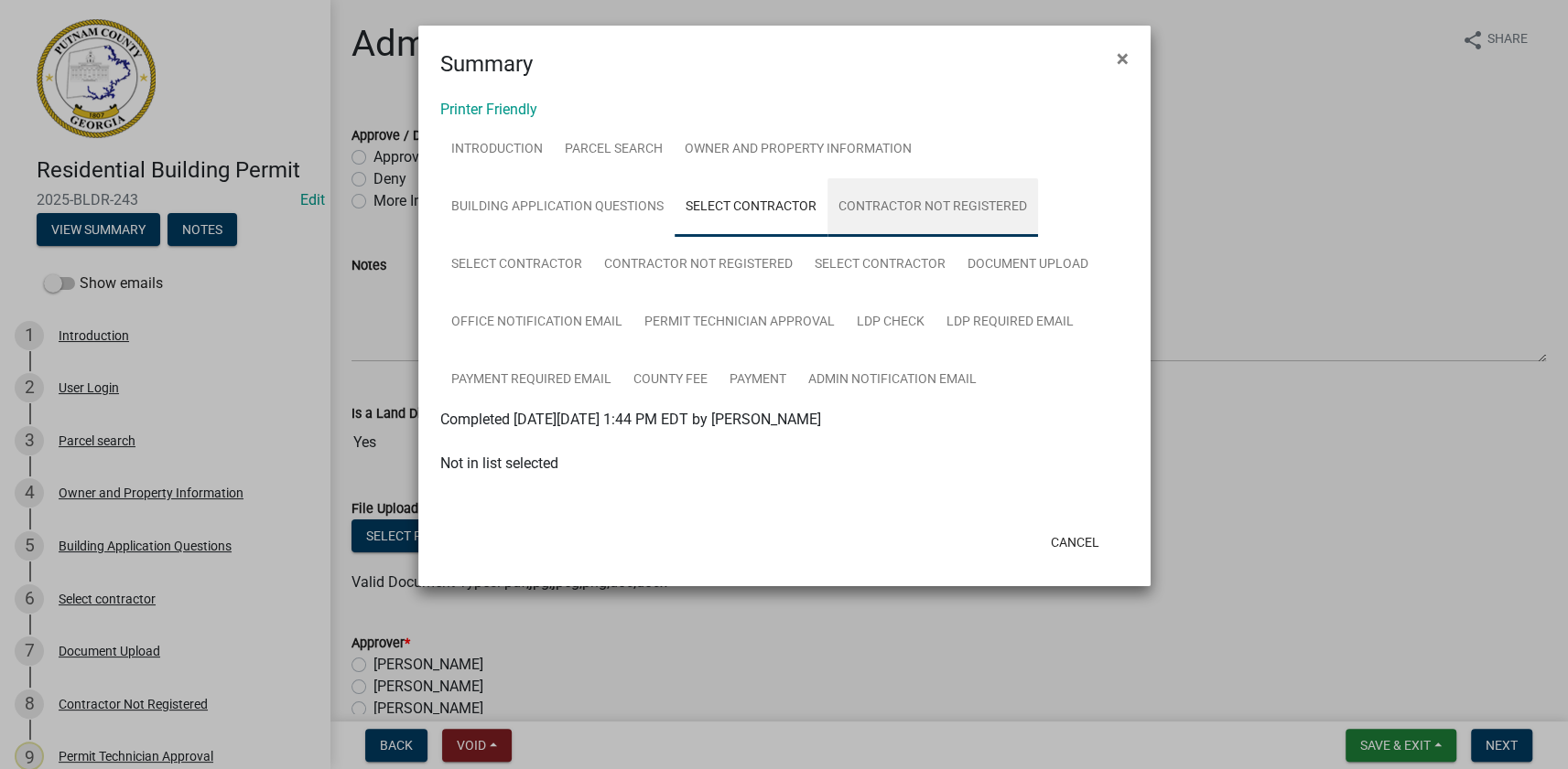
click at [879, 209] on link "Contractor Not Registered" at bounding box center [932, 207] width 210 height 58
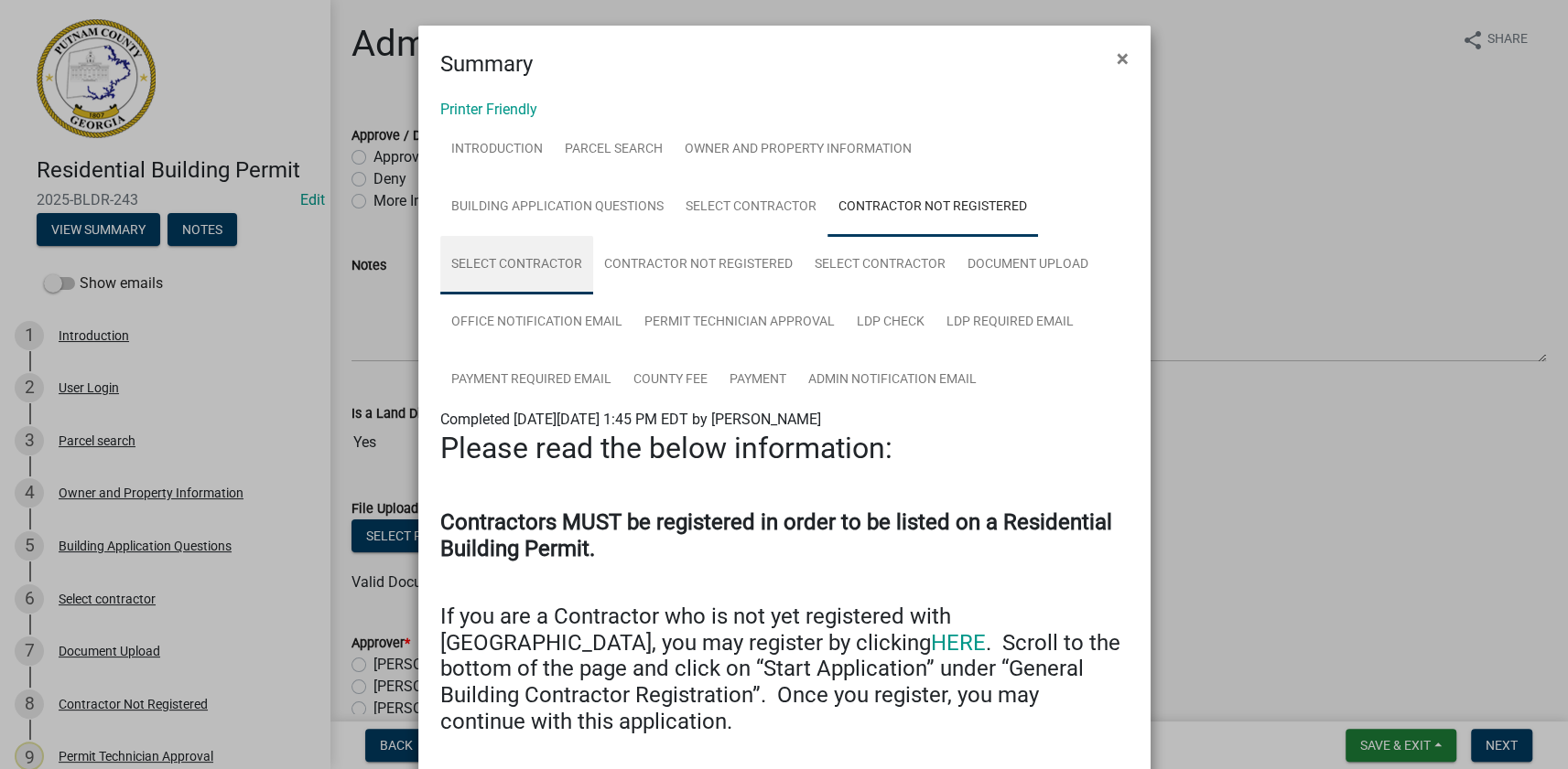
click at [524, 262] on link "Select contractor" at bounding box center [517, 265] width 153 height 58
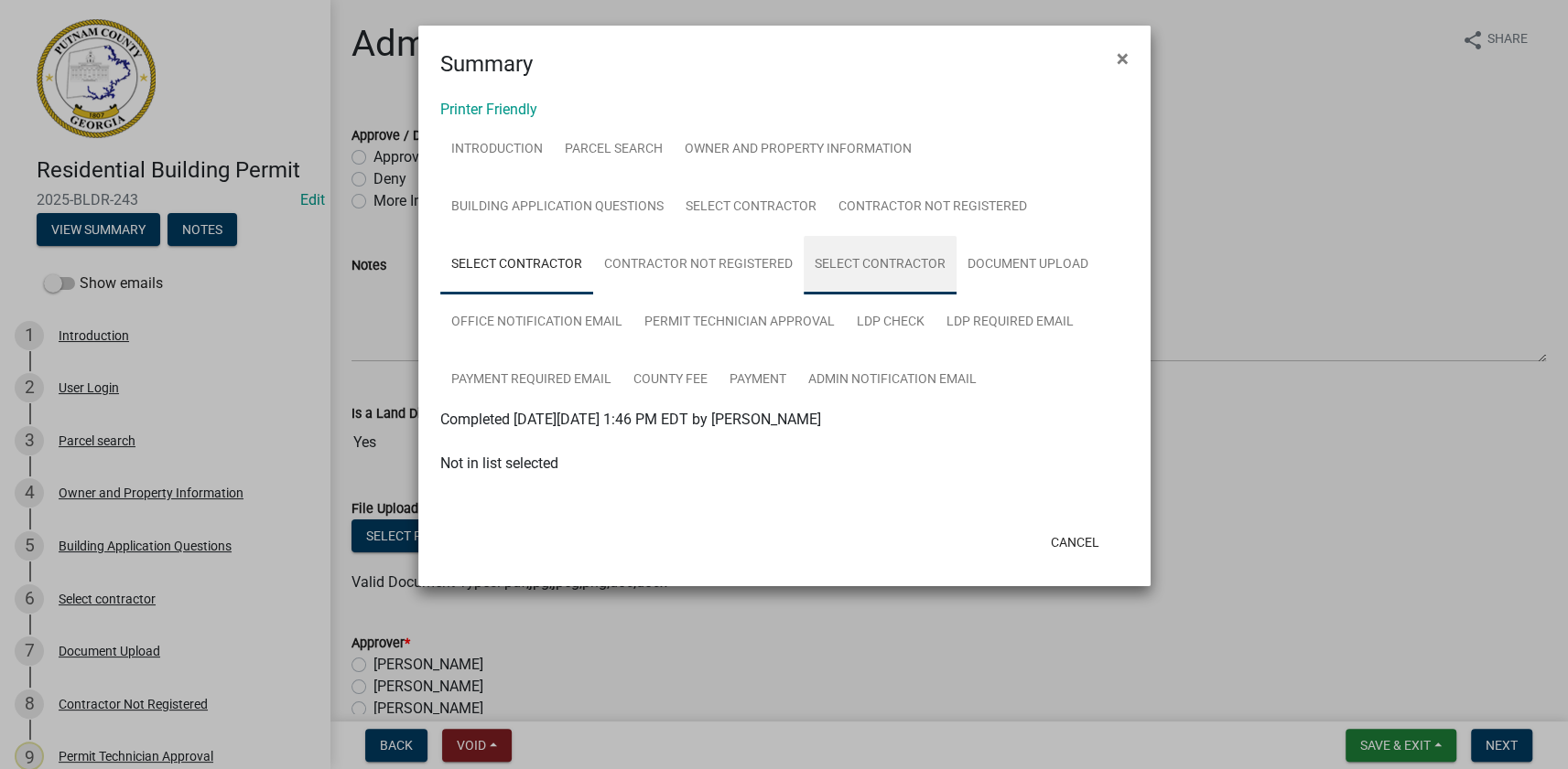
click at [830, 260] on link "Select contractor" at bounding box center [880, 265] width 153 height 58
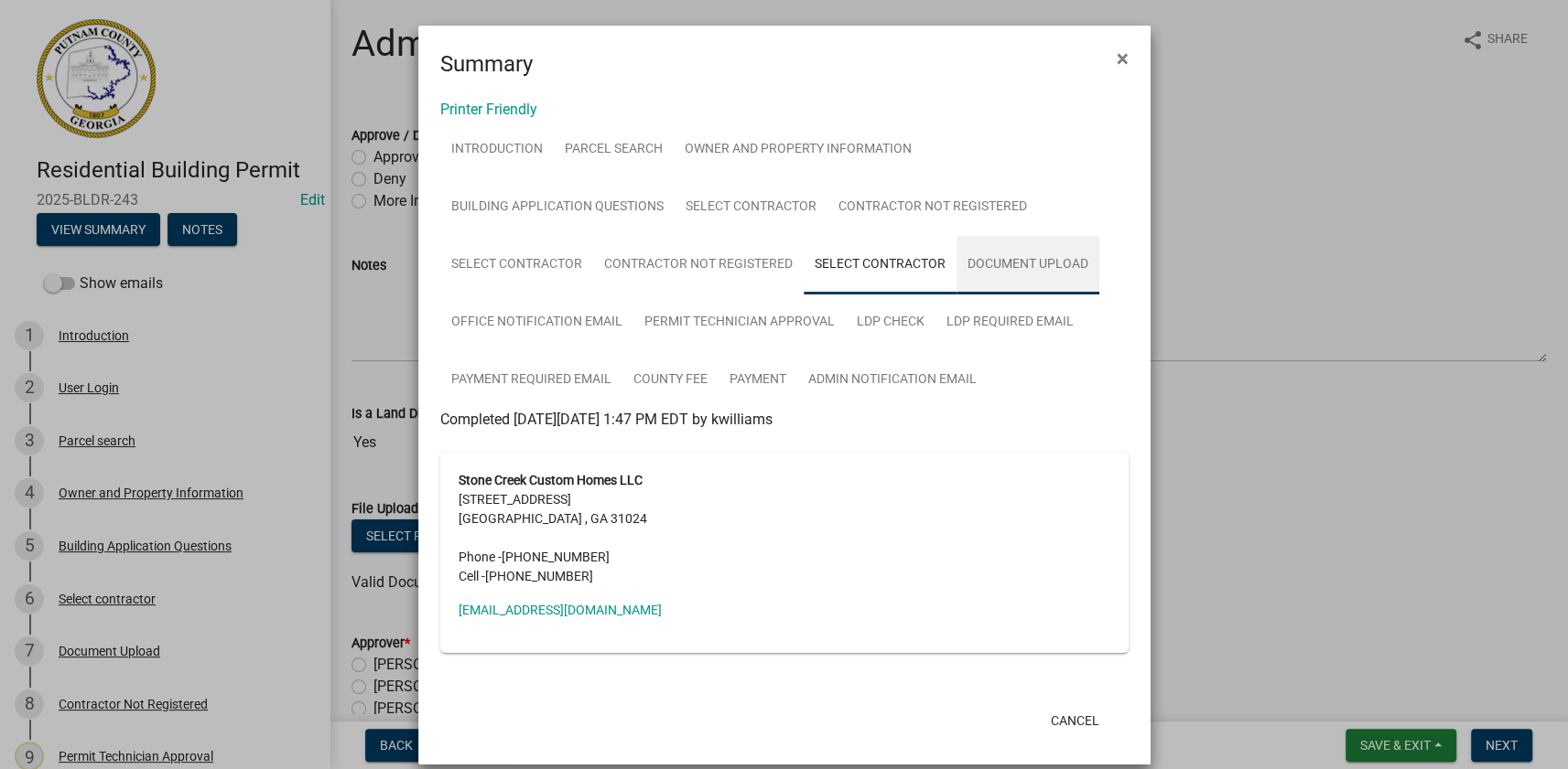
click at [1046, 273] on link "Document Upload" at bounding box center [1027, 265] width 142 height 58
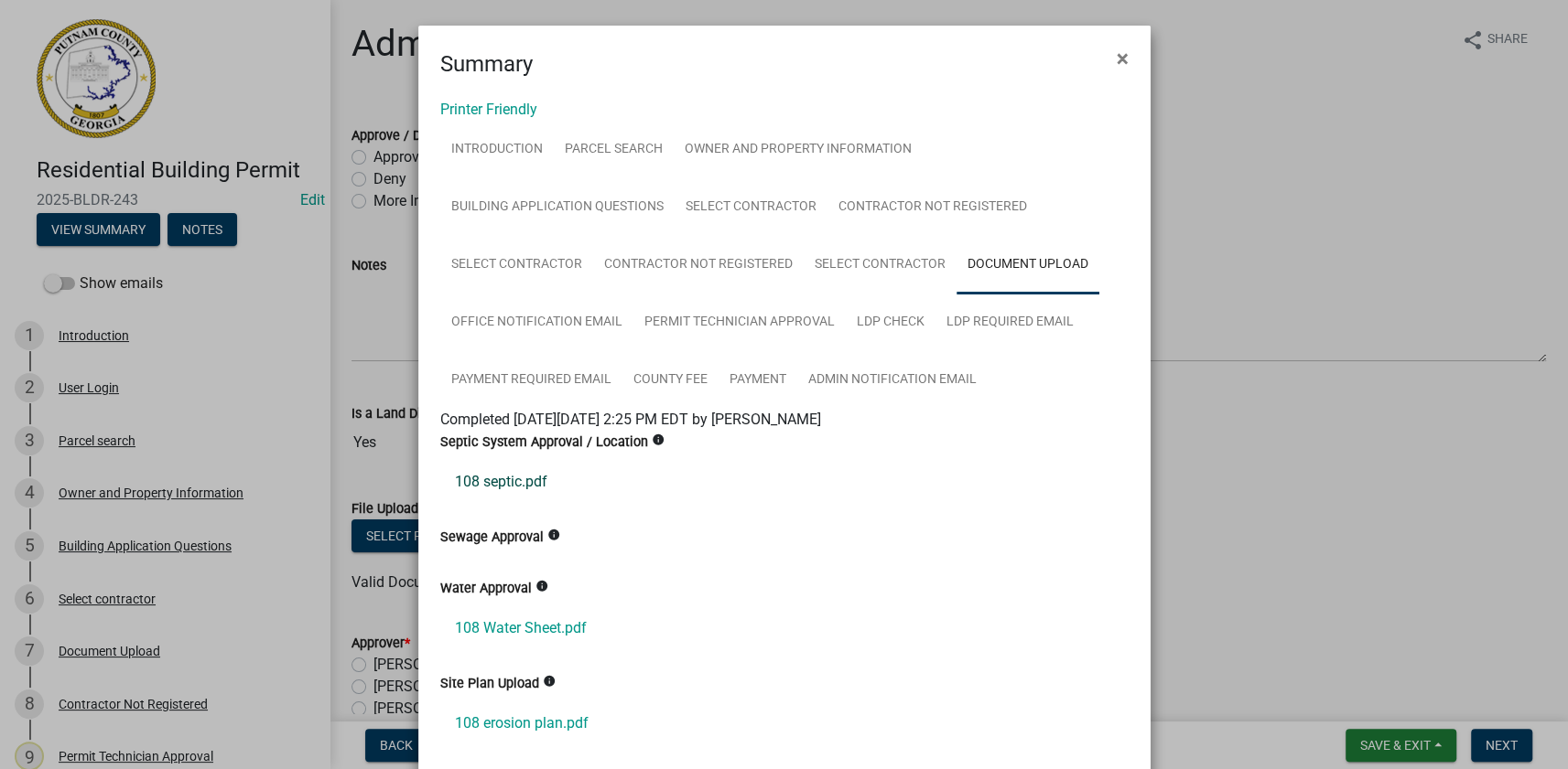
click at [506, 478] on link "108 septic.pdf" at bounding box center [784, 481] width 688 height 44
click at [518, 626] on link "108 Water Sheet.pdf" at bounding box center [784, 628] width 688 height 44
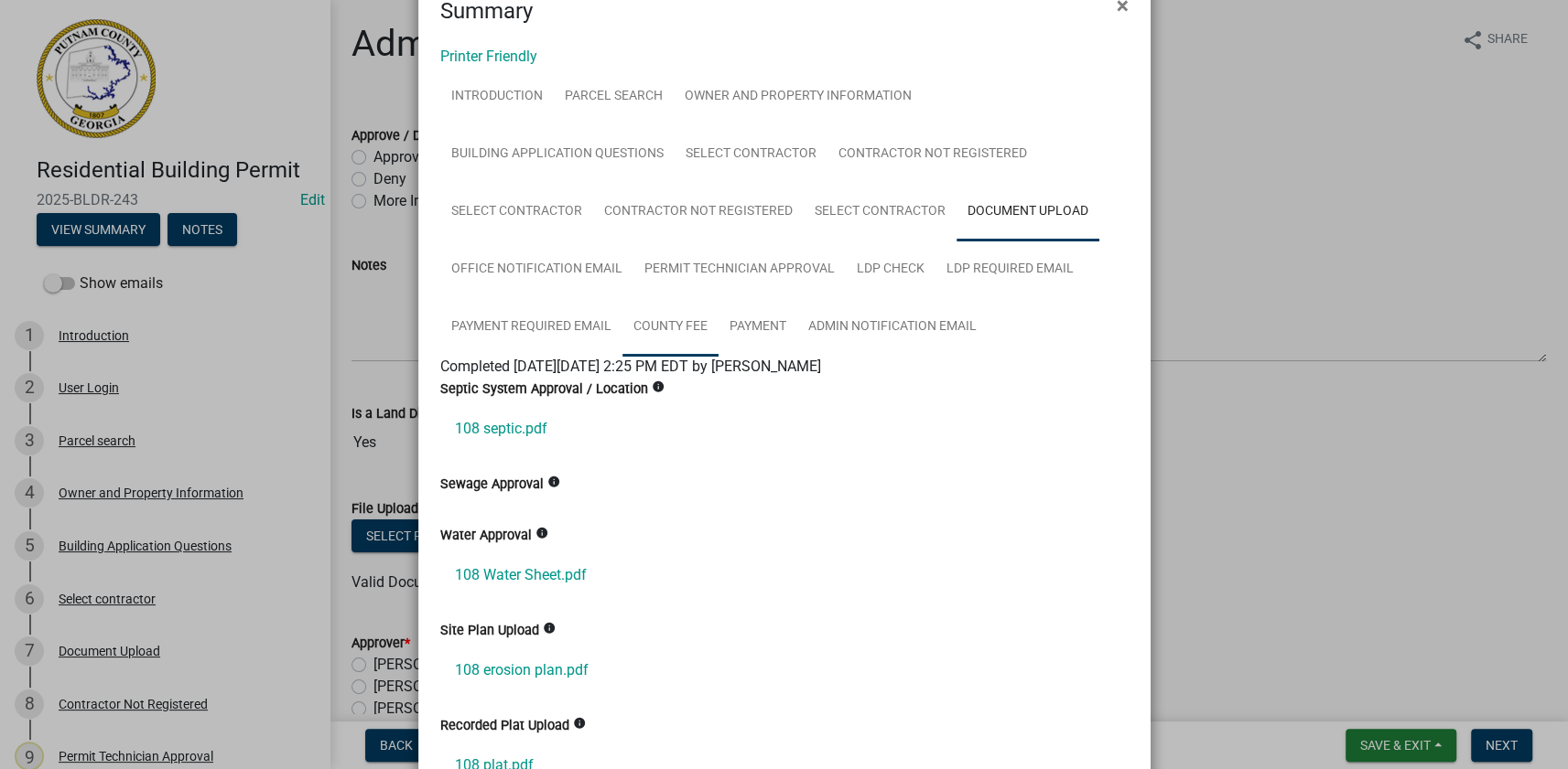
scroll to position [166, 0]
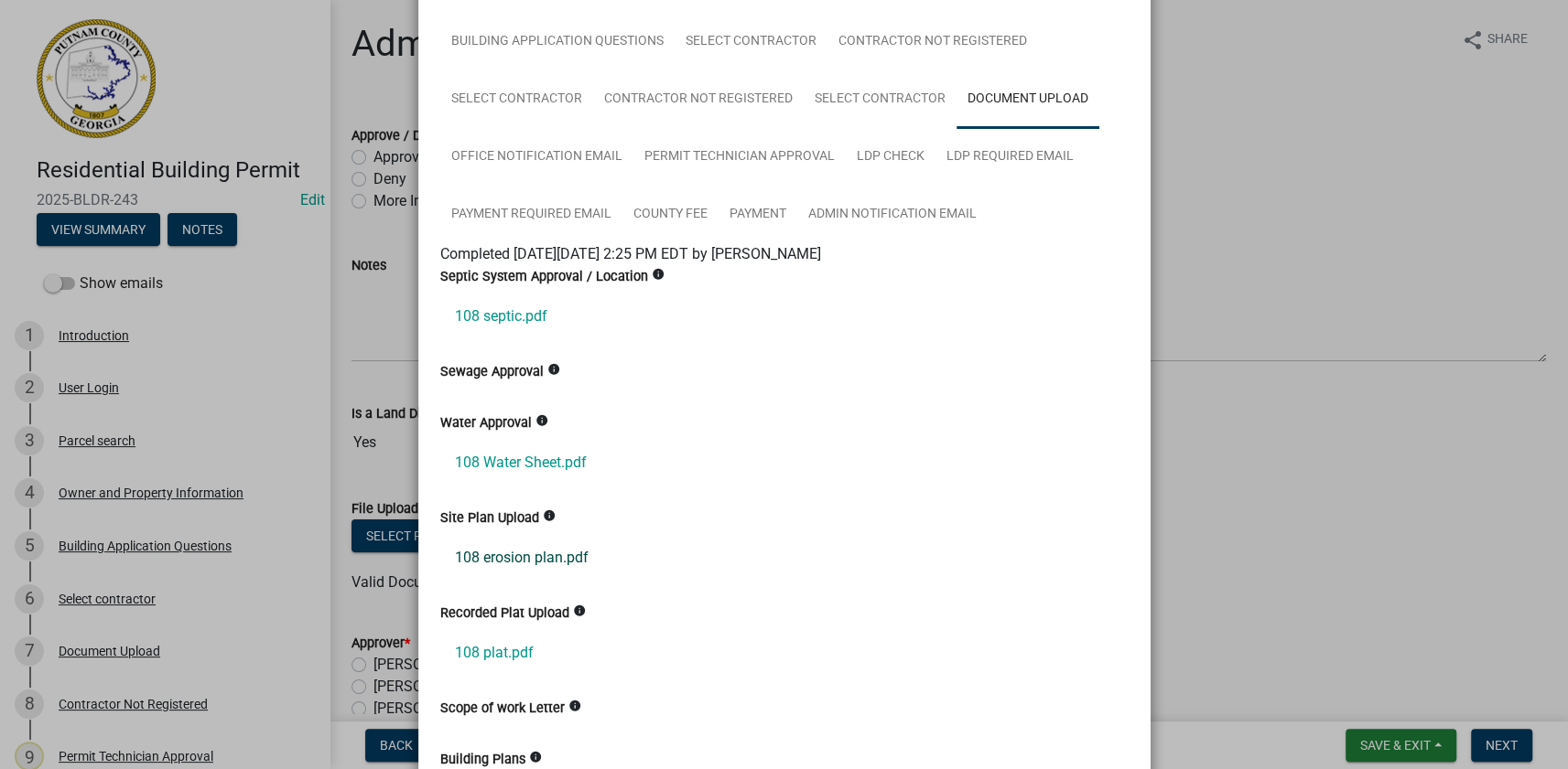
click at [563, 569] on link "108 erosion plan.pdf" at bounding box center [784, 557] width 688 height 44
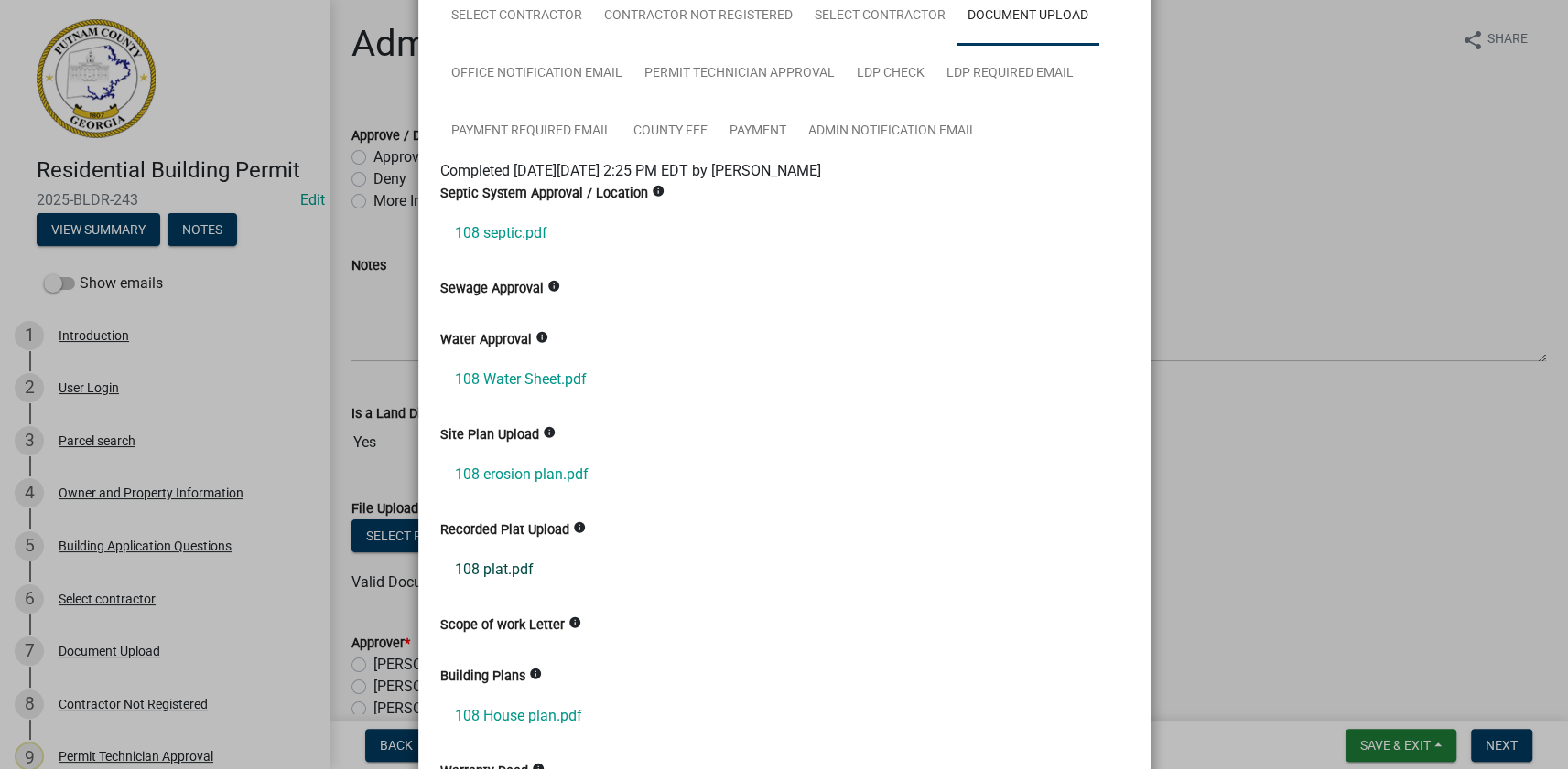
click at [526, 569] on link "108 plat.pdf" at bounding box center [784, 569] width 688 height 44
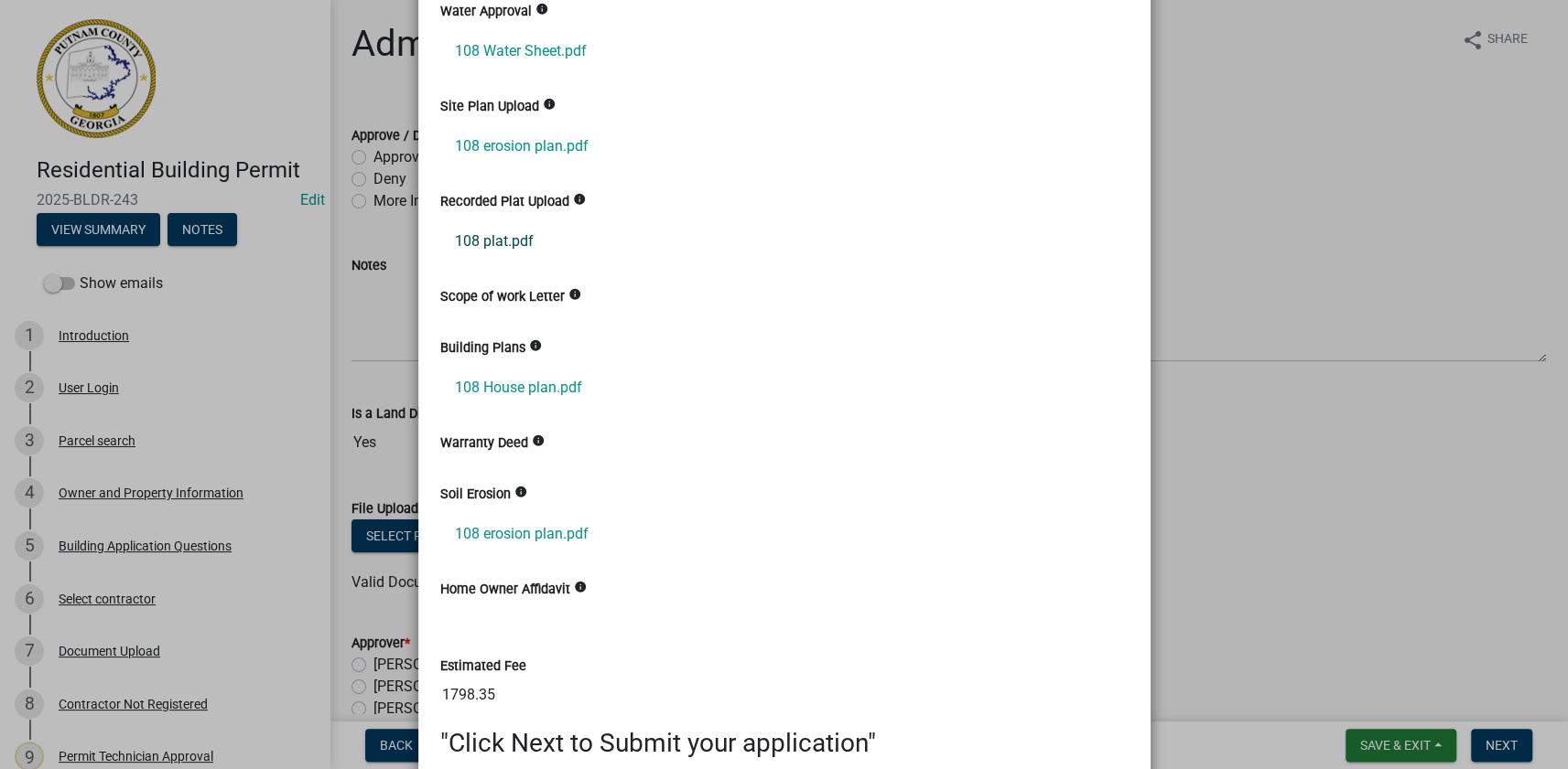
scroll to position [582, 0]
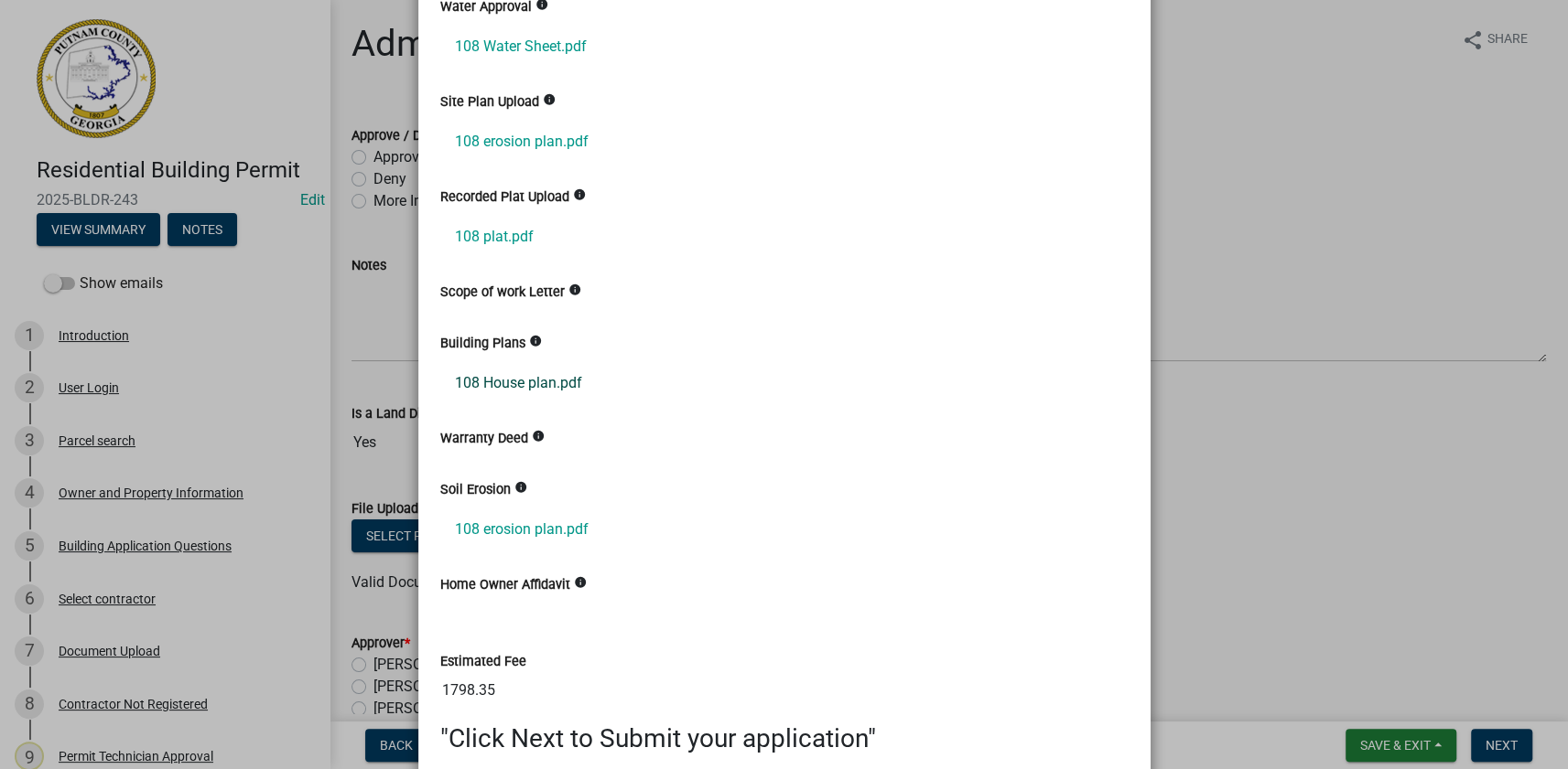
click at [537, 384] on link "108 House plan.pdf" at bounding box center [784, 383] width 688 height 44
click at [500, 529] on link "108 erosion plan.pdf" at bounding box center [784, 529] width 688 height 44
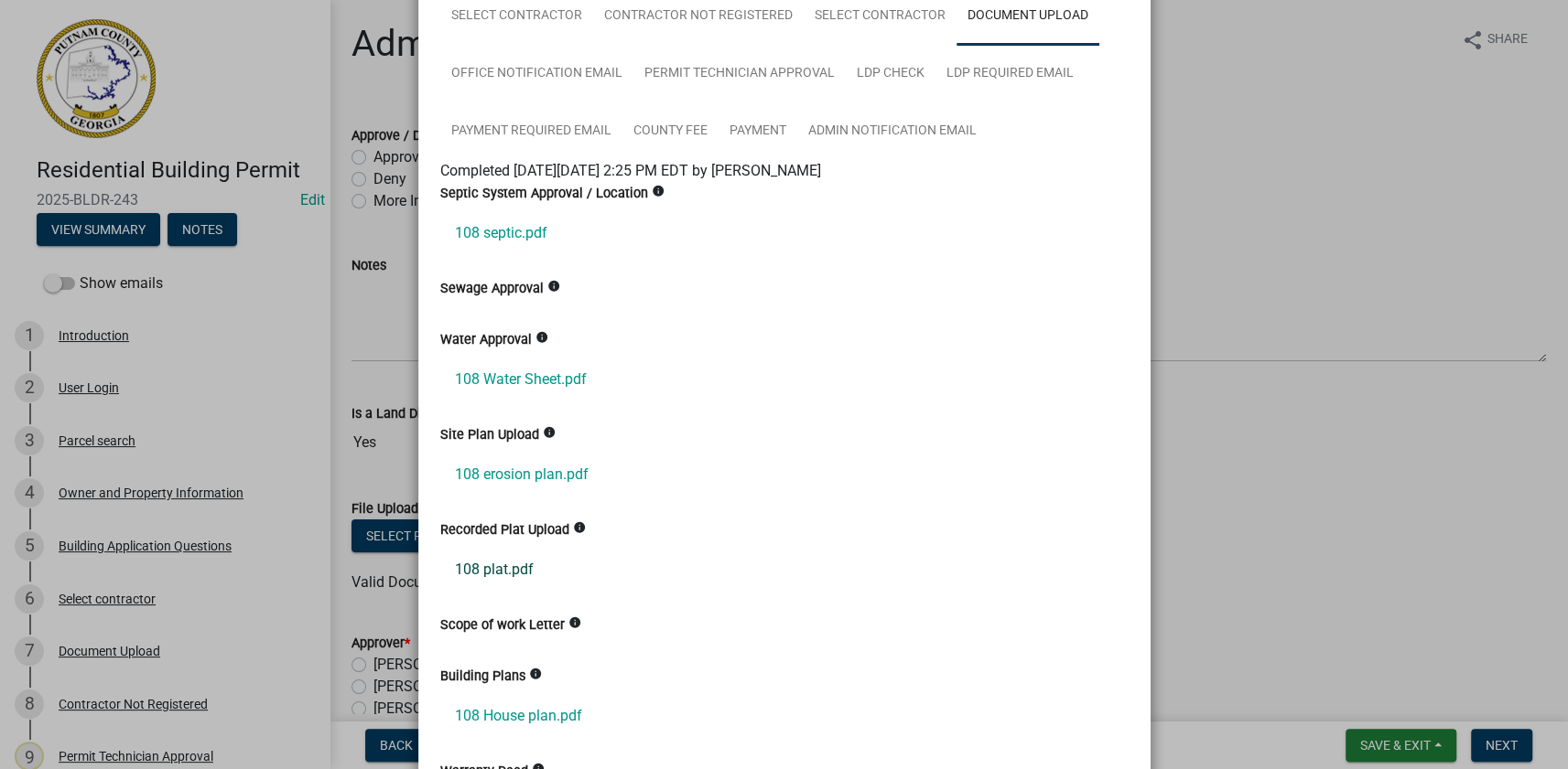
click at [501, 569] on link "108 plat.pdf" at bounding box center [784, 569] width 688 height 44
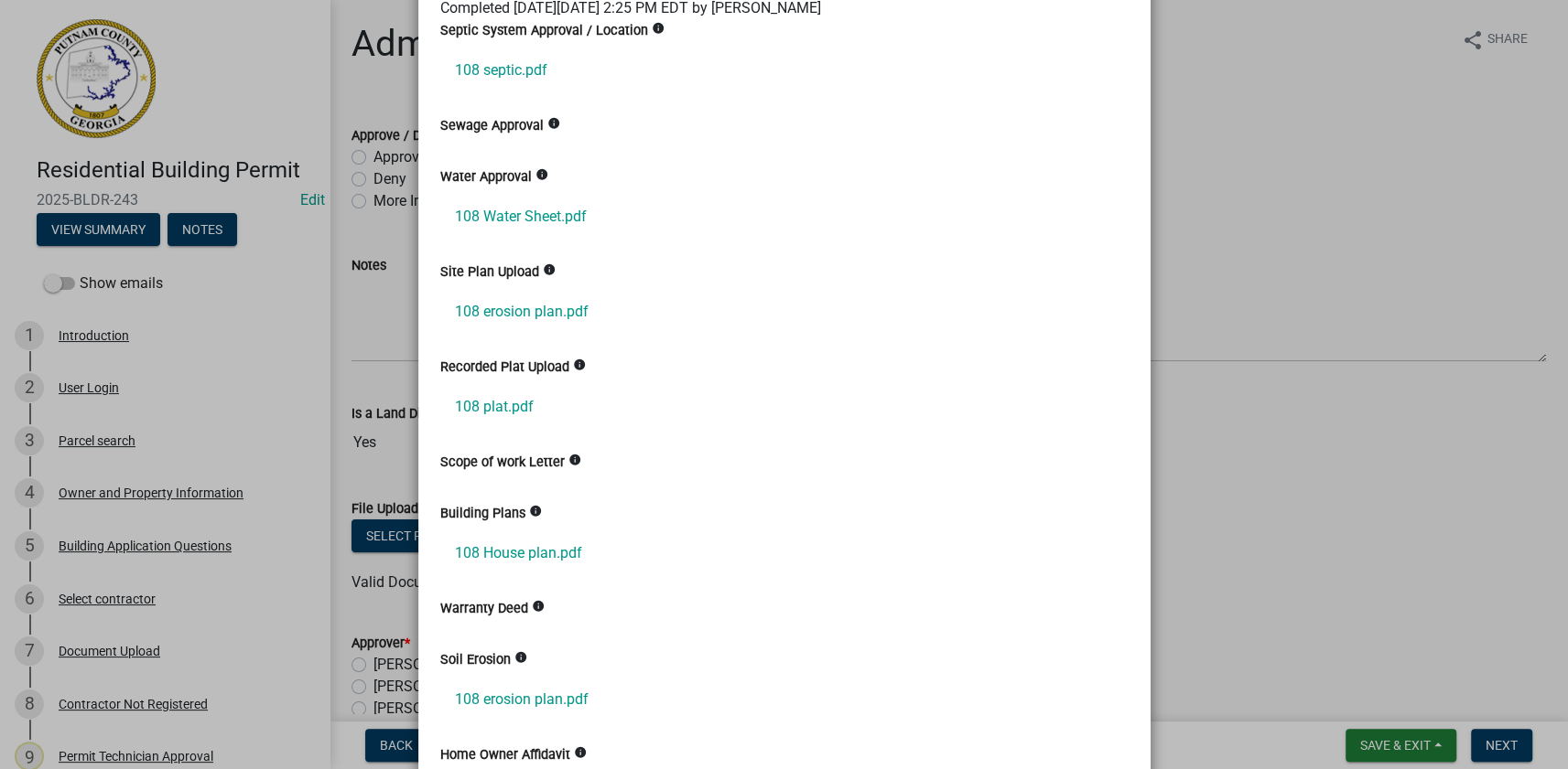
scroll to position [415, 0]
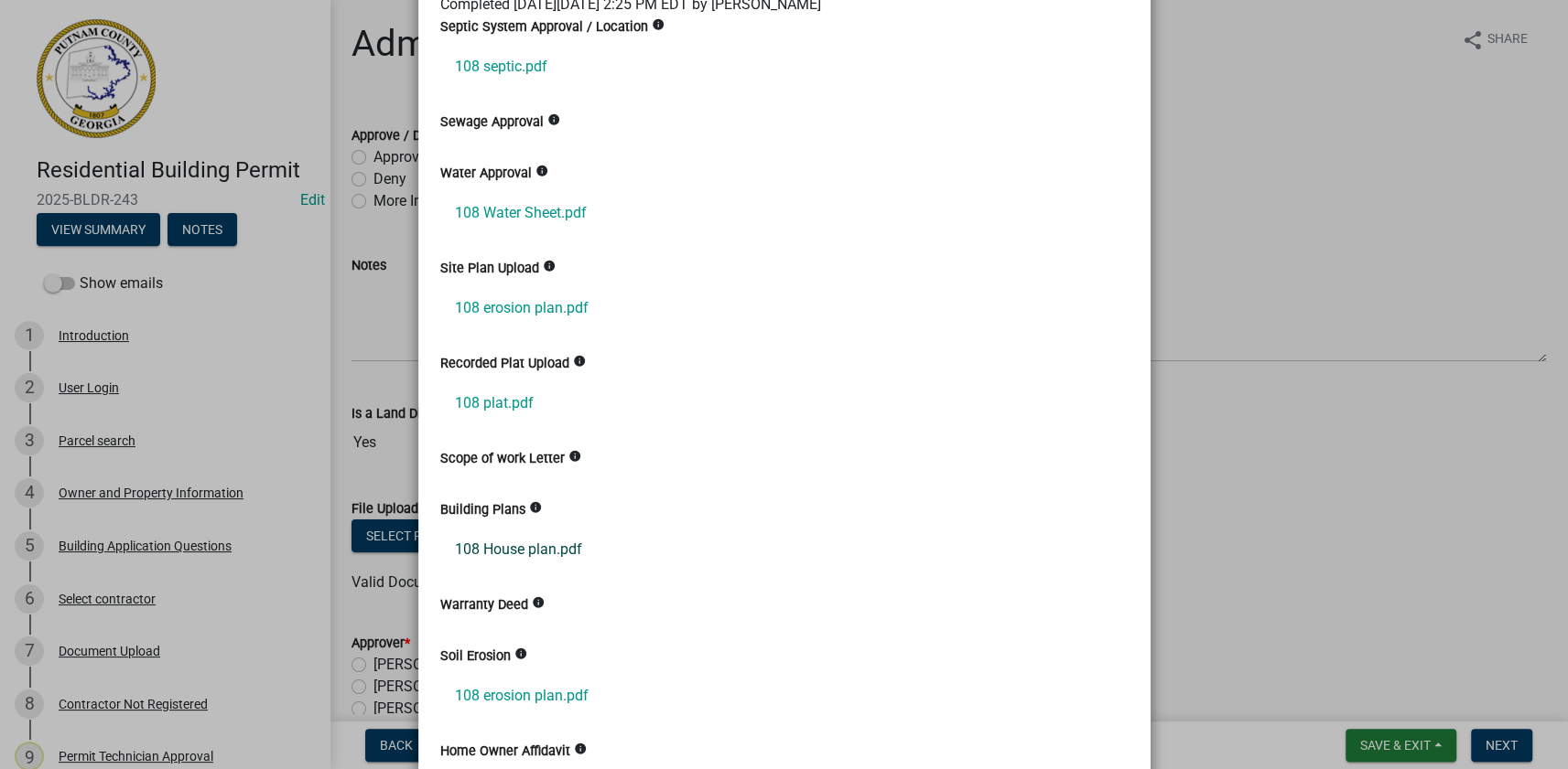
click at [510, 548] on link "108 House plan.pdf" at bounding box center [784, 549] width 688 height 44
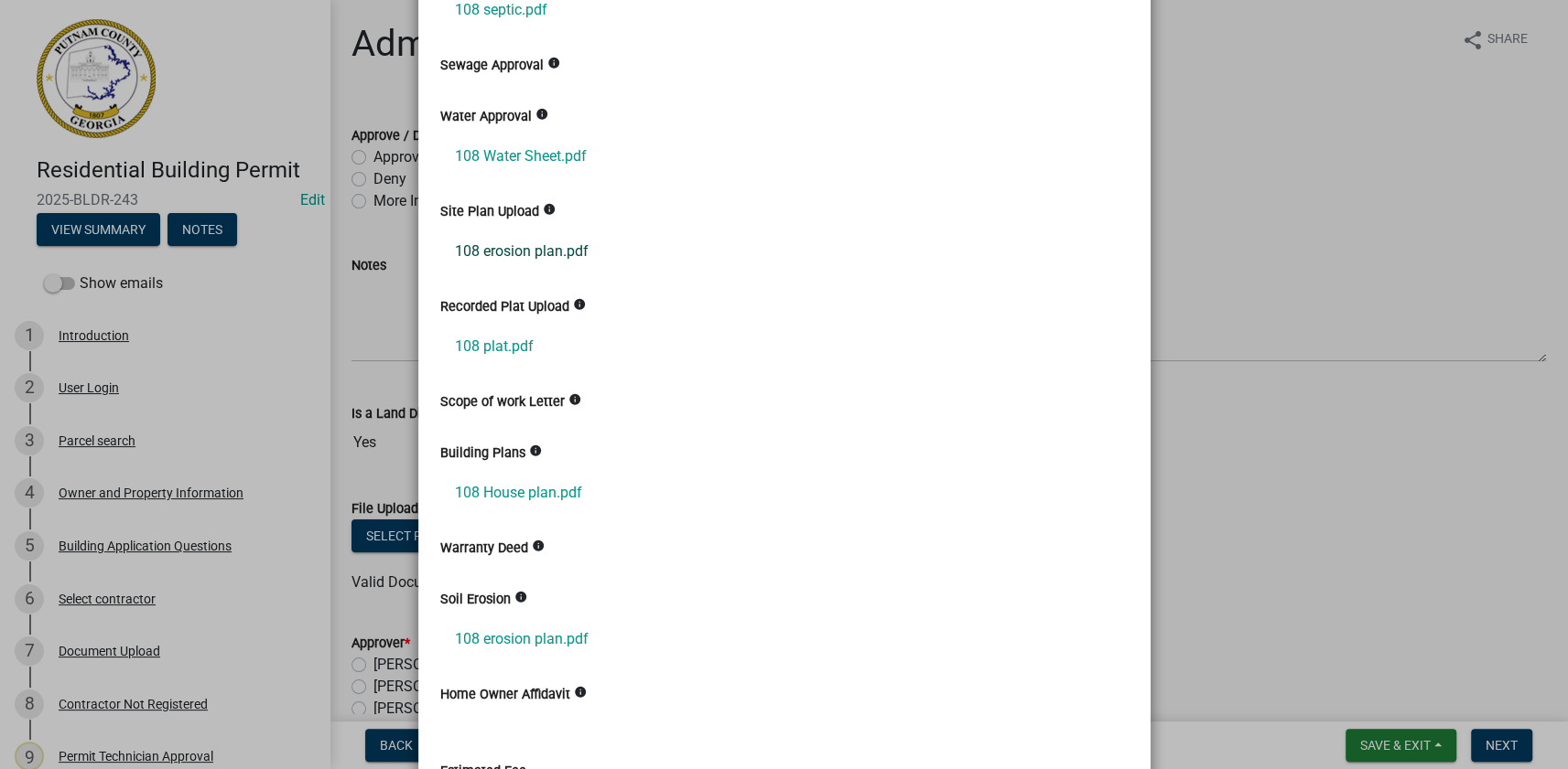
scroll to position [499, 0]
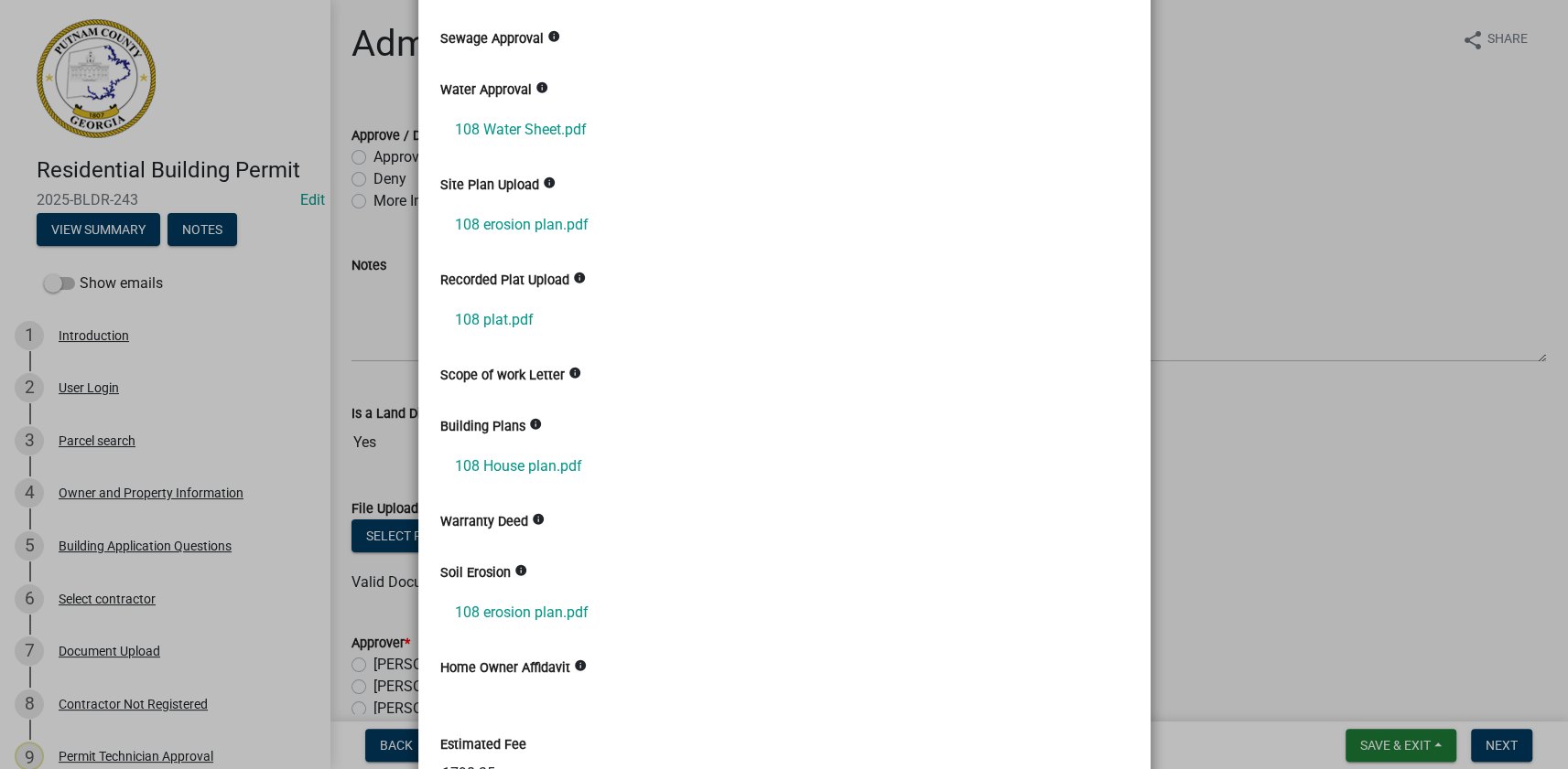
drag, startPoint x: 364, startPoint y: 253, endPoint x: 389, endPoint y: 205, distance: 54.1
click at [364, 250] on ngb-modal-window "Summary × Printer Friendly Introduction Parcel search Owner and Property Inform…" at bounding box center [784, 384] width 1568 height 769
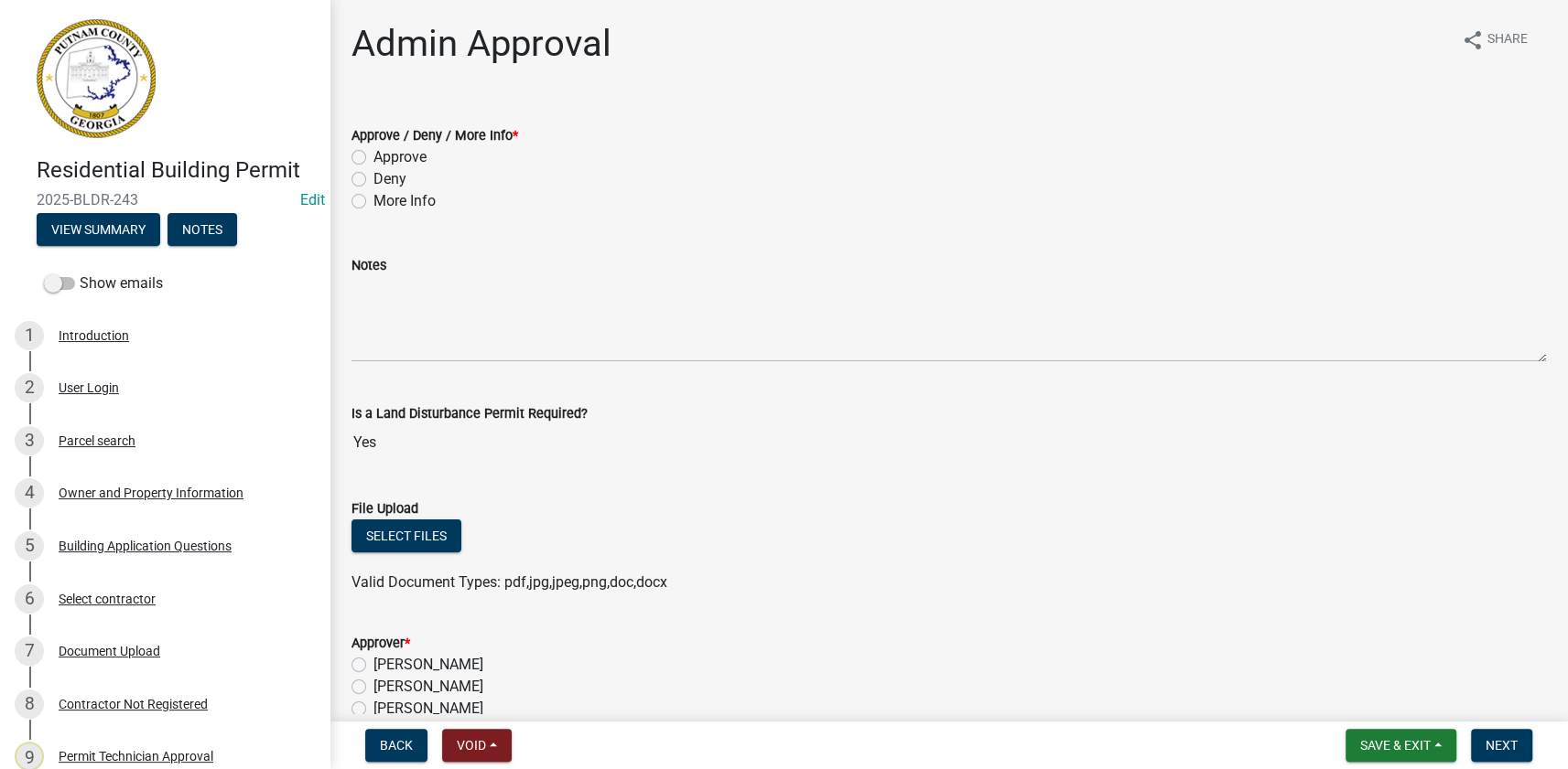
click at [398, 191] on label "More Info" at bounding box center [404, 200] width 62 height 22
click at [386, 191] on input "More Info" at bounding box center [379, 196] width 12 height 12
radio input "true"
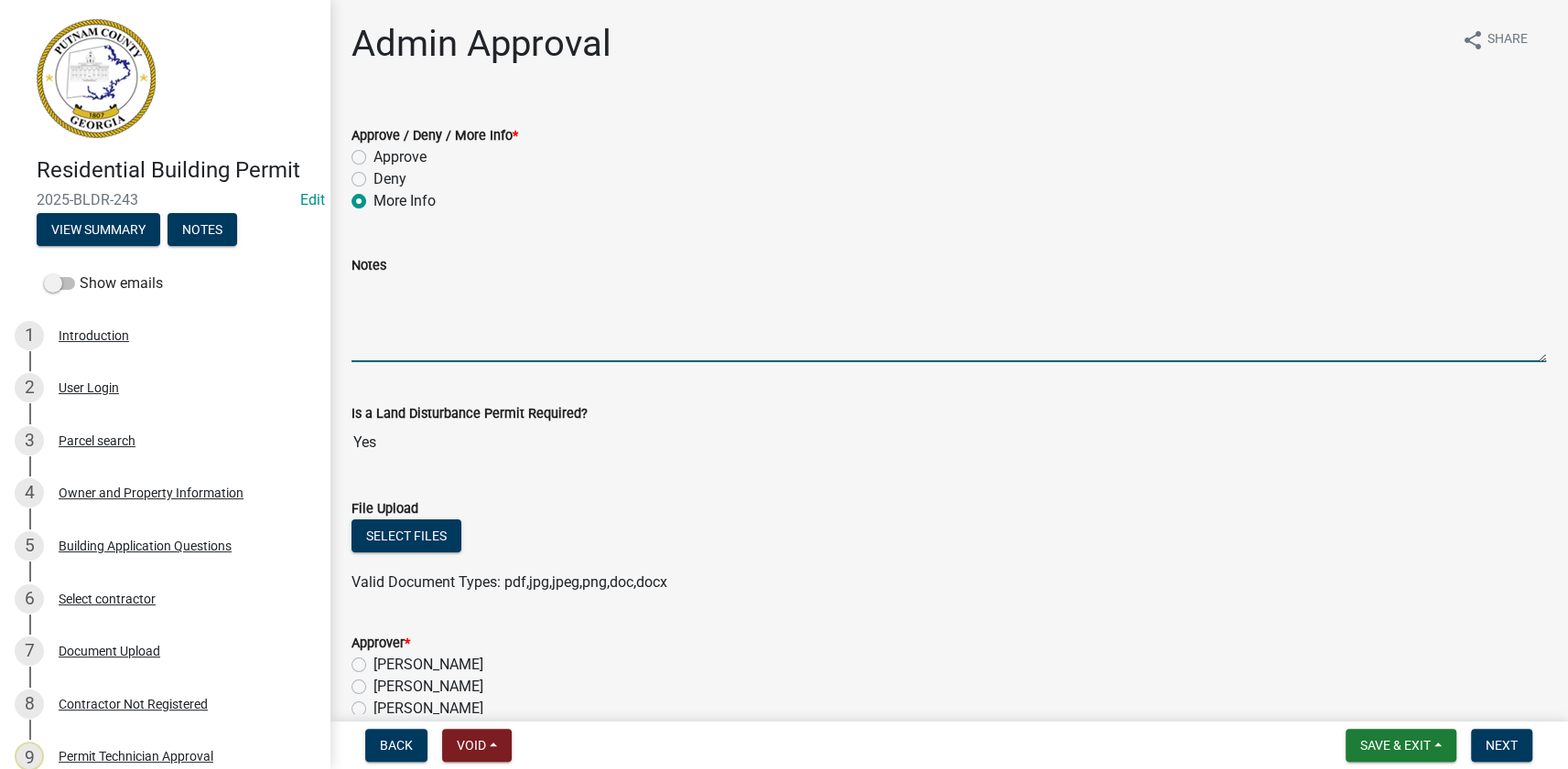
click at [414, 292] on textarea "Notes" at bounding box center [949, 319] width 1194 height 86
type textarea "I"
